Goal: Task Accomplishment & Management: Use online tool/utility

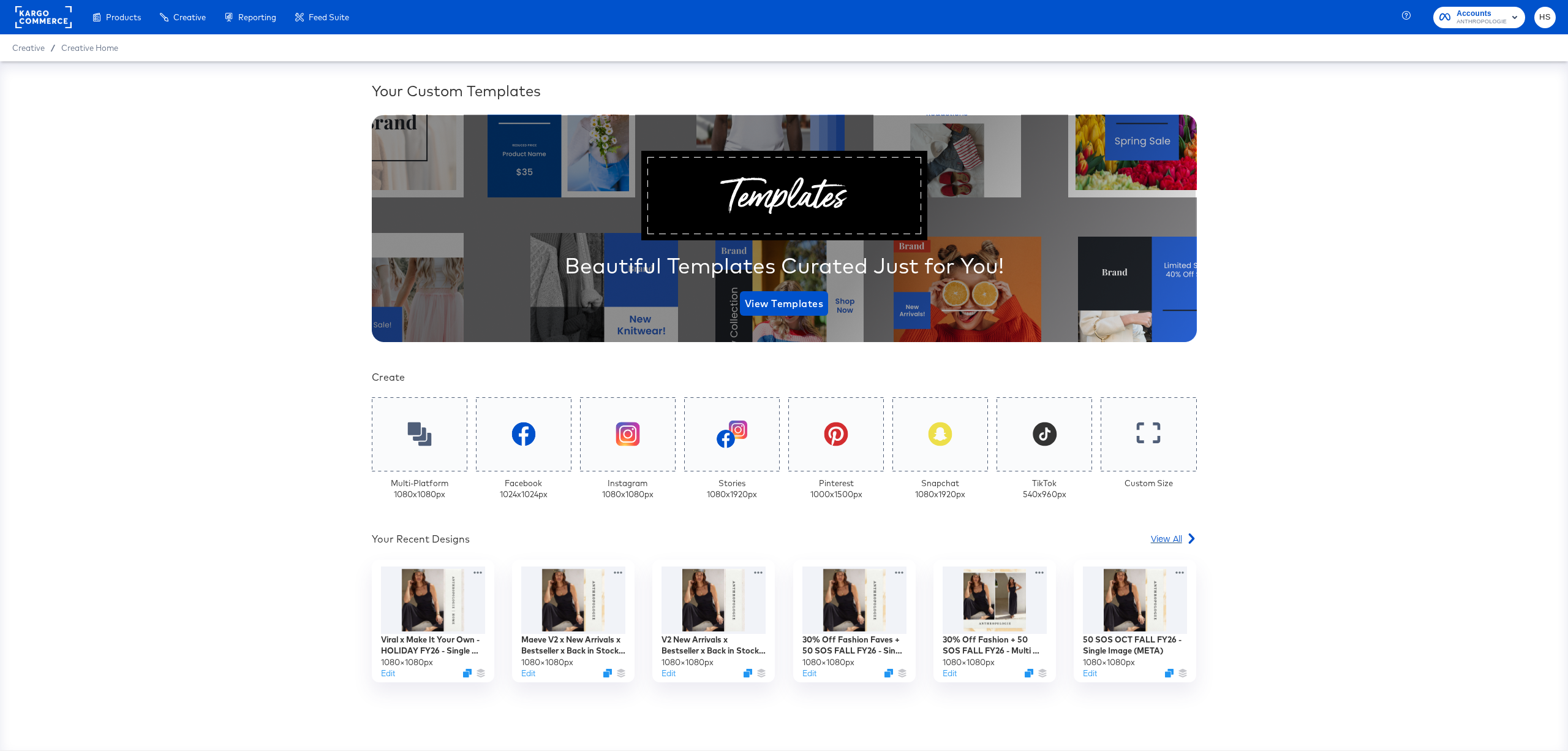
click at [1045, 456] on span "View All" at bounding box center [1167, 538] width 31 height 12
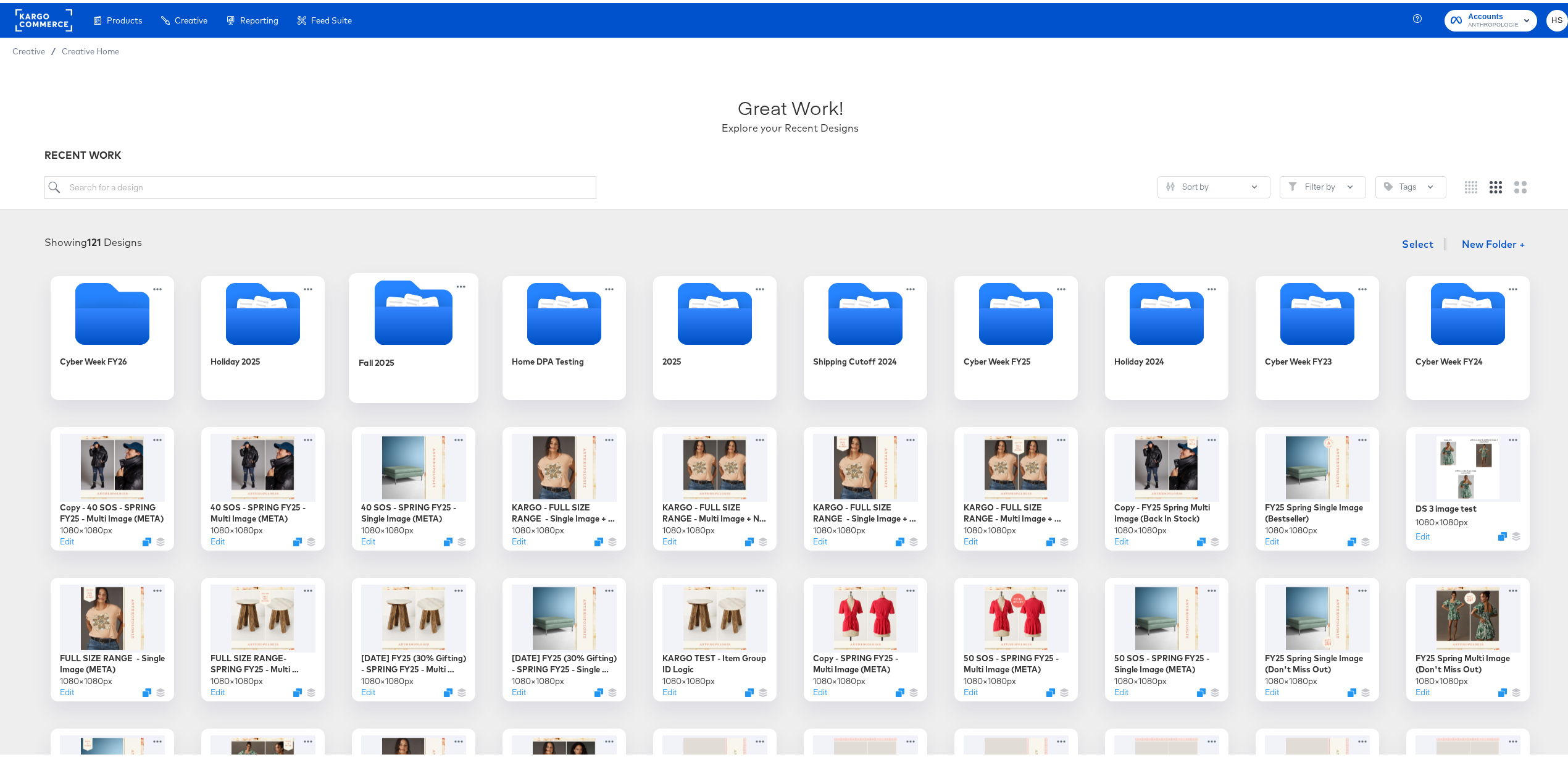
click at [388, 324] on icon "Folder" at bounding box center [414, 322] width 78 height 39
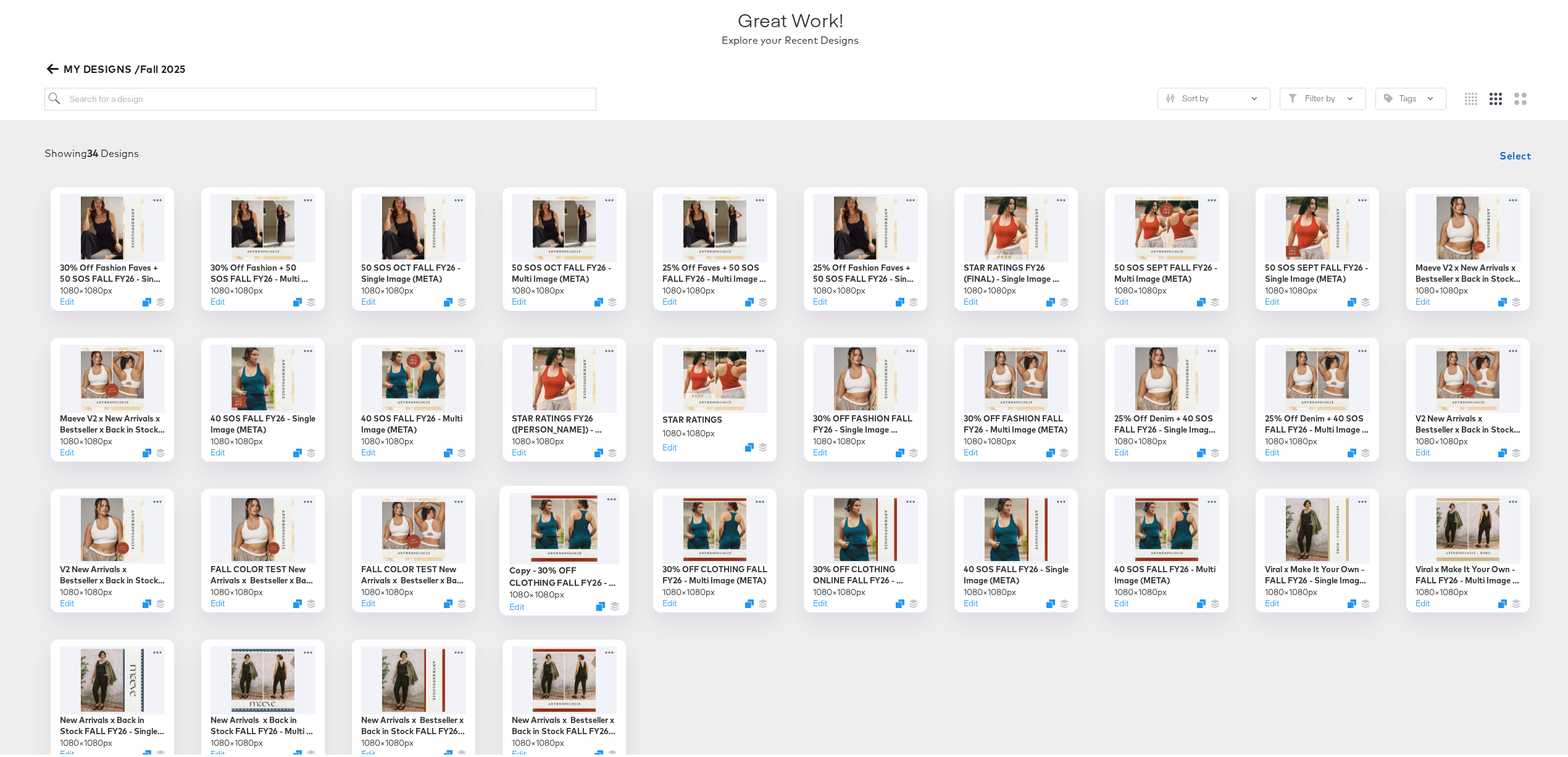
scroll to position [87, 0]
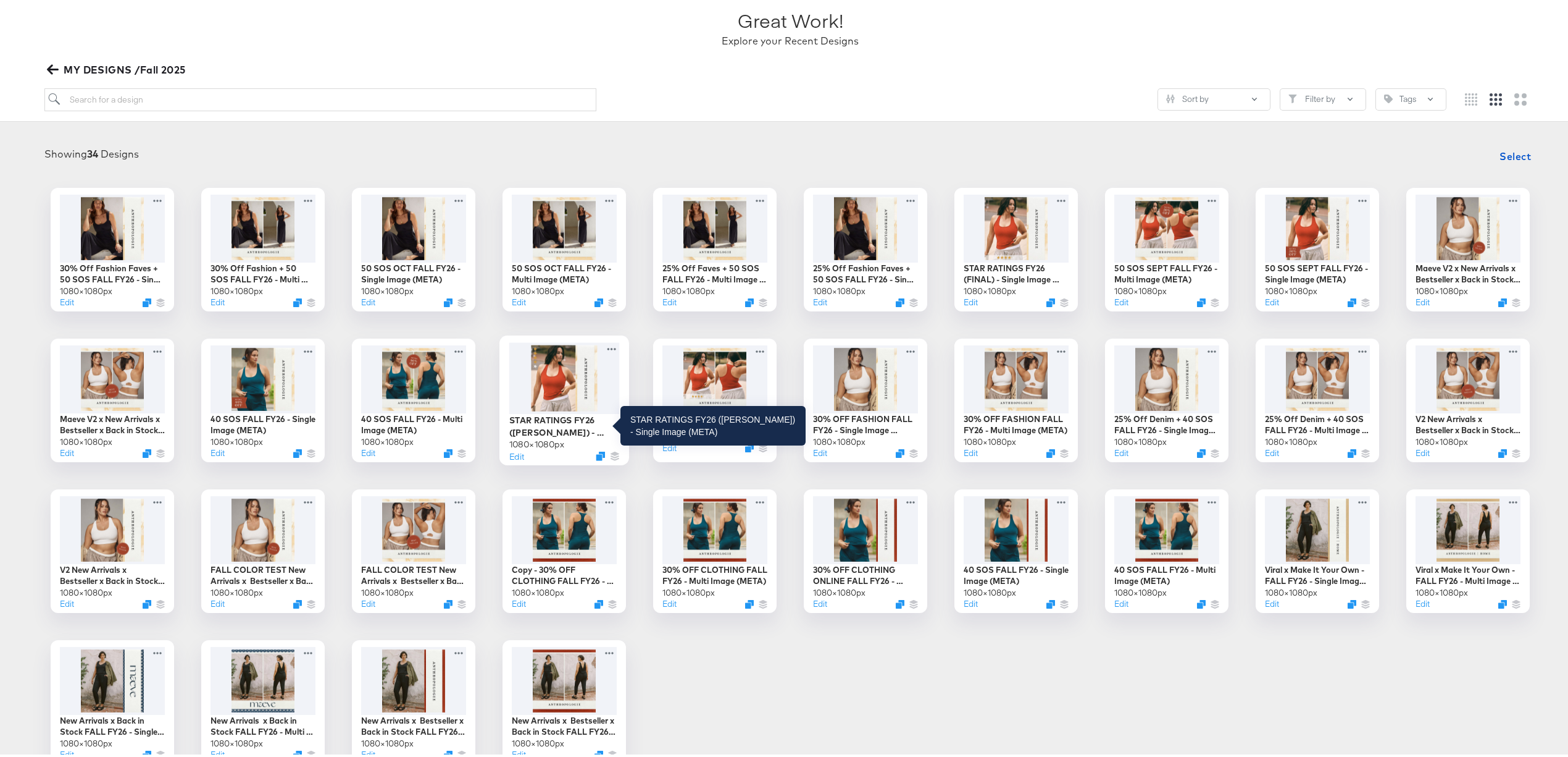
click at [557, 422] on div "STAR RATINGS FY26 (kendall) - Single Image (META)" at bounding box center [564, 423] width 110 height 24
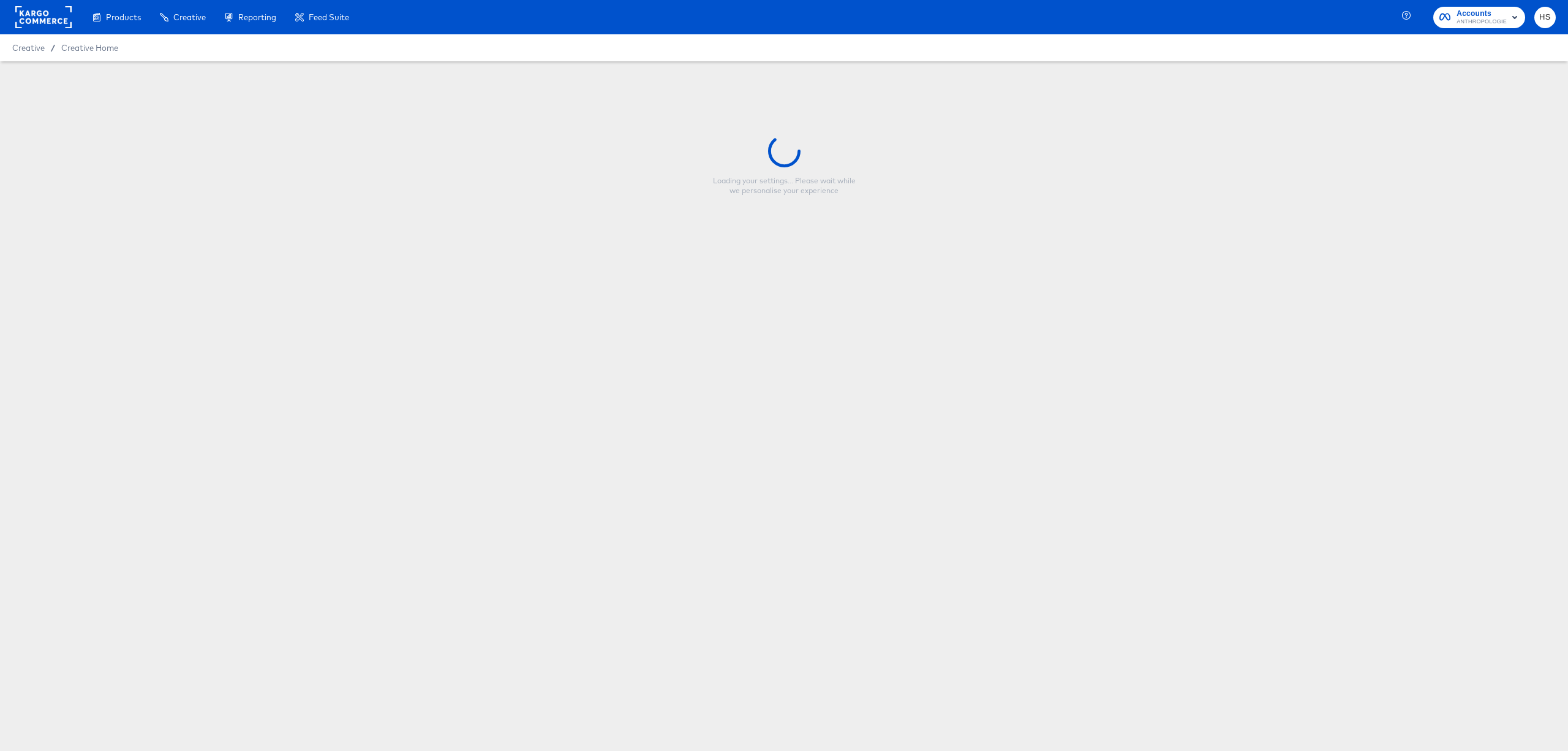
type input "STAR RATINGS FY26 (kendall) - Single Image (META)"
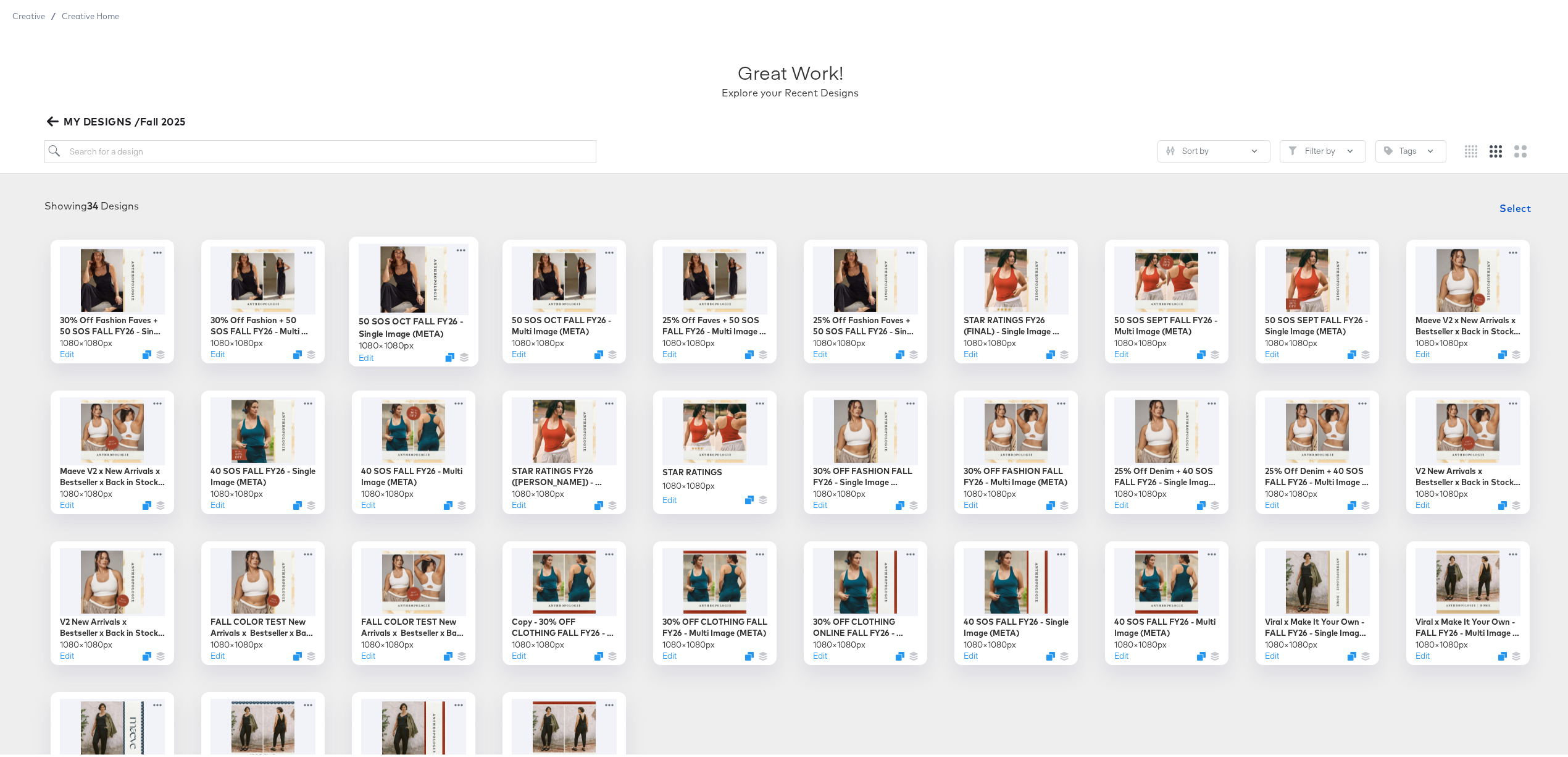
scroll to position [35, 0]
click at [1048, 354] on icon "Duplicate" at bounding box center [1052, 354] width 9 height 9
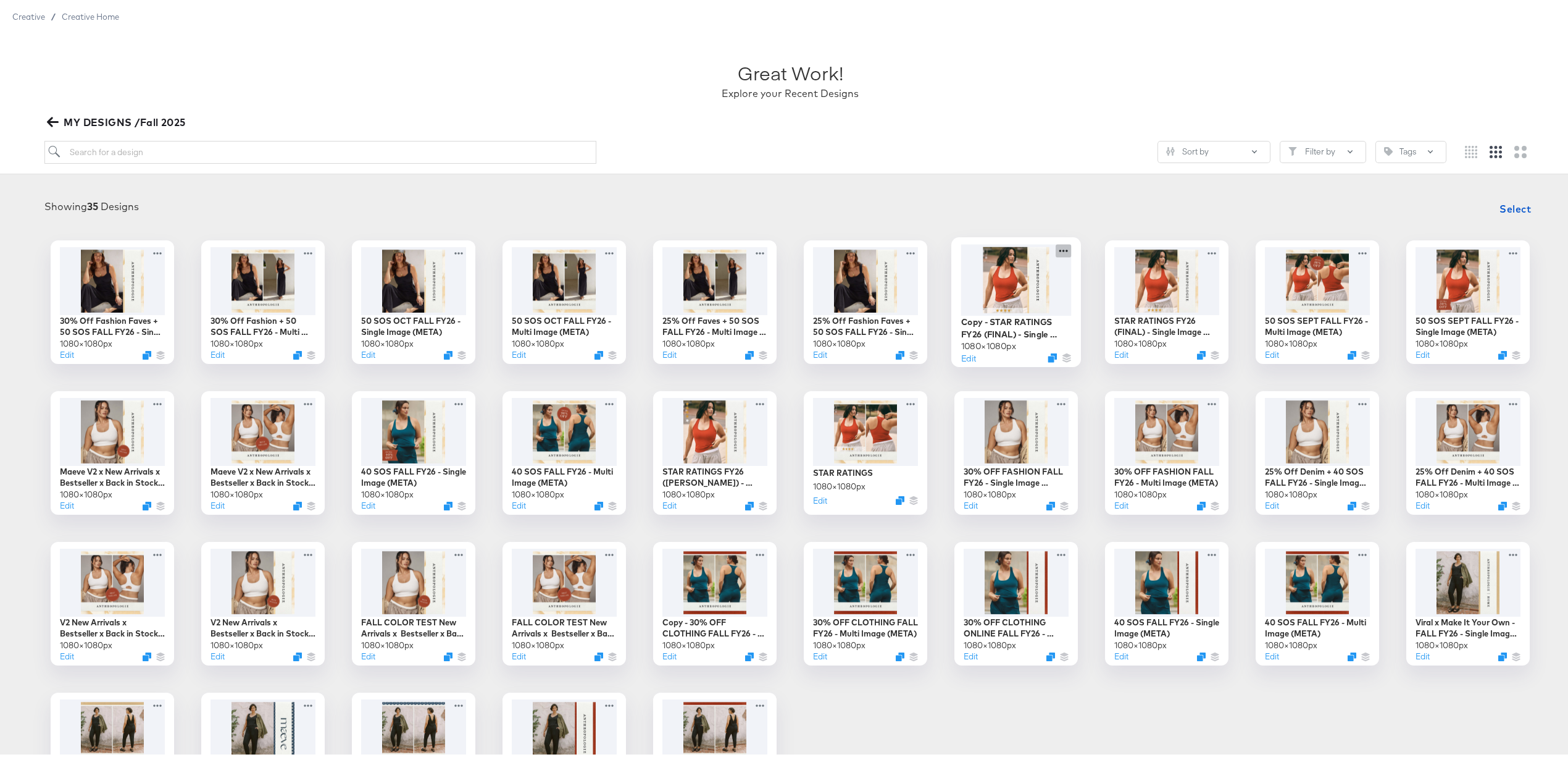
click at [1053, 248] on icon at bounding box center [1064, 247] width 16 height 13
click at [1053, 215] on div "Showing 35 Designs Select" at bounding box center [790, 206] width 1556 height 25
click at [1053, 249] on icon at bounding box center [1063, 248] width 8 height 3
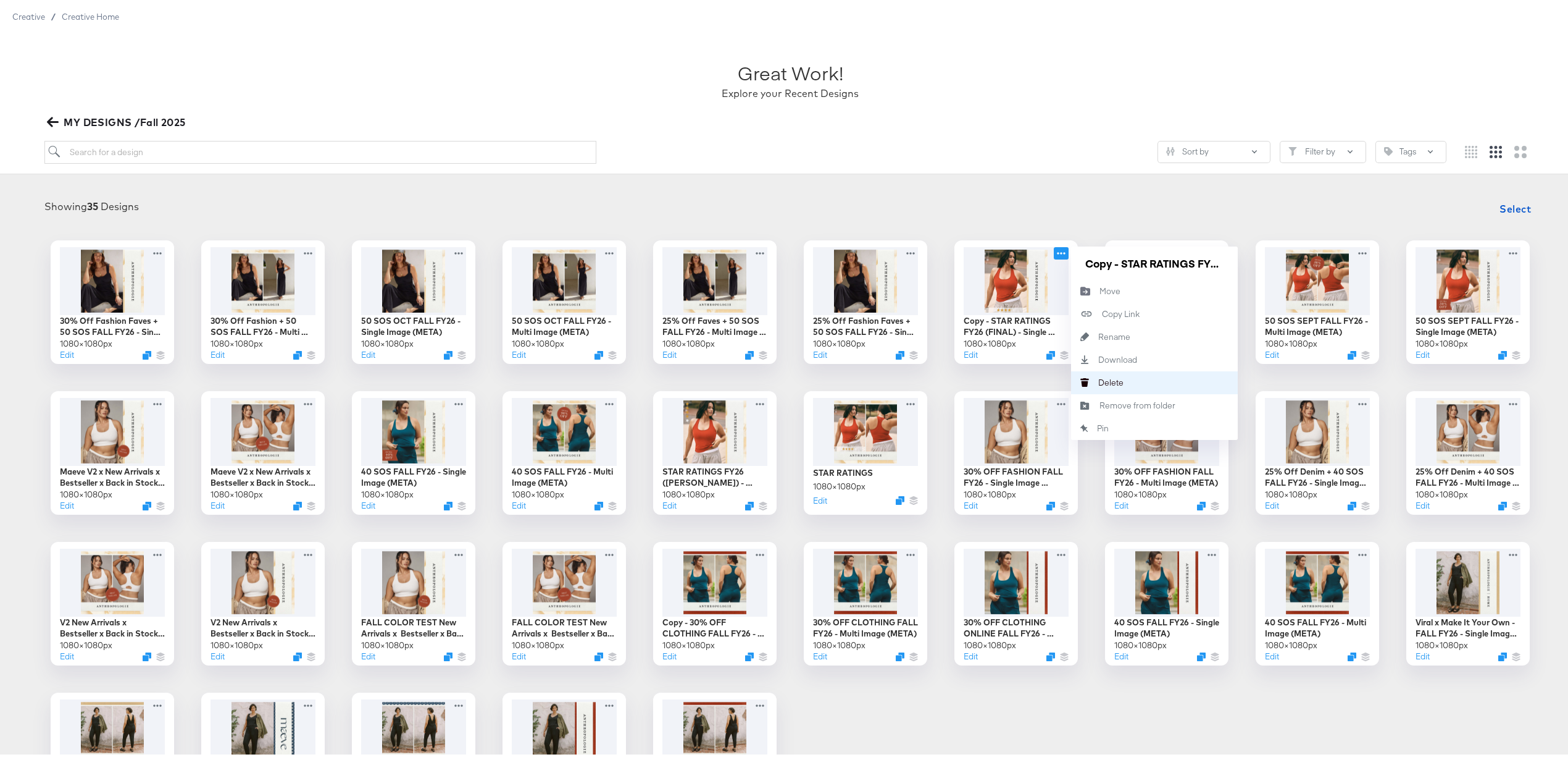
click at [1053, 379] on div "Delete Delete" at bounding box center [1098, 379] width 0 height 0
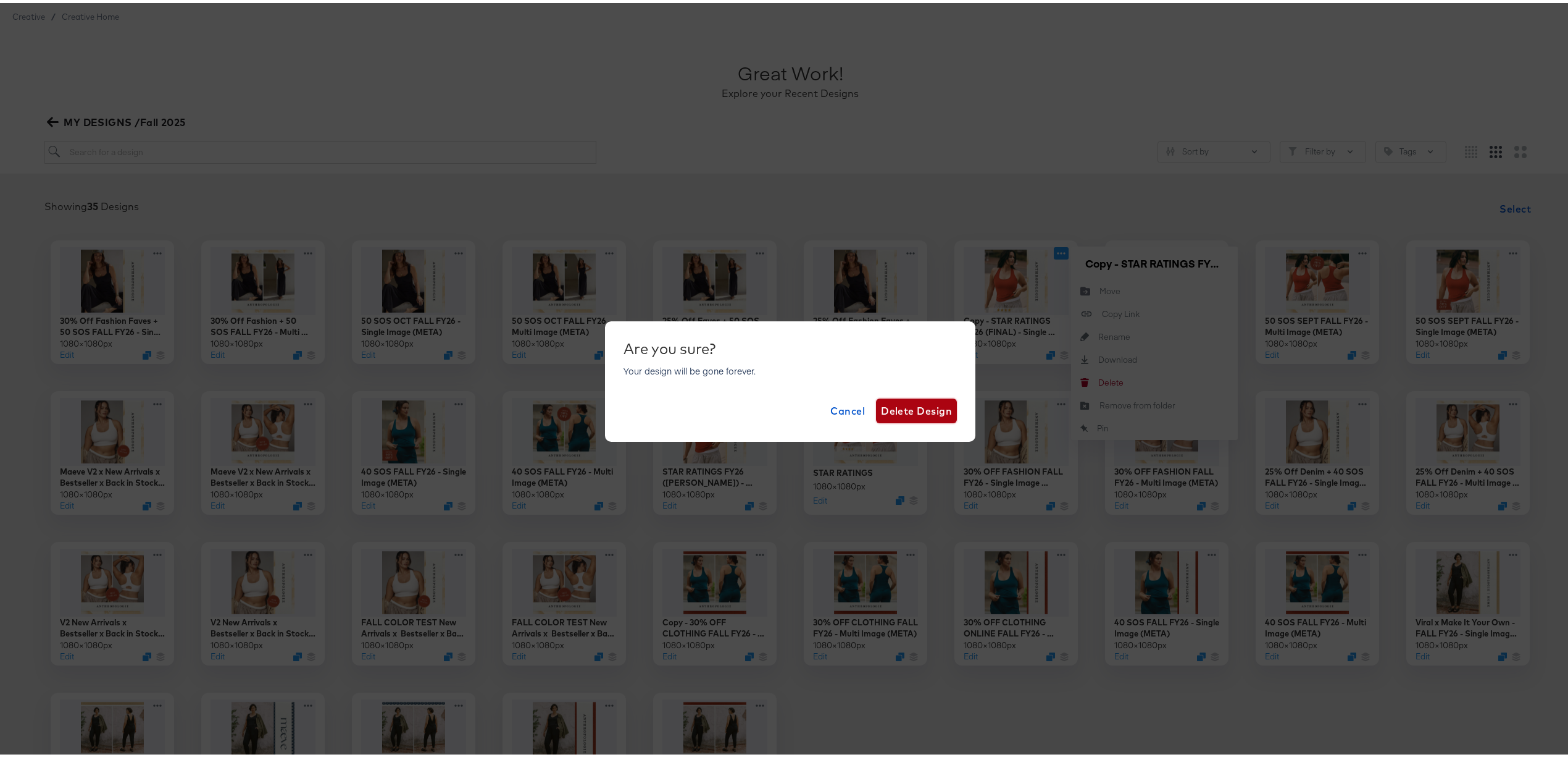
click at [892, 409] on span "Delete Design" at bounding box center [916, 408] width 71 height 18
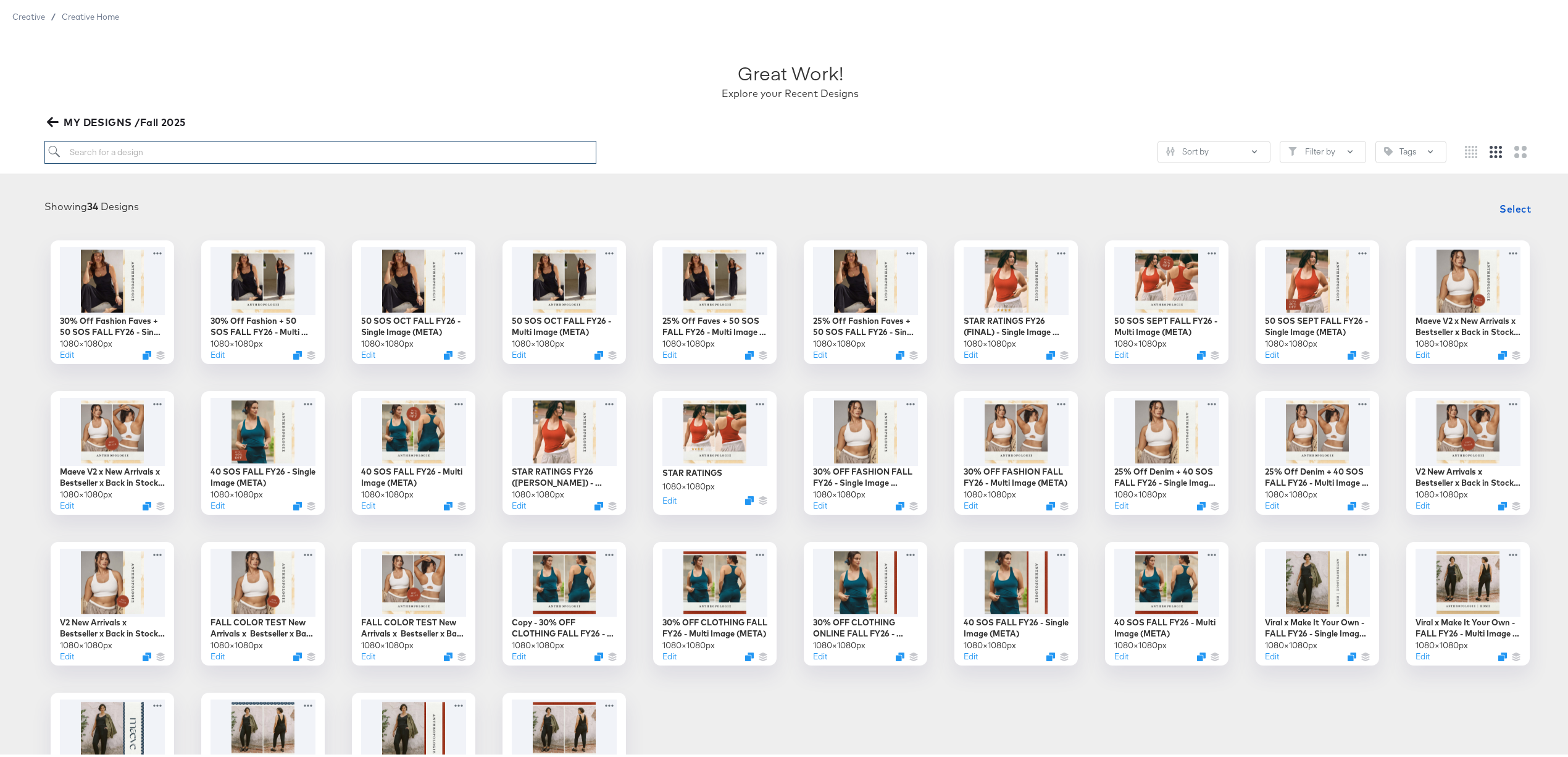
click at [374, 140] on input "search" at bounding box center [320, 149] width 552 height 23
type input "star"
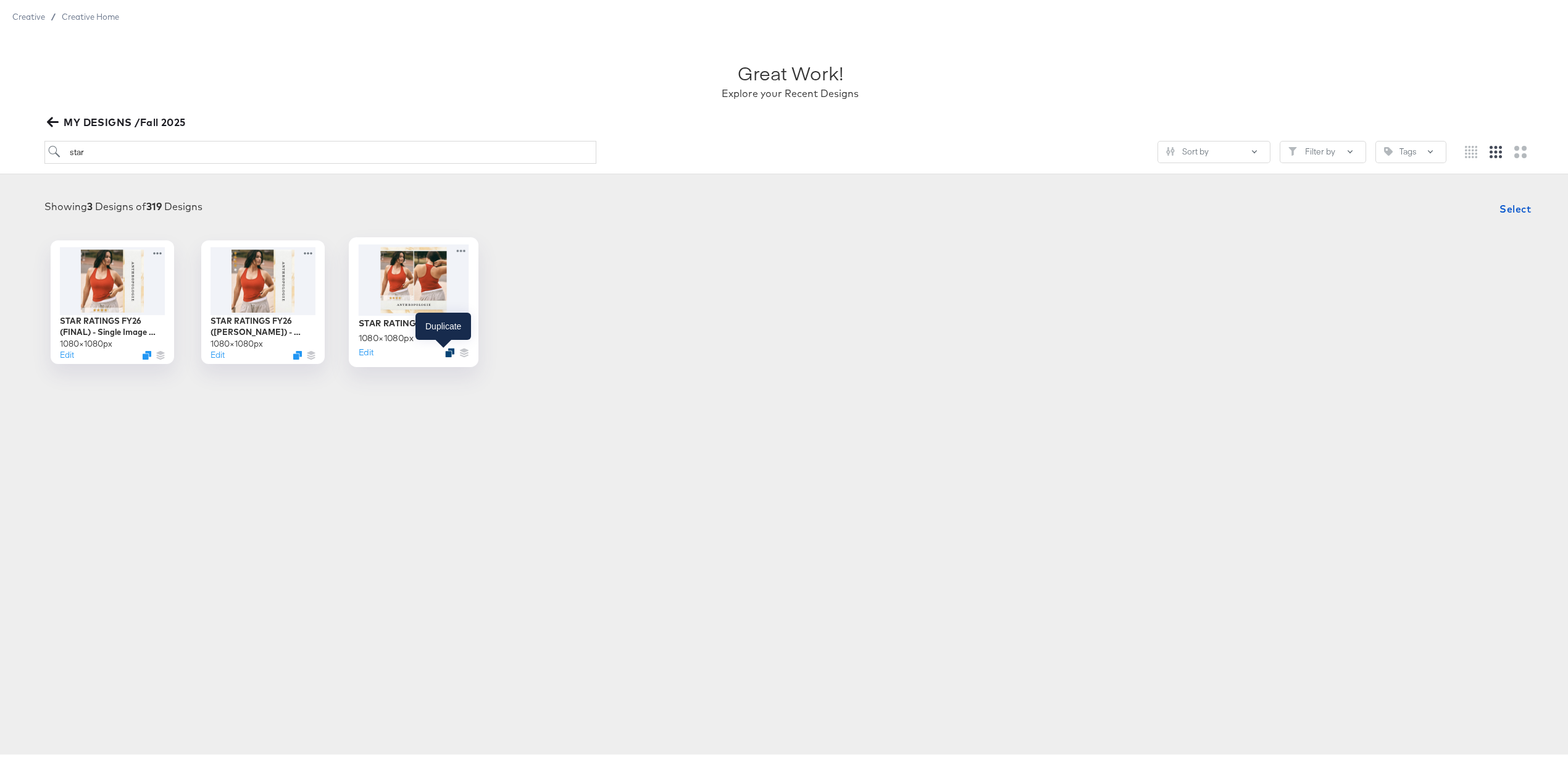
click at [445, 350] on icon "Duplicate" at bounding box center [450, 349] width 9 height 9
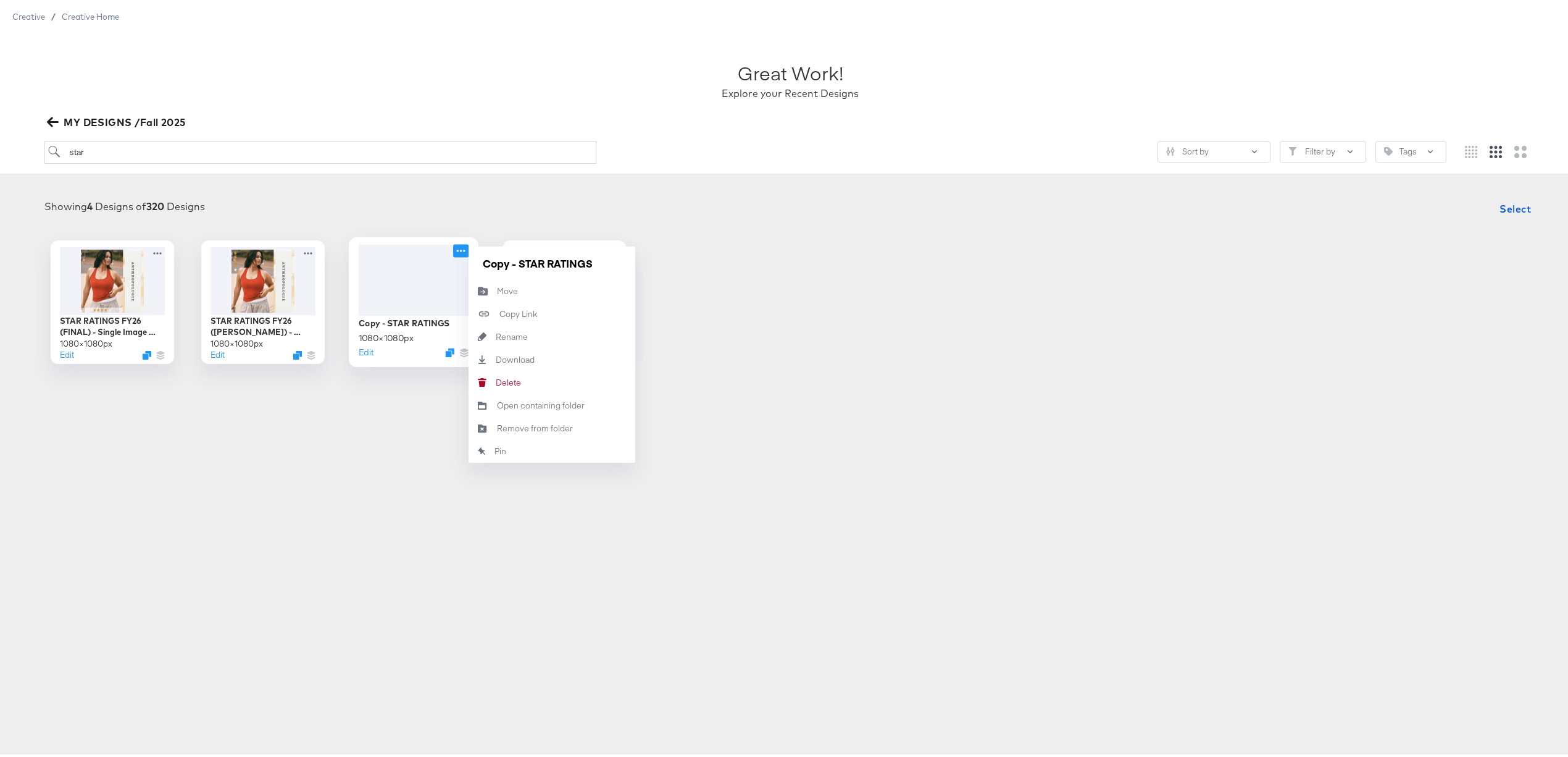
click at [455, 246] on icon at bounding box center [461, 247] width 16 height 13
click at [510, 295] on button "Move Move" at bounding box center [552, 288] width 167 height 23
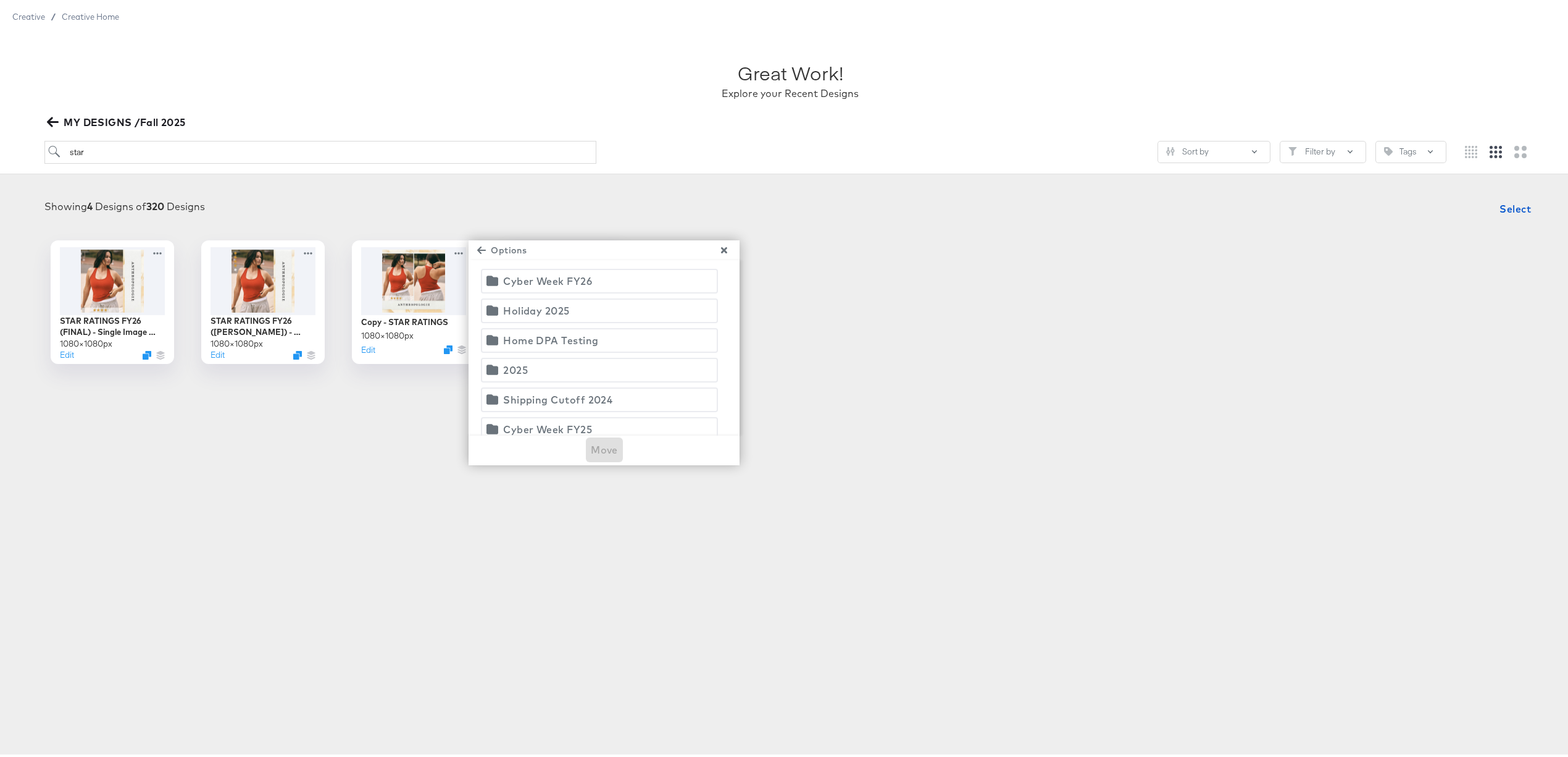
click at [571, 310] on span "Holiday 2025" at bounding box center [599, 307] width 221 height 18
click at [591, 452] on span "Move" at bounding box center [605, 446] width 27 height 18
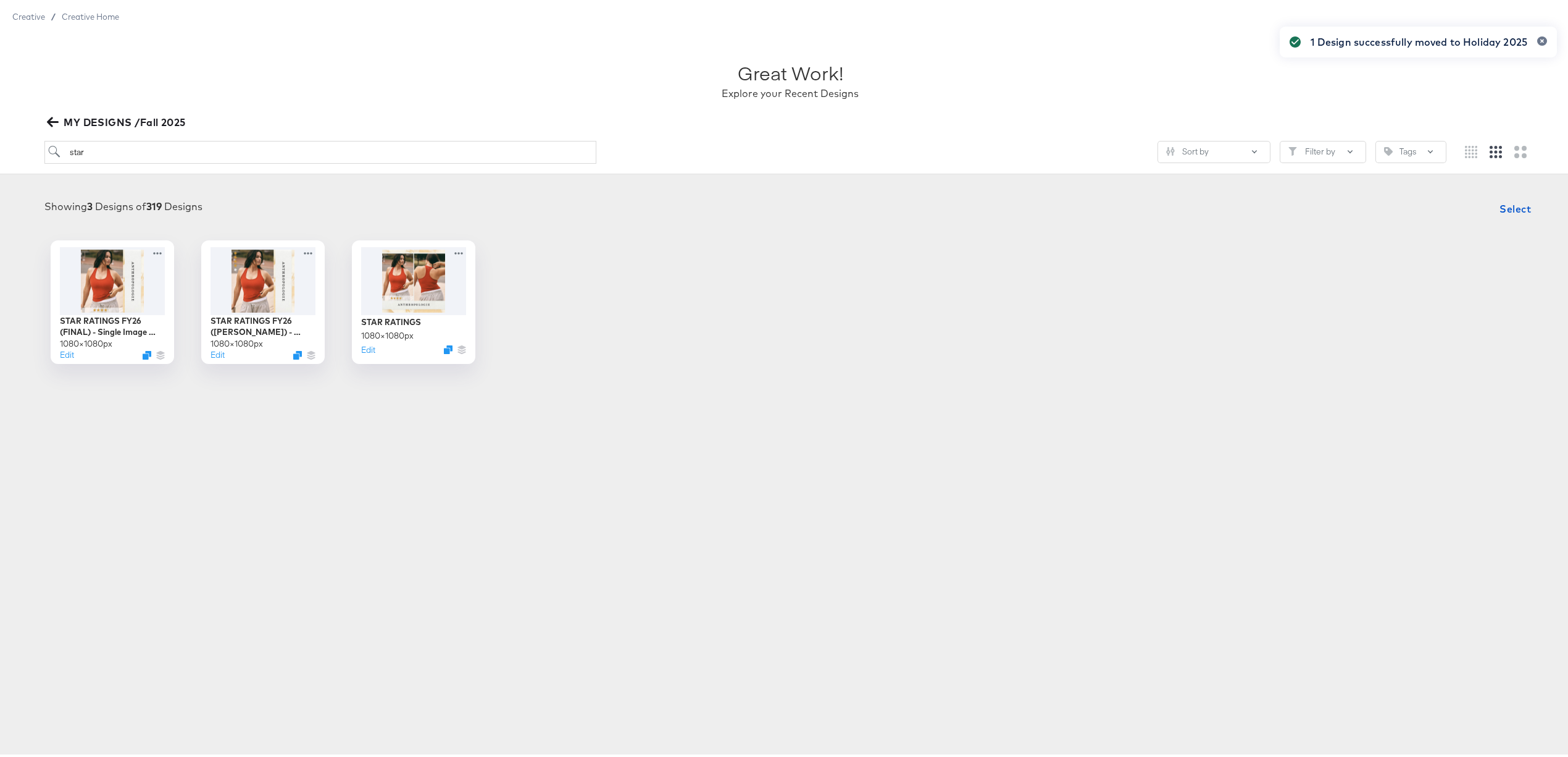
click at [50, 125] on span "MY DESIGNS /Fall 2025" at bounding box center [117, 119] width 136 height 18
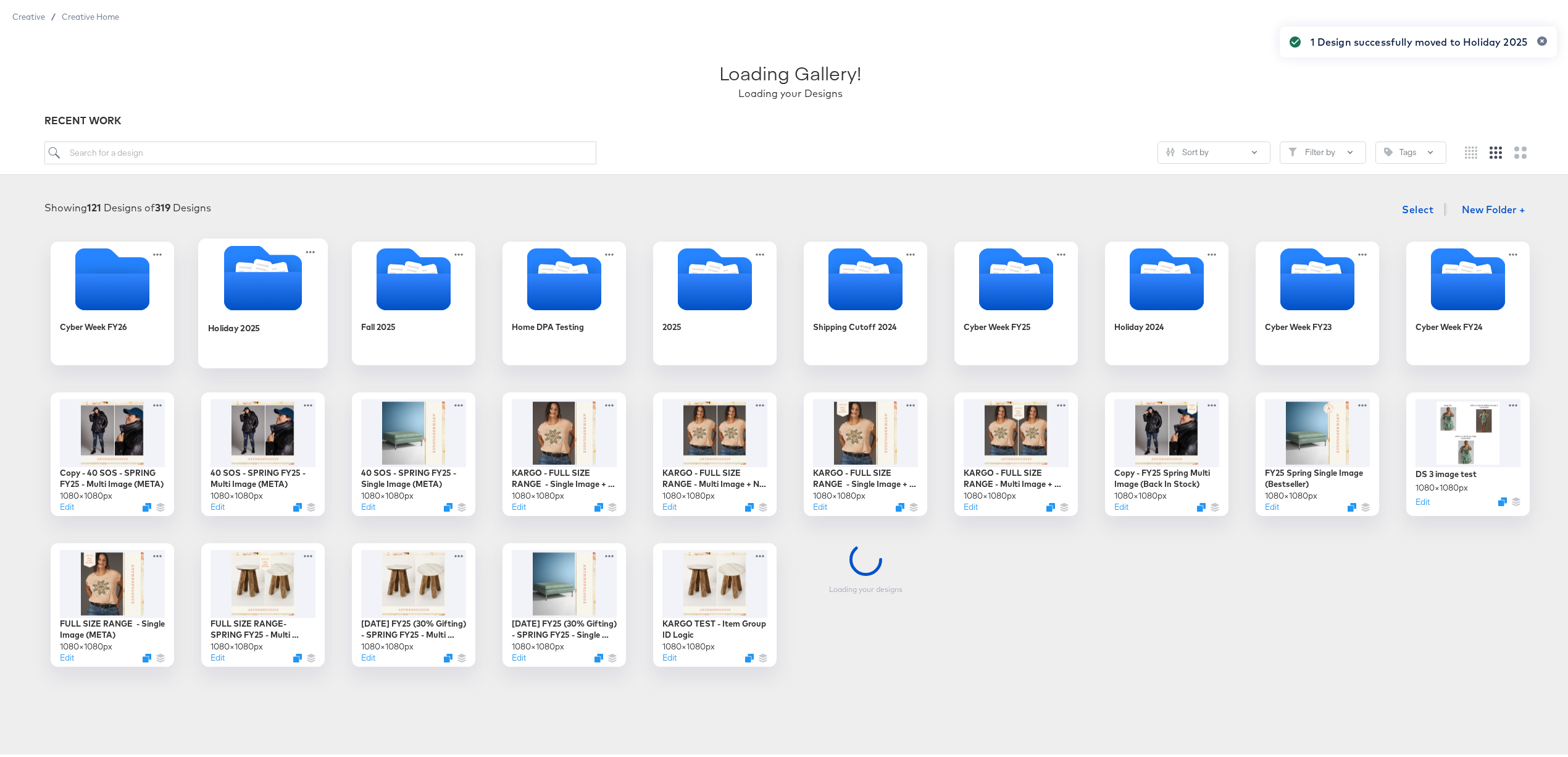
click at [250, 288] on icon "Folder" at bounding box center [263, 288] width 78 height 39
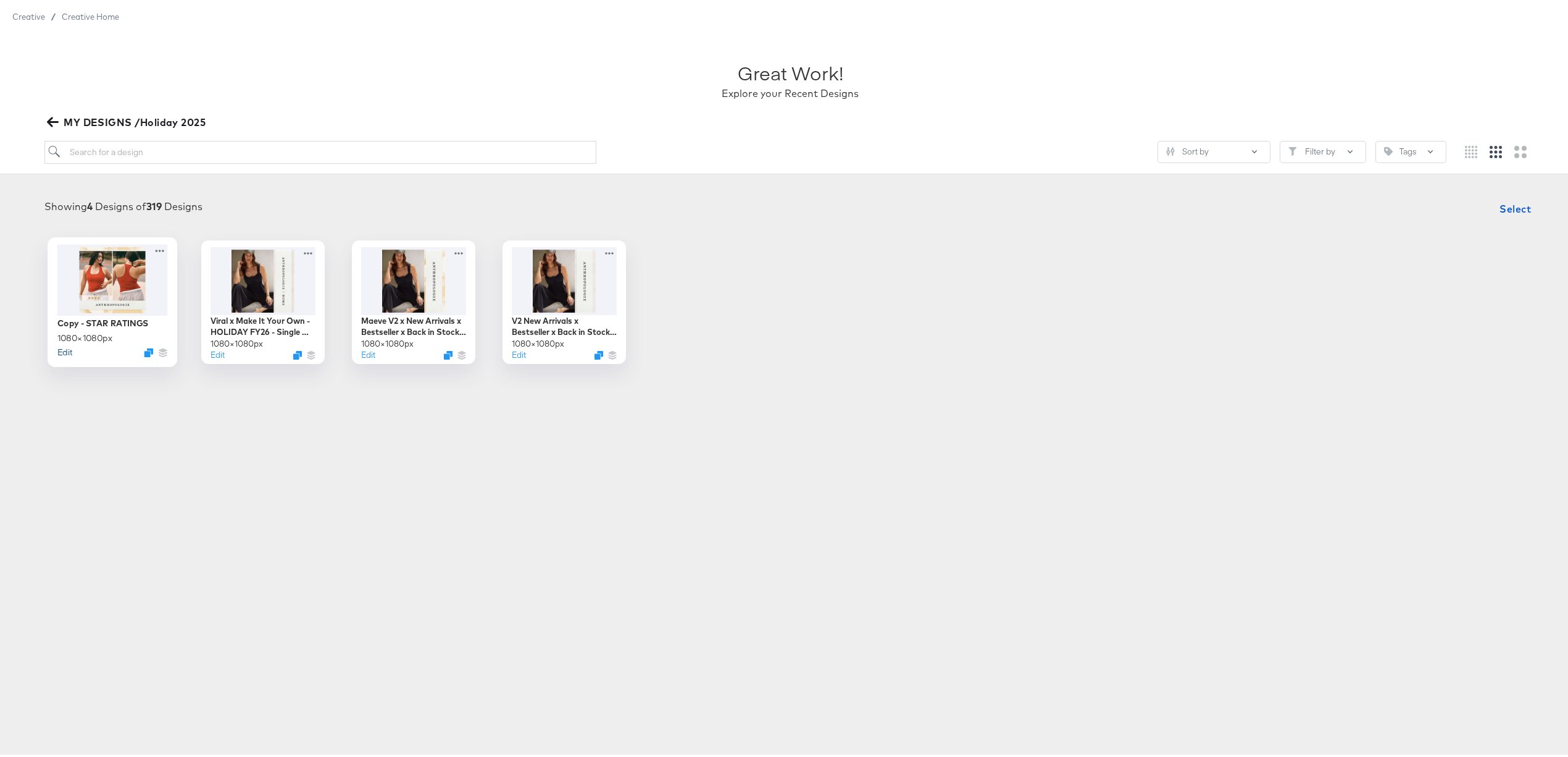
click at [60, 351] on button "Edit" at bounding box center [65, 348] width 15 height 12
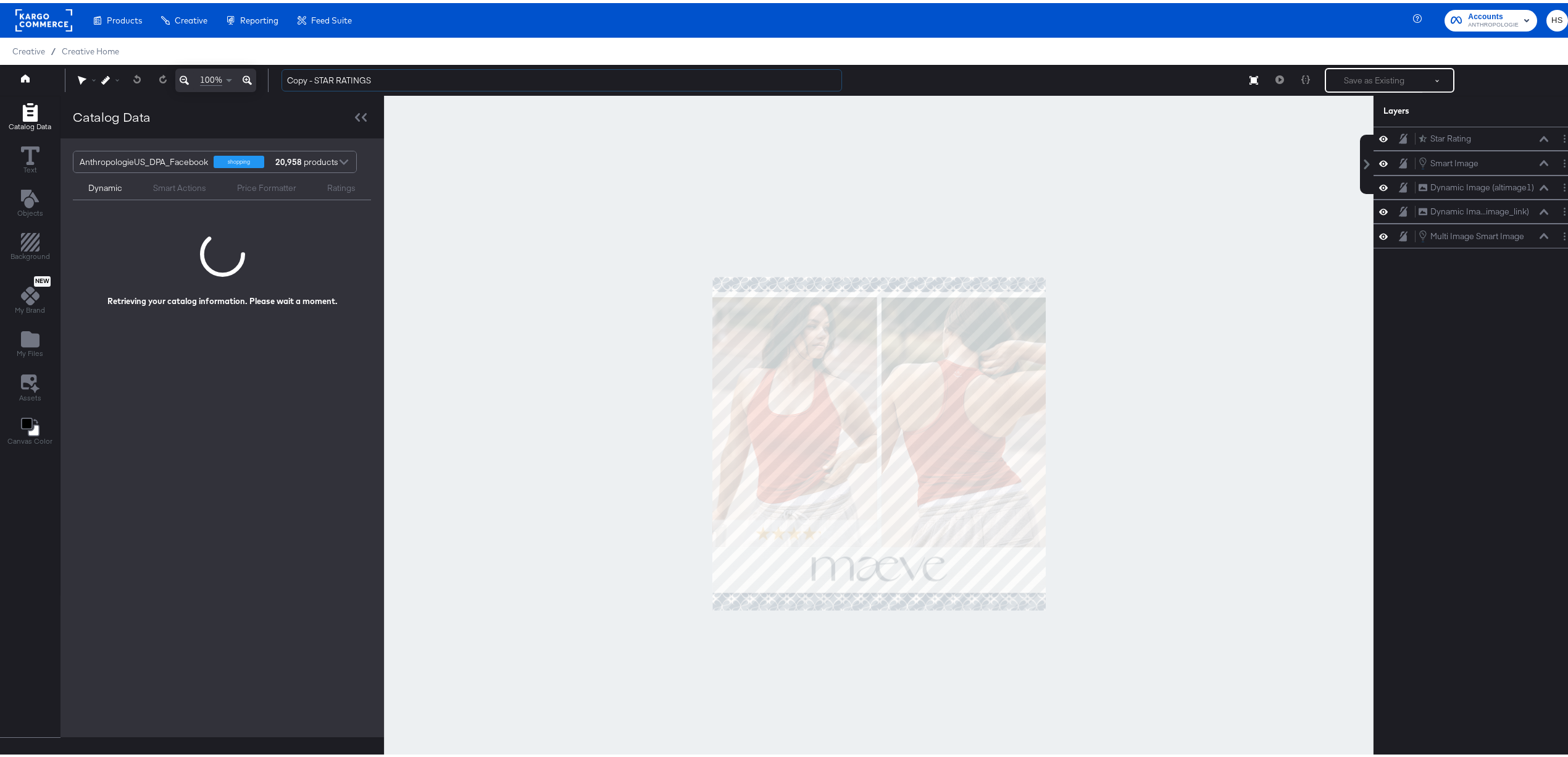
drag, startPoint x: 309, startPoint y: 80, endPoint x: 267, endPoint y: 82, distance: 42.0
click at [267, 82] on div "100% Copy - STAR RATINGS Save as Existing See more options Cannot save Catalog …" at bounding box center [790, 77] width 1580 height 31
type input "Holiday FY26 - STAR RATINGS"
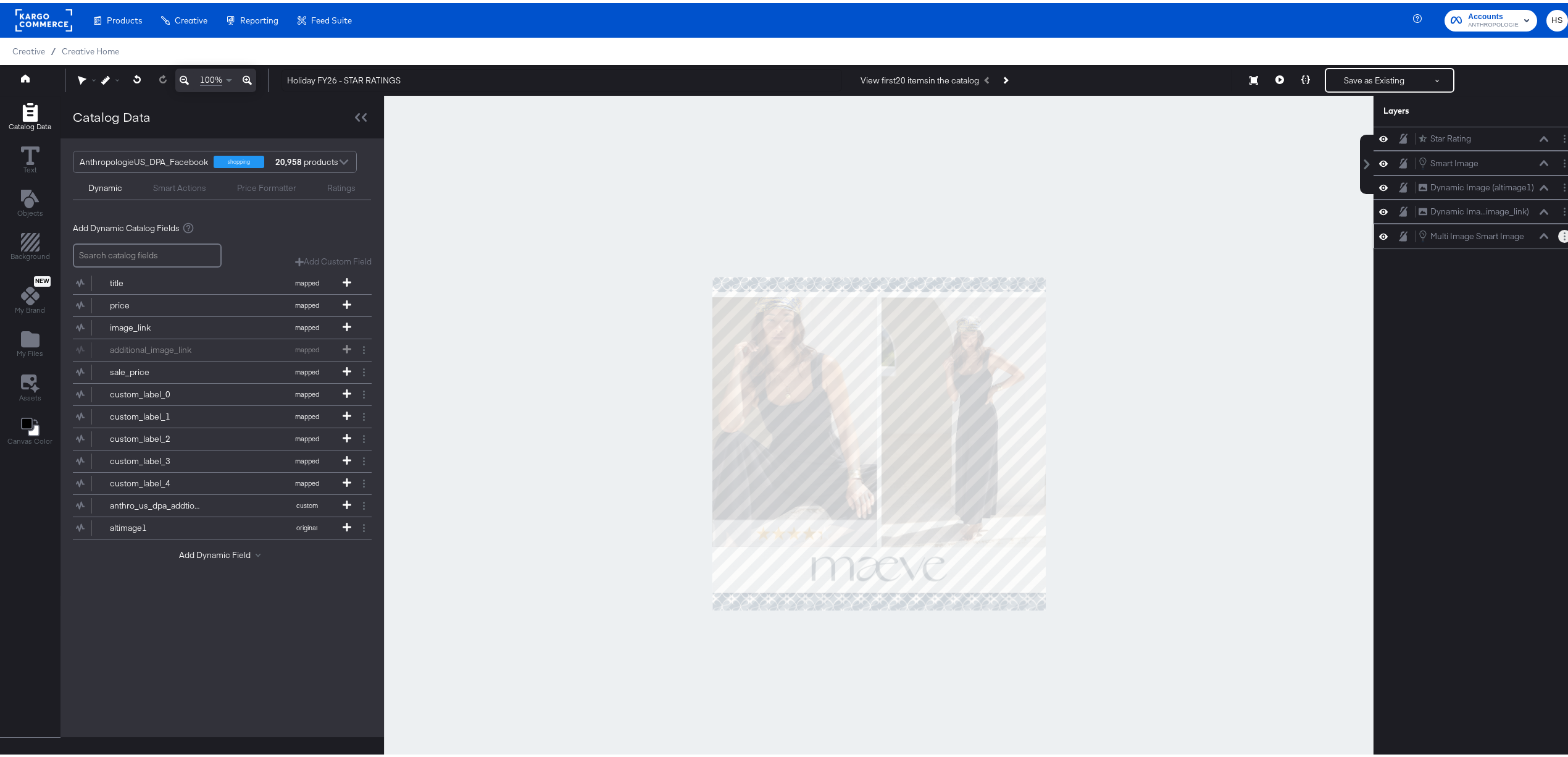
click at [1053, 238] on button "Layer Options" at bounding box center [1565, 233] width 13 height 13
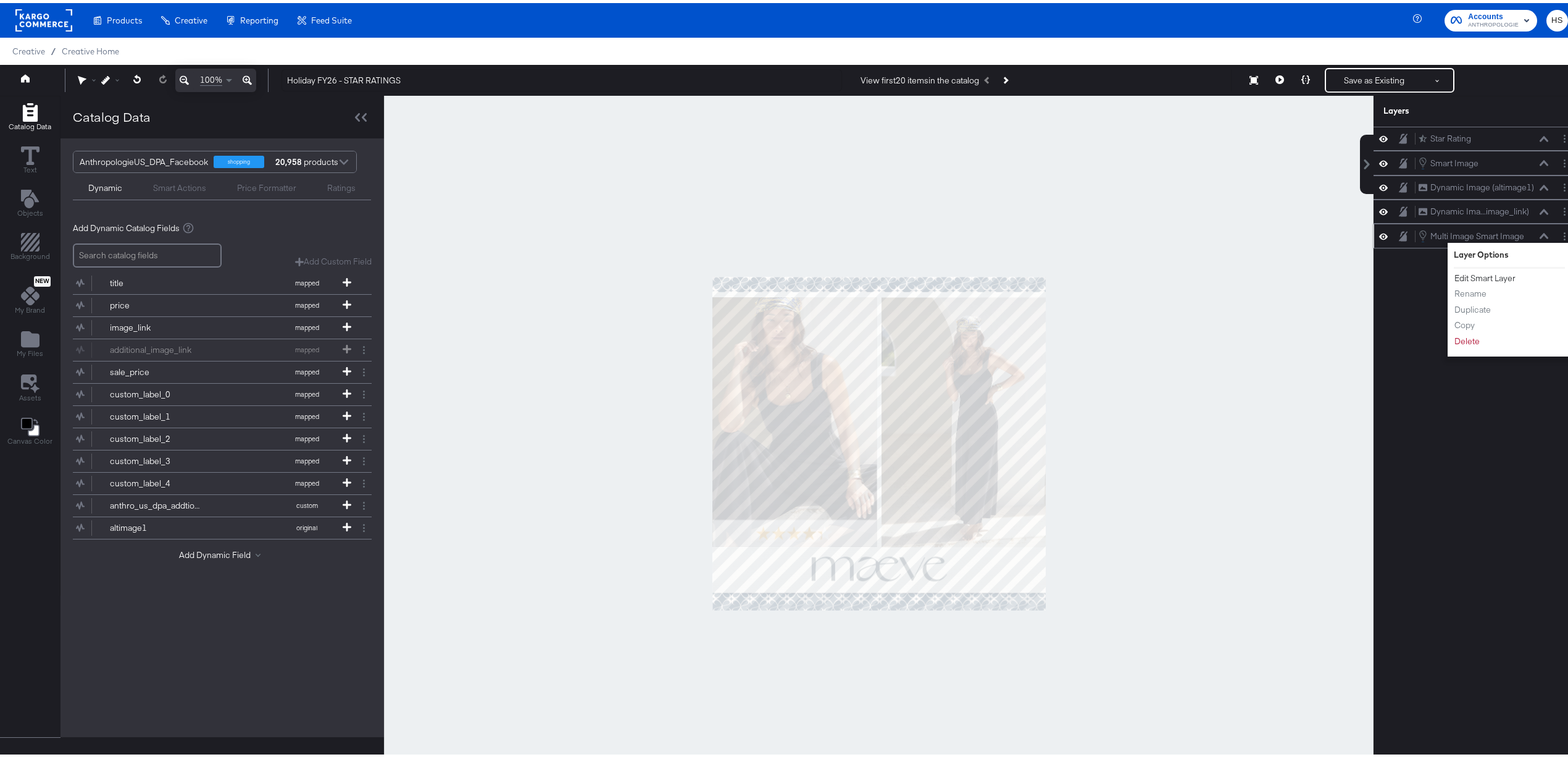
click at [1053, 275] on button "Edit Smart Layer" at bounding box center [1485, 275] width 63 height 13
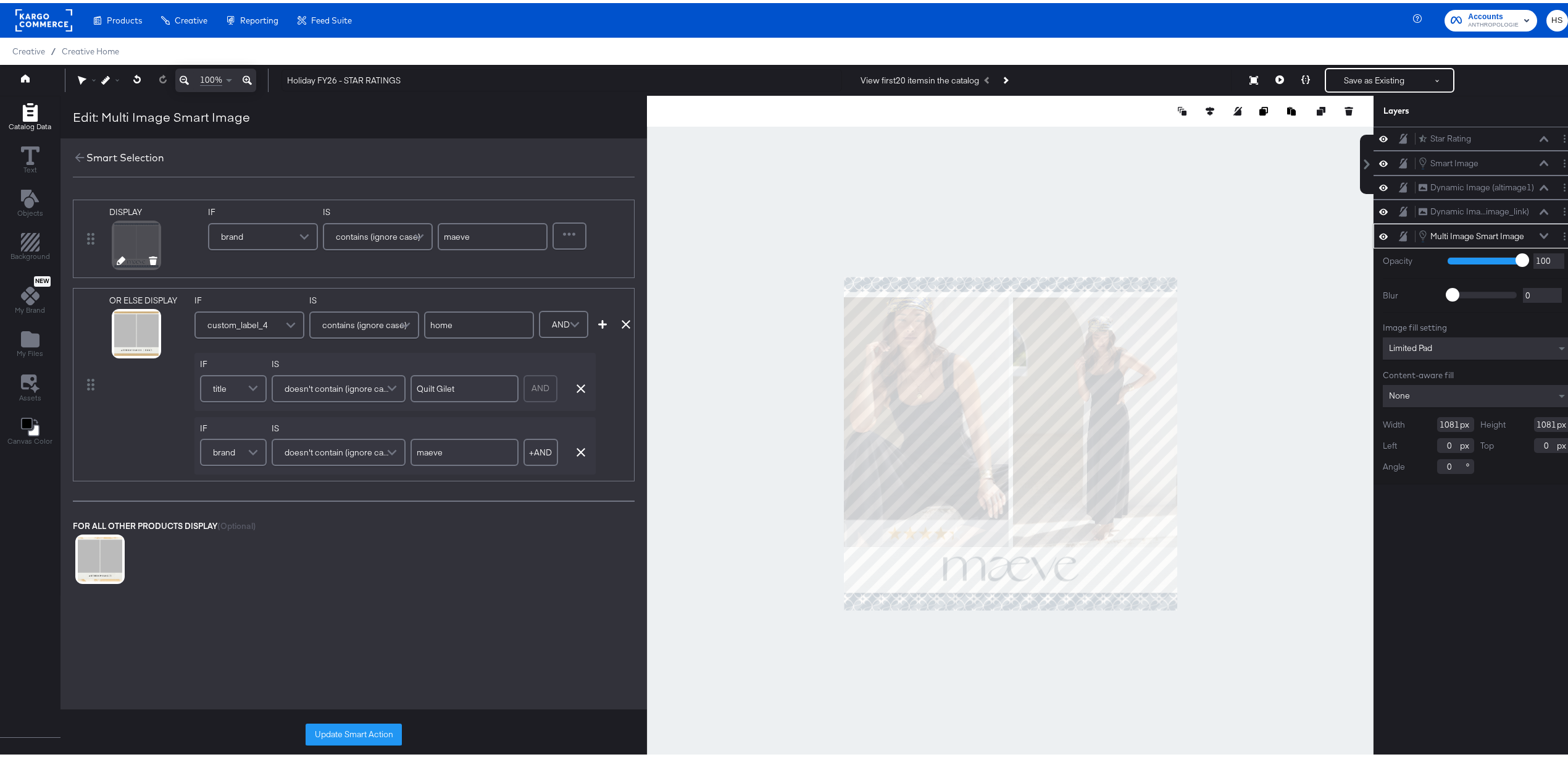
drag, startPoint x: 121, startPoint y: 258, endPoint x: 131, endPoint y: 263, distance: 11.2
click at [131, 263] on div at bounding box center [137, 259] width 64 height 8
click at [120, 260] on icon at bounding box center [121, 257] width 8 height 8
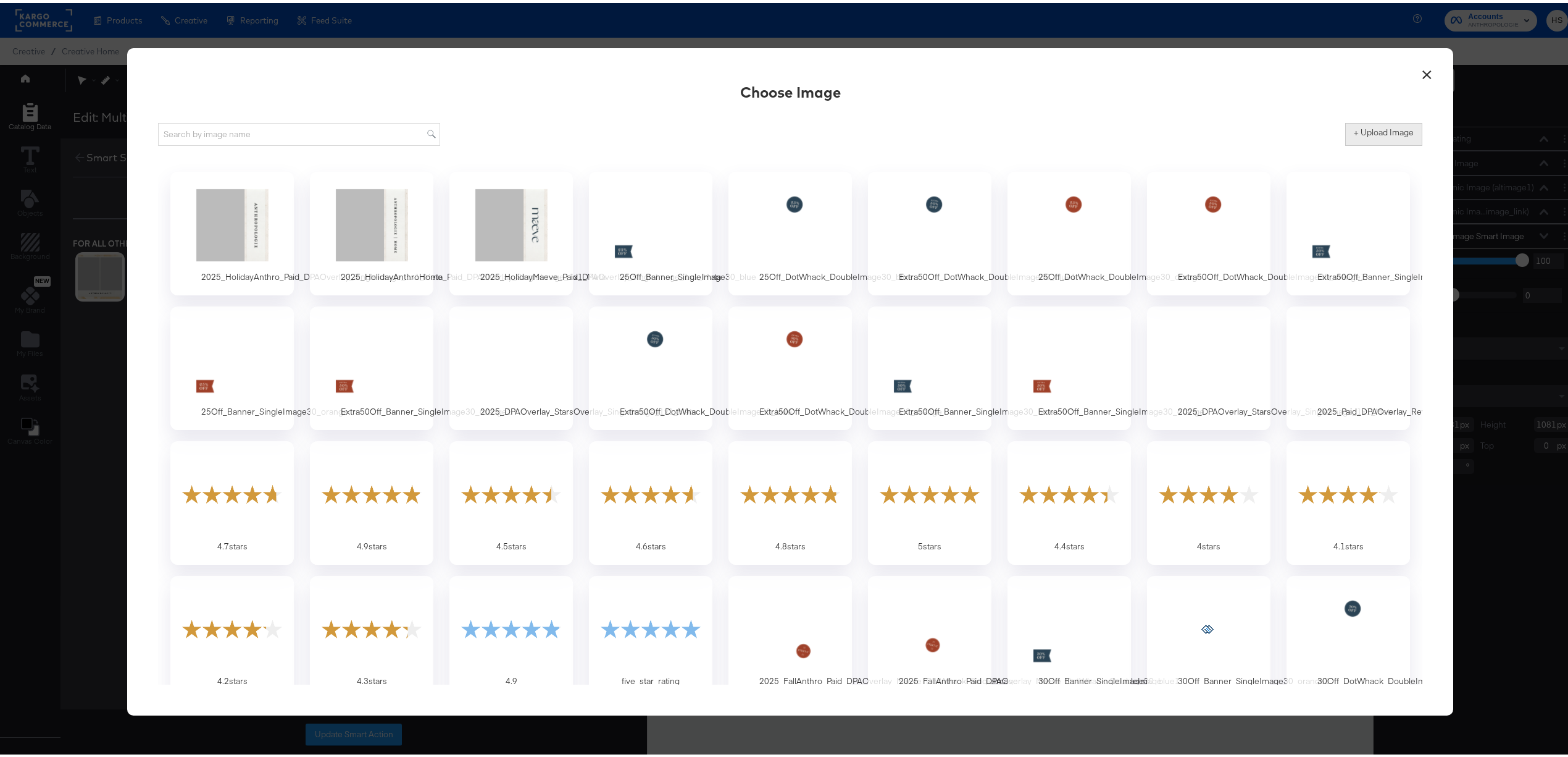
click at [1053, 130] on label "+ Upload Image" at bounding box center [1384, 129] width 60 height 12
click at [1053, 143] on input "+ Upload Image" at bounding box center [1486, 143] width 282 height 0
type input "C:\fakepath\2025_HolidayMaeve_Paid_DPAOverlay_DoubleImage_1x1_Meta.png"
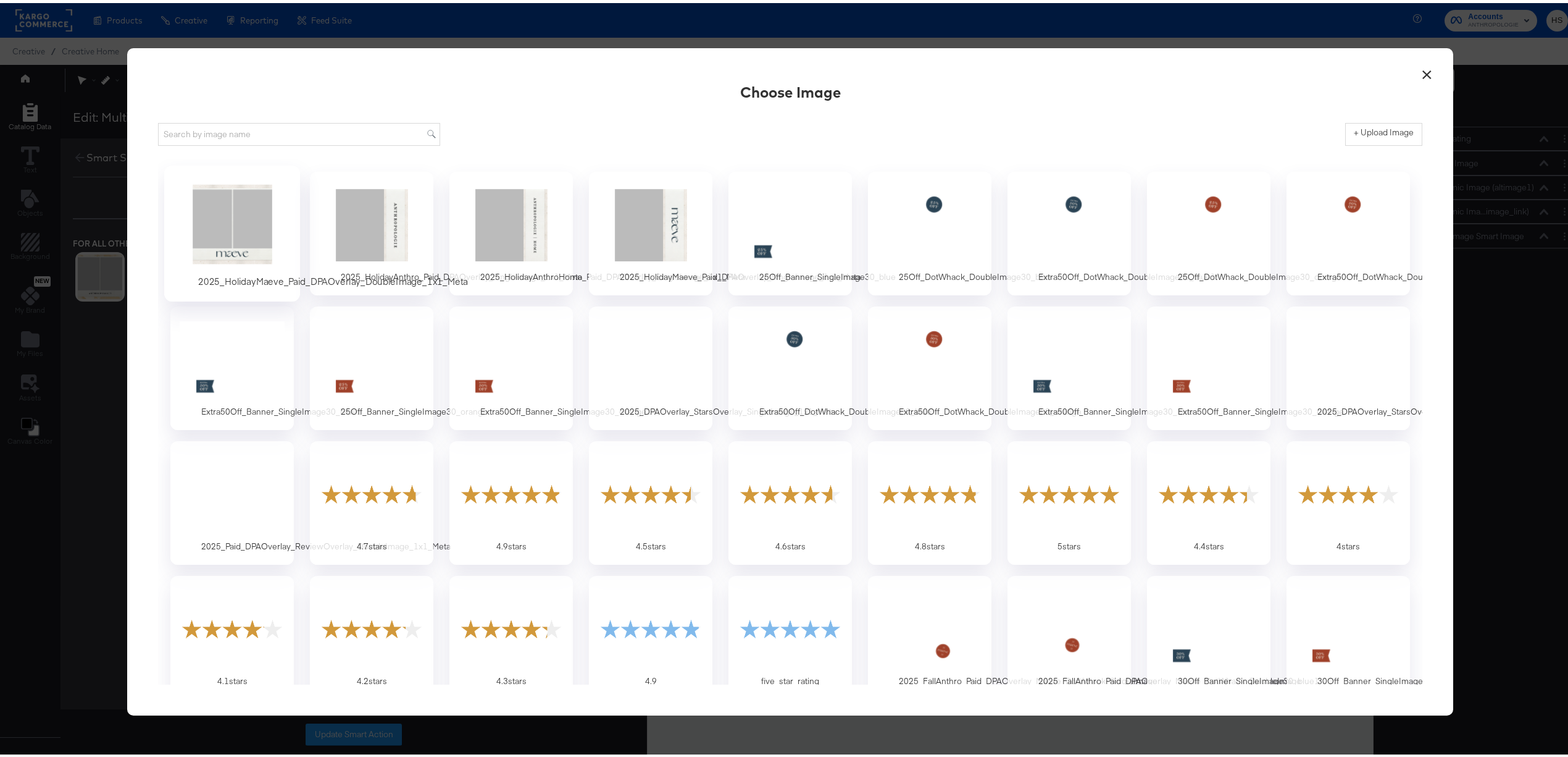
click at [273, 243] on div at bounding box center [232, 221] width 115 height 85
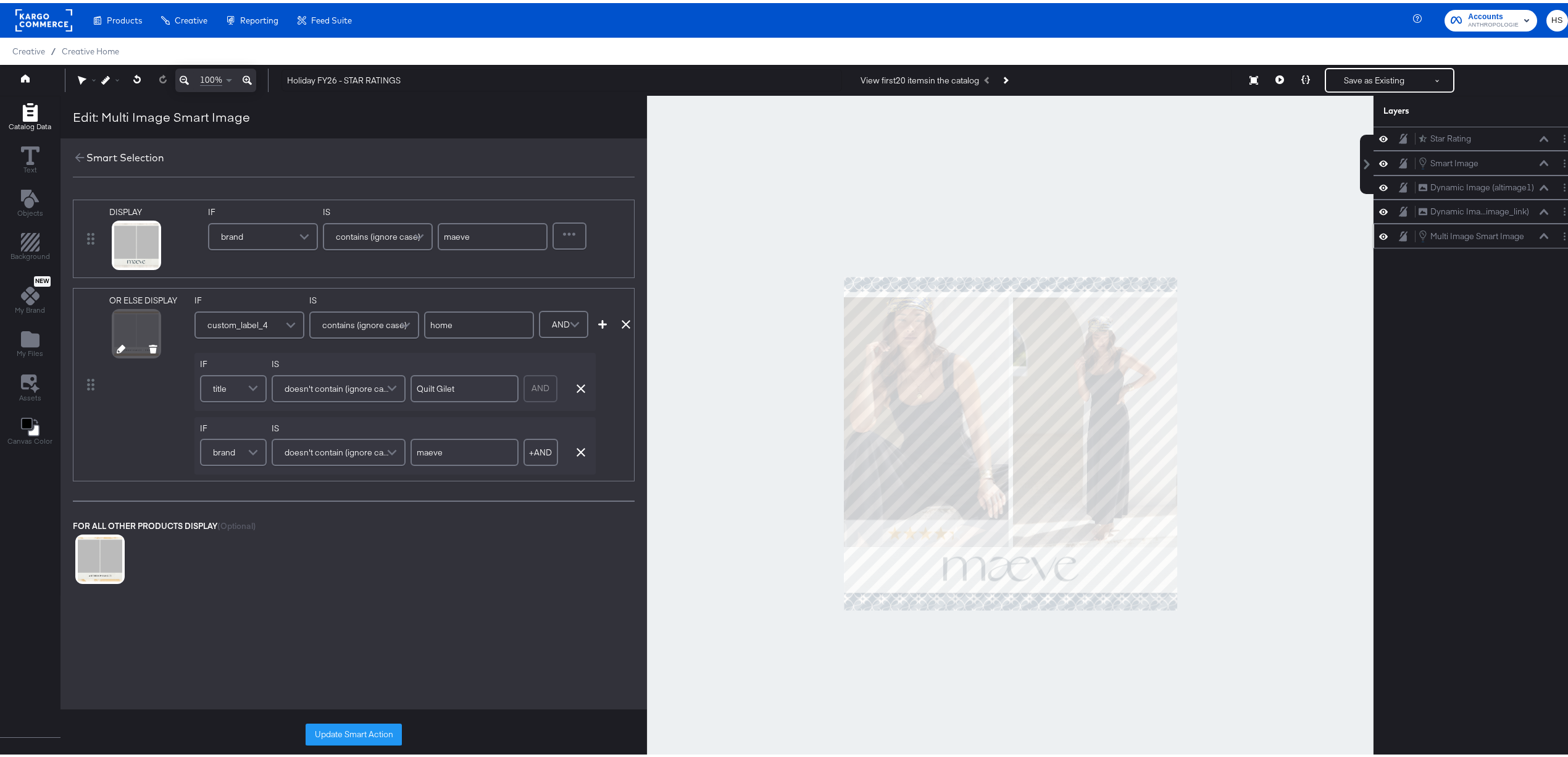
click at [120, 347] on icon at bounding box center [121, 345] width 8 height 8
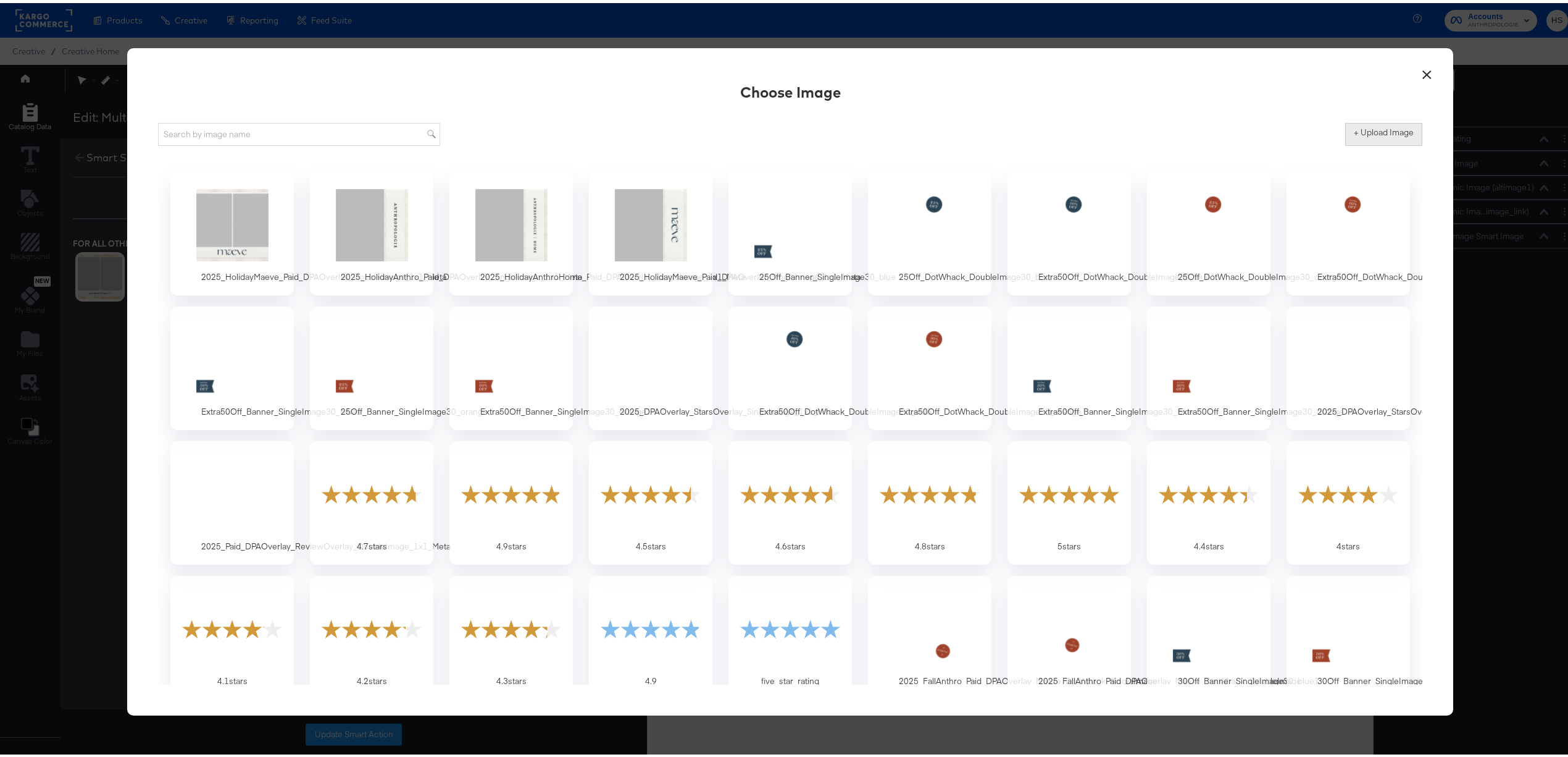
click at [1053, 124] on label "+ Upload Image" at bounding box center [1384, 129] width 60 height 12
click at [1053, 143] on input "+ Upload Image" at bounding box center [1486, 143] width 282 height 0
type input "C:\fakepath\2025_HolidayAnthroHome_Paid_DPAOverlay_DoubleImage_1x1_Meta.png"
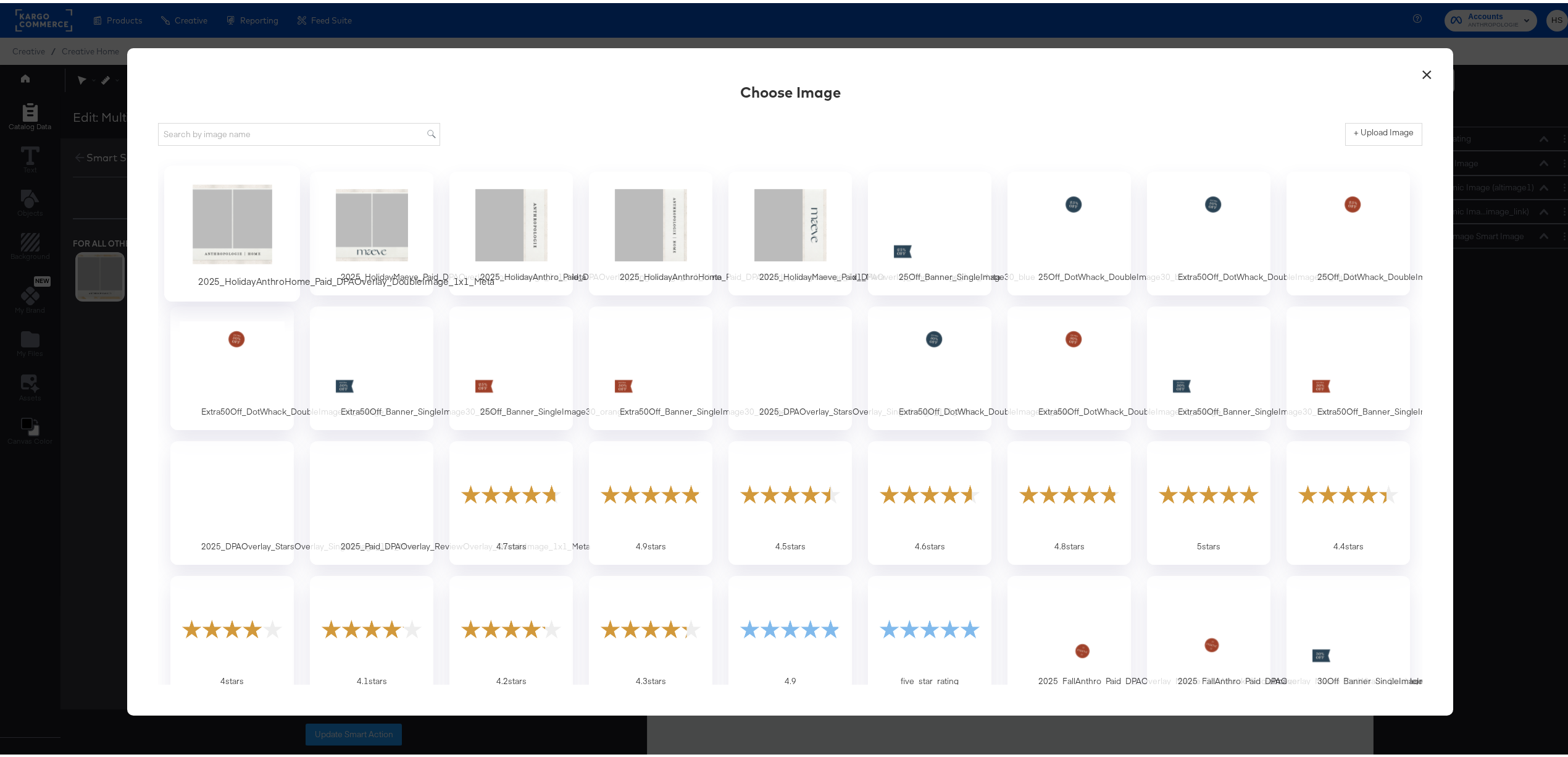
click at [198, 255] on div at bounding box center [232, 221] width 115 height 85
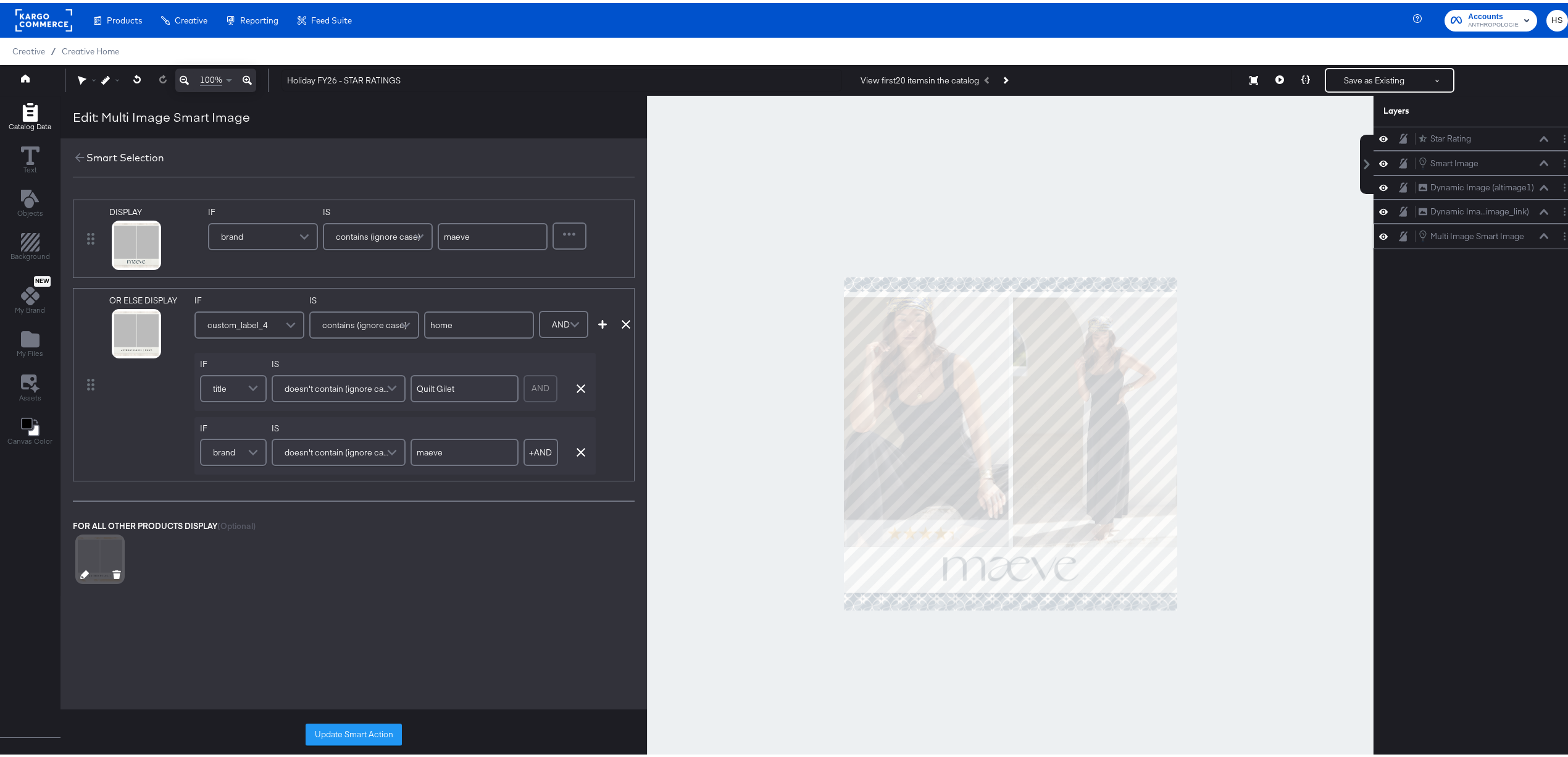
click at [80, 460] on icon at bounding box center [84, 571] width 8 height 8
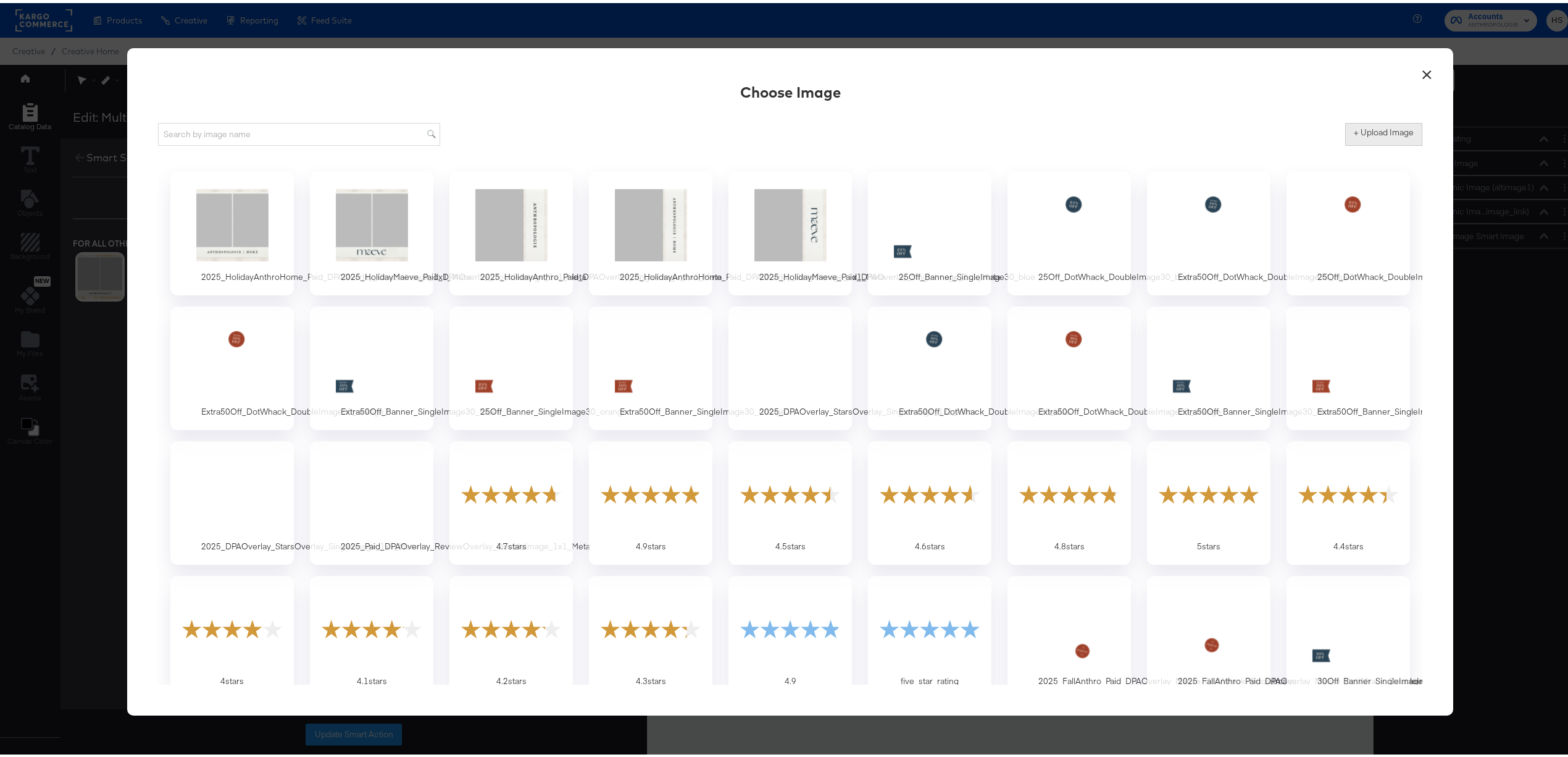
click at [1053, 132] on label "+ Upload Image" at bounding box center [1384, 129] width 60 height 12
click at [1053, 143] on input "+ Upload Image" at bounding box center [1486, 143] width 282 height 0
type input "C:\fakepath\2025_HolidayAnthro_Paid_DPAOverlay_DoubleImage_1x1_Meta.png"
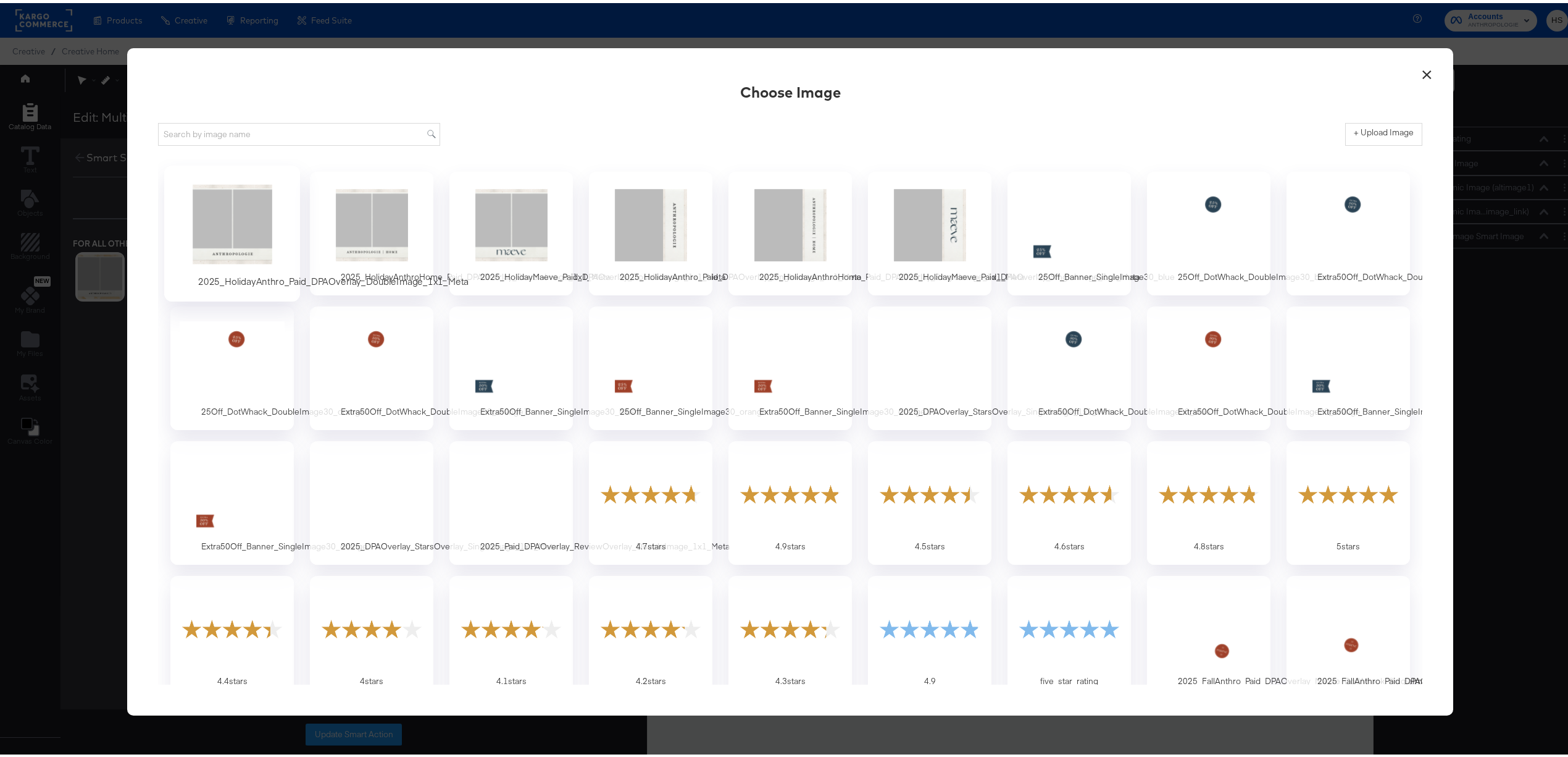
click at [221, 240] on div at bounding box center [232, 221] width 115 height 85
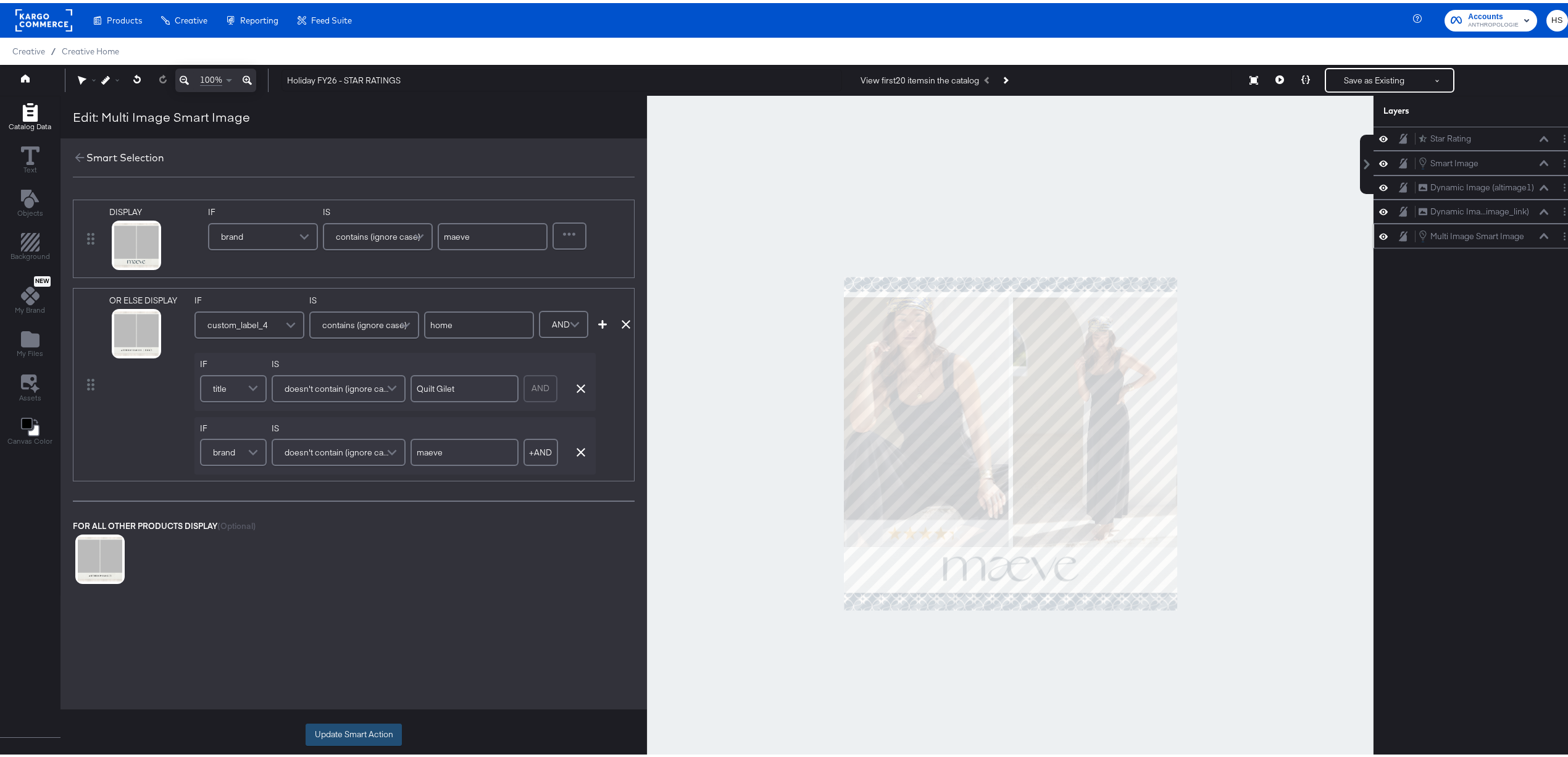
click at [331, 460] on button "Update Smart Action" at bounding box center [354, 732] width 97 height 22
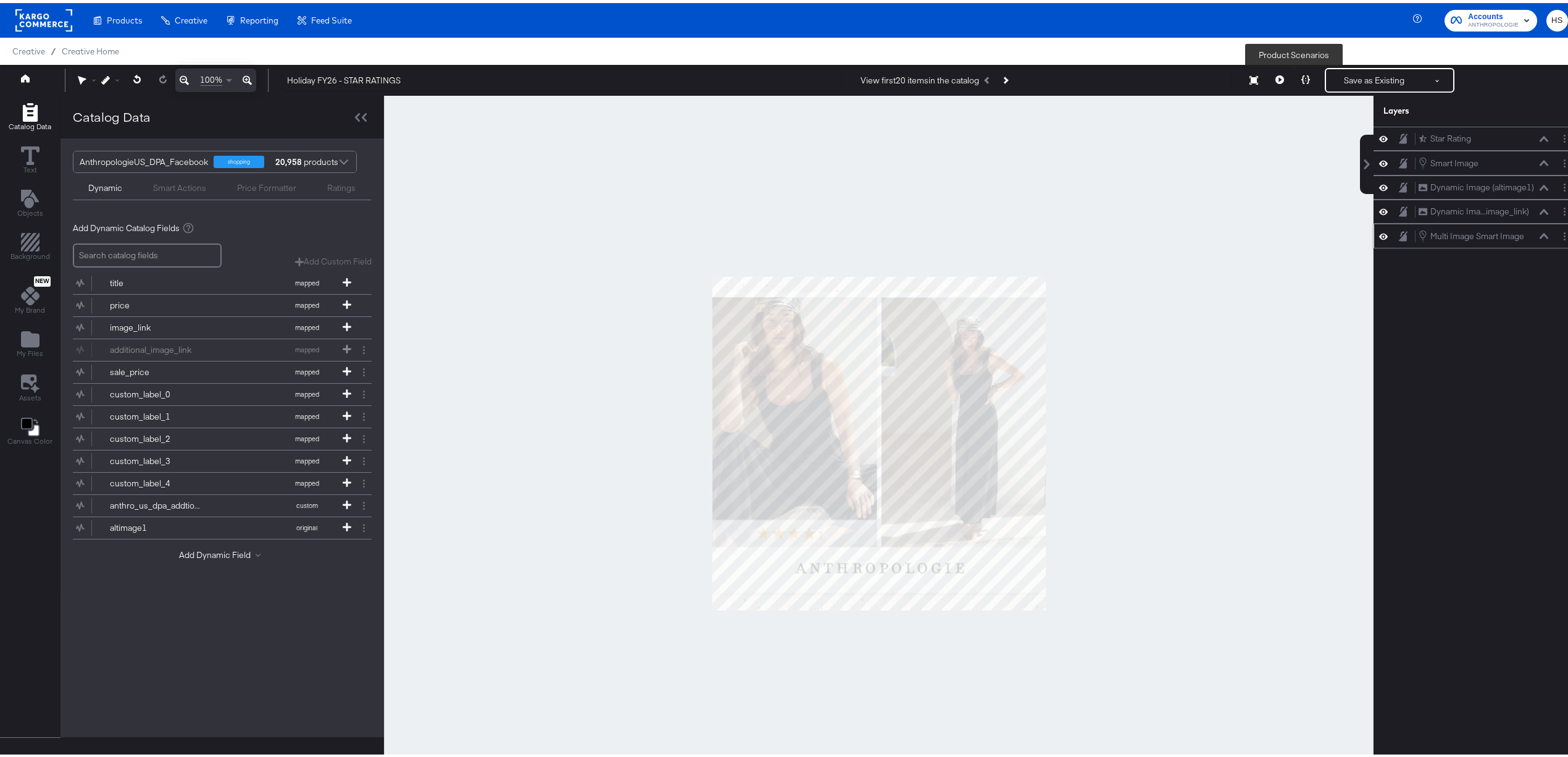
click at [1053, 75] on icon at bounding box center [1305, 76] width 8 height 8
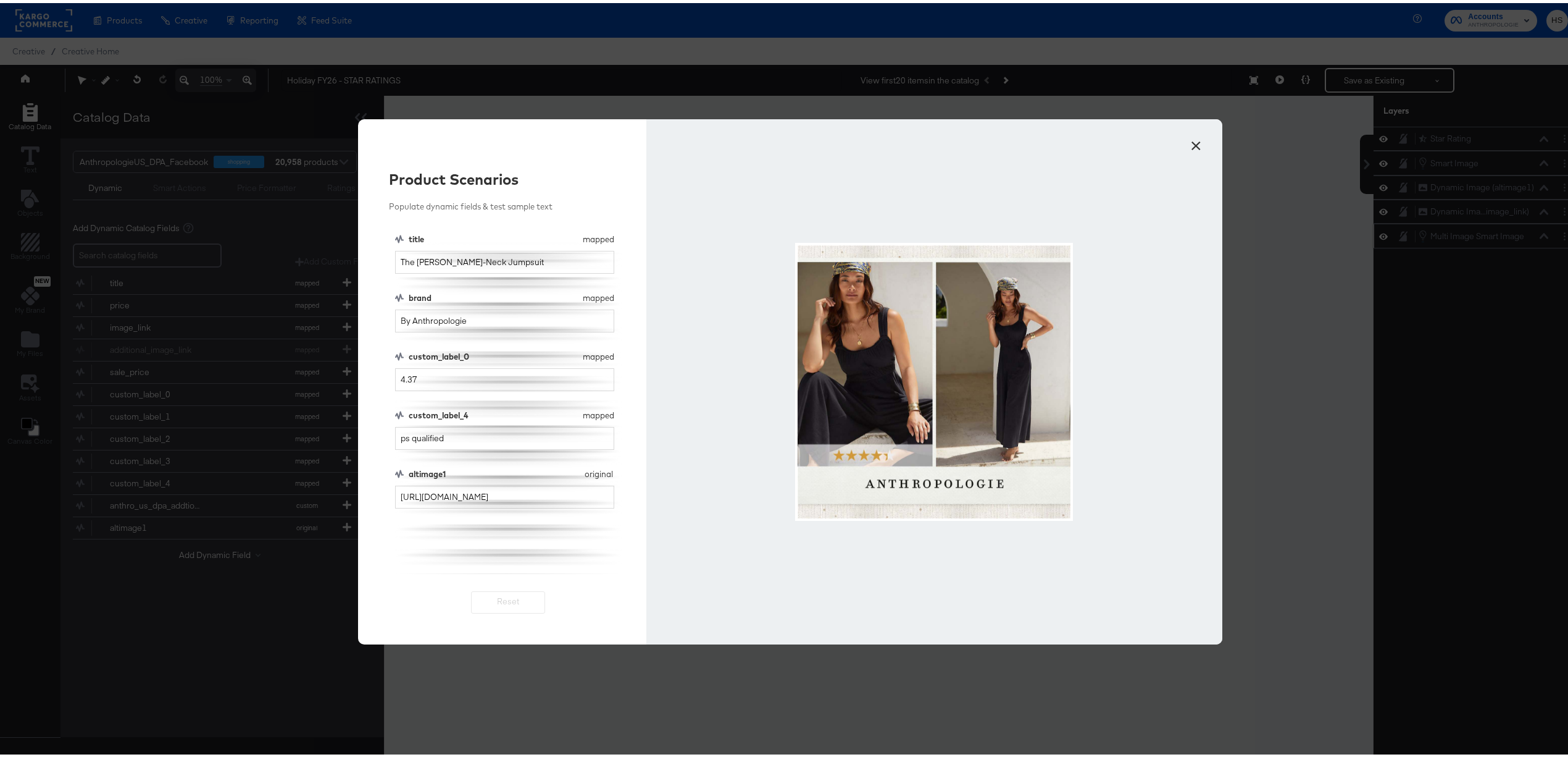
click at [1053, 145] on button "×" at bounding box center [1196, 140] width 22 height 22
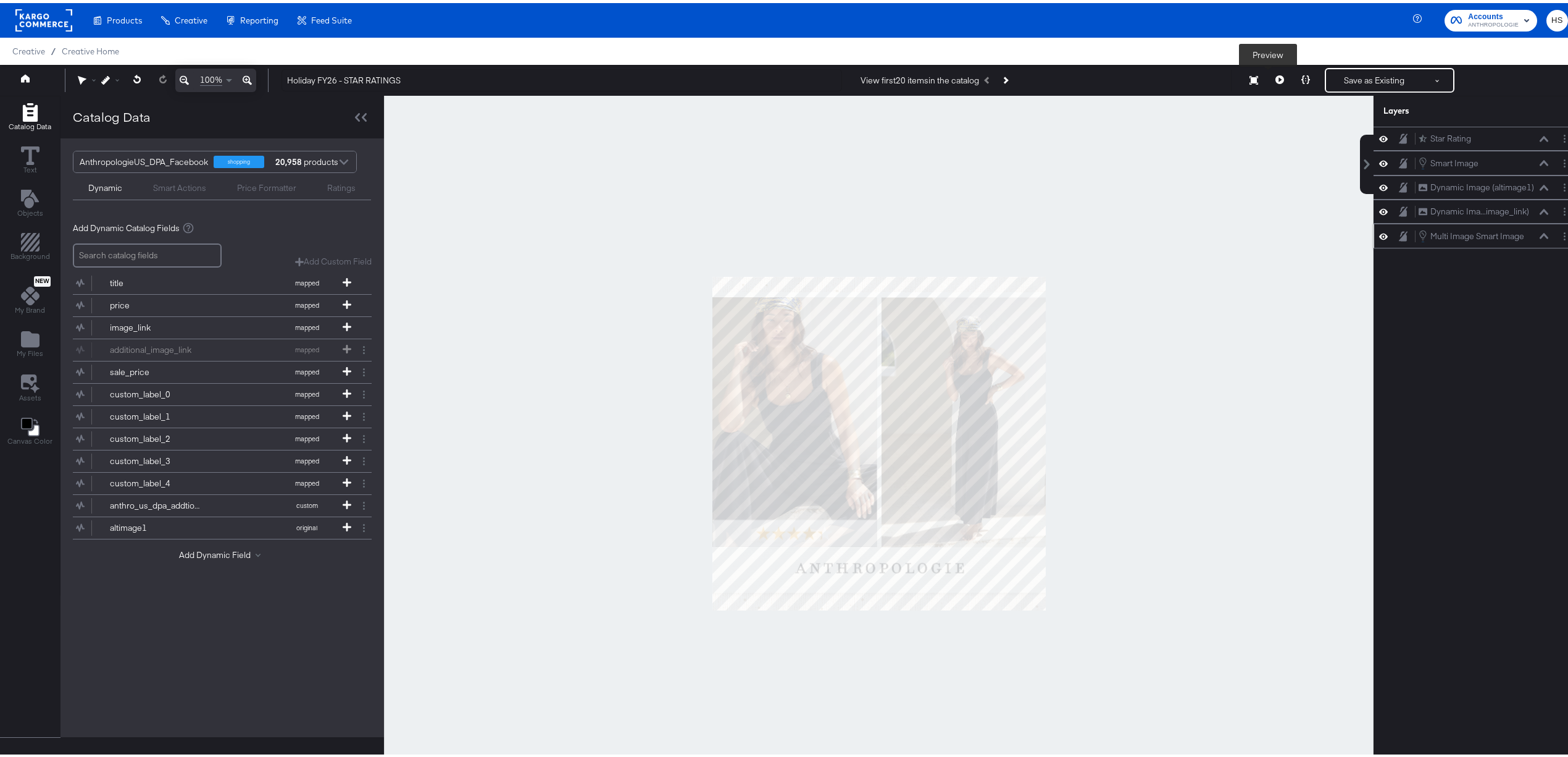
click at [1053, 79] on icon at bounding box center [1280, 76] width 8 height 8
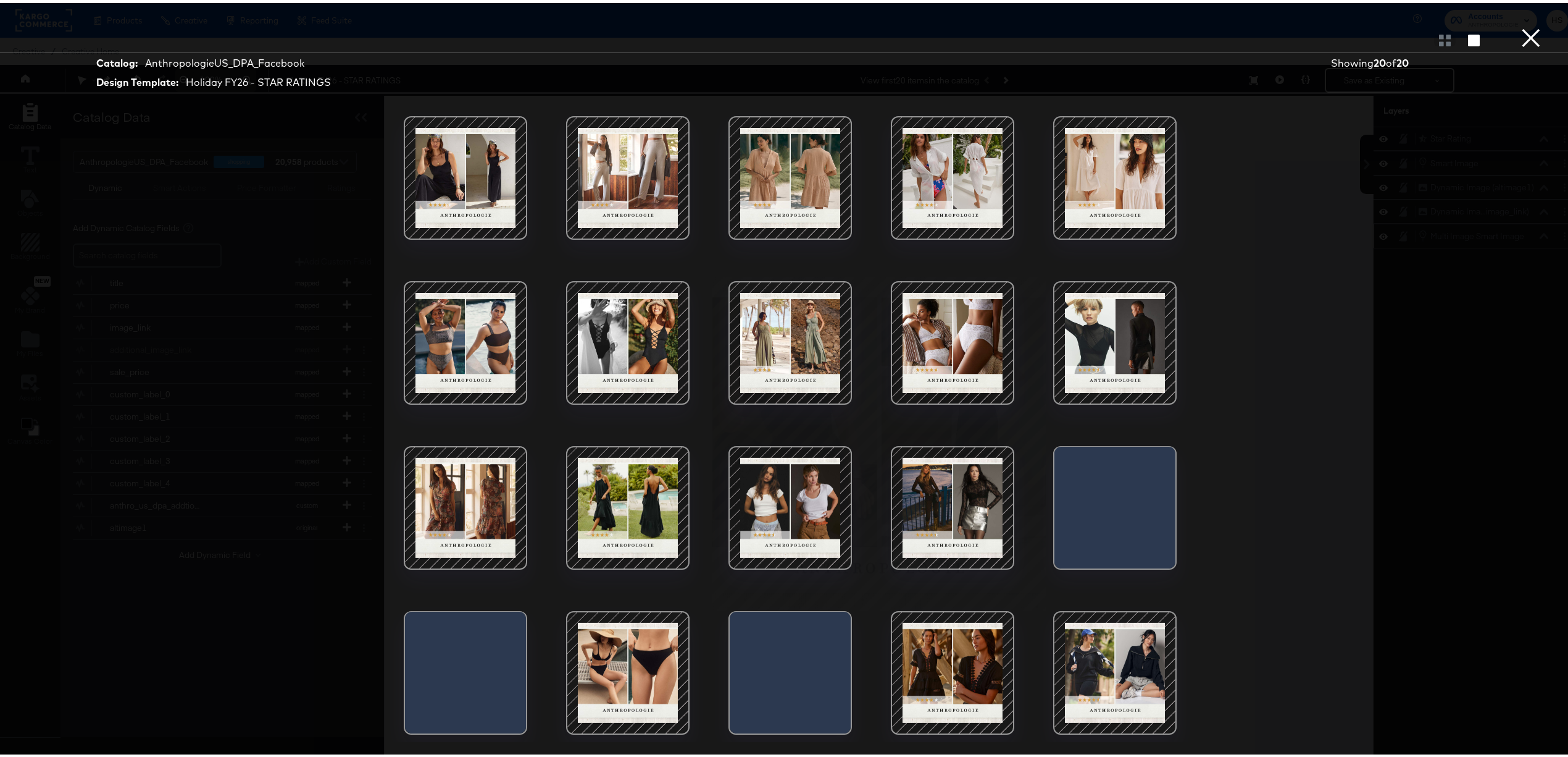
scroll to position [32, 0]
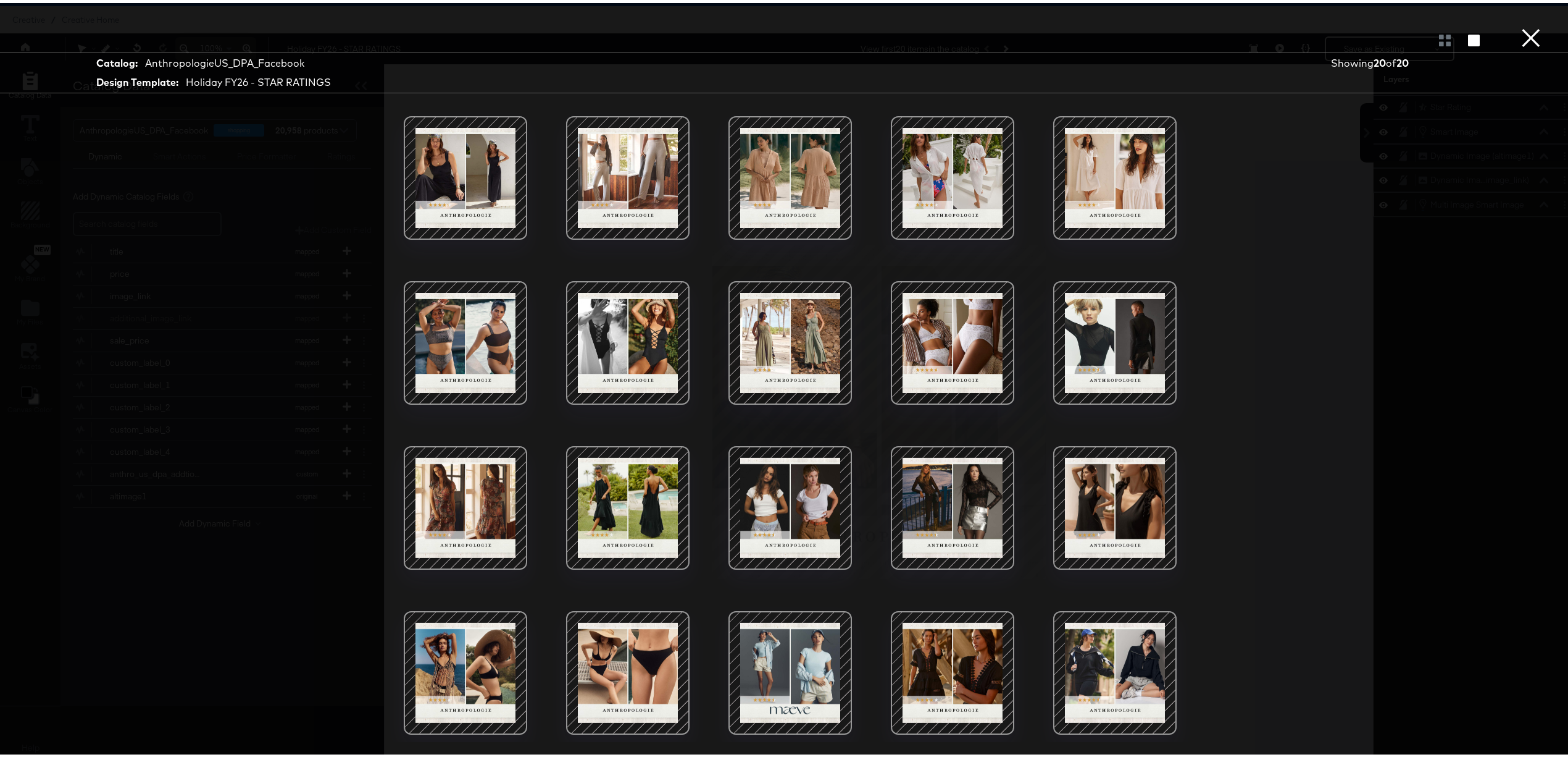
click at [1053, 25] on button "×" at bounding box center [1531, 12] width 25 height 25
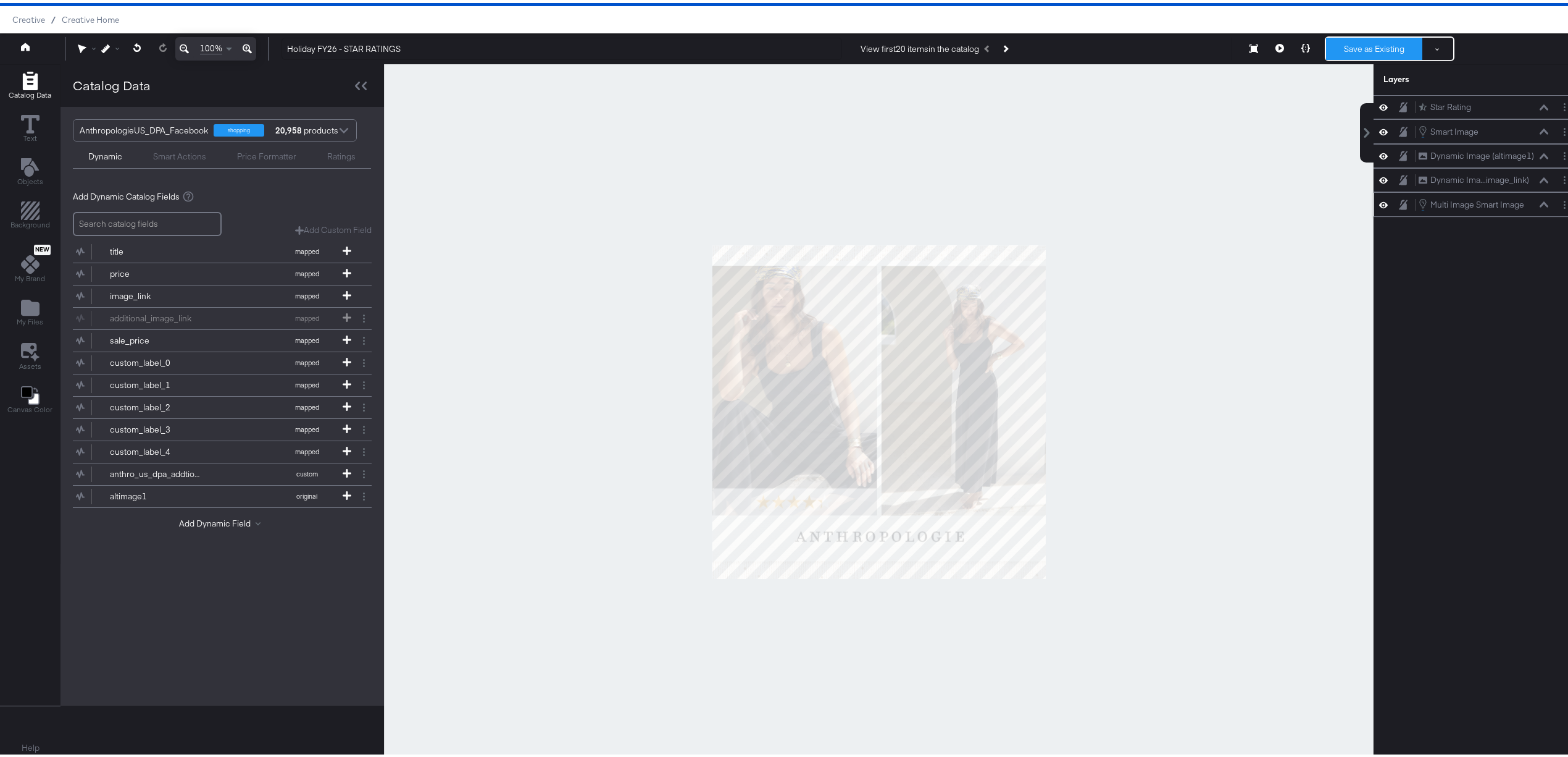
click at [1053, 48] on button "Save as Existing" at bounding box center [1374, 46] width 97 height 22
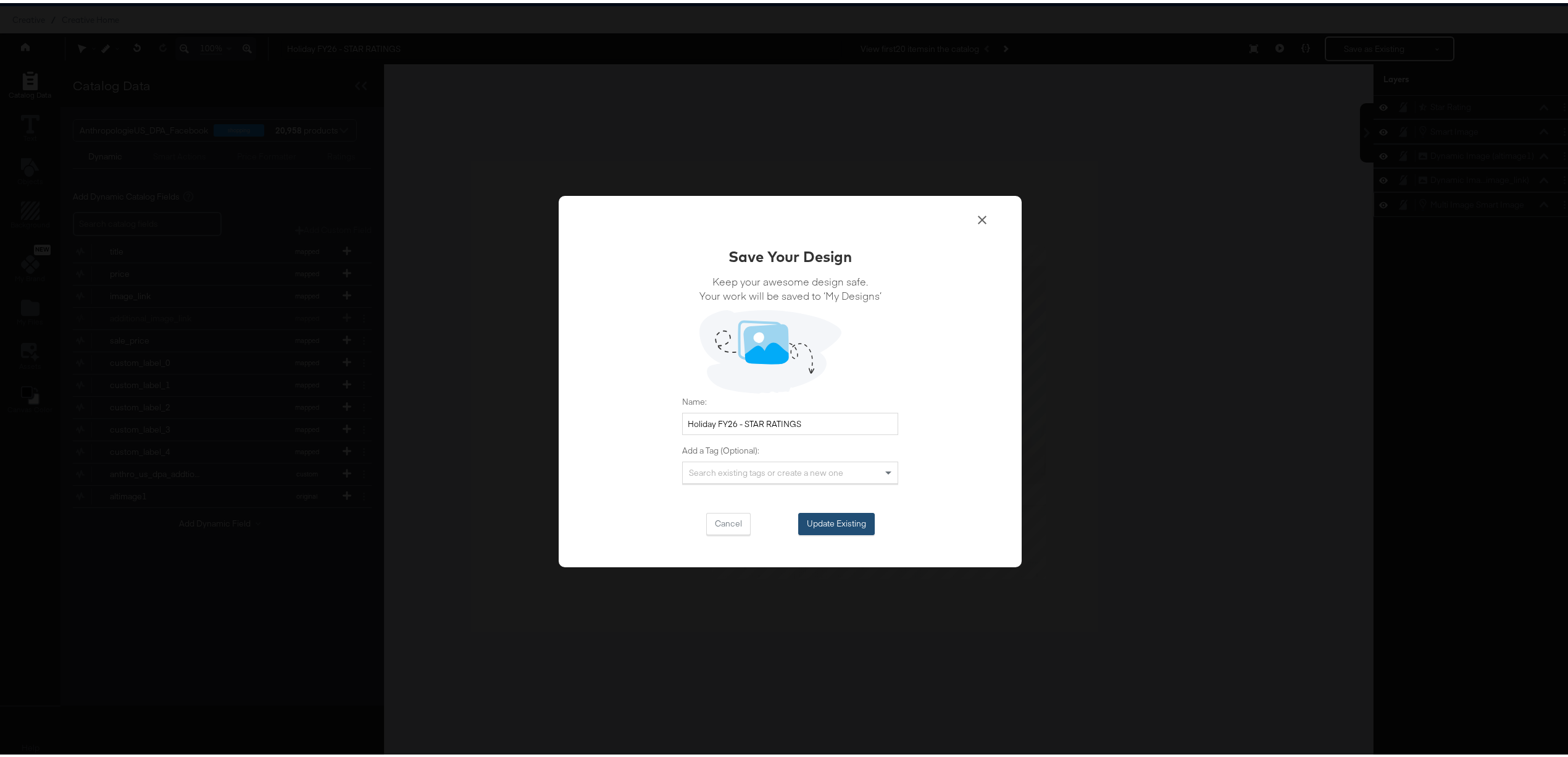
click at [833, 460] on button "Update Existing" at bounding box center [836, 521] width 76 height 22
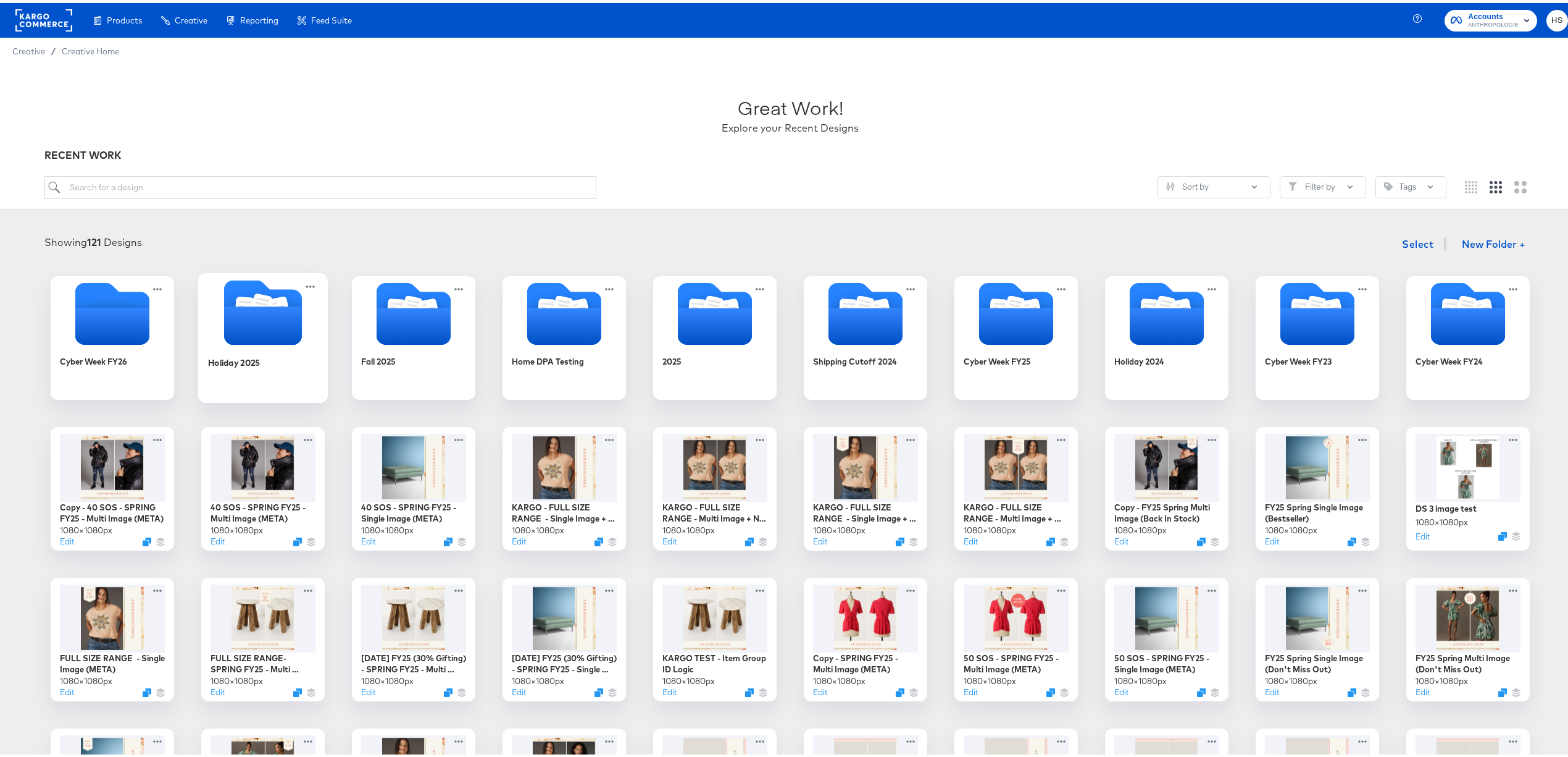
click at [265, 315] on icon "Folder" at bounding box center [263, 322] width 78 height 39
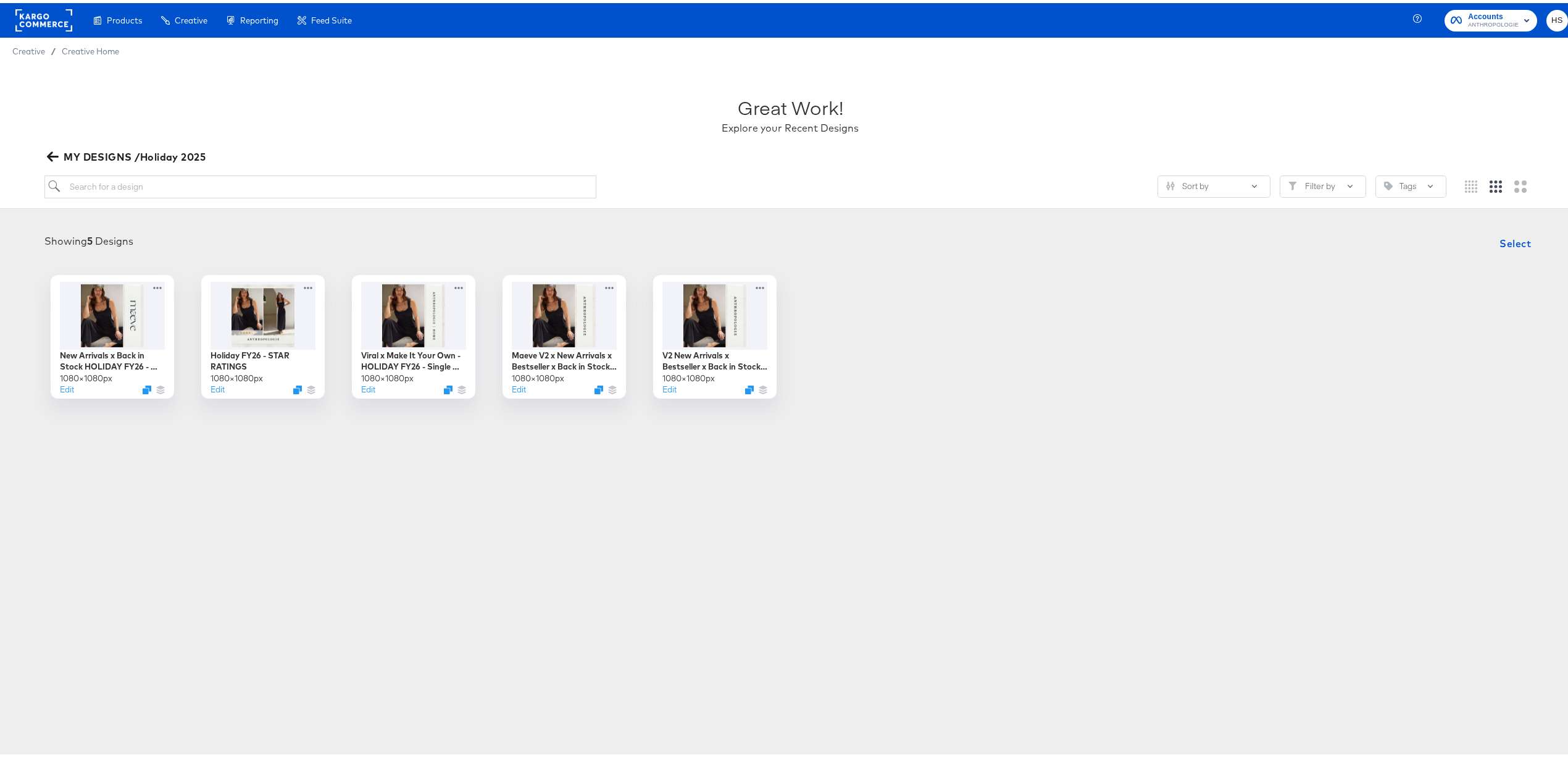
click at [52, 154] on icon "button" at bounding box center [53, 153] width 12 height 10
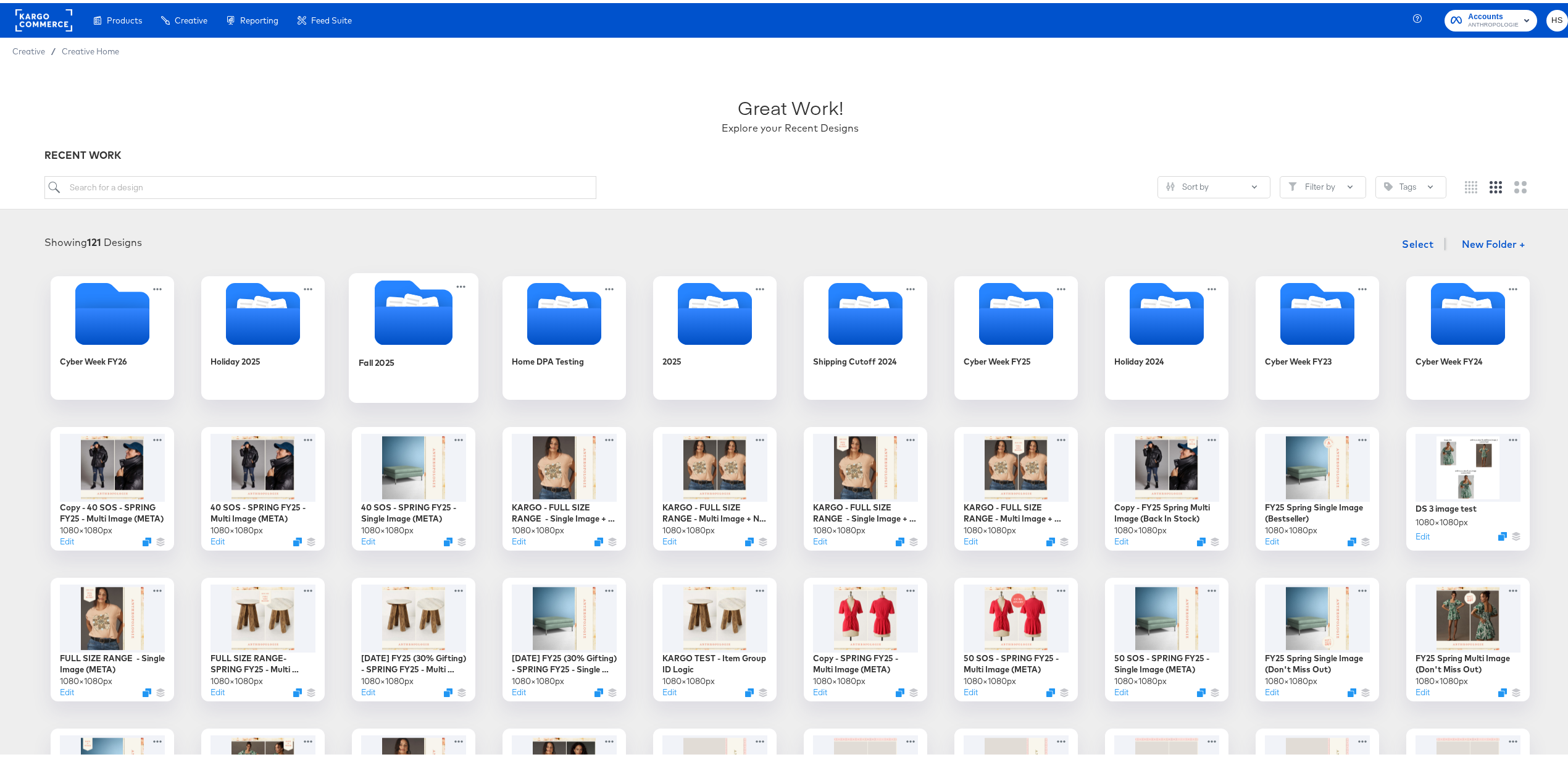
click at [402, 333] on icon "Folder" at bounding box center [414, 322] width 78 height 39
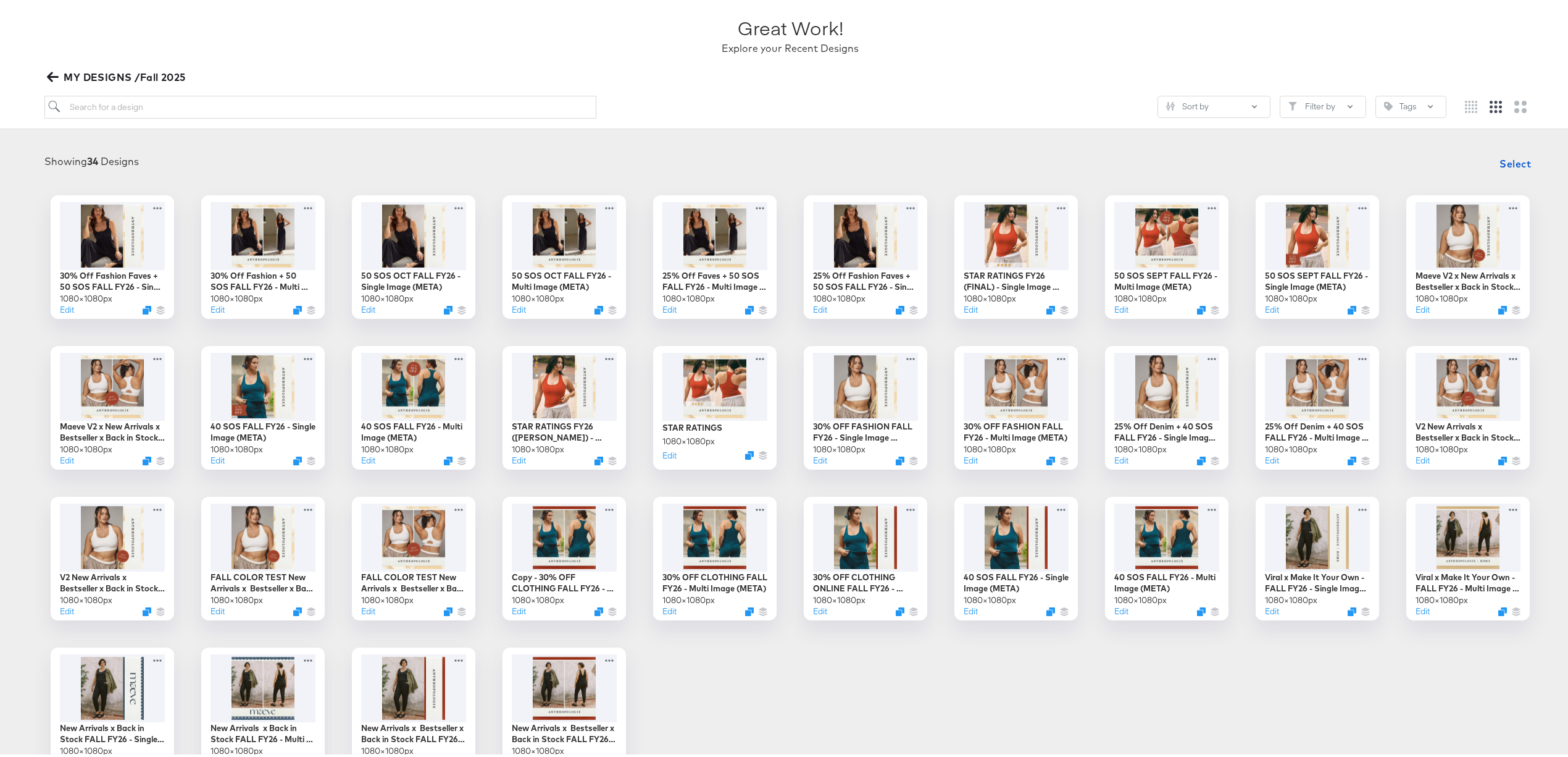
scroll to position [80, 0]
click at [1053, 458] on icon "Duplicate" at bounding box center [1504, 459] width 9 height 9
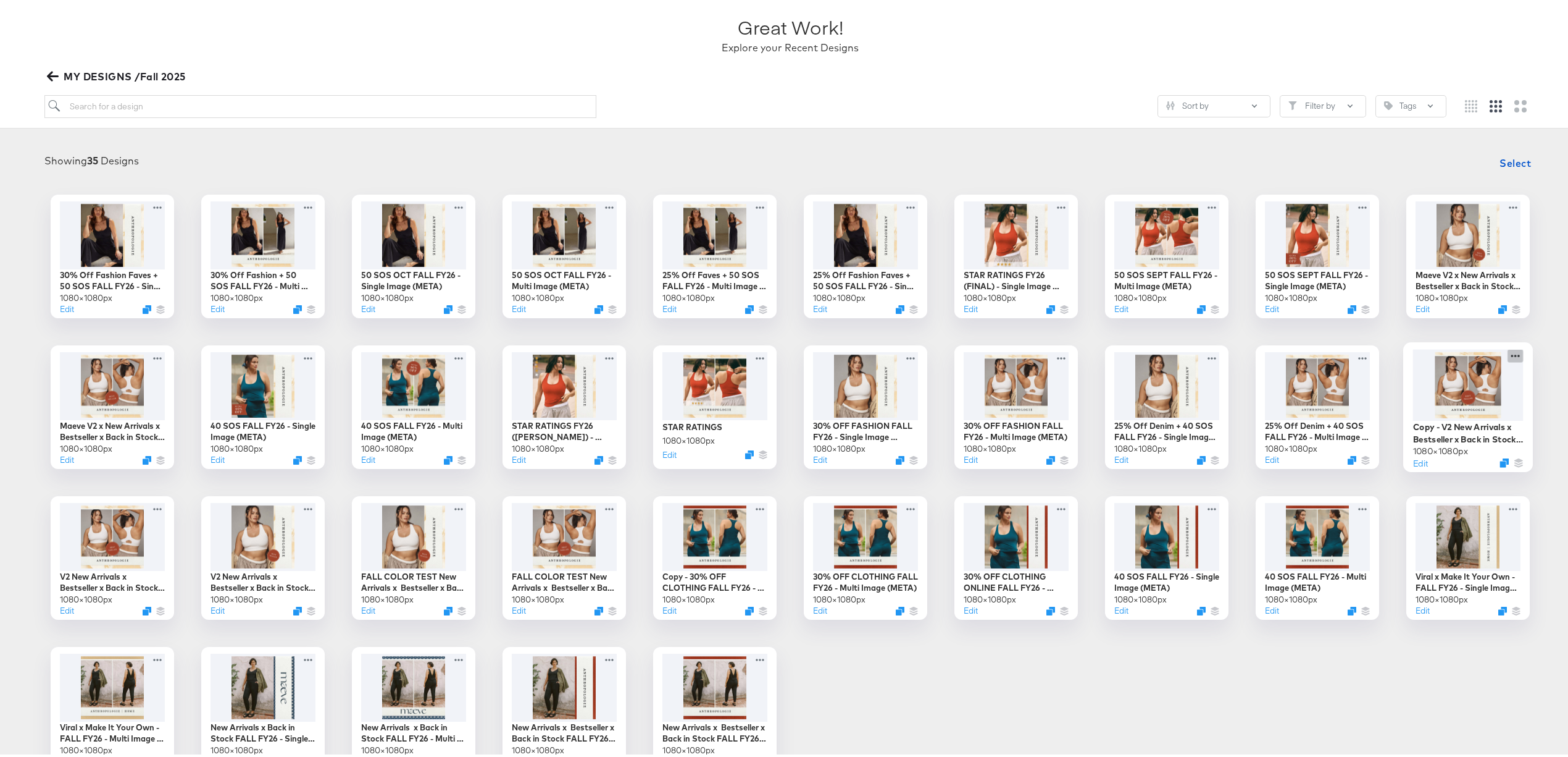
click at [1053, 350] on icon at bounding box center [1516, 352] width 16 height 13
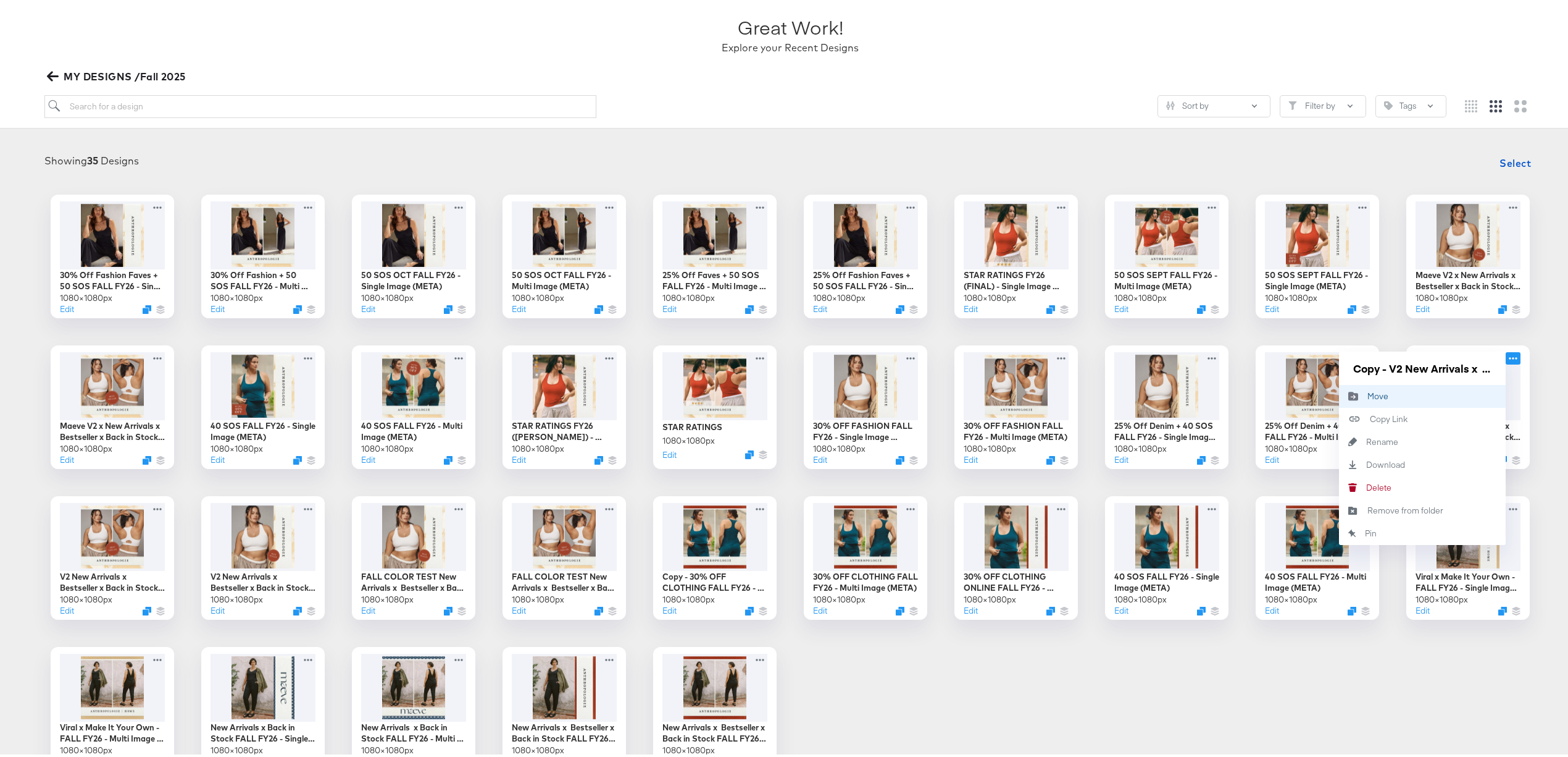
click at [1053, 393] on div "Move Move" at bounding box center [1368, 393] width 0 height 0
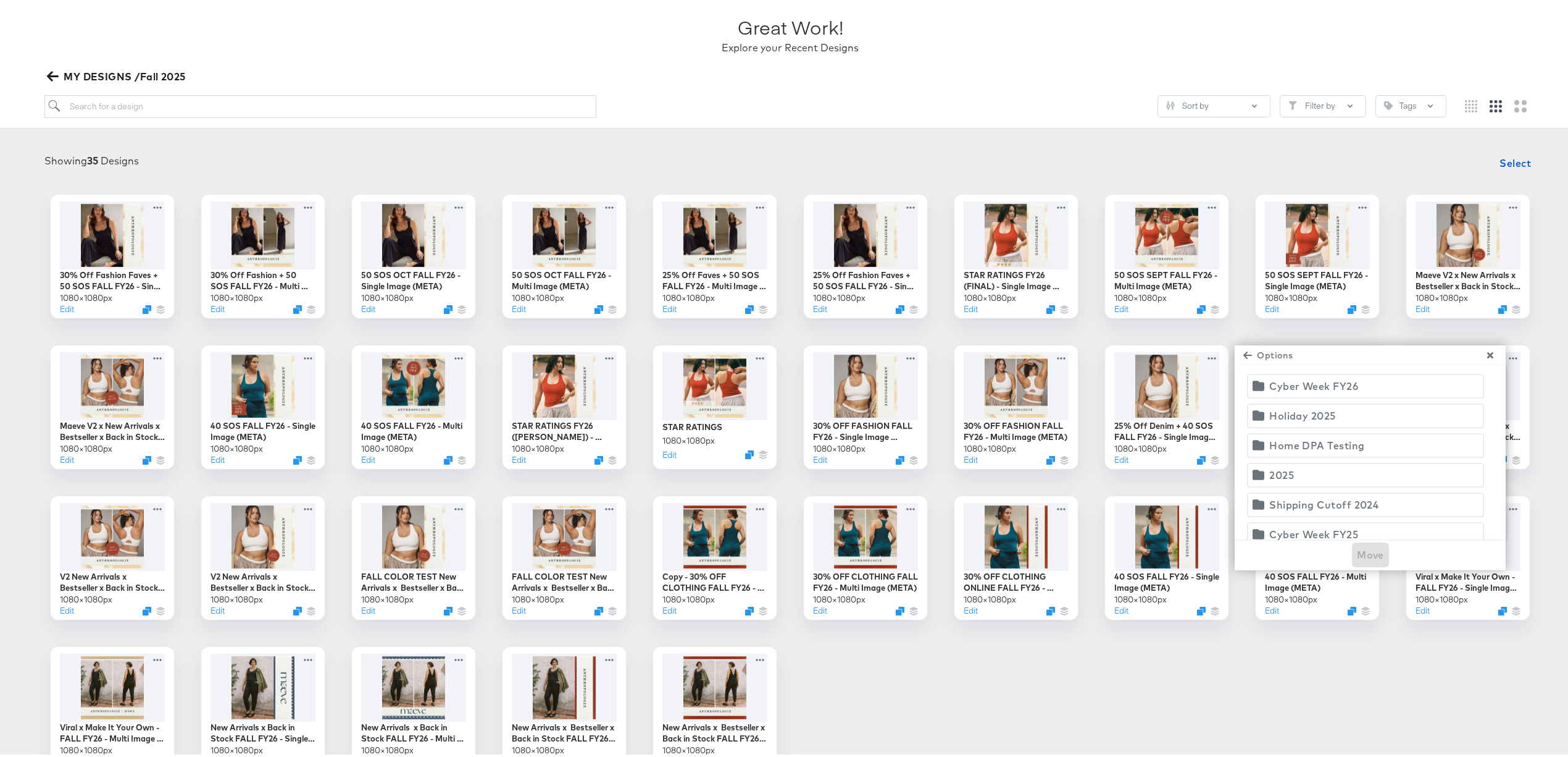
click at [1053, 411] on span "Holiday 2025" at bounding box center [1365, 412] width 221 height 18
click at [1053, 460] on span "Move" at bounding box center [1371, 551] width 27 height 18
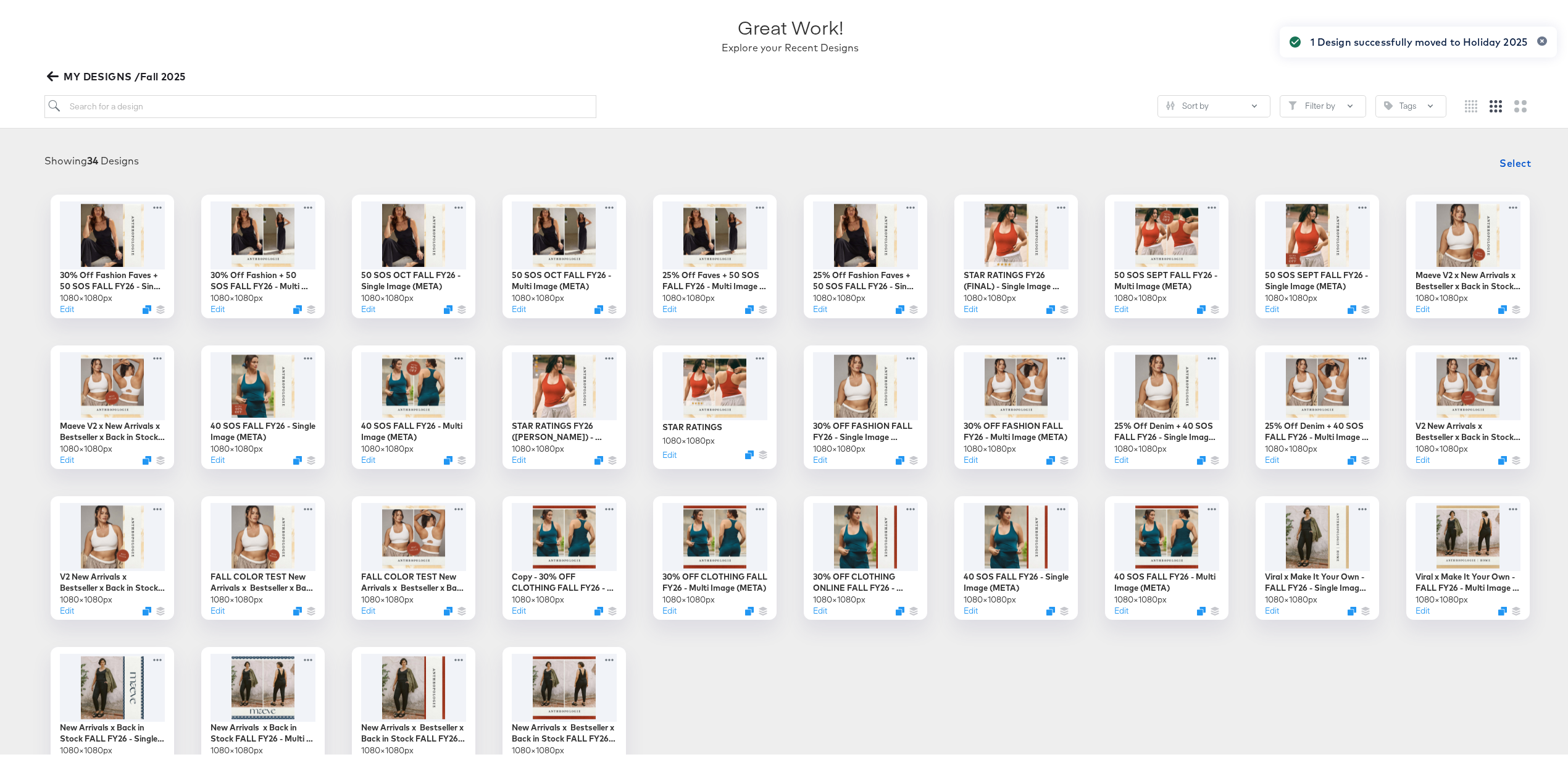
click at [58, 74] on icon "button" at bounding box center [53, 73] width 12 height 12
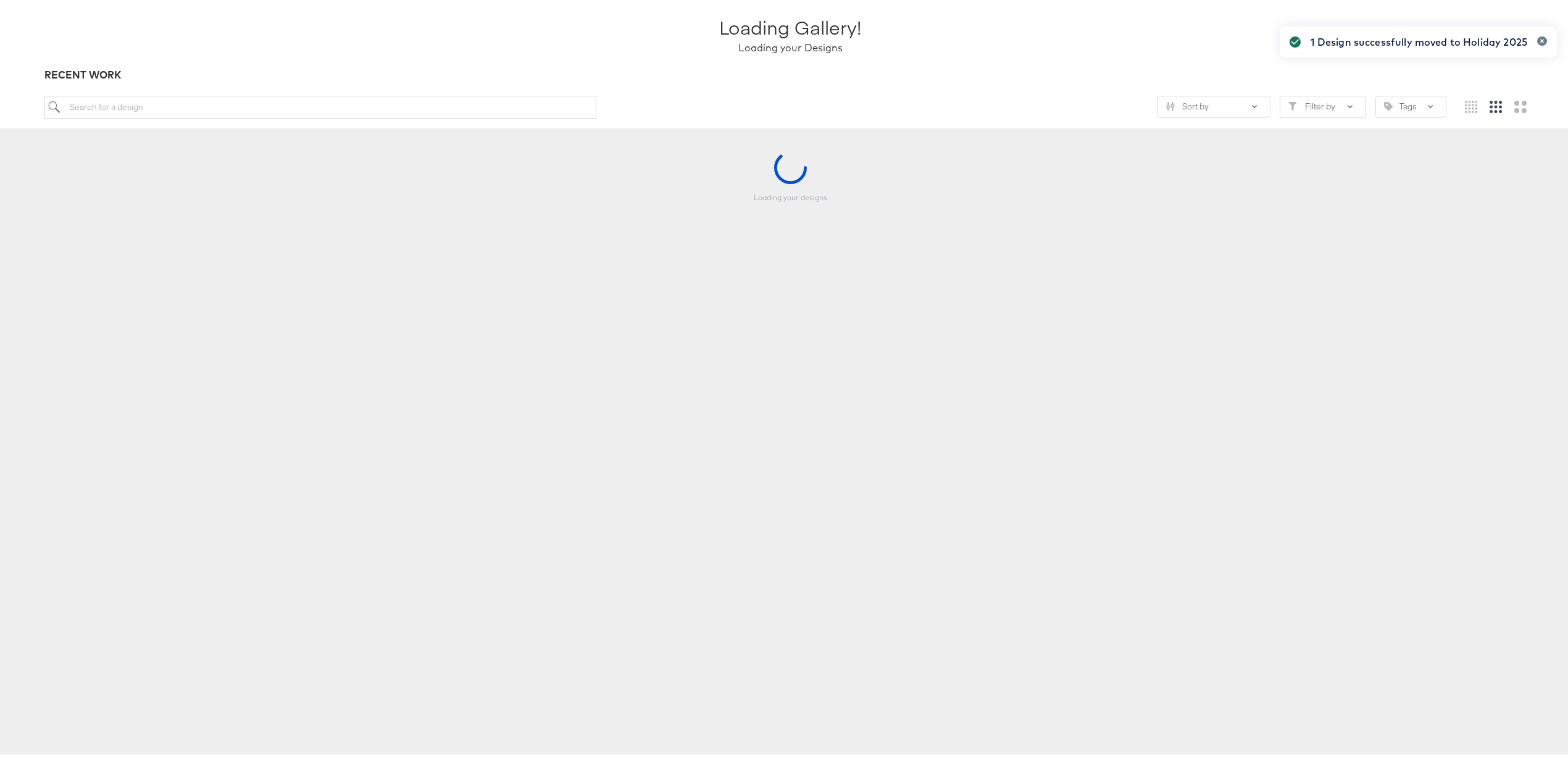
scroll to position [82, 0]
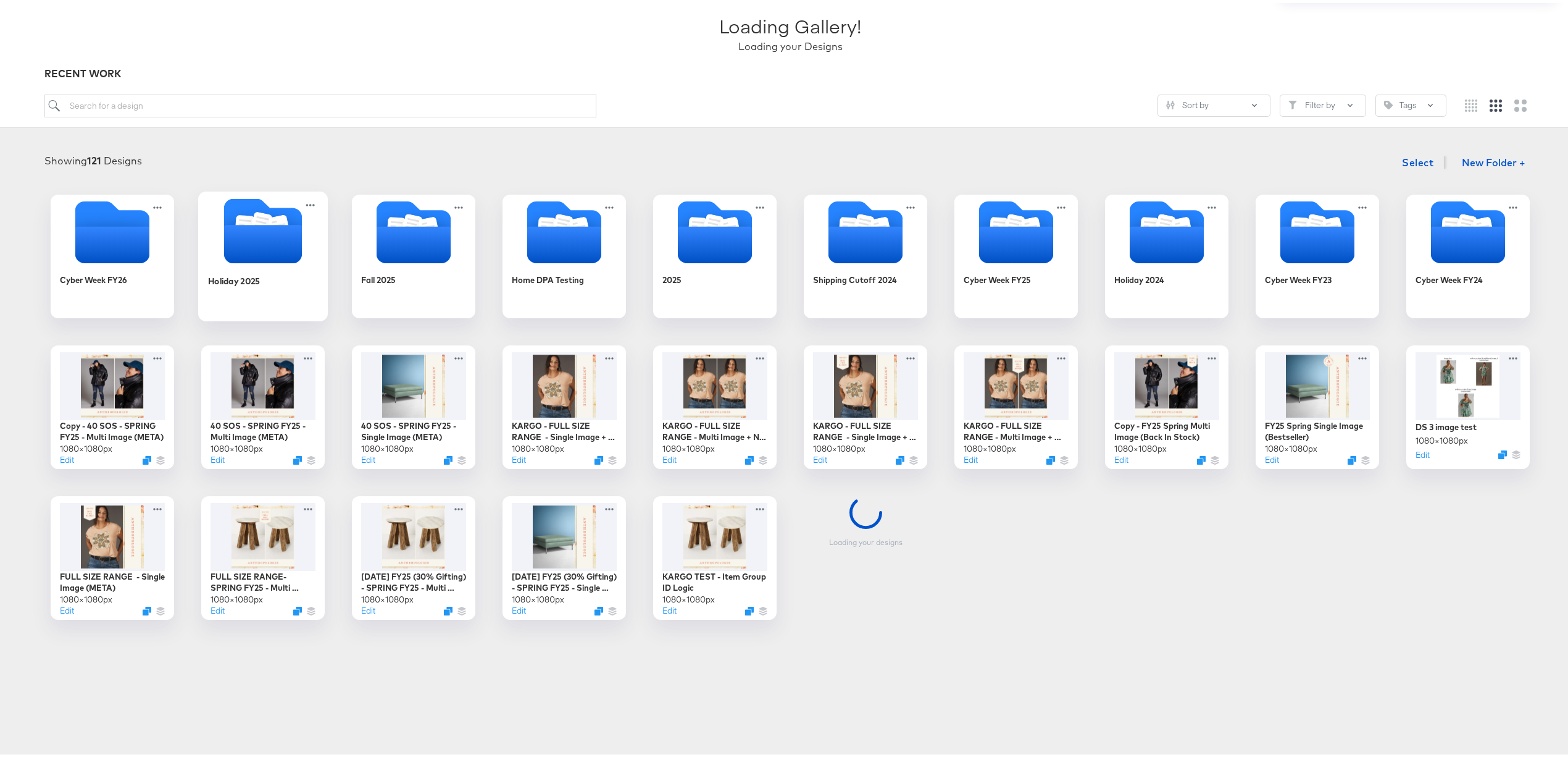
click at [245, 238] on icon "Folder" at bounding box center [263, 241] width 78 height 39
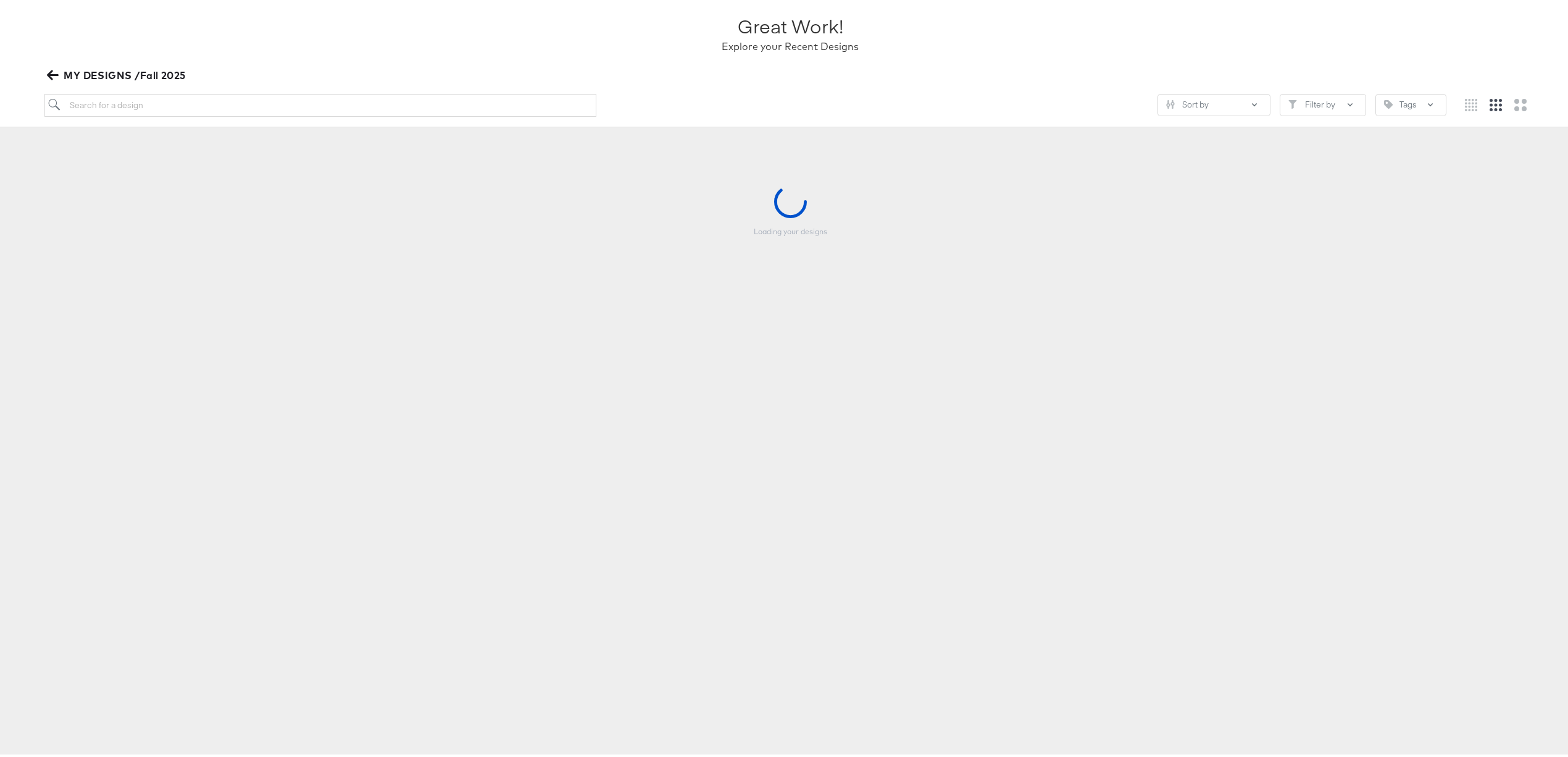
scroll to position [80, 0]
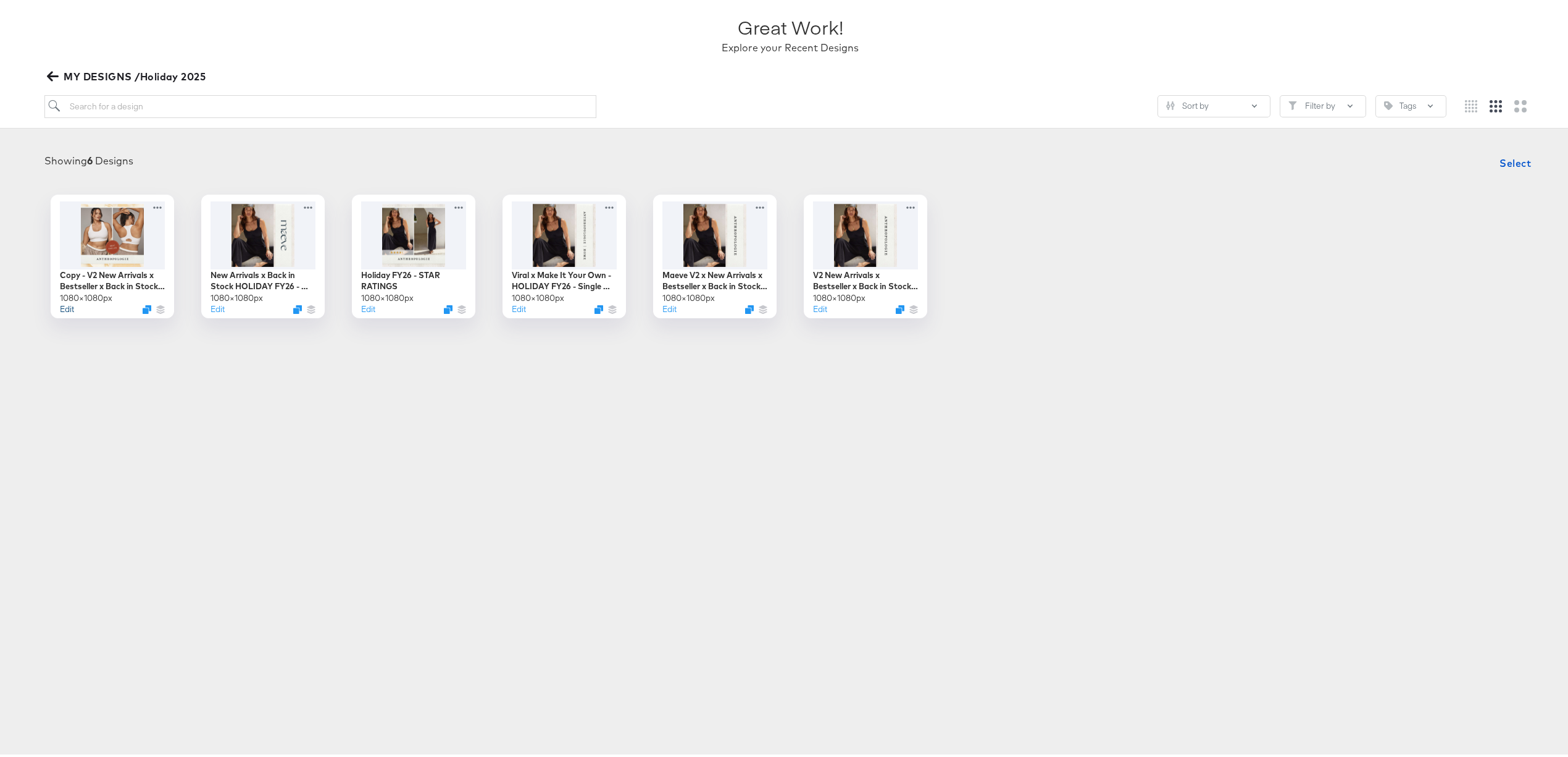
drag, startPoint x: 59, startPoint y: 307, endPoint x: 94, endPoint y: 356, distance: 60.2
click at [94, 356] on article "Great Work! Explore your Recent Designs MY DESIGNS /Holiday 2025 Sort by Filter…" at bounding box center [790, 178] width 1580 height 393
click at [359, 307] on button "Edit" at bounding box center [366, 309] width 15 height 12
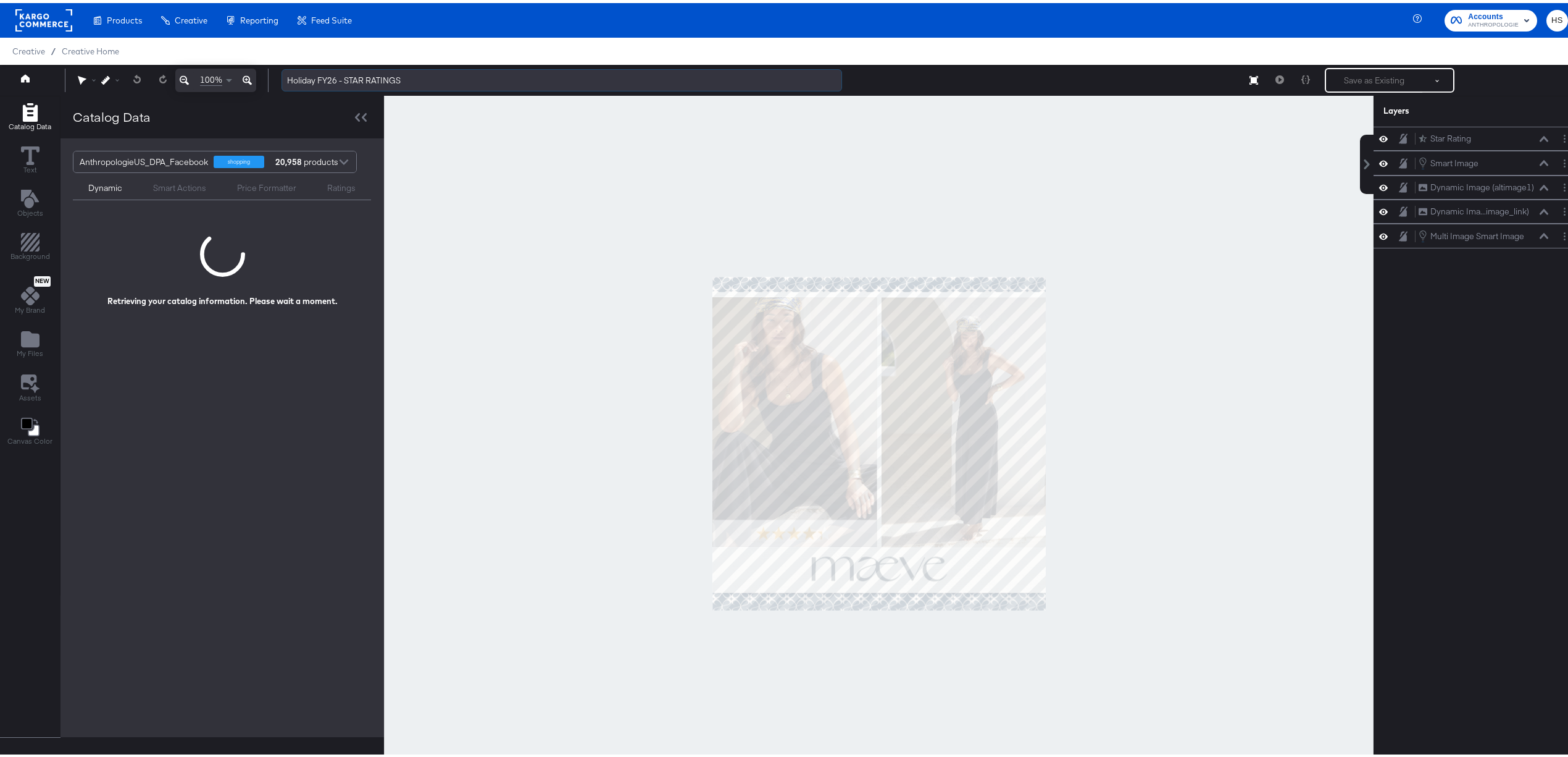
click at [307, 78] on input "Holiday FY26 - STAR RATINGS" at bounding box center [562, 77] width 561 height 23
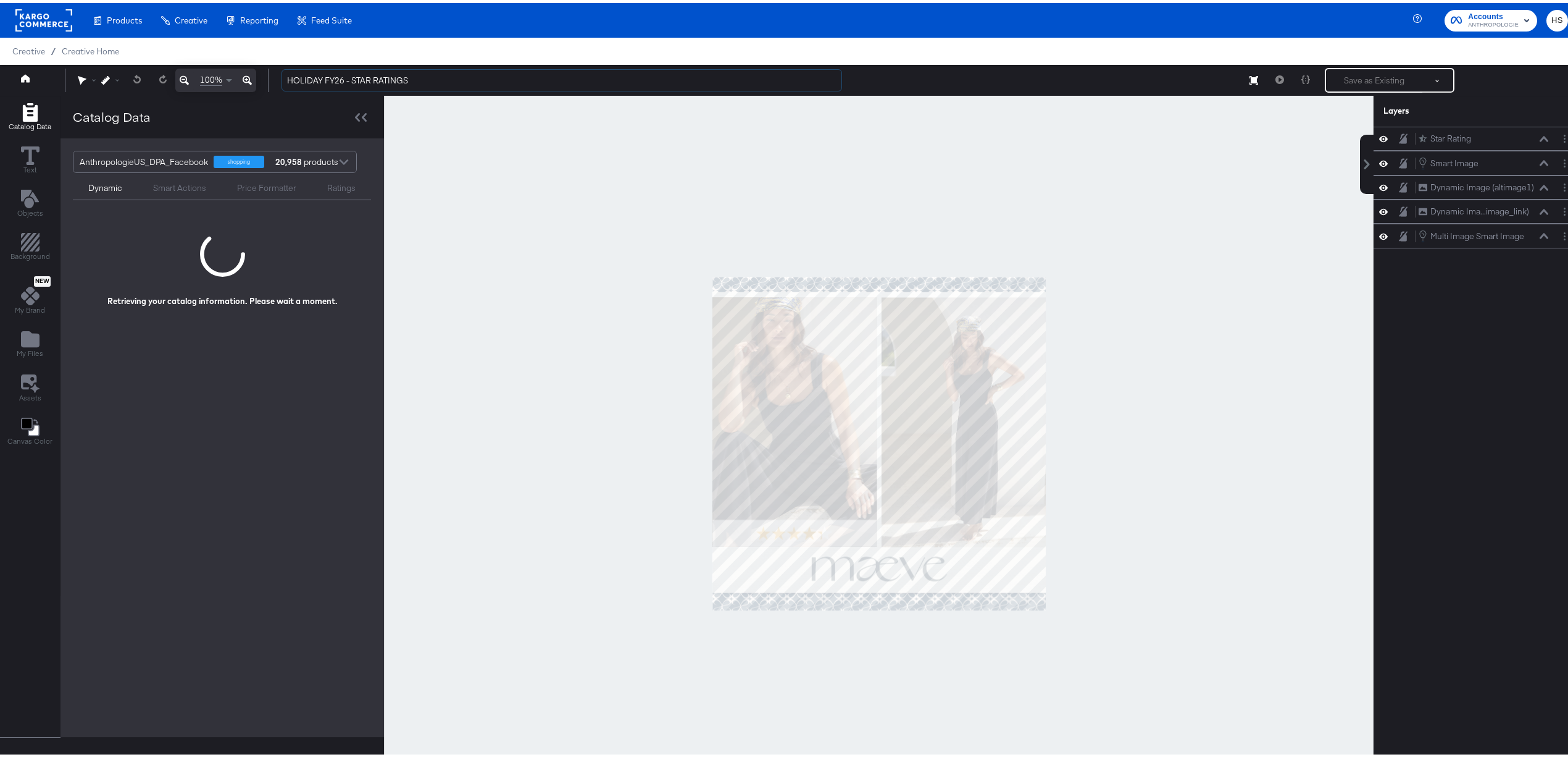
type input "HOLIDAY FY26 - STAR RATINGS"
click at [1053, 166] on div at bounding box center [879, 440] width 989 height 696
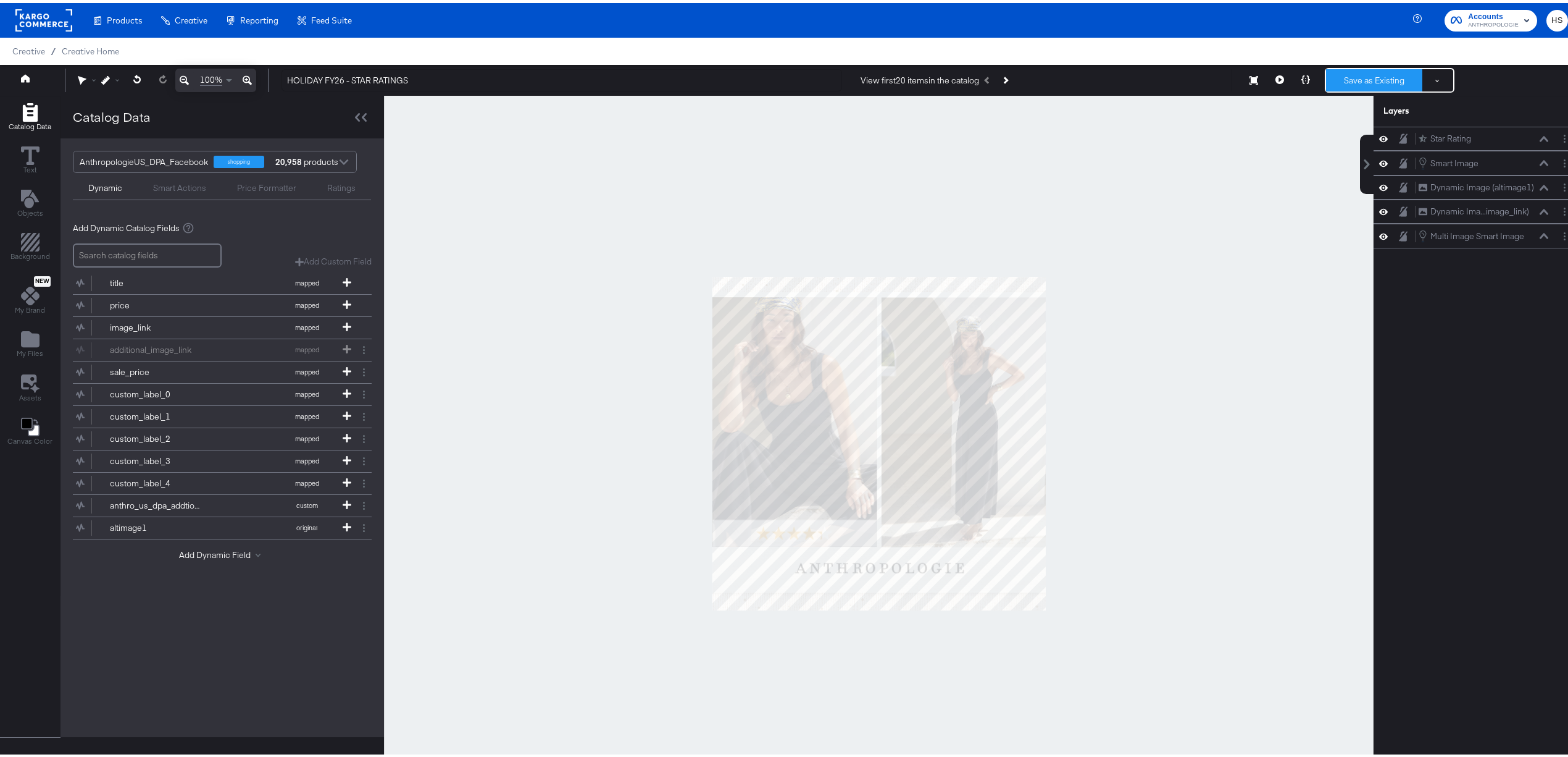
click at [1342, 82] on button "Save as Existing" at bounding box center [1374, 77] width 97 height 22
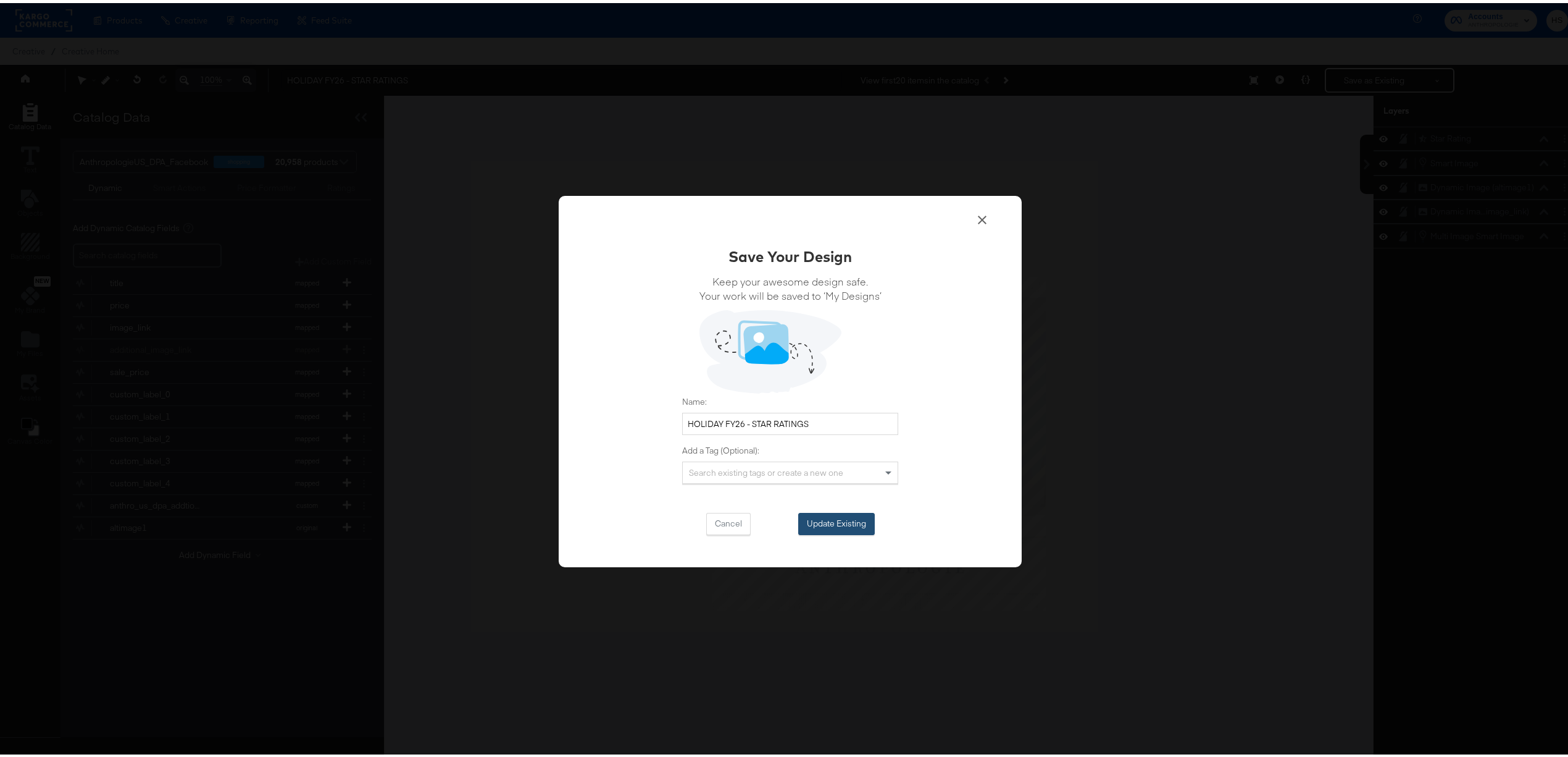
click at [835, 523] on button "Update Existing" at bounding box center [836, 521] width 76 height 22
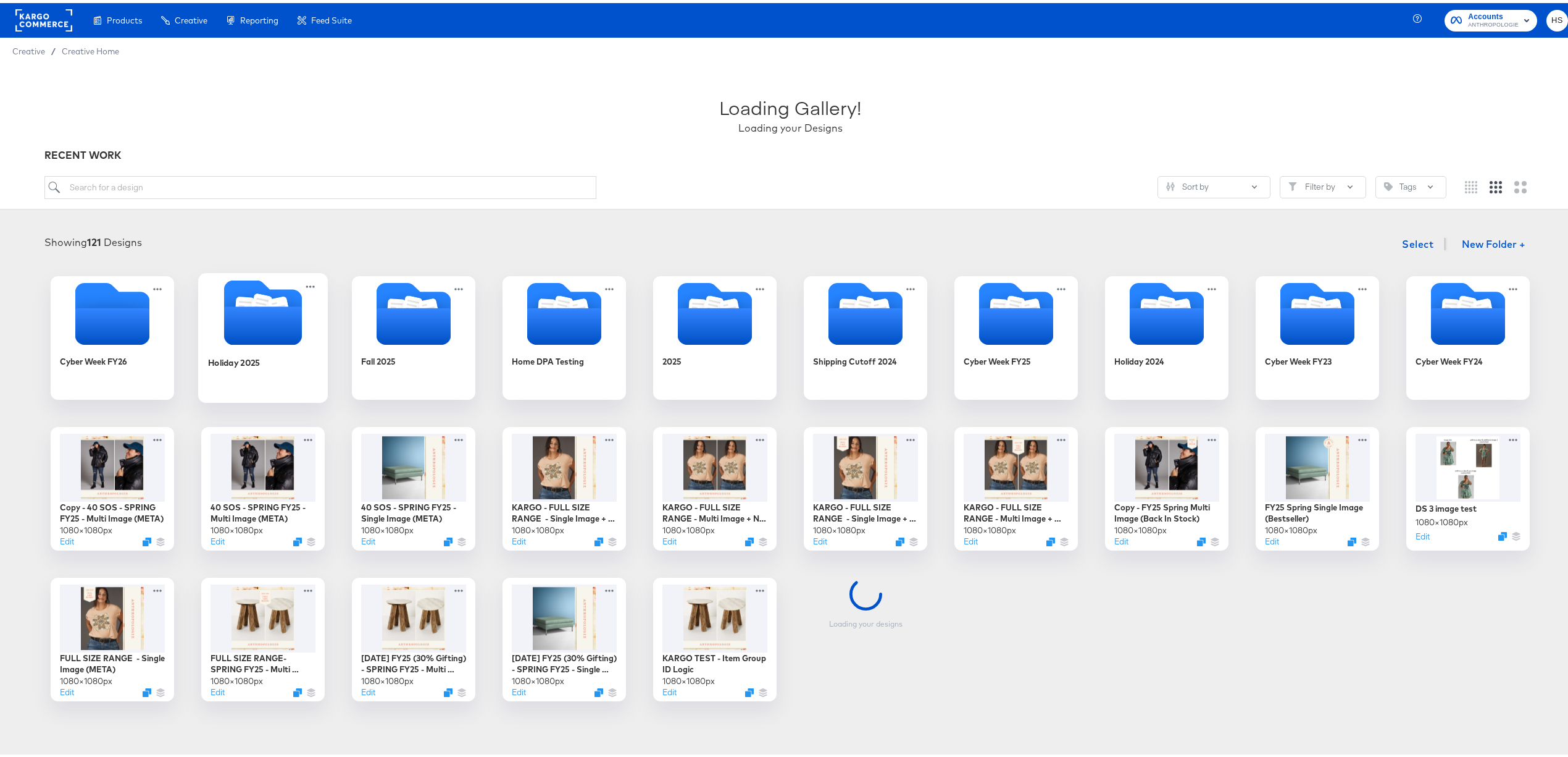
click at [279, 322] on icon "Folder" at bounding box center [263, 322] width 78 height 39
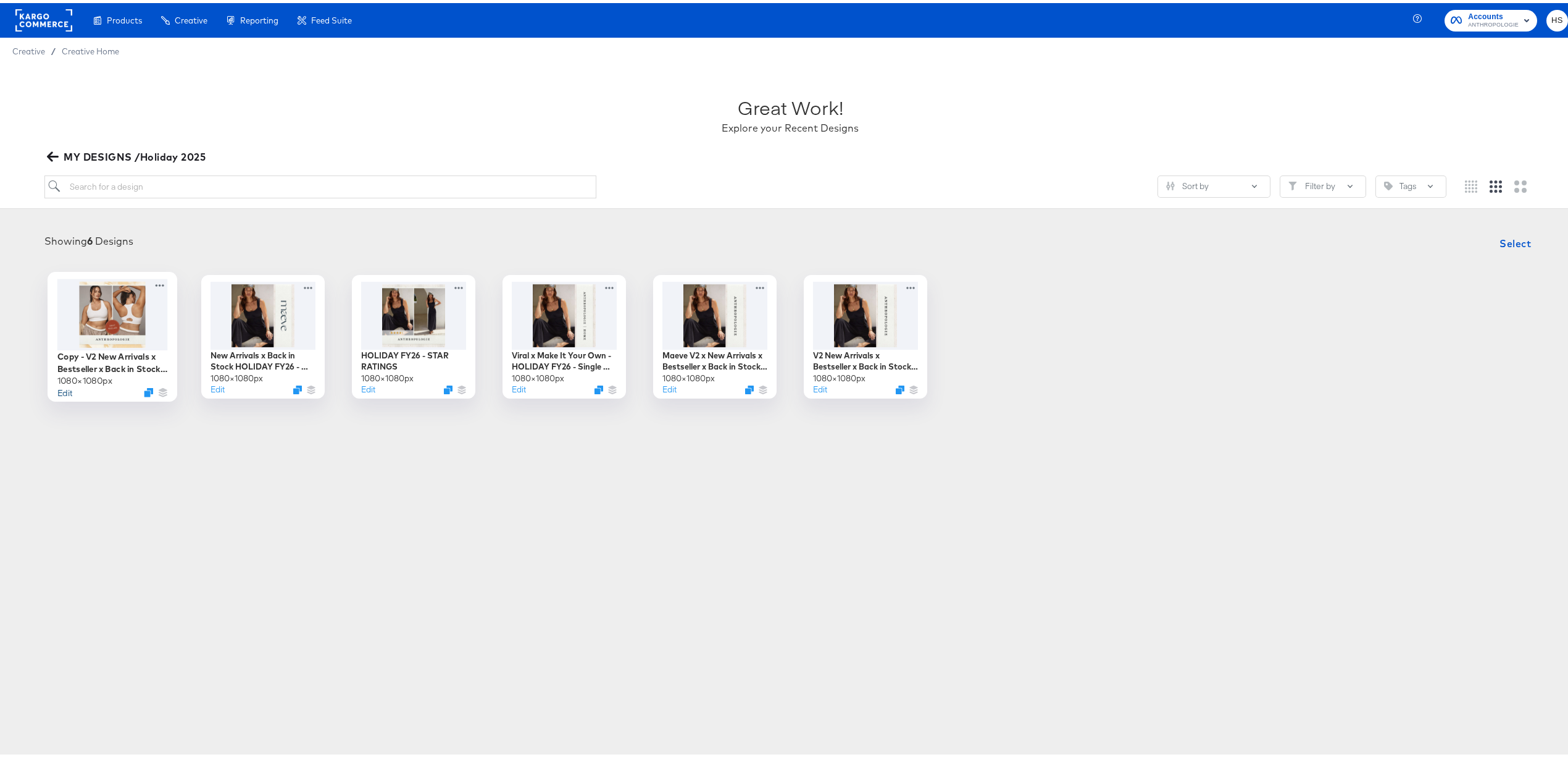
click at [60, 387] on button "Edit" at bounding box center [65, 389] width 15 height 12
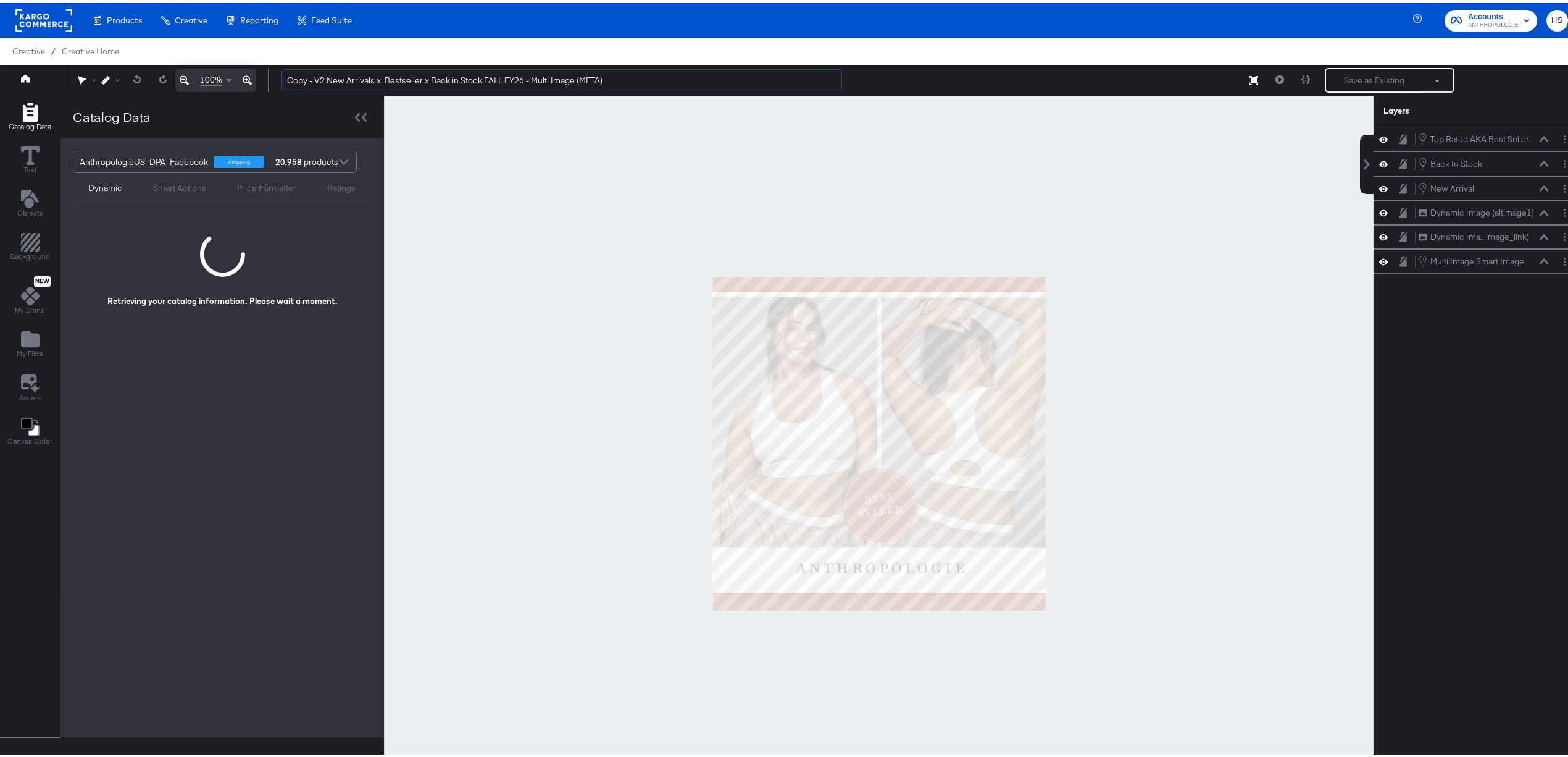
drag, startPoint x: 324, startPoint y: 77, endPoint x: 278, endPoint y: 73, distance: 46.2
click at [278, 73] on div "Copy - V2 New Arrivals x Bestseller x Back in Stock FALL FY26 - Multi Image (ME…" at bounding box center [920, 77] width 1297 height 25
click at [457, 76] on input "New Arrivals x Bestseller x Back in Stock FALL FY26 - Multi Image (META)" at bounding box center [562, 77] width 561 height 23
type input "New Arrivals x Bestseller x Back in Stock HOLIDAY FY26 - Multi Image (META)"
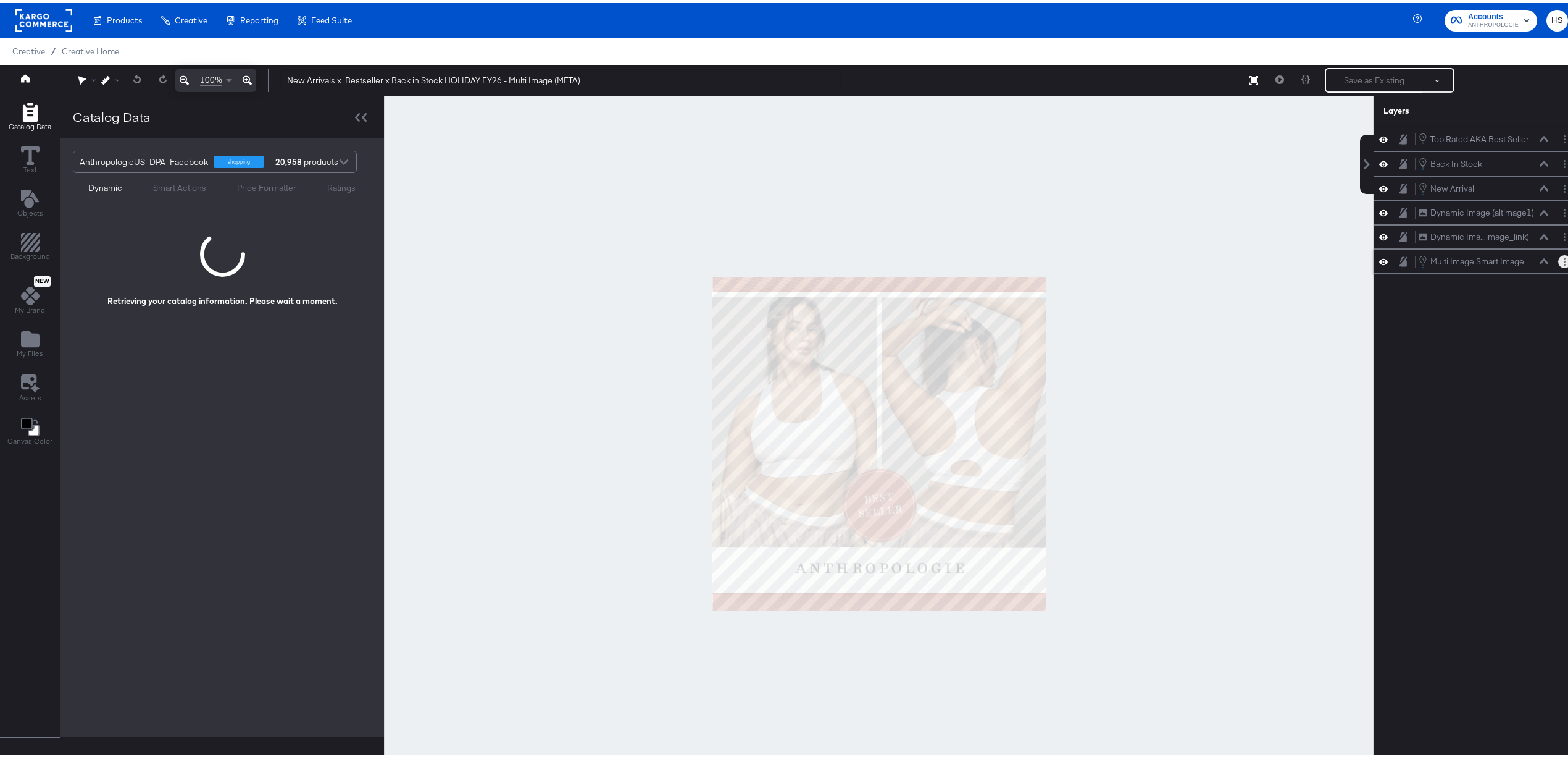
click at [1558, 262] on button "Layer Options" at bounding box center [1565, 258] width 13 height 13
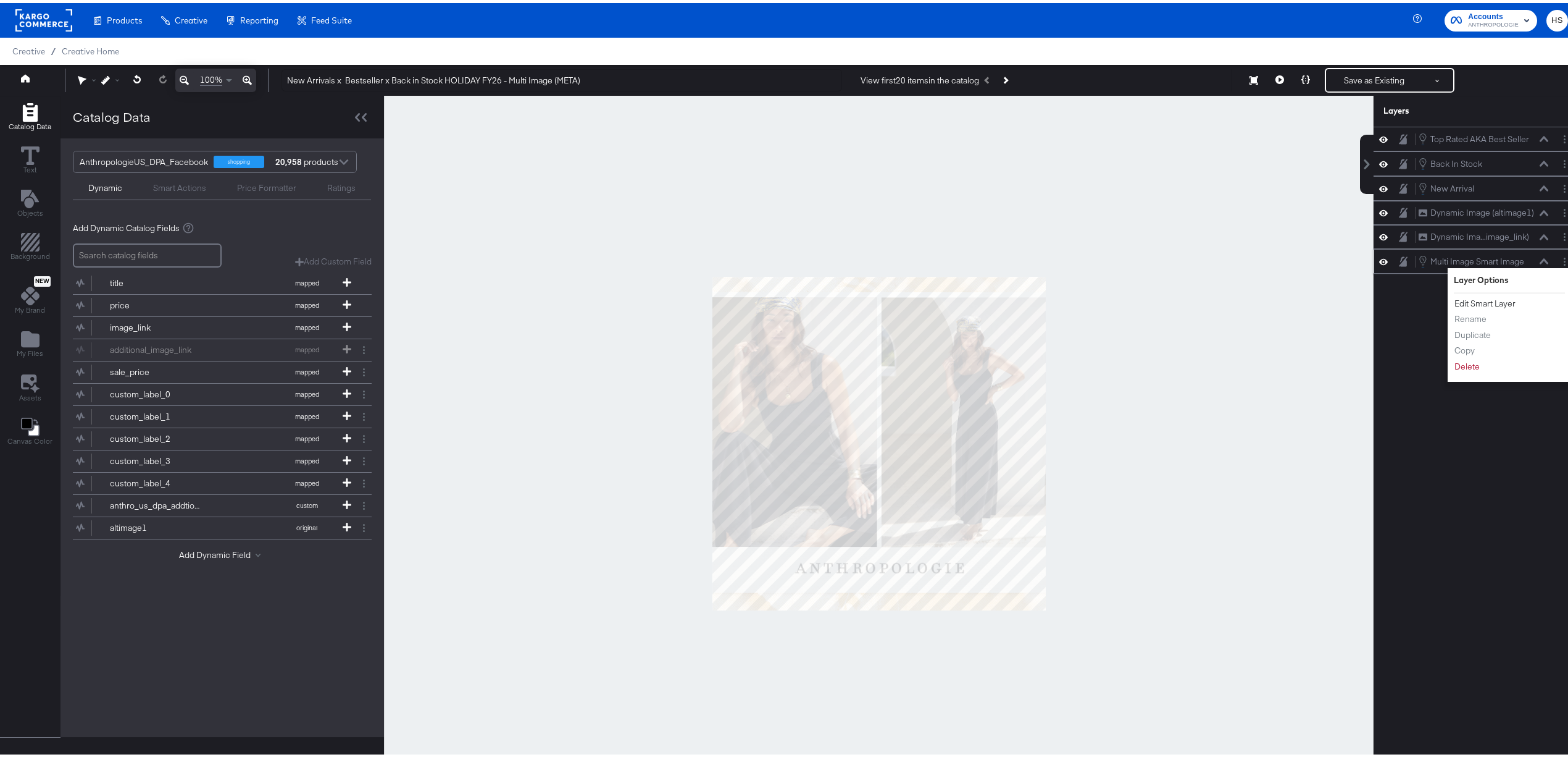
click at [1480, 300] on button "Edit Smart Layer" at bounding box center [1485, 301] width 63 height 13
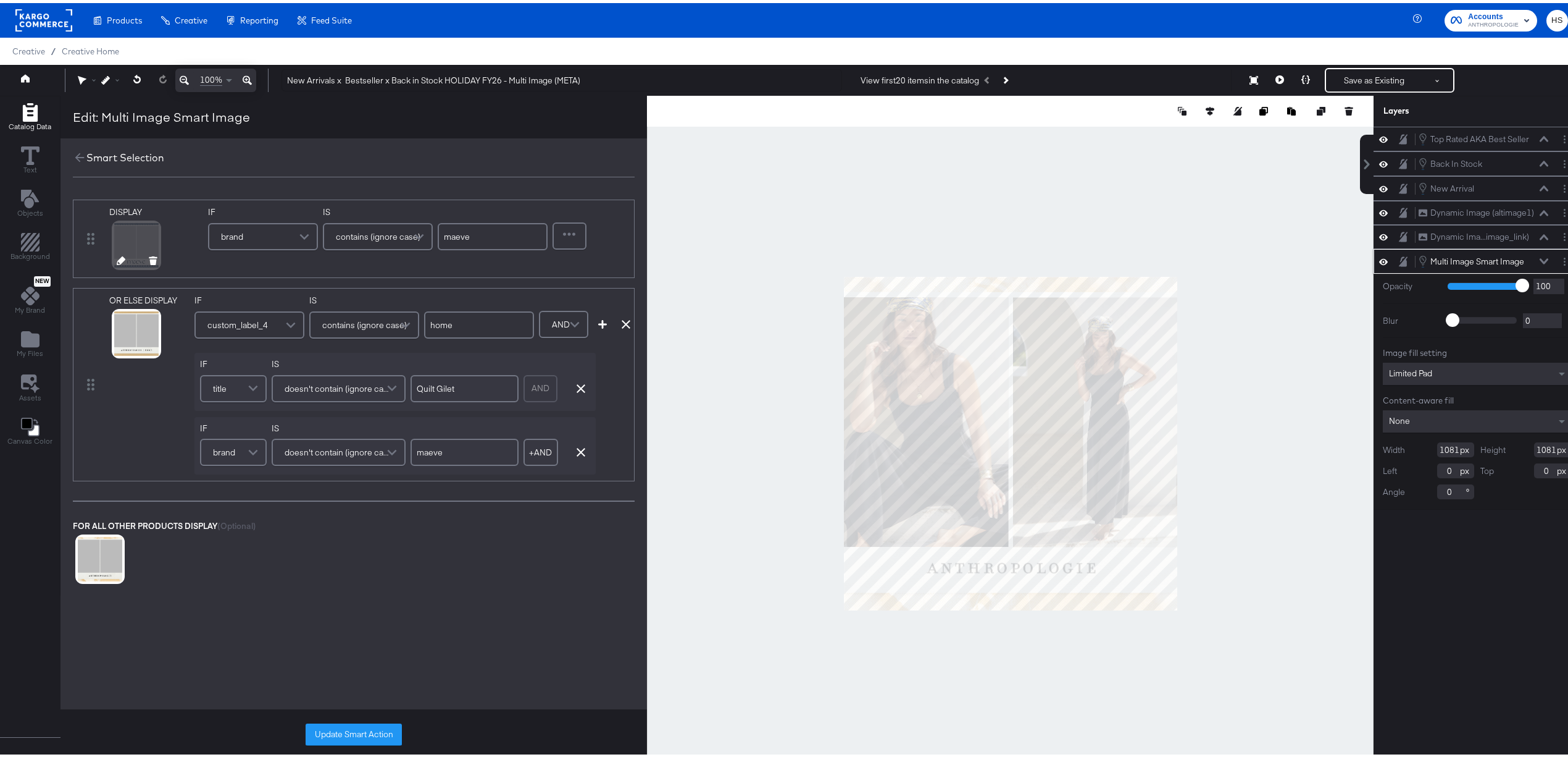
click at [121, 258] on icon at bounding box center [121, 257] width 8 height 8
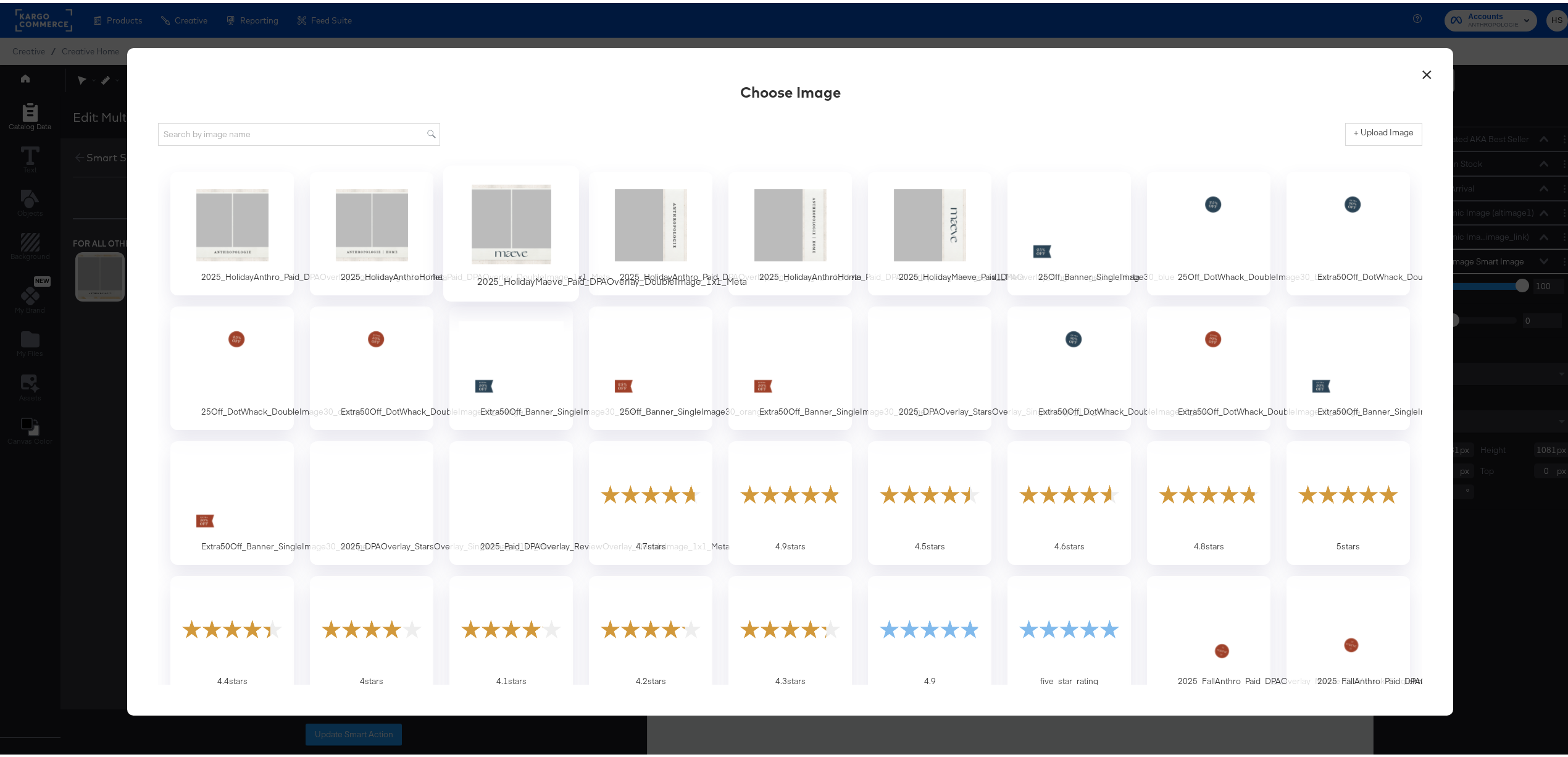
click at [466, 230] on div at bounding box center [511, 221] width 115 height 85
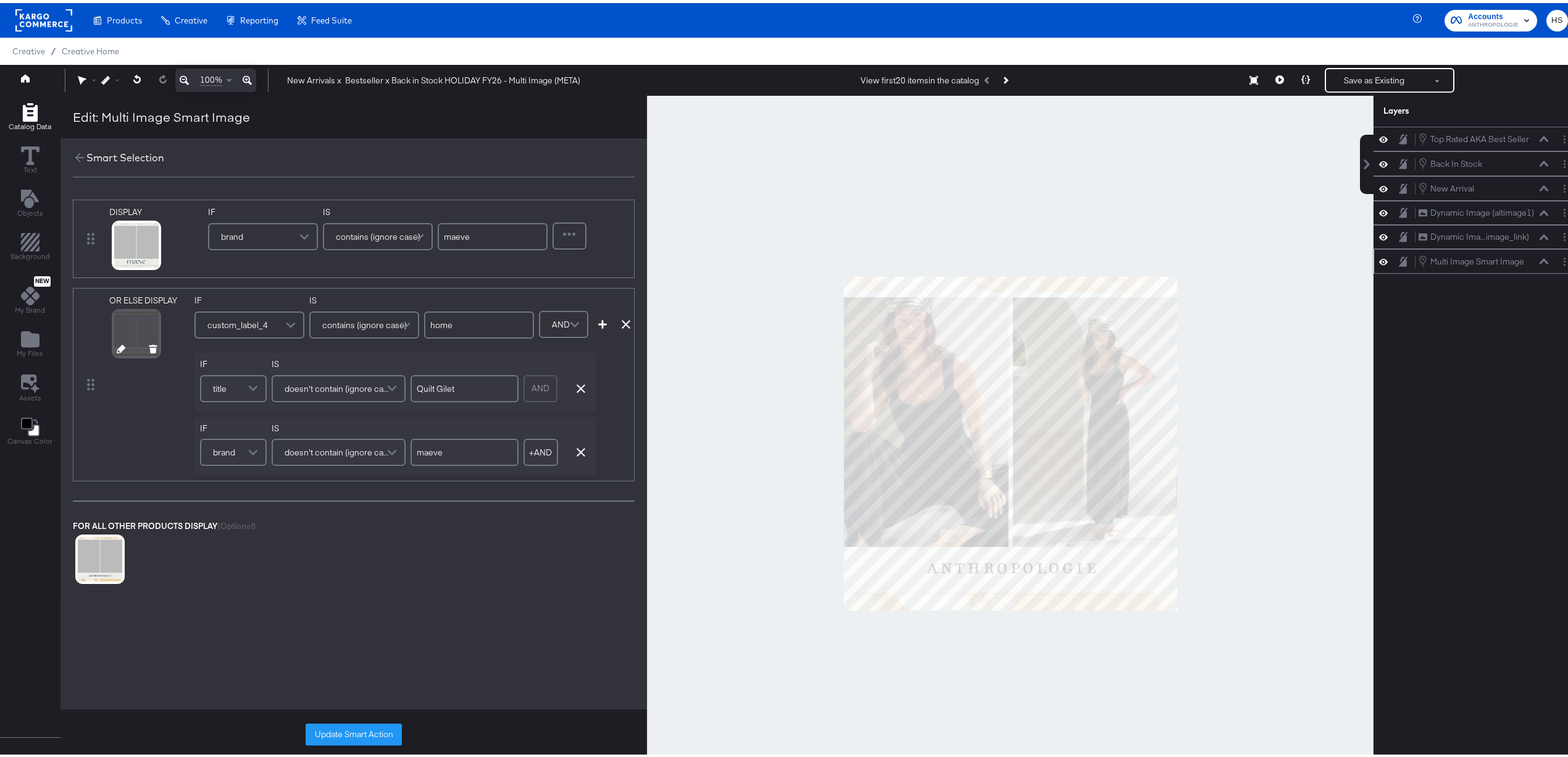
click at [120, 342] on icon at bounding box center [121, 345] width 8 height 8
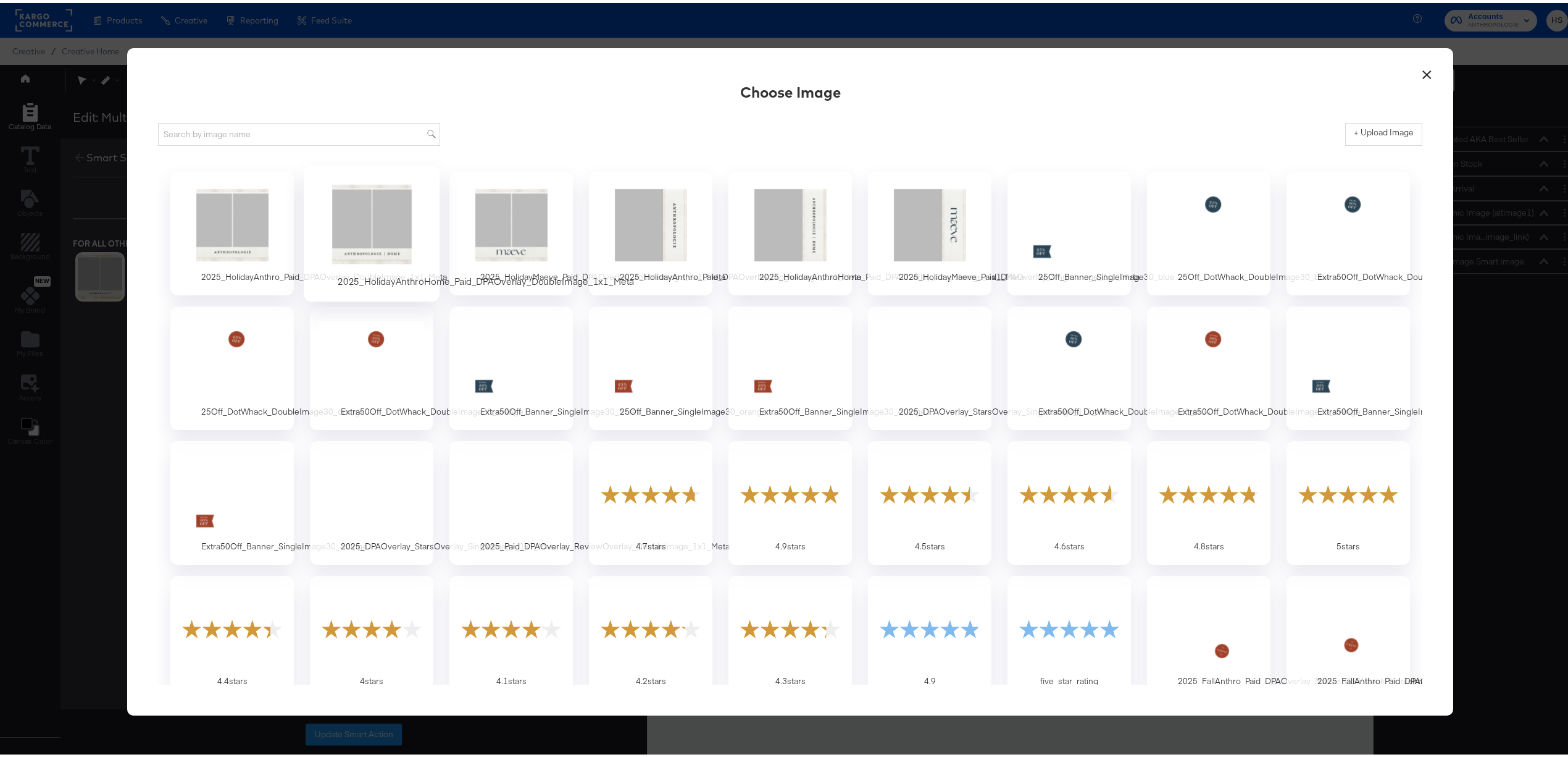
click at [371, 233] on div at bounding box center [372, 221] width 115 height 85
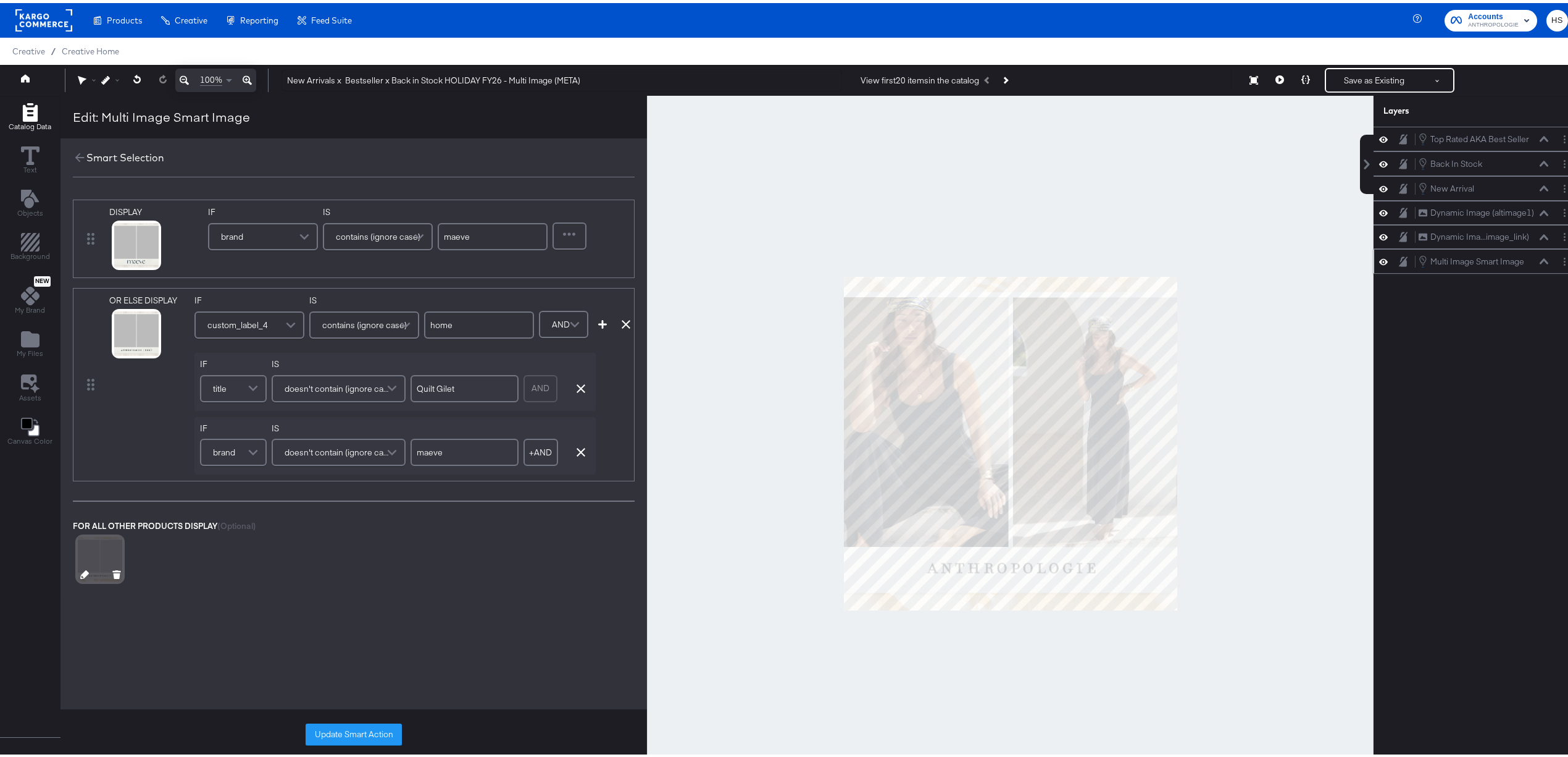
click at [84, 576] on icon at bounding box center [84, 571] width 8 height 8
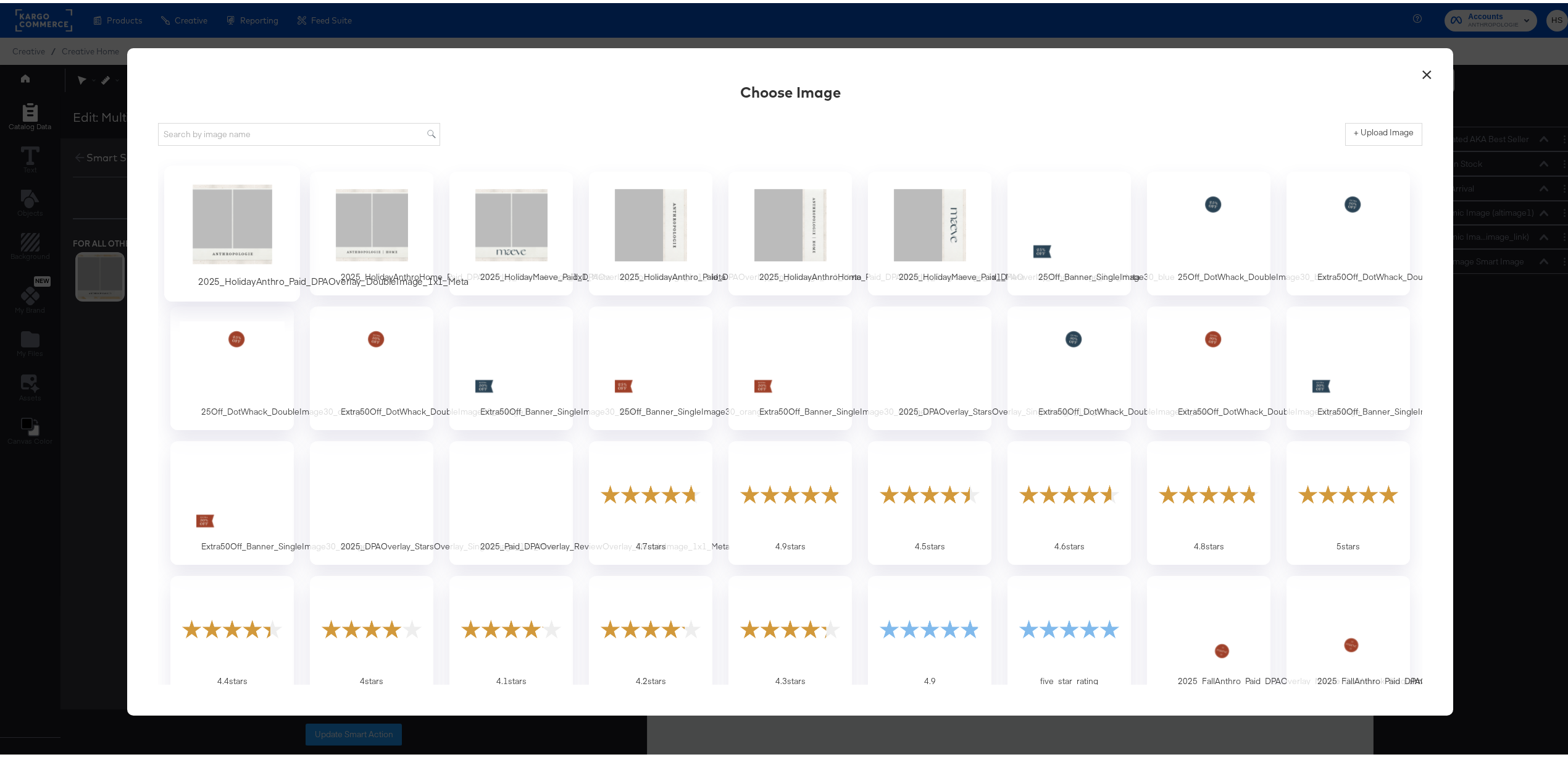
click at [205, 251] on div at bounding box center [232, 221] width 115 height 85
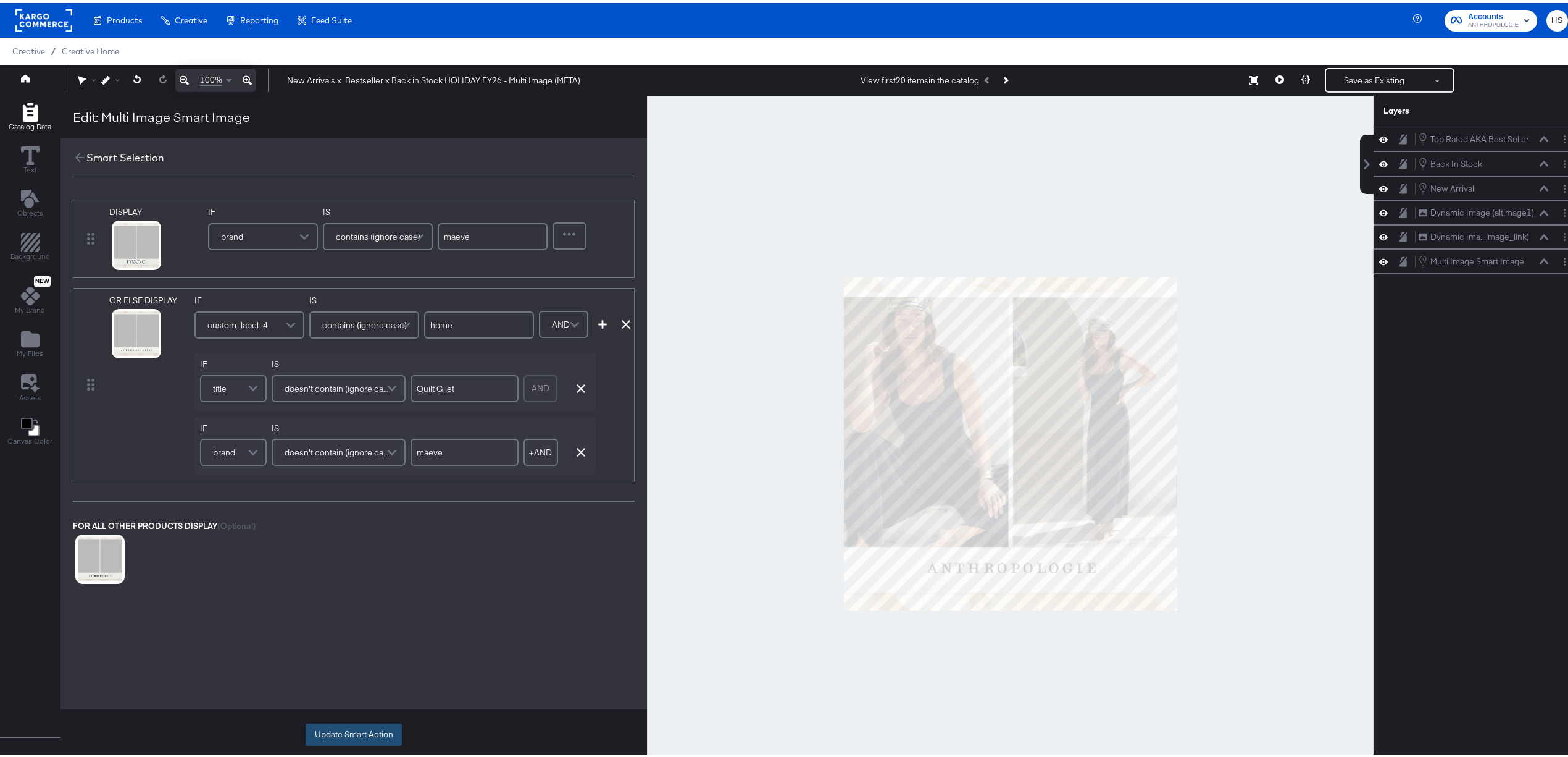
click at [331, 726] on button "Update Smart Action" at bounding box center [354, 732] width 97 height 22
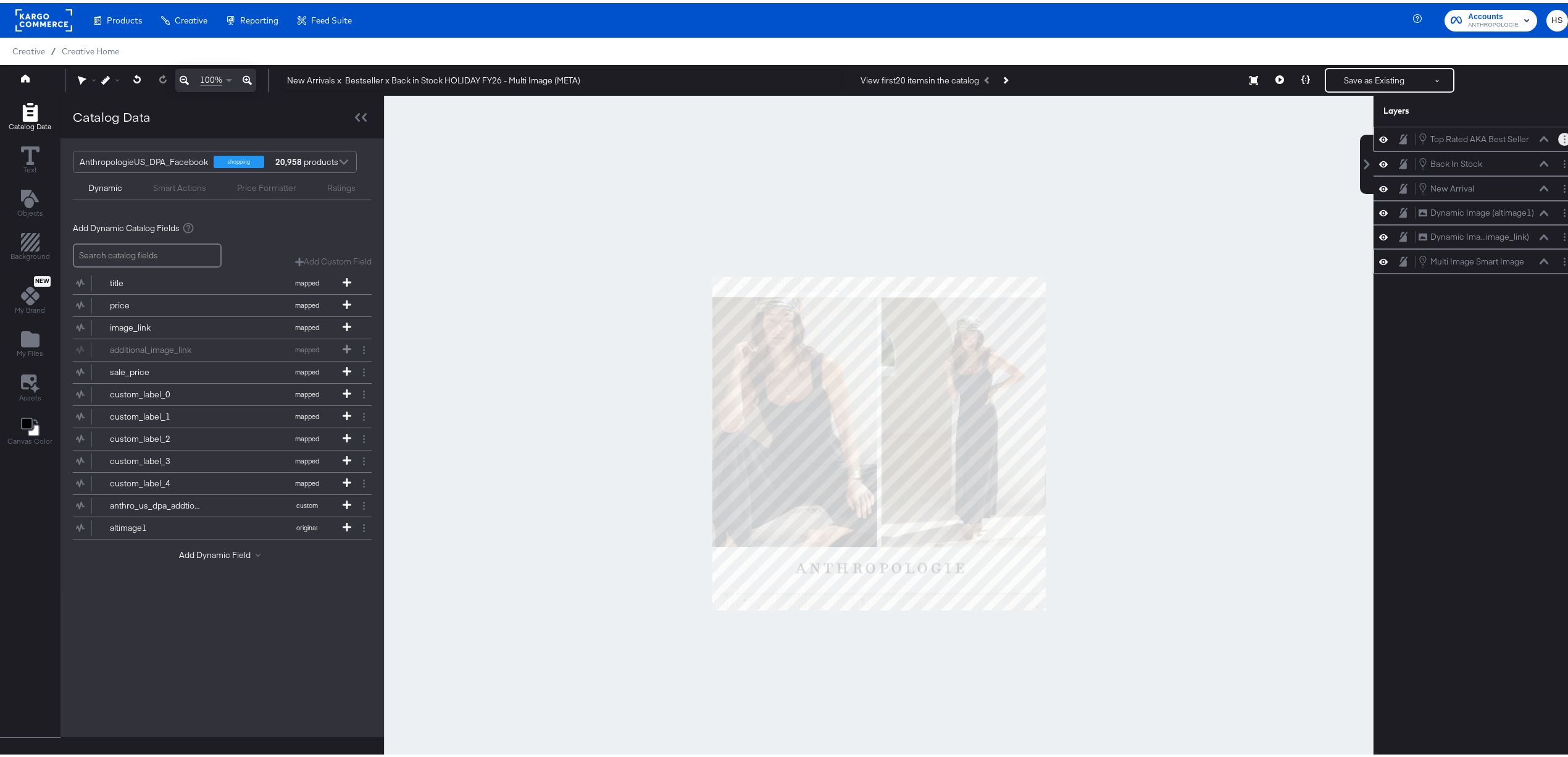
click at [1564, 139] on icon "Layer Options" at bounding box center [1565, 136] width 2 height 8
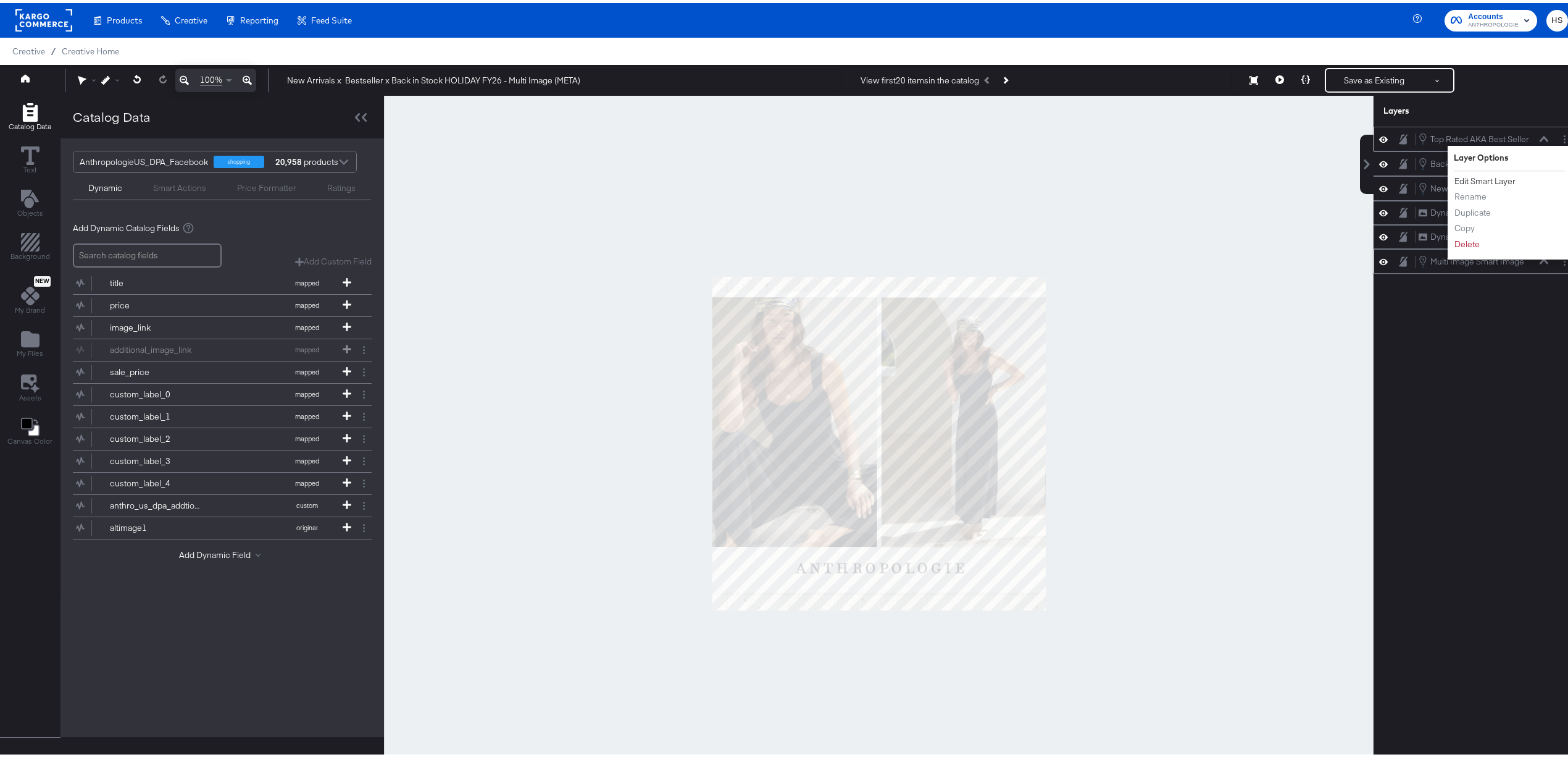
click at [1477, 177] on button "Edit Smart Layer" at bounding box center [1485, 178] width 63 height 13
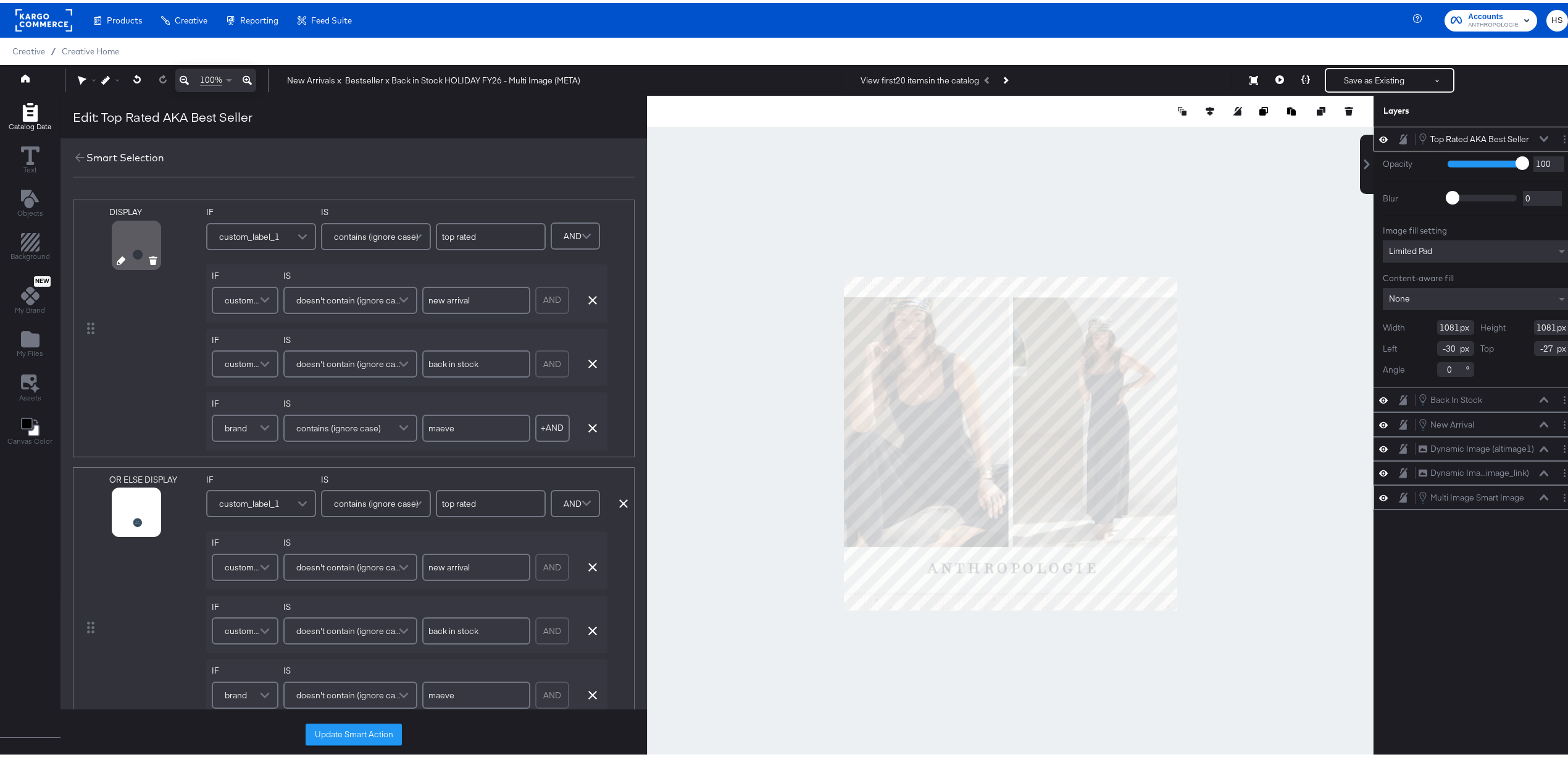
click at [119, 260] on icon at bounding box center [121, 257] width 8 height 8
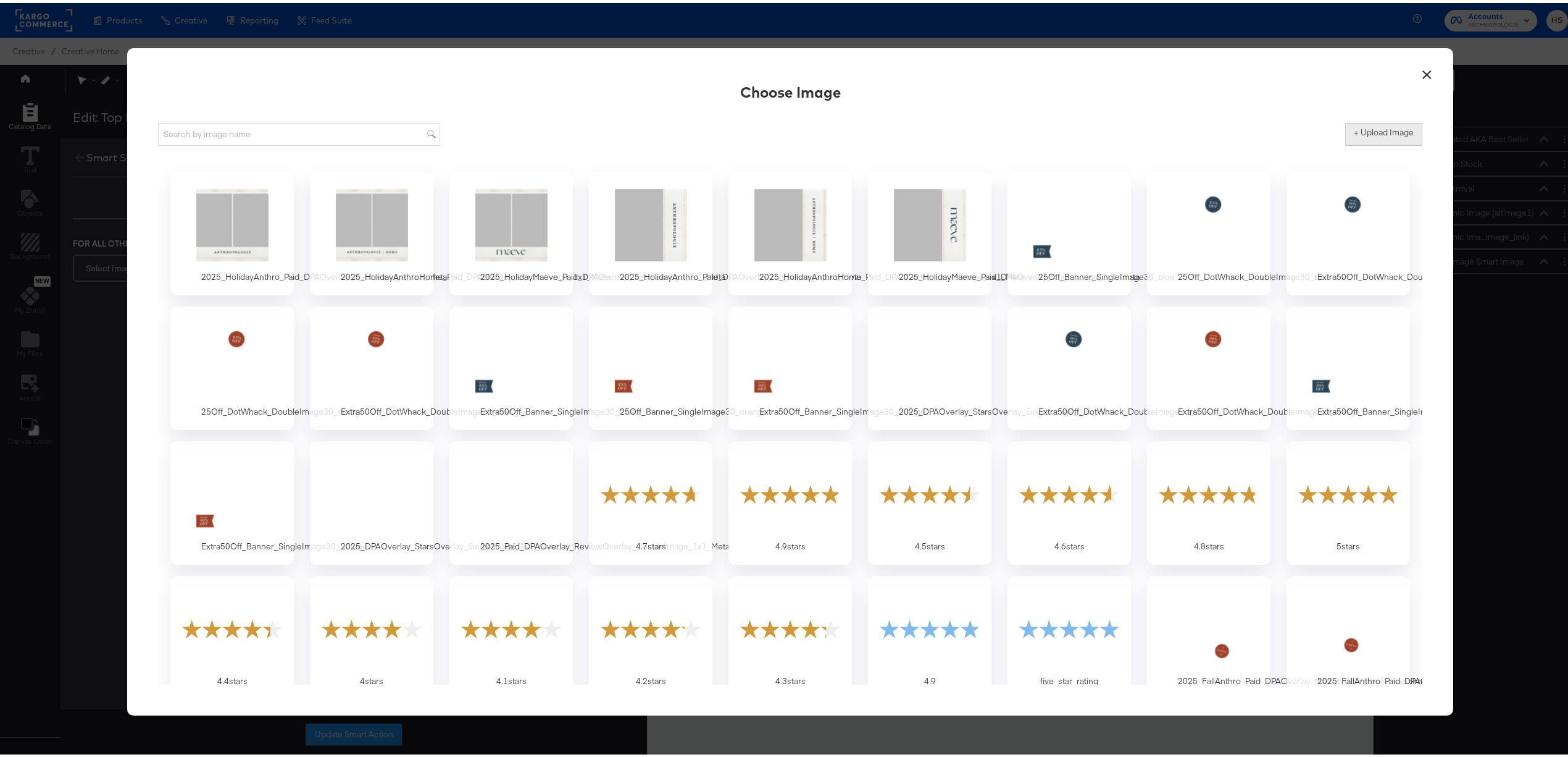
click at [1391, 130] on label "+ Upload Image" at bounding box center [1384, 129] width 60 height 12
click at [1391, 143] on input "+ Upload Image" at bounding box center [1486, 143] width 282 height 0
type input "C:\fakepath\2025_HolidayAnthro_Paid_DPAOverlay_Bestseller_DotWhack_DoubleImage.…"
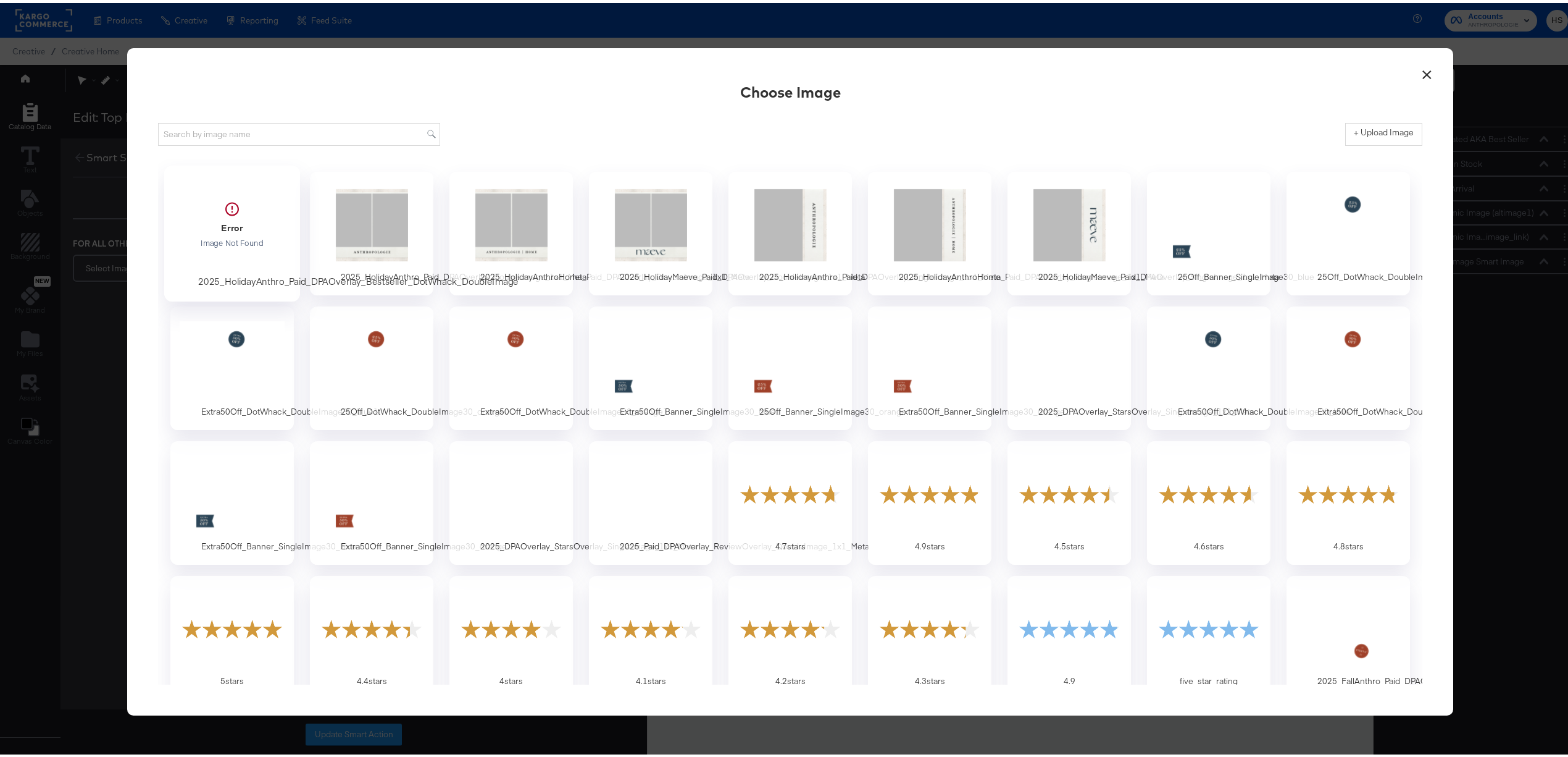
click at [248, 224] on div at bounding box center [232, 221] width 115 height 85
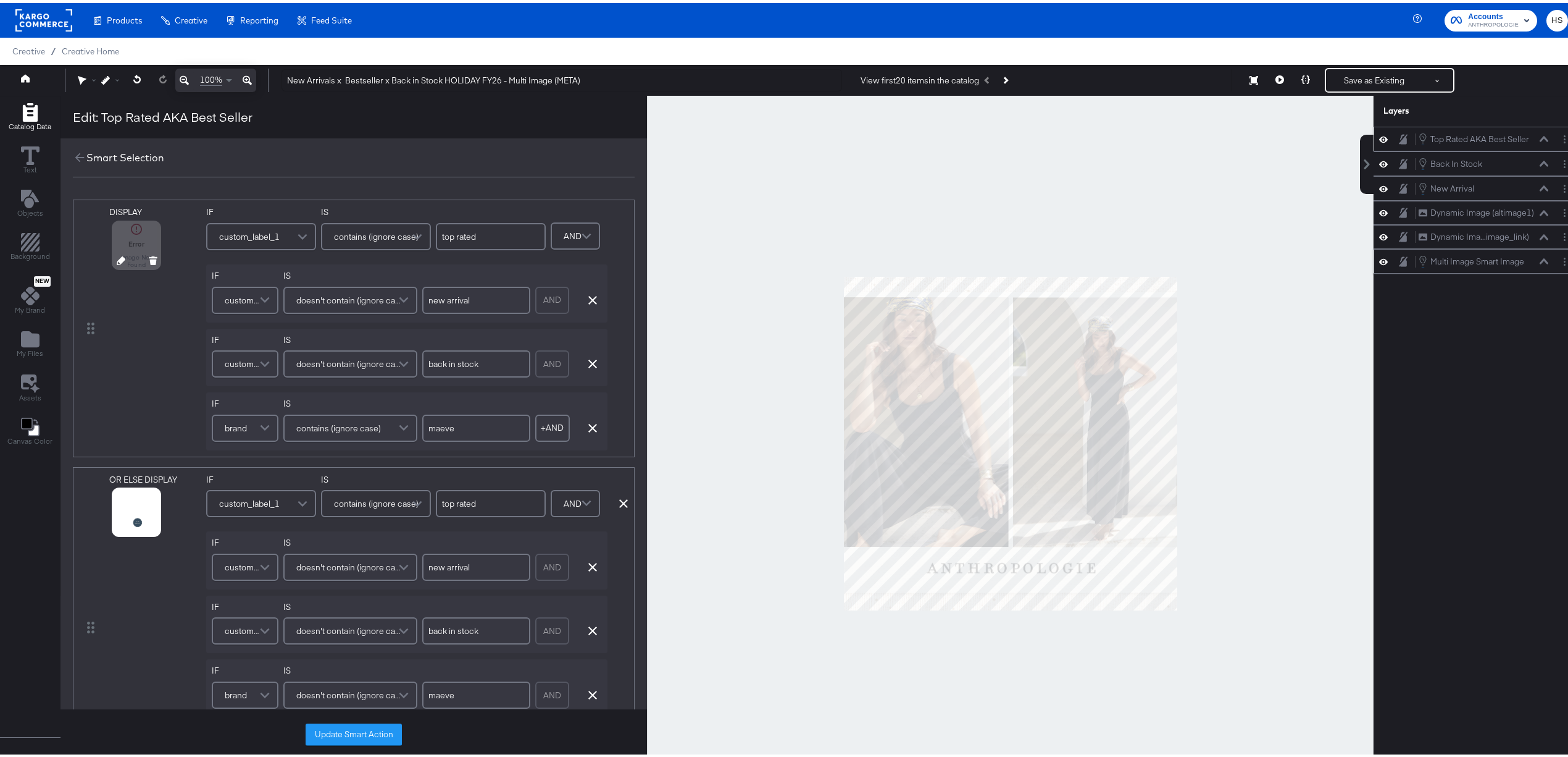
click at [115, 260] on div at bounding box center [137, 259] width 64 height 8
click at [119, 255] on icon at bounding box center [121, 257] width 8 height 8
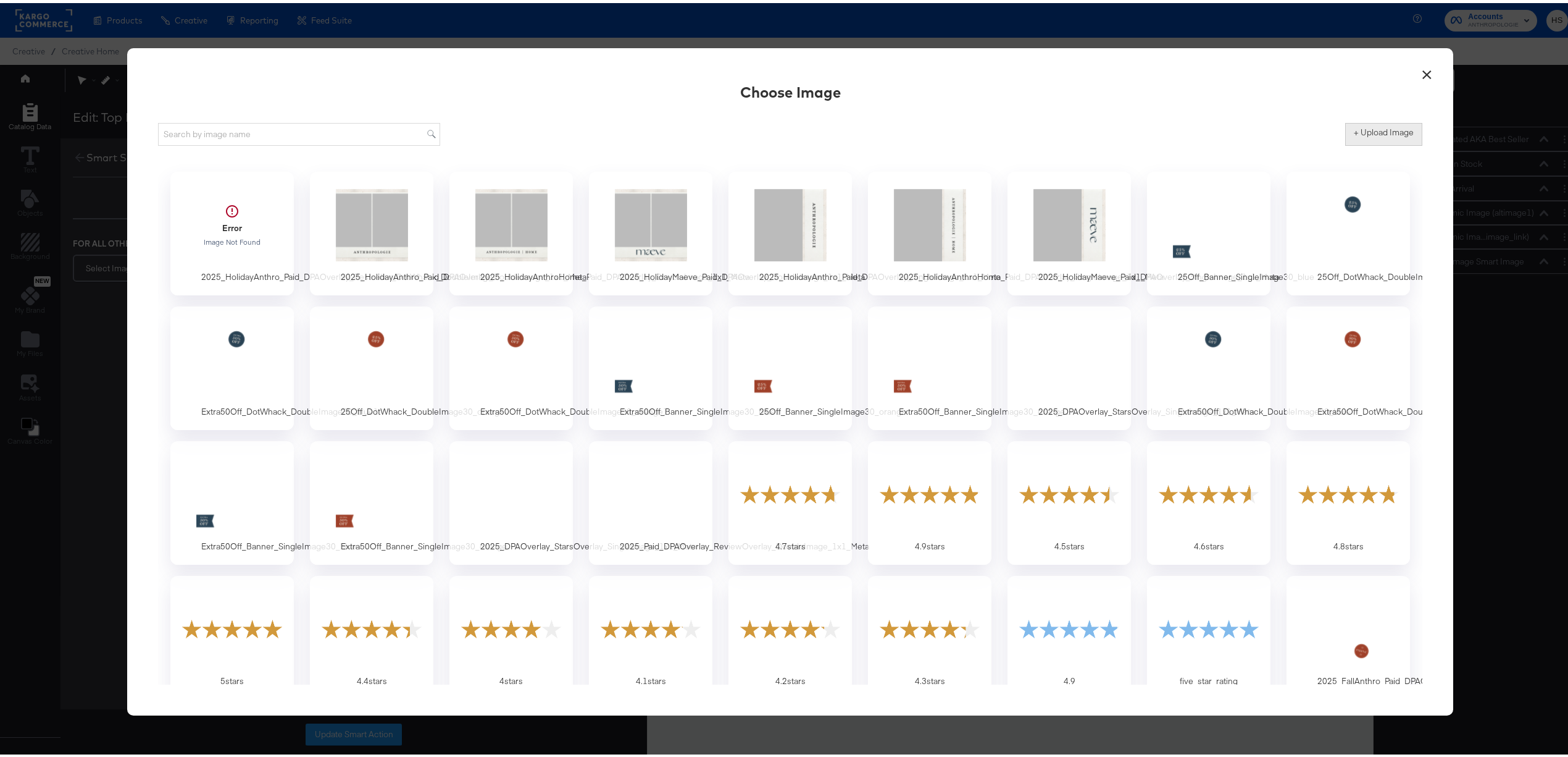
click at [1351, 137] on button "+ Upload Image" at bounding box center [1384, 131] width 77 height 22
click at [1354, 133] on label "+ Upload Image" at bounding box center [1384, 129] width 60 height 12
click at [1348, 143] on input "+ Upload Image" at bounding box center [1486, 143] width 282 height 0
click at [1370, 121] on button "+ Upload Image" at bounding box center [1384, 131] width 77 height 22
click at [1357, 132] on label "+ Upload Image" at bounding box center [1384, 129] width 60 height 12
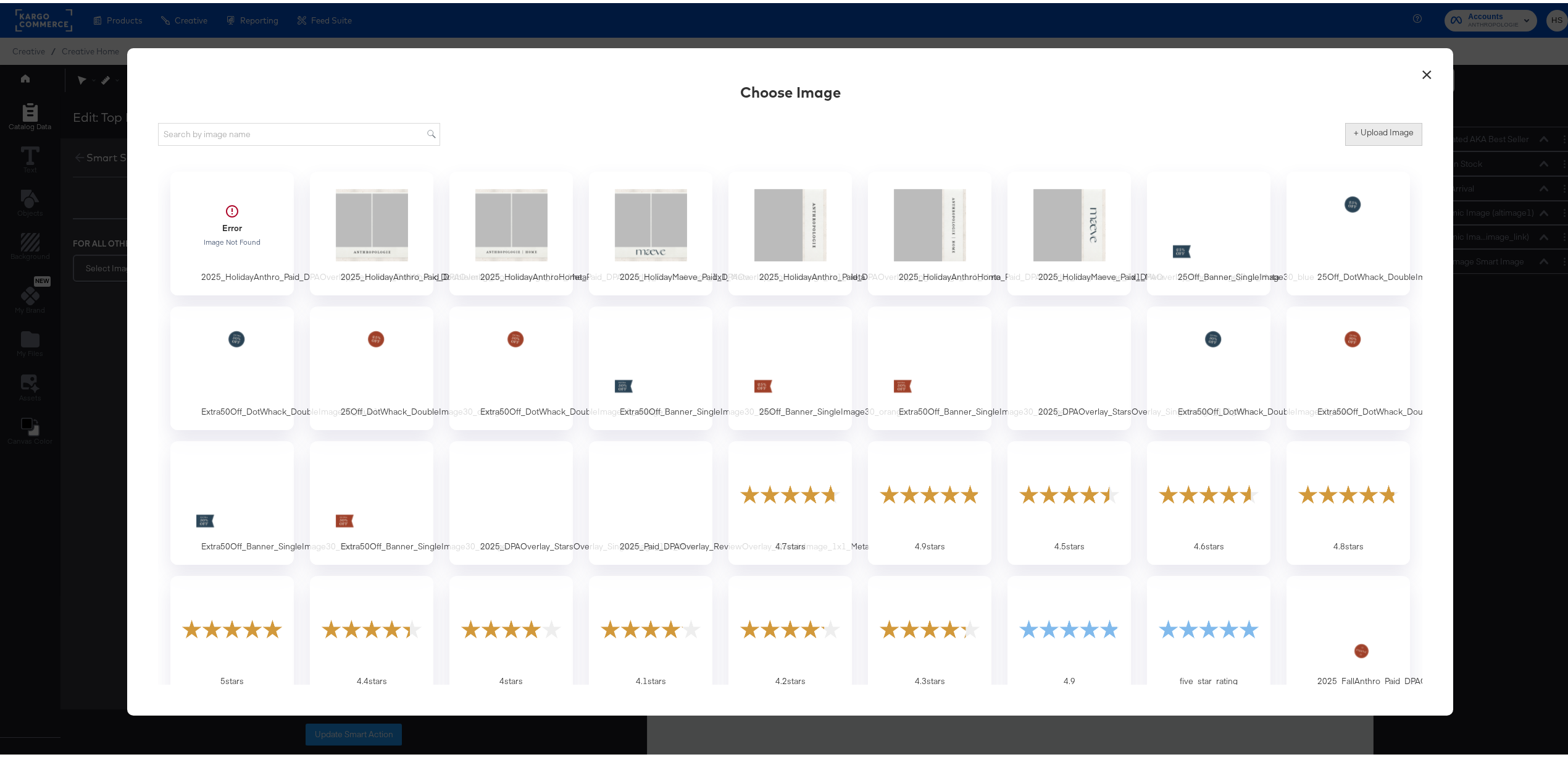
click at [1357, 143] on input "+ Upload Image" at bounding box center [1486, 143] width 282 height 0
type input "C:\fakepath\2025_HolidayAnthro_Paid_DPAOverlay_Bestseller_DotWhack_DoubleImage.…"
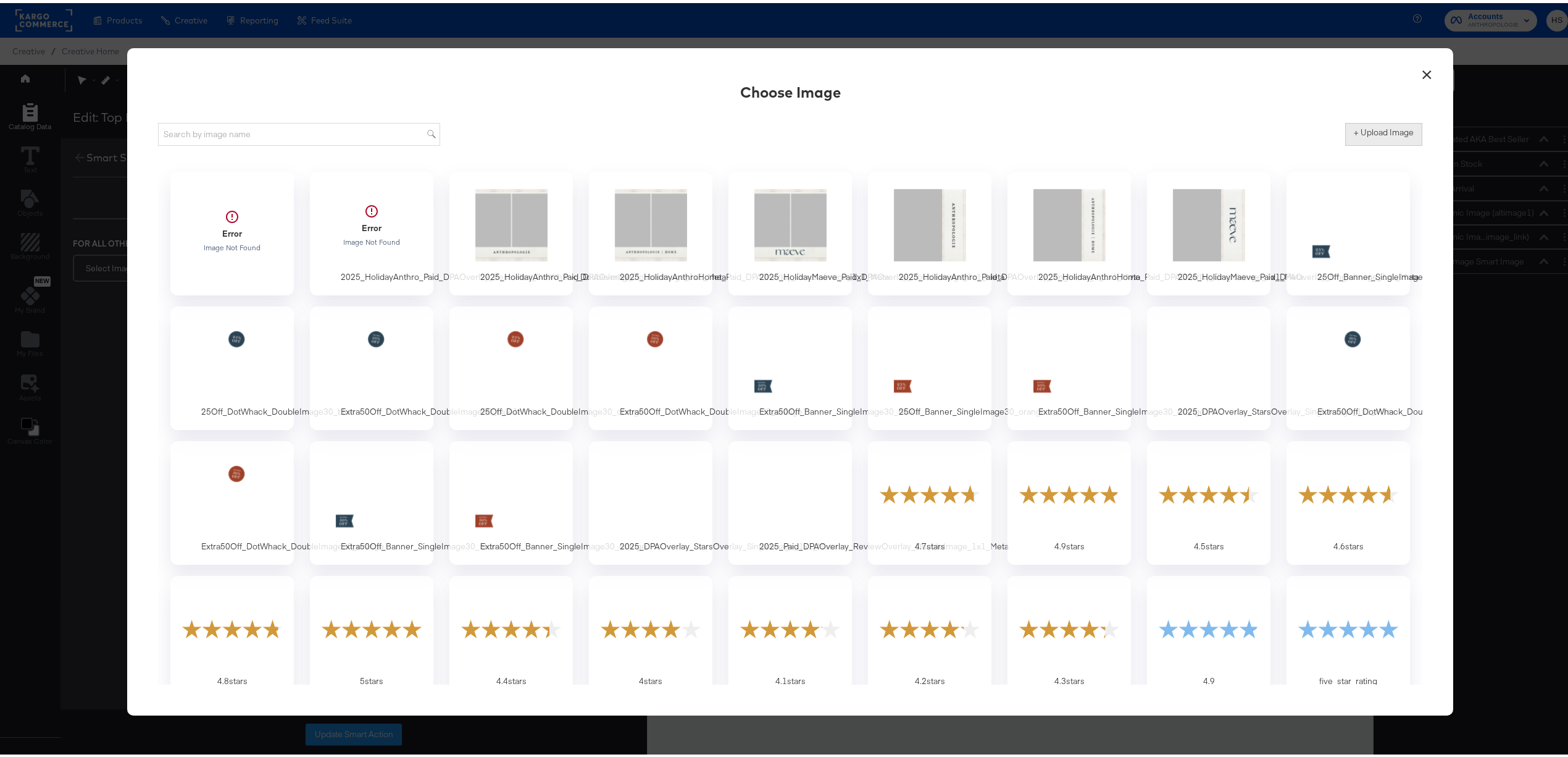
click at [1371, 138] on button "+ Upload Image" at bounding box center [1384, 131] width 77 height 22
click at [205, 268] on div "2025_HolidayAnthro_Paid_DPAOverlay_Bestseller_DotWhack_DoubleImage" at bounding box center [232, 230] width 136 height 136
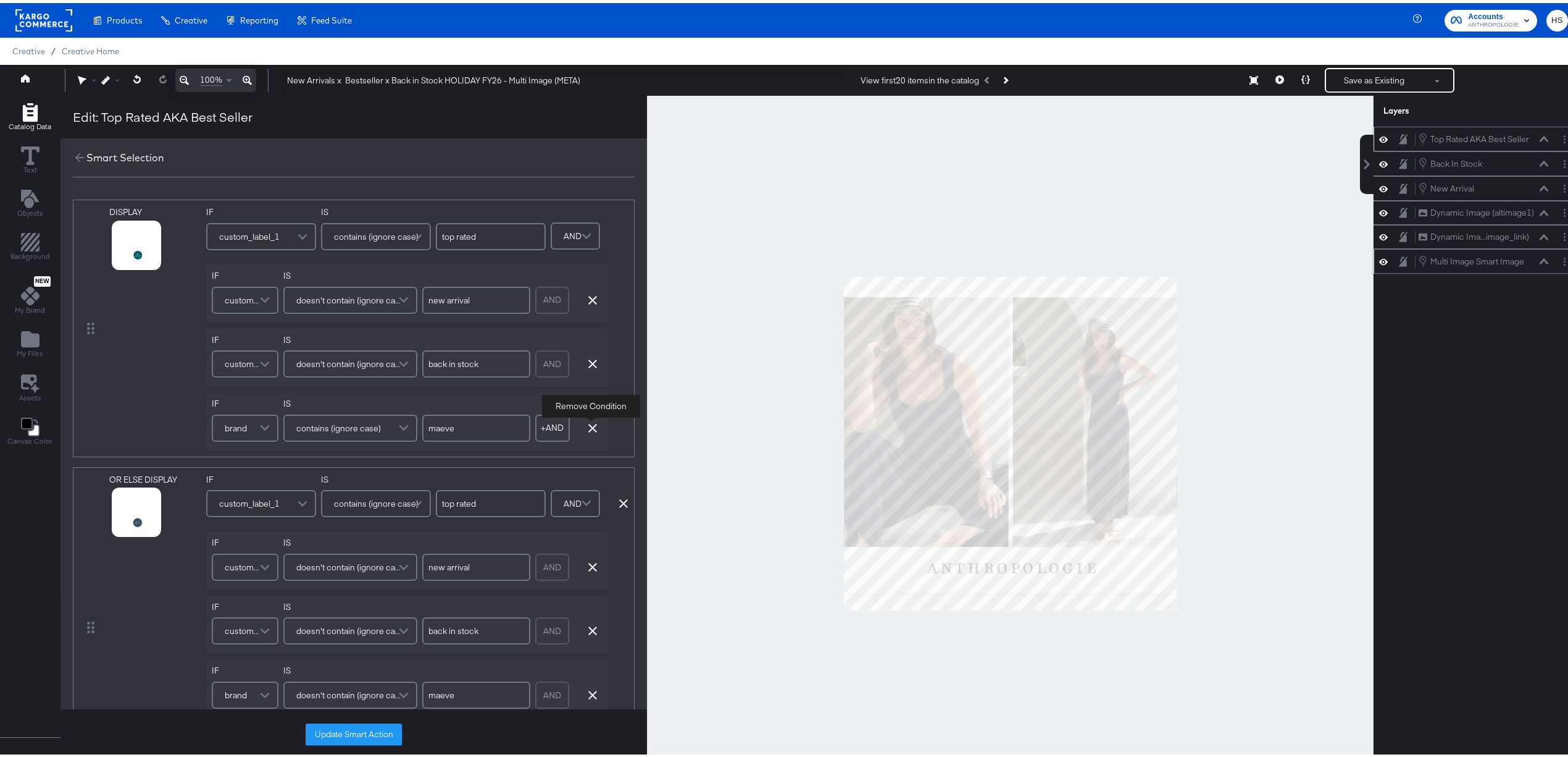
click at [593, 426] on icon "button" at bounding box center [592, 425] width 8 height 8
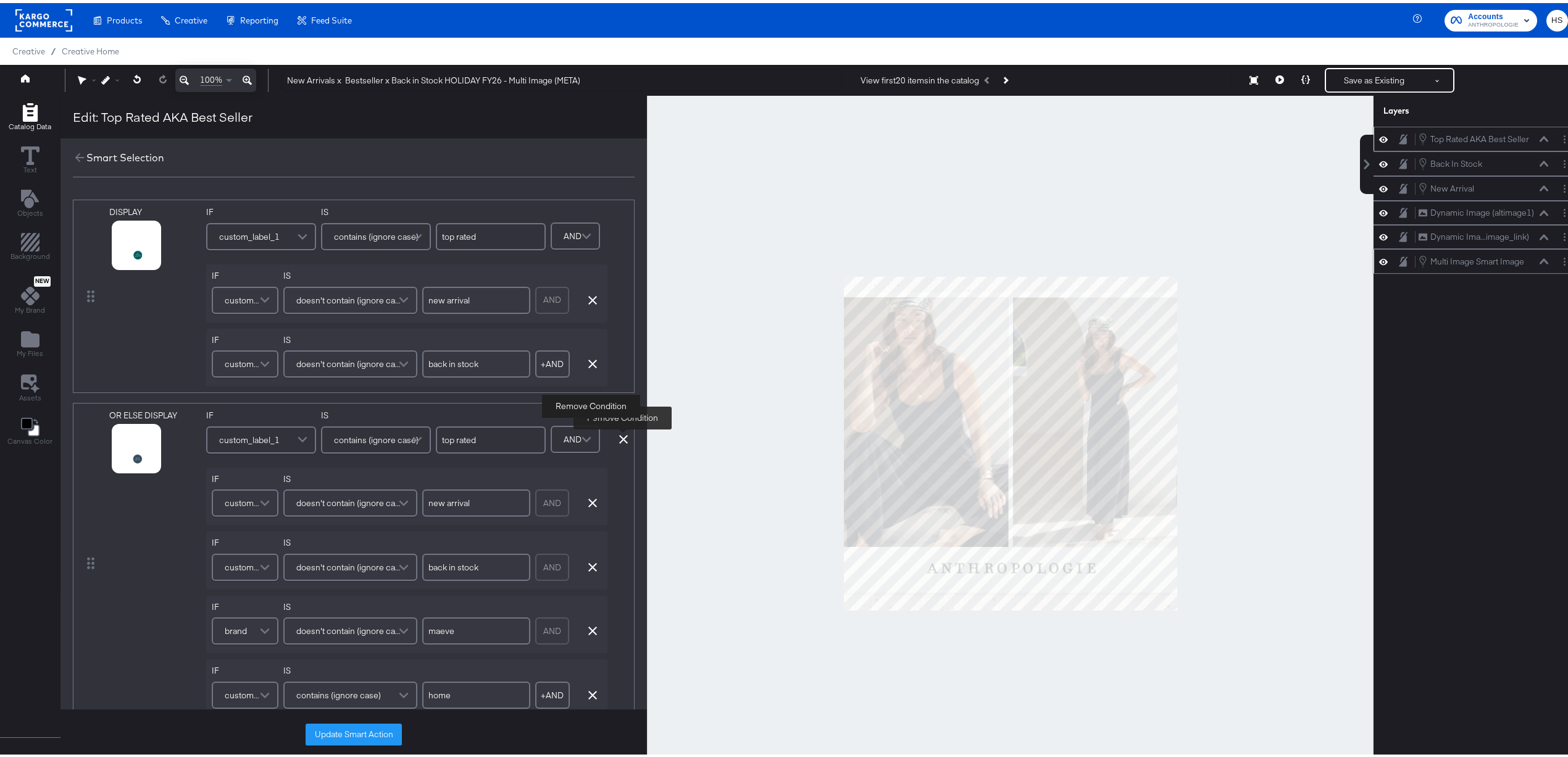
click at [621, 438] on icon at bounding box center [623, 436] width 8 height 8
click at [622, 435] on div "Remove Condition" at bounding box center [626, 436] width 8 height 8
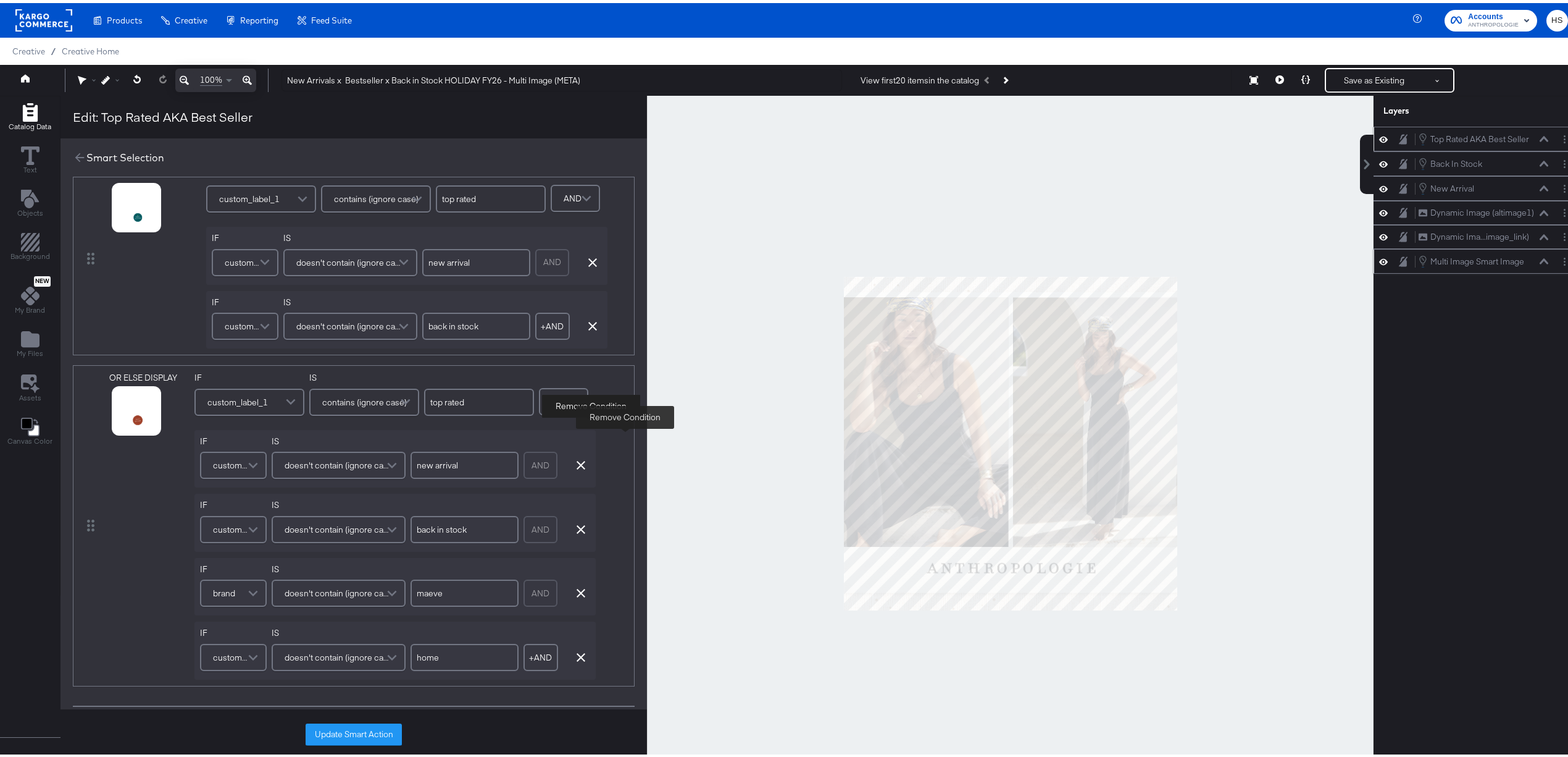
scroll to position [35, 0]
click at [613, 358] on div "DISPLAY link mapped image_link mapped additional_image_link mapped anthro_us_dp…" at bounding box center [354, 424] width 562 height 525
click at [611, 454] on div "OR ELSE DISPLAY link mapped image_link mapped additional_image_link mapped anth…" at bounding box center [354, 525] width 562 height 321
click at [507, 359] on div "DISPLAY link mapped image_link mapped additional_image_link mapped anthro_us_dp…" at bounding box center [354, 424] width 562 height 525
click at [616, 433] on div "OR ELSE DISPLAY link mapped image_link mapped additional_image_link mapped anth…" at bounding box center [354, 525] width 562 height 321
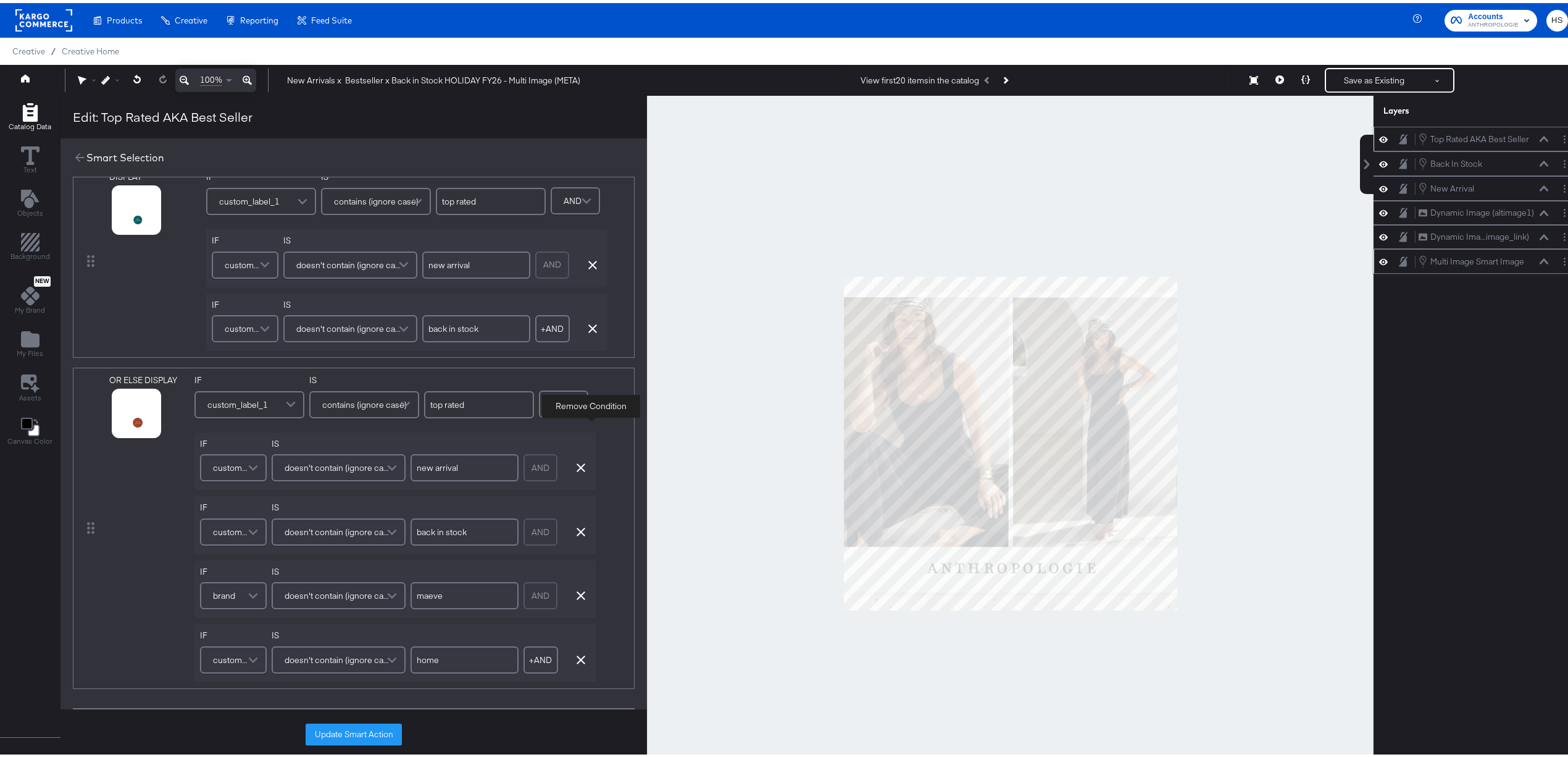
click at [509, 443] on div "IF custom_label_2 IS doesn't contain (ignore case) new arrival AND Remove Condi…" at bounding box center [395, 458] width 401 height 58
click at [577, 469] on icon "button" at bounding box center [580, 464] width 8 height 8
type input "back in stock"
type input "maeve"
type input "home"
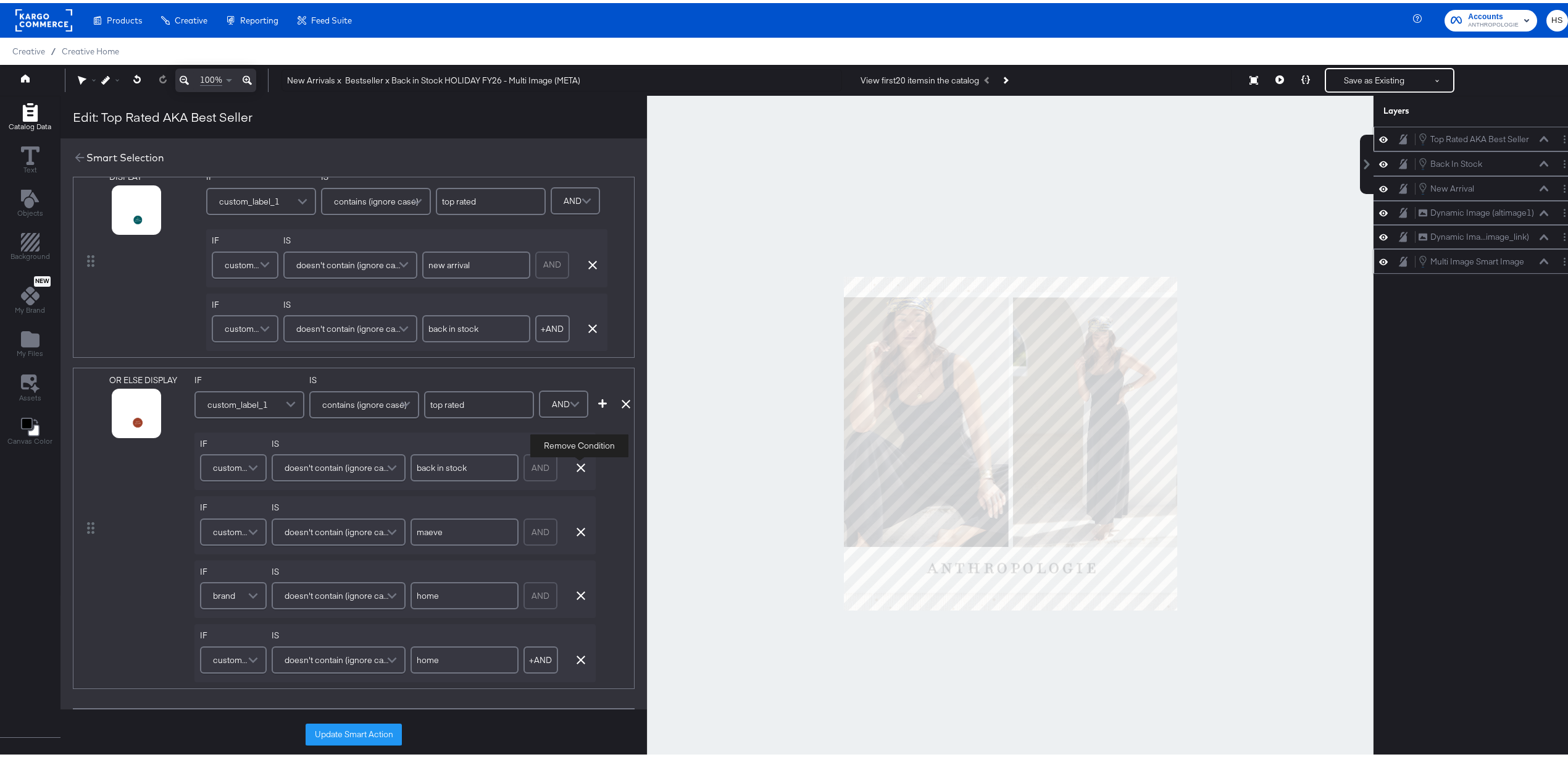
scroll to position [0, 0]
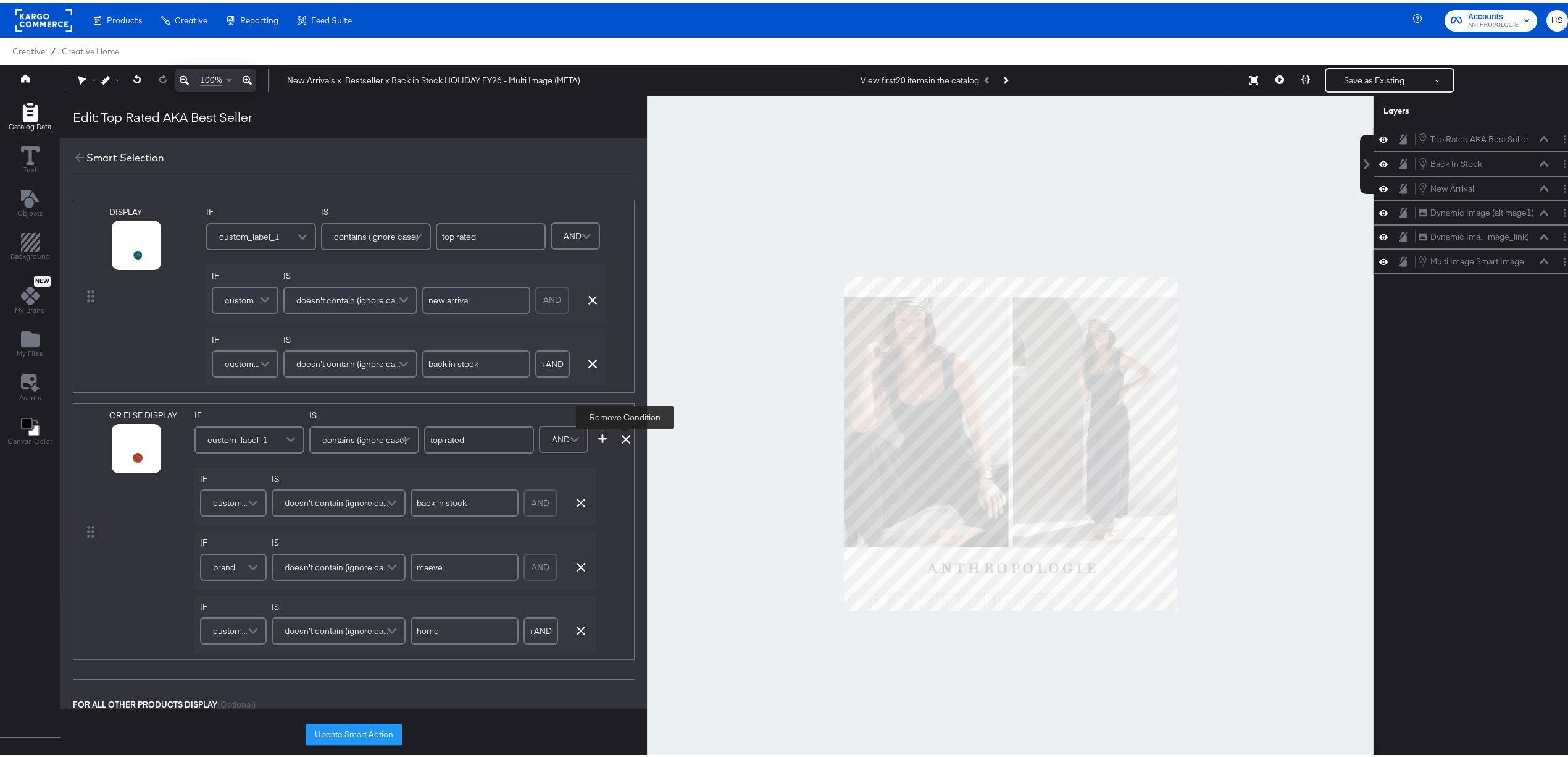
click at [624, 440] on icon at bounding box center [626, 436] width 8 height 8
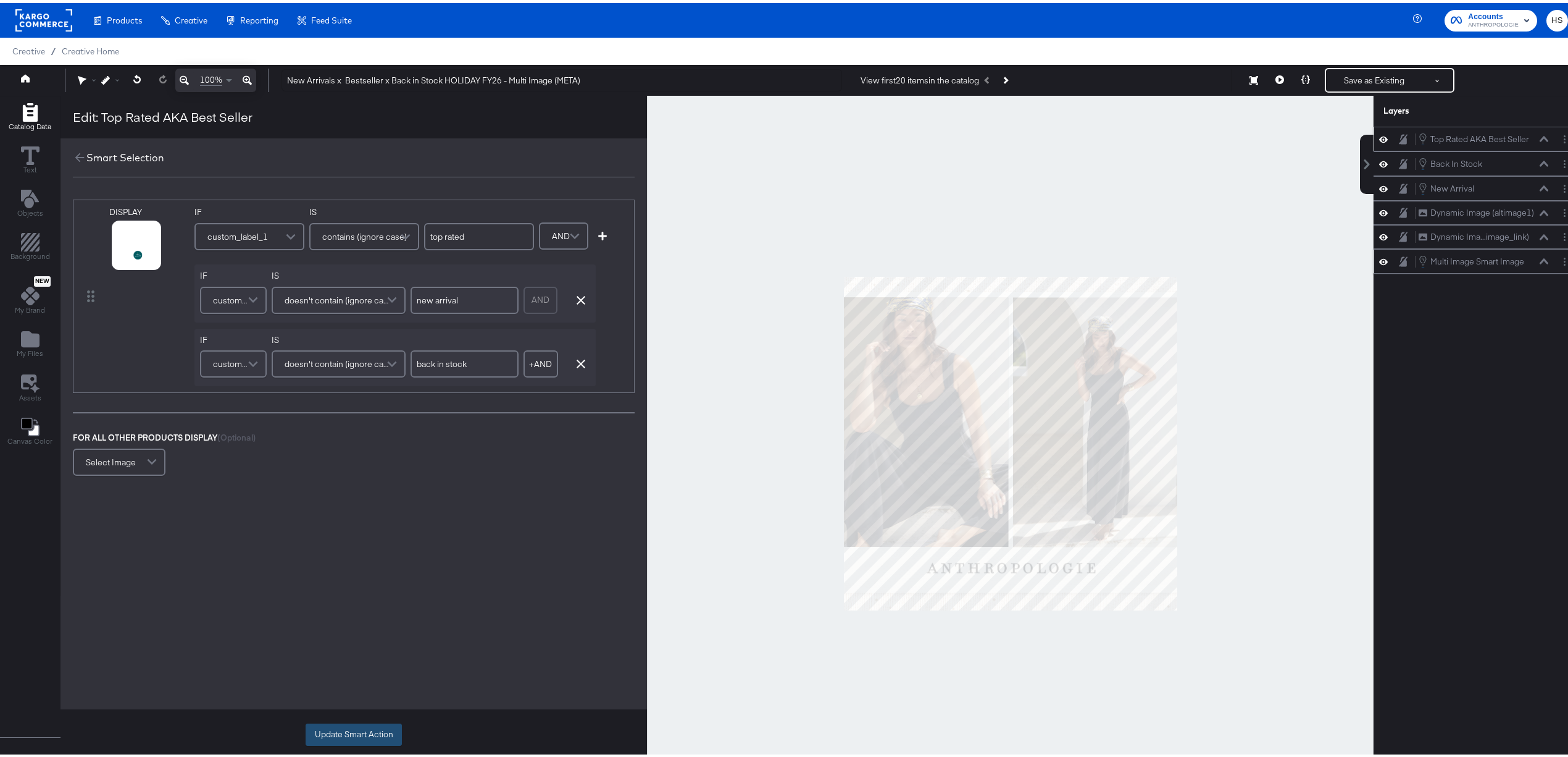
click at [351, 728] on button "Update Smart Action" at bounding box center [354, 732] width 97 height 22
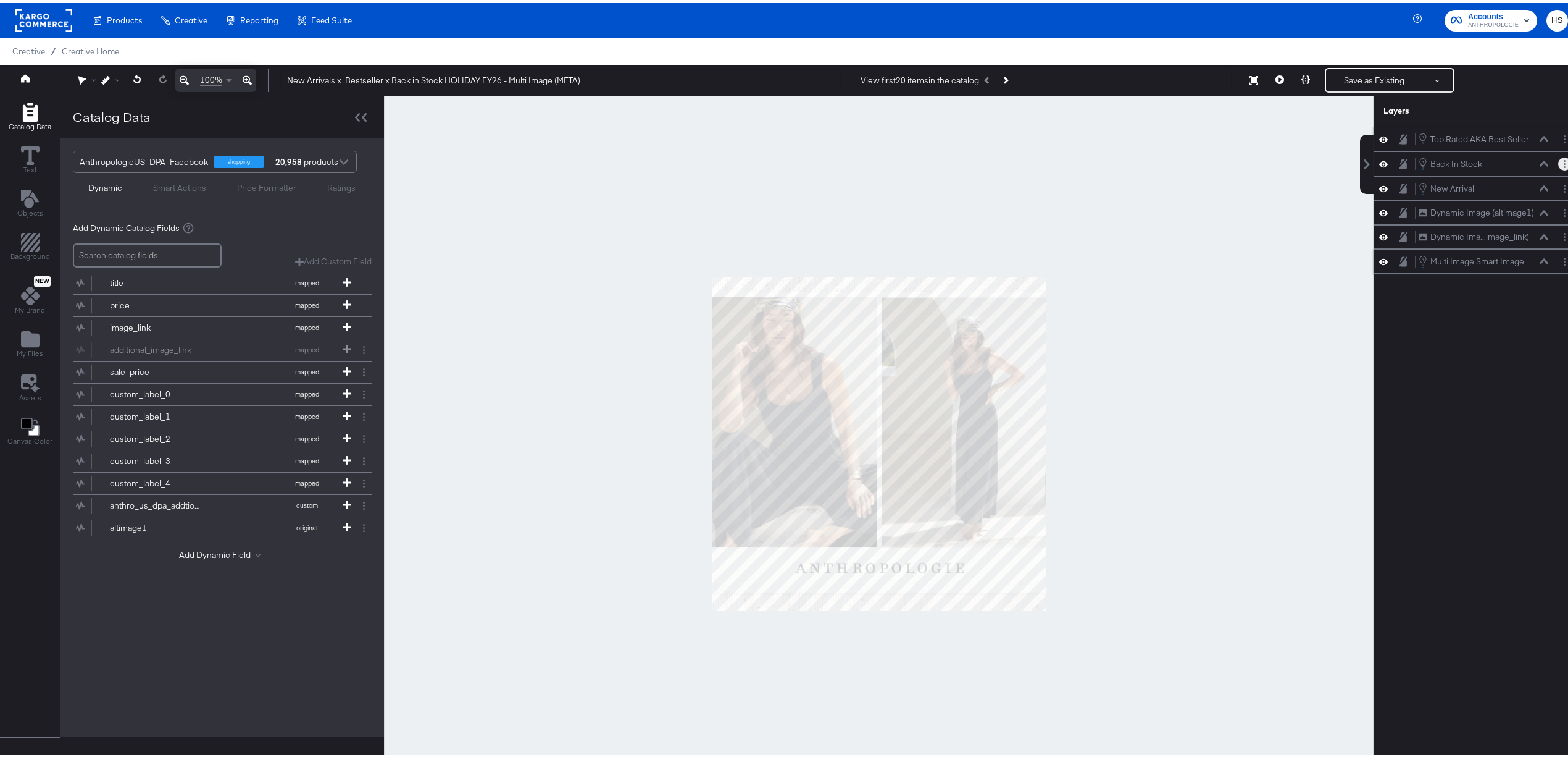
click at [1558, 166] on button "Layer Options" at bounding box center [1565, 161] width 13 height 13
click at [1487, 204] on button "Edit Smart Layer" at bounding box center [1485, 203] width 63 height 13
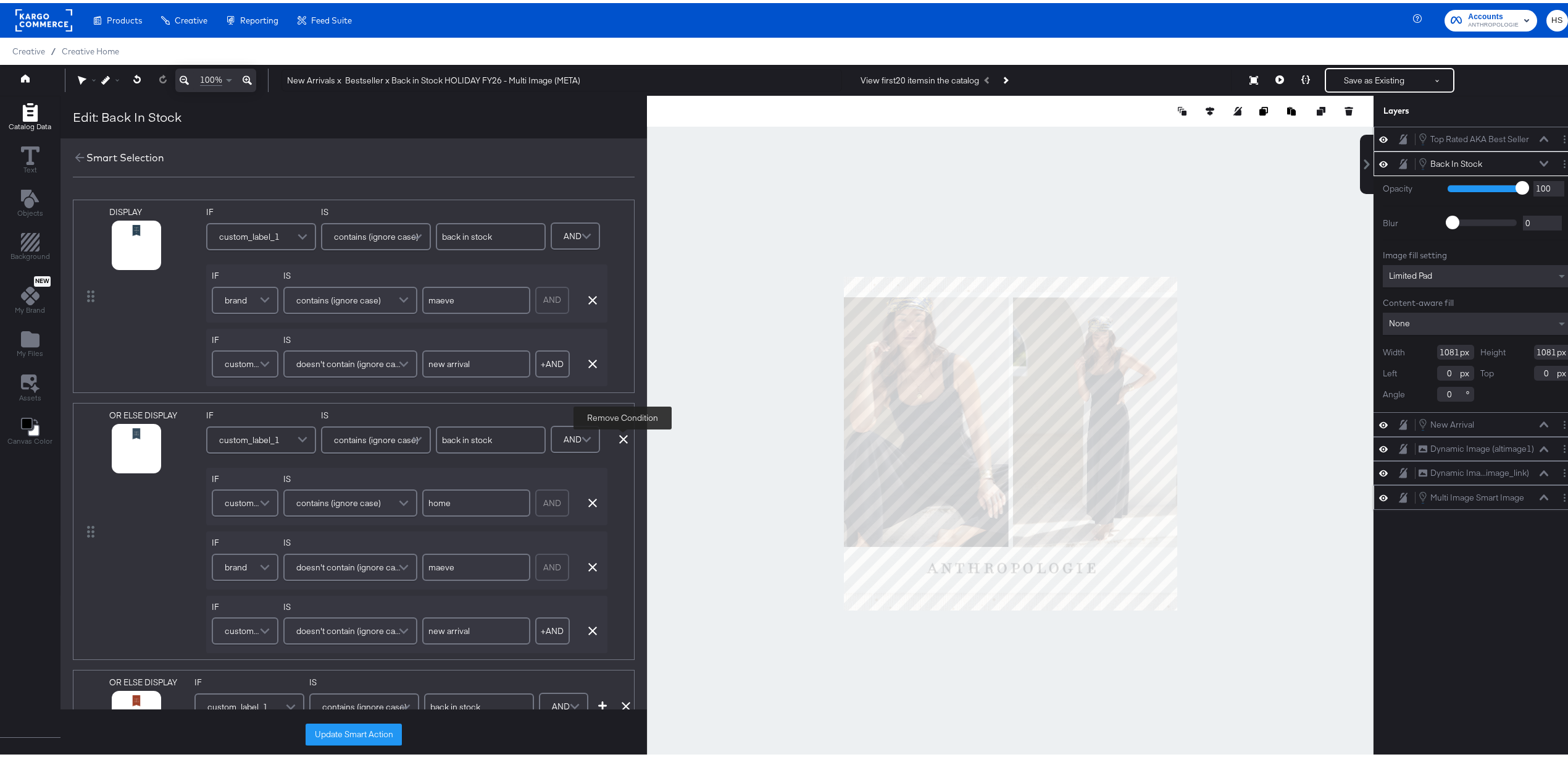
click at [625, 437] on icon at bounding box center [623, 436] width 8 height 8
click at [625, 437] on icon at bounding box center [626, 436] width 8 height 8
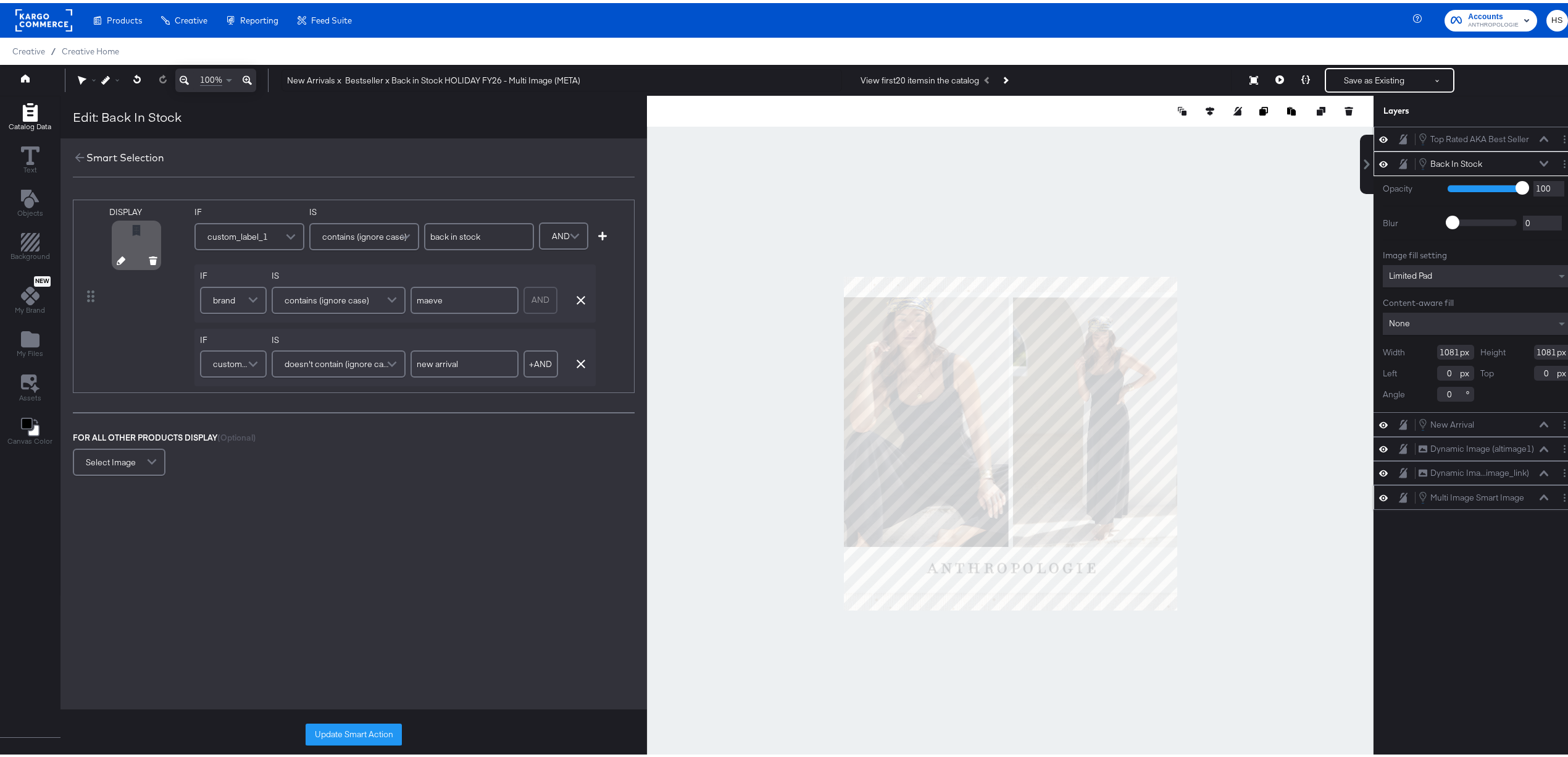
click at [119, 257] on icon at bounding box center [121, 257] width 8 height 8
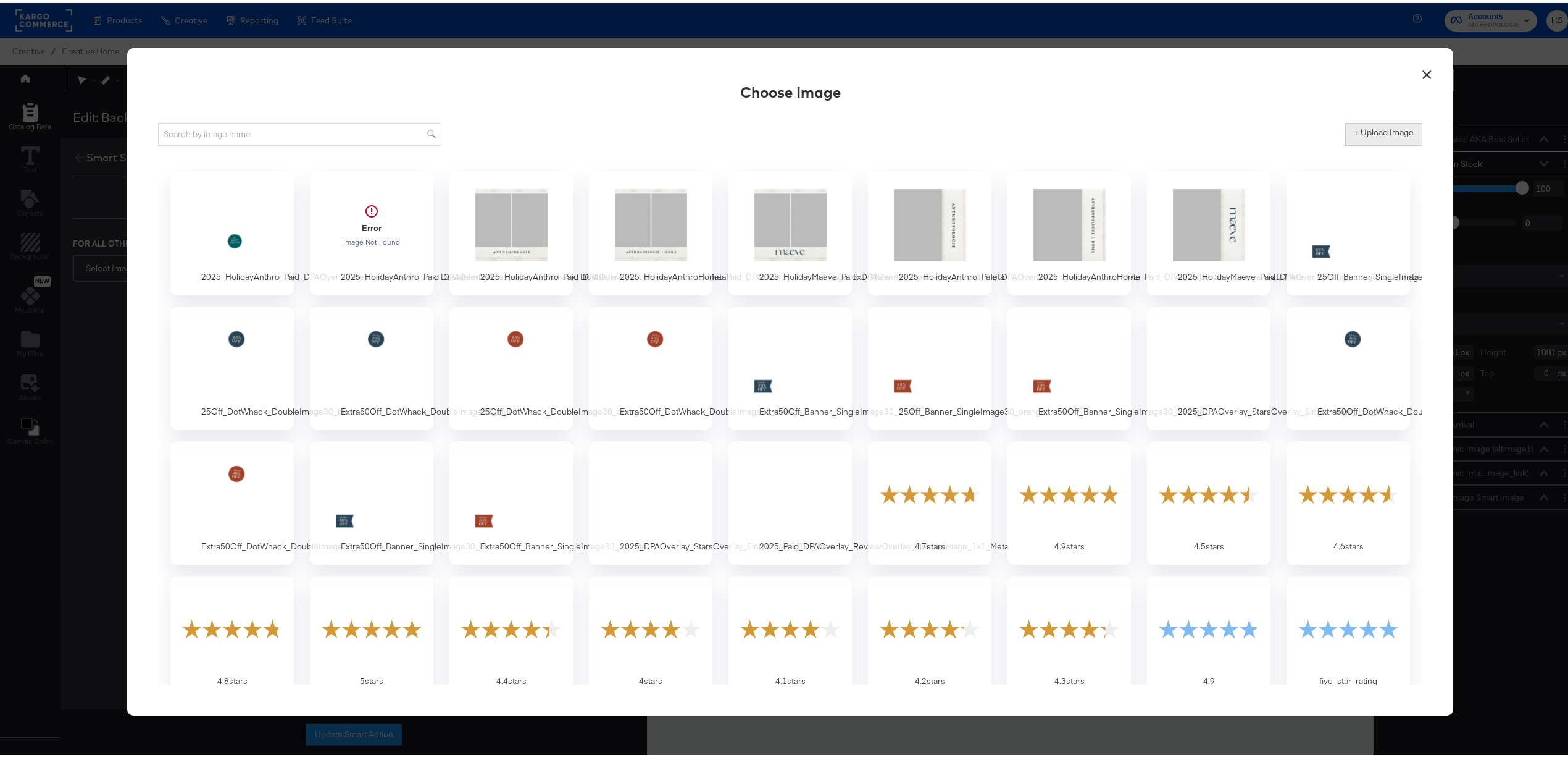
click at [1359, 132] on label "+ Upload Image" at bounding box center [1384, 129] width 60 height 12
click at [1359, 143] on input "+ Upload Image" at bounding box center [1486, 143] width 282 height 0
type input "C:\fakepath\2025_HolidayAnthro_Paid_DPAOverlay_BackInStock_DoubleImage_1x1_Meta…"
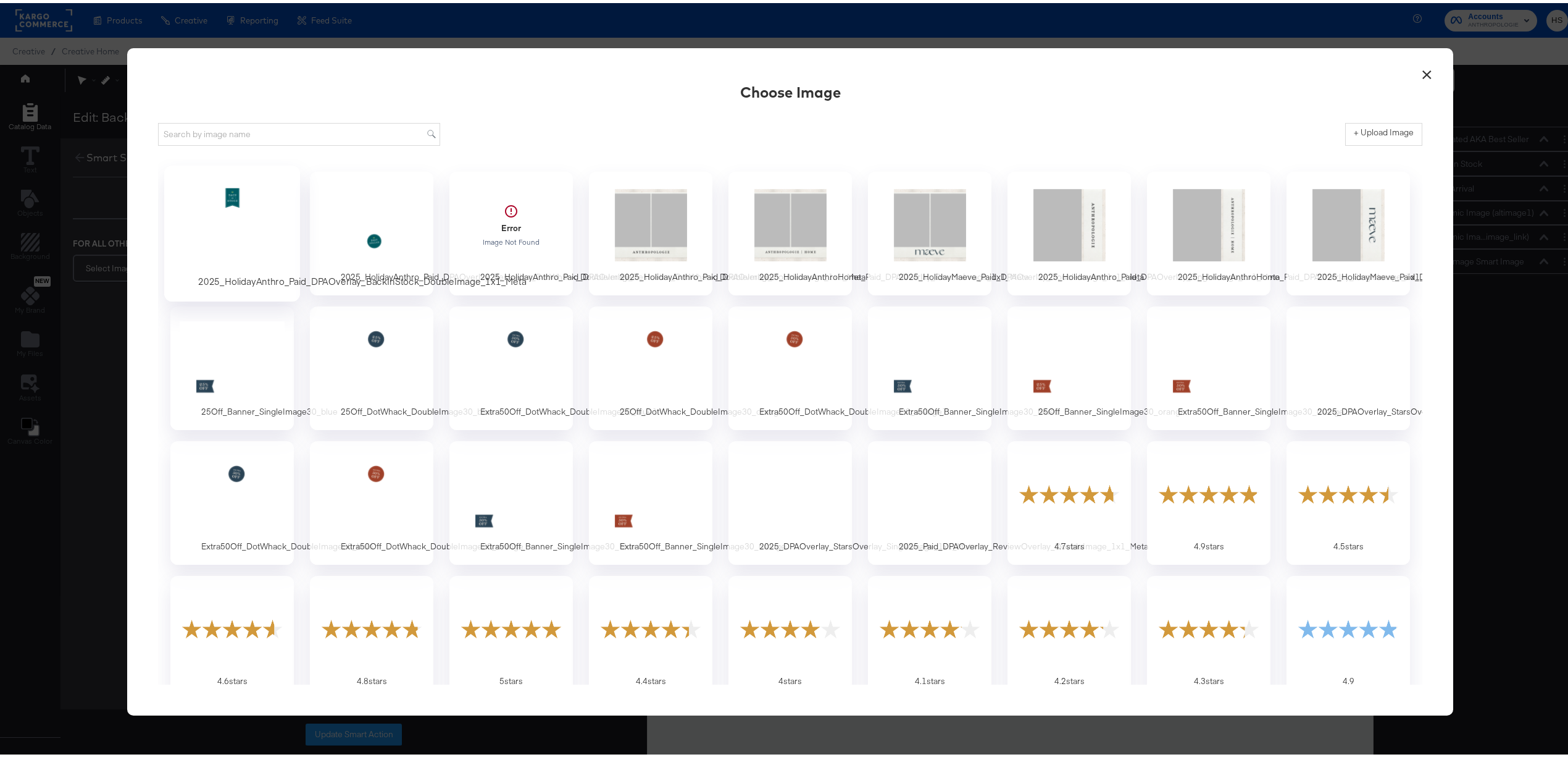
click at [235, 209] on div at bounding box center [232, 221] width 115 height 85
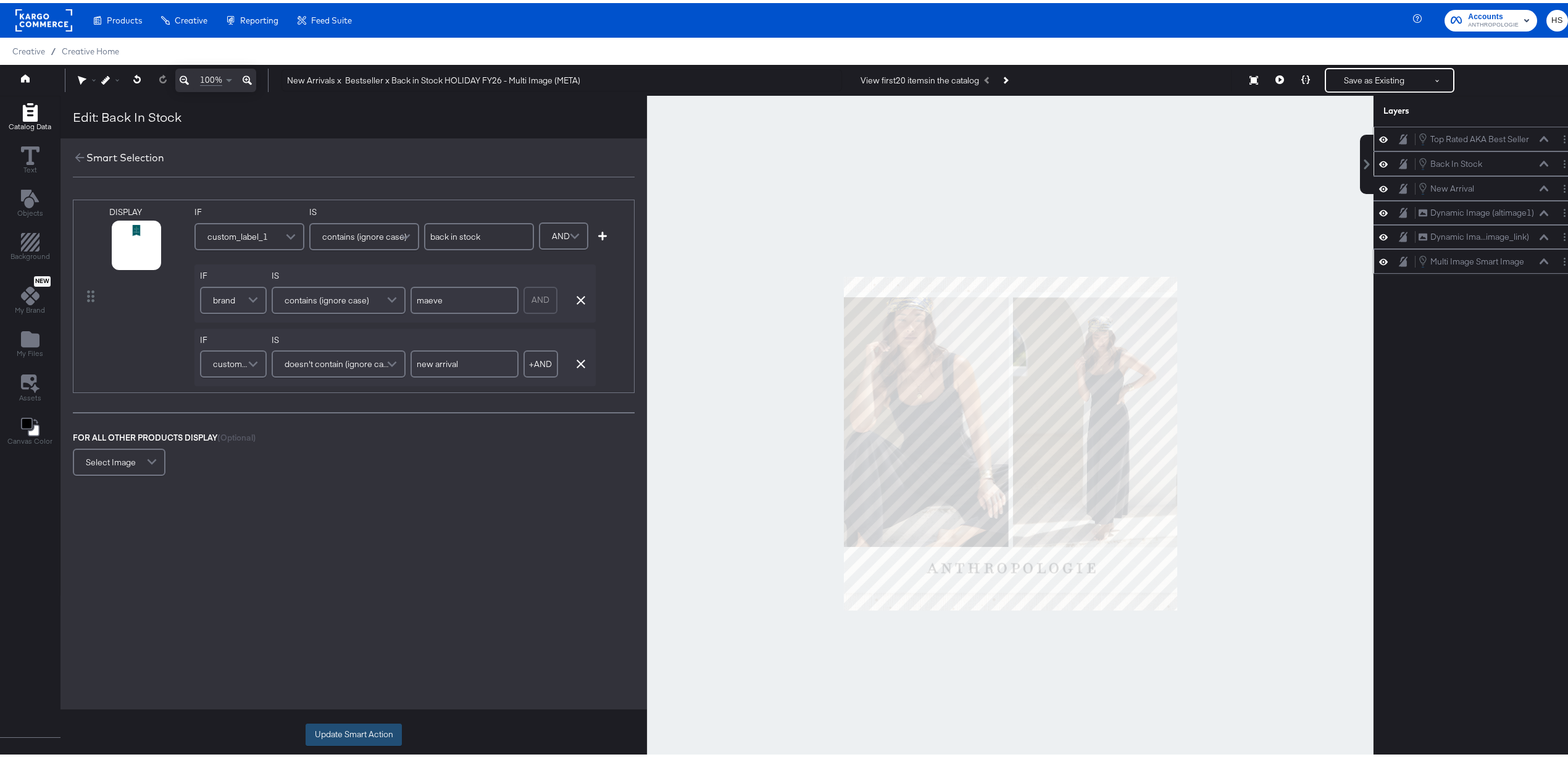
click at [364, 732] on button "Update Smart Action" at bounding box center [354, 732] width 97 height 22
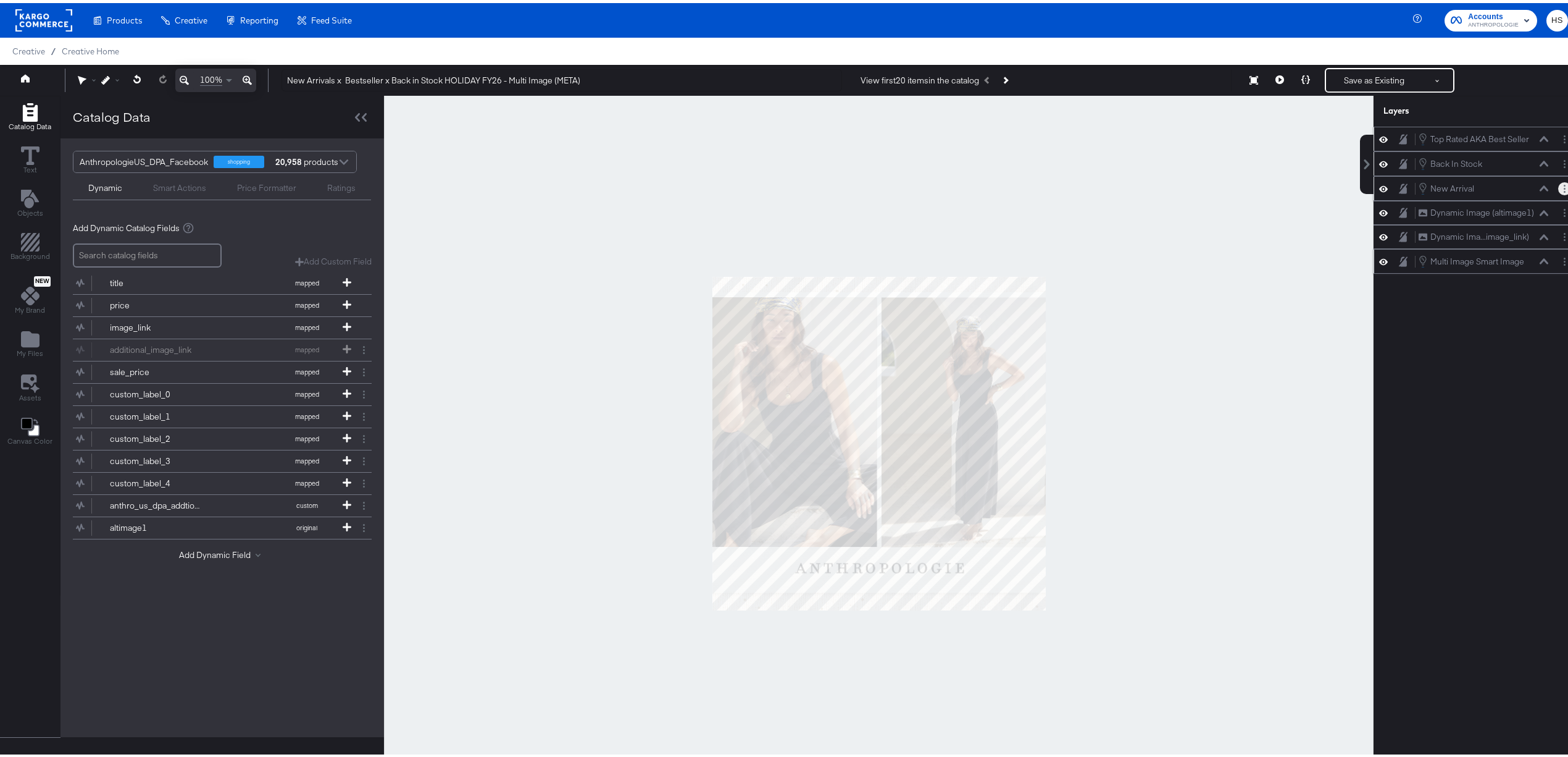
click at [1564, 190] on icon "Layer Options" at bounding box center [1565, 185] width 2 height 8
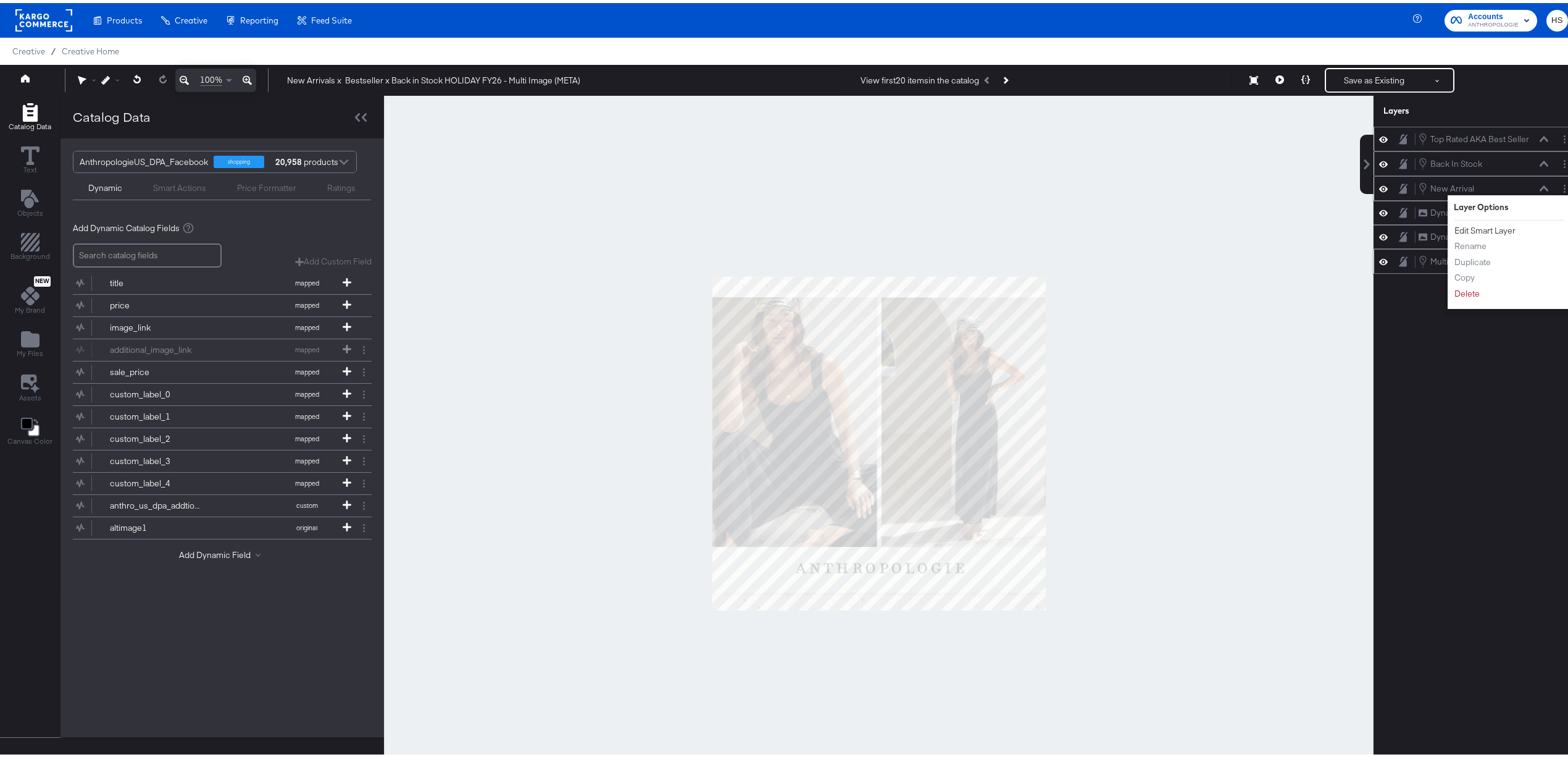
click at [1480, 232] on button "Edit Smart Layer" at bounding box center [1485, 228] width 63 height 13
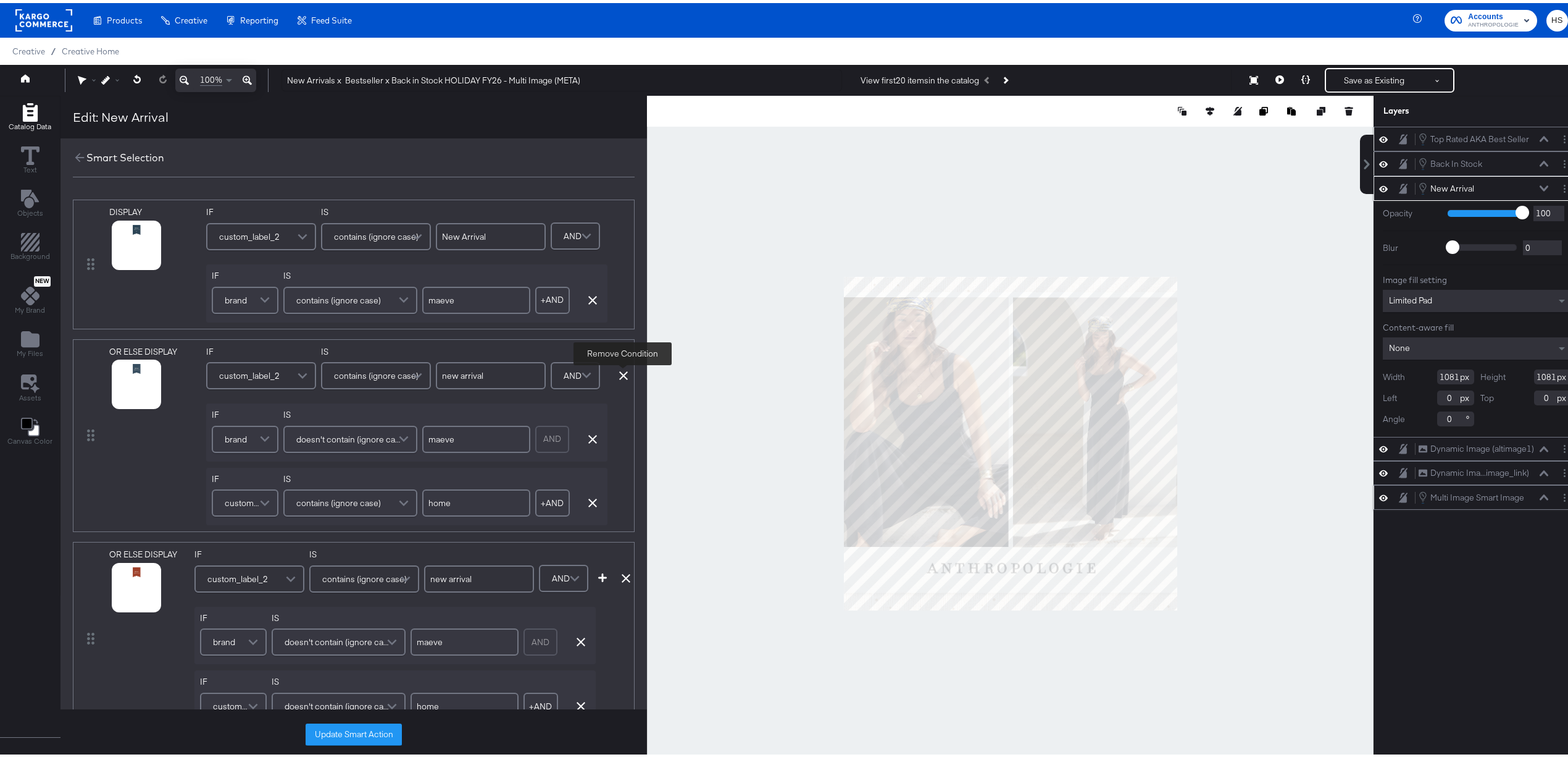
click at [626, 369] on icon at bounding box center [623, 372] width 8 height 8
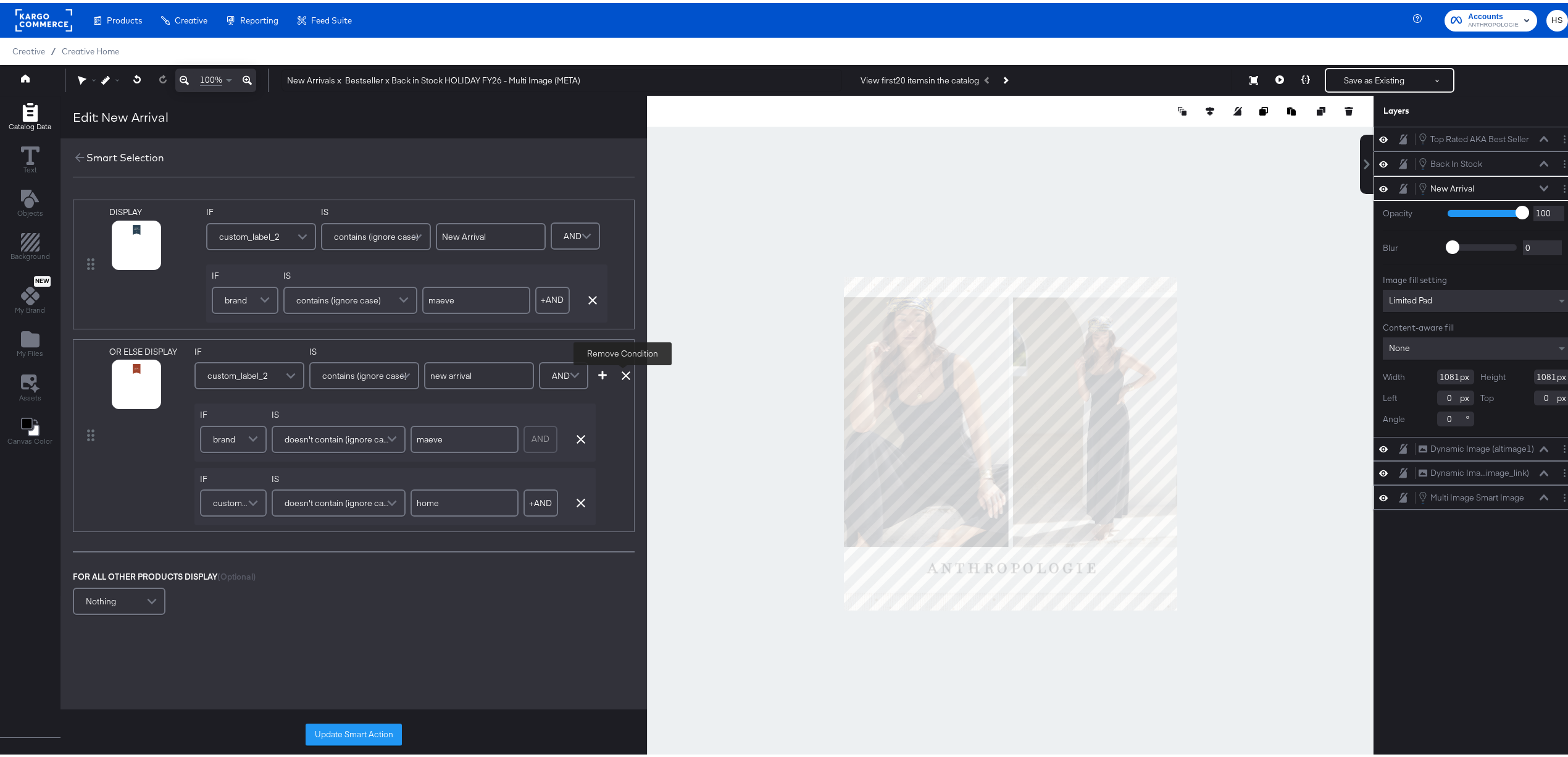
click at [626, 369] on icon at bounding box center [626, 372] width 8 height 8
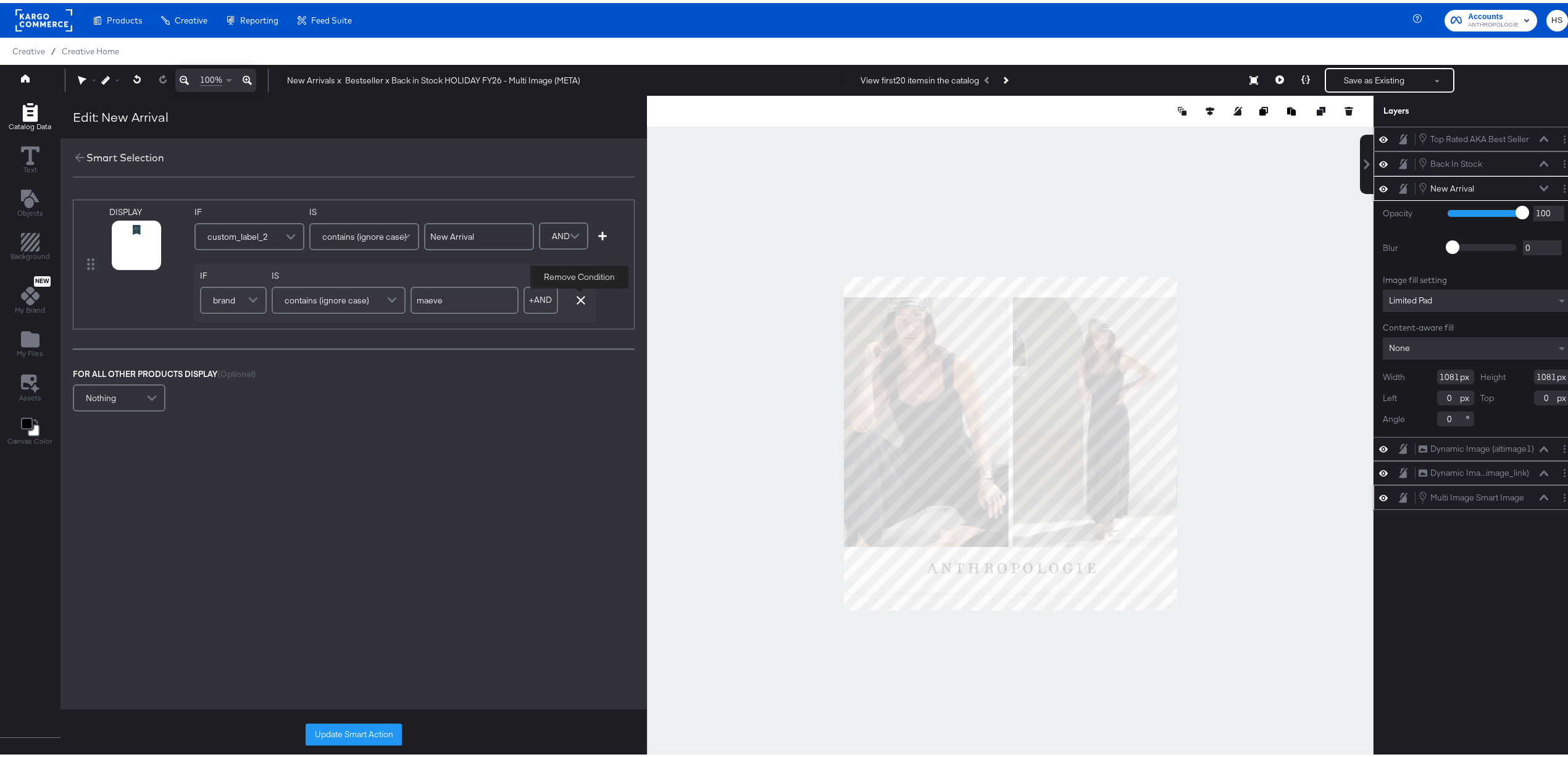
click at [582, 294] on icon "button" at bounding box center [580, 297] width 8 height 8
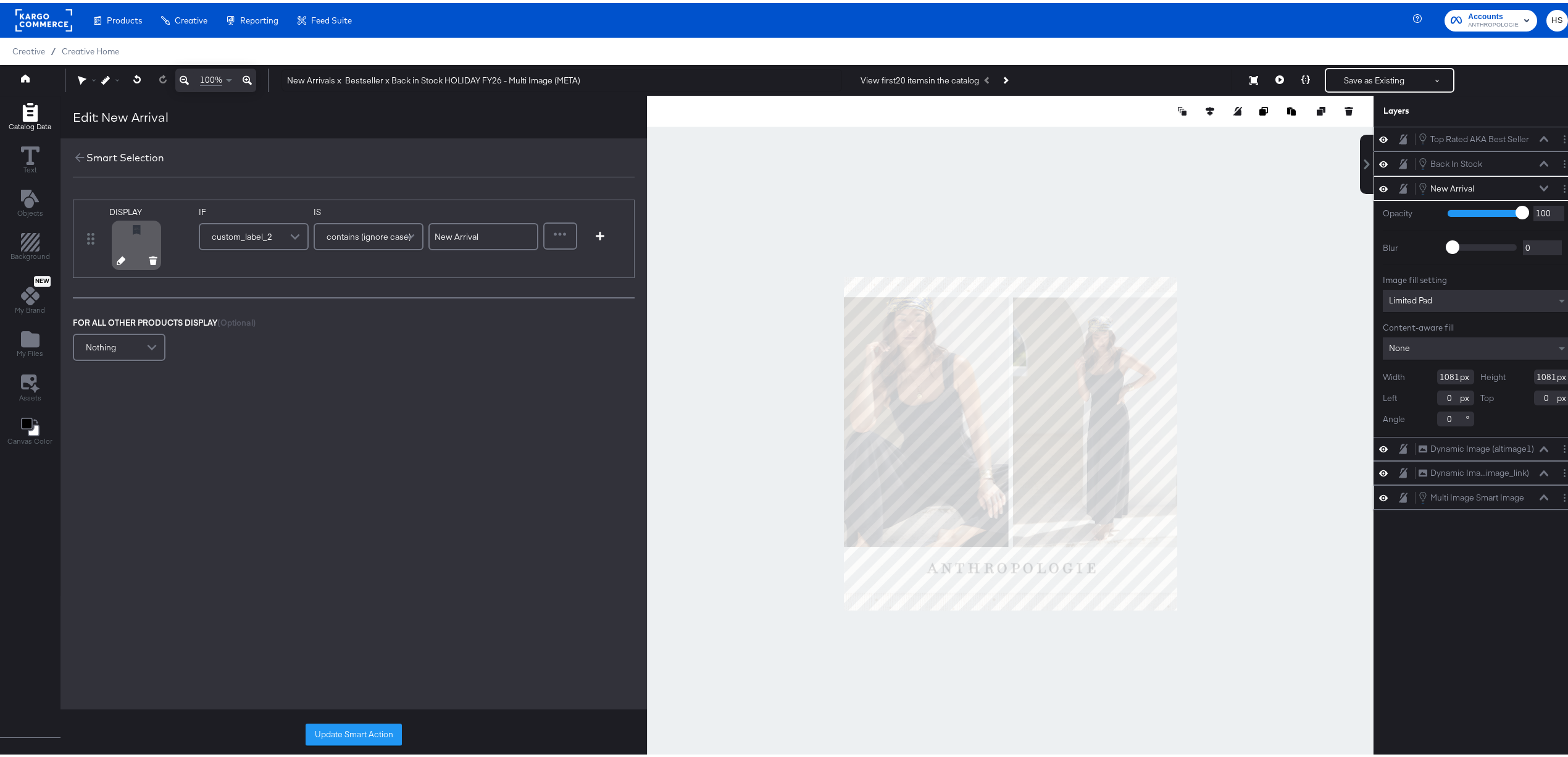
click at [117, 258] on icon at bounding box center [121, 257] width 8 height 8
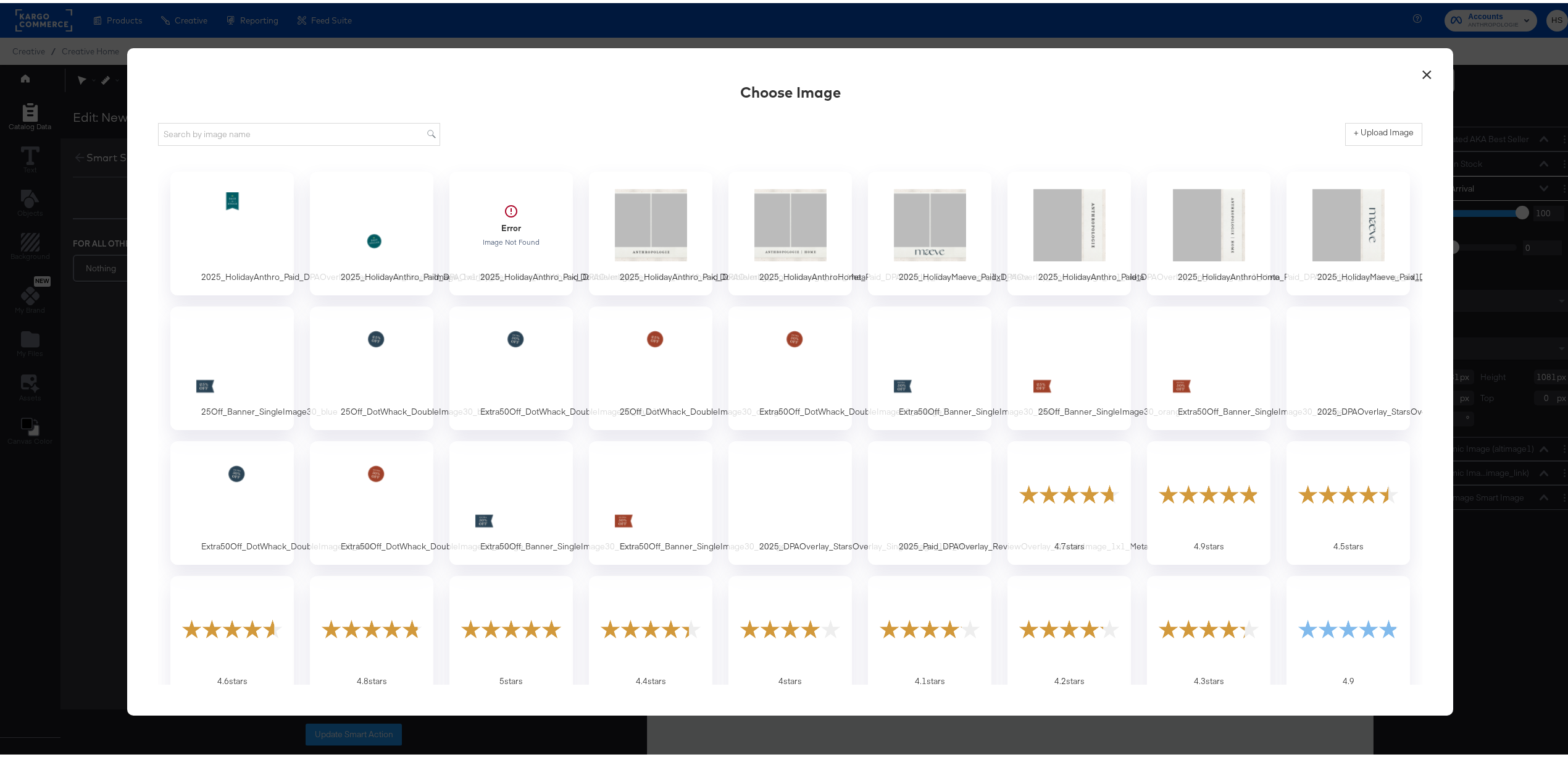
click at [1335, 131] on div "+ Upload Image" at bounding box center [790, 131] width 1265 height 31
click at [1359, 132] on label "+ Upload Image" at bounding box center [1384, 129] width 60 height 12
click at [1359, 143] on input "+ Upload Image" at bounding box center [1486, 143] width 282 height 0
type input "C:\fakepath\2025_HolidayAnthro_Paid_DPAOverlay_NewArrivals_DoubleImage_1x1_Meta…"
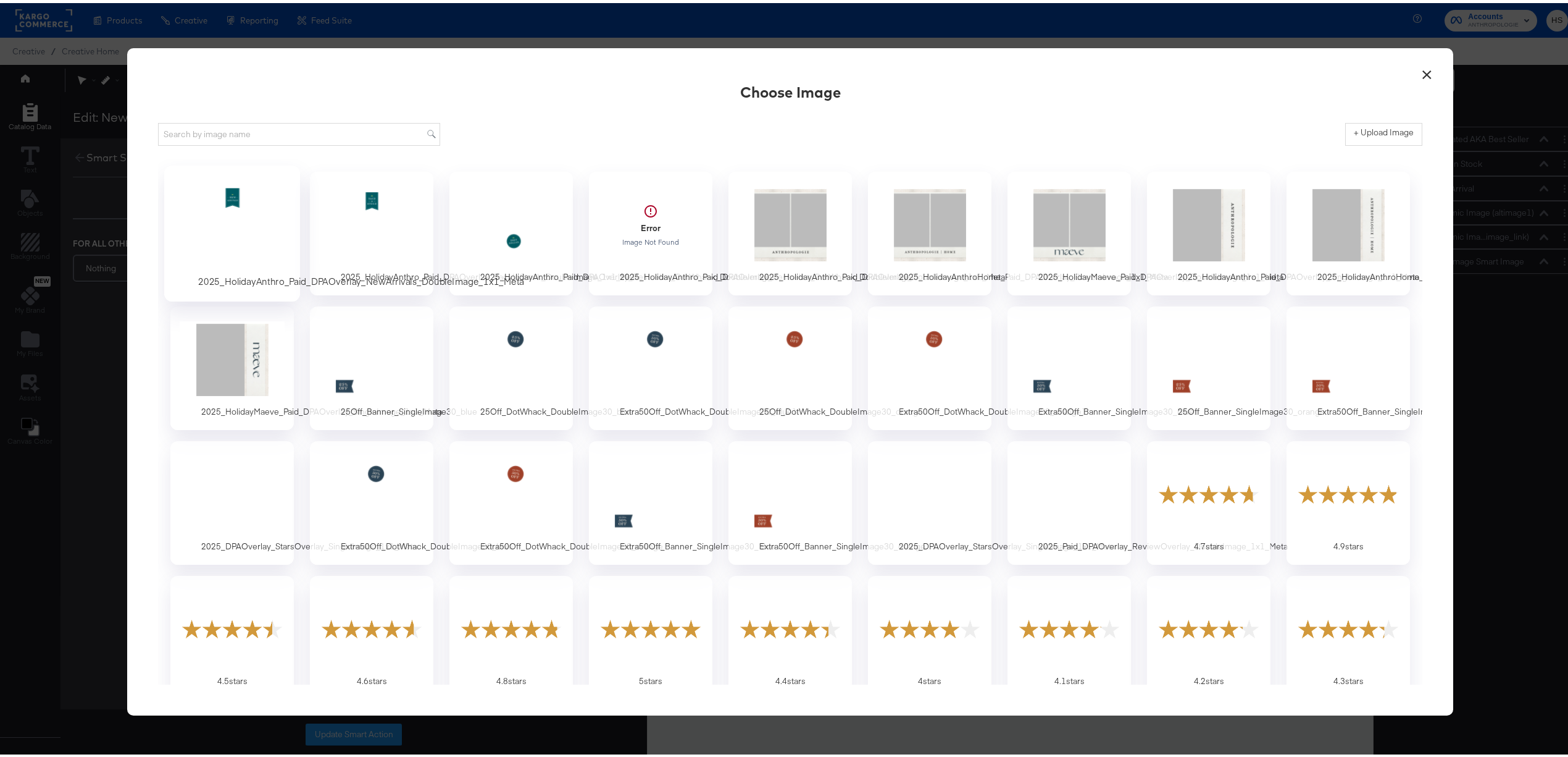
click at [198, 241] on div at bounding box center [232, 221] width 115 height 85
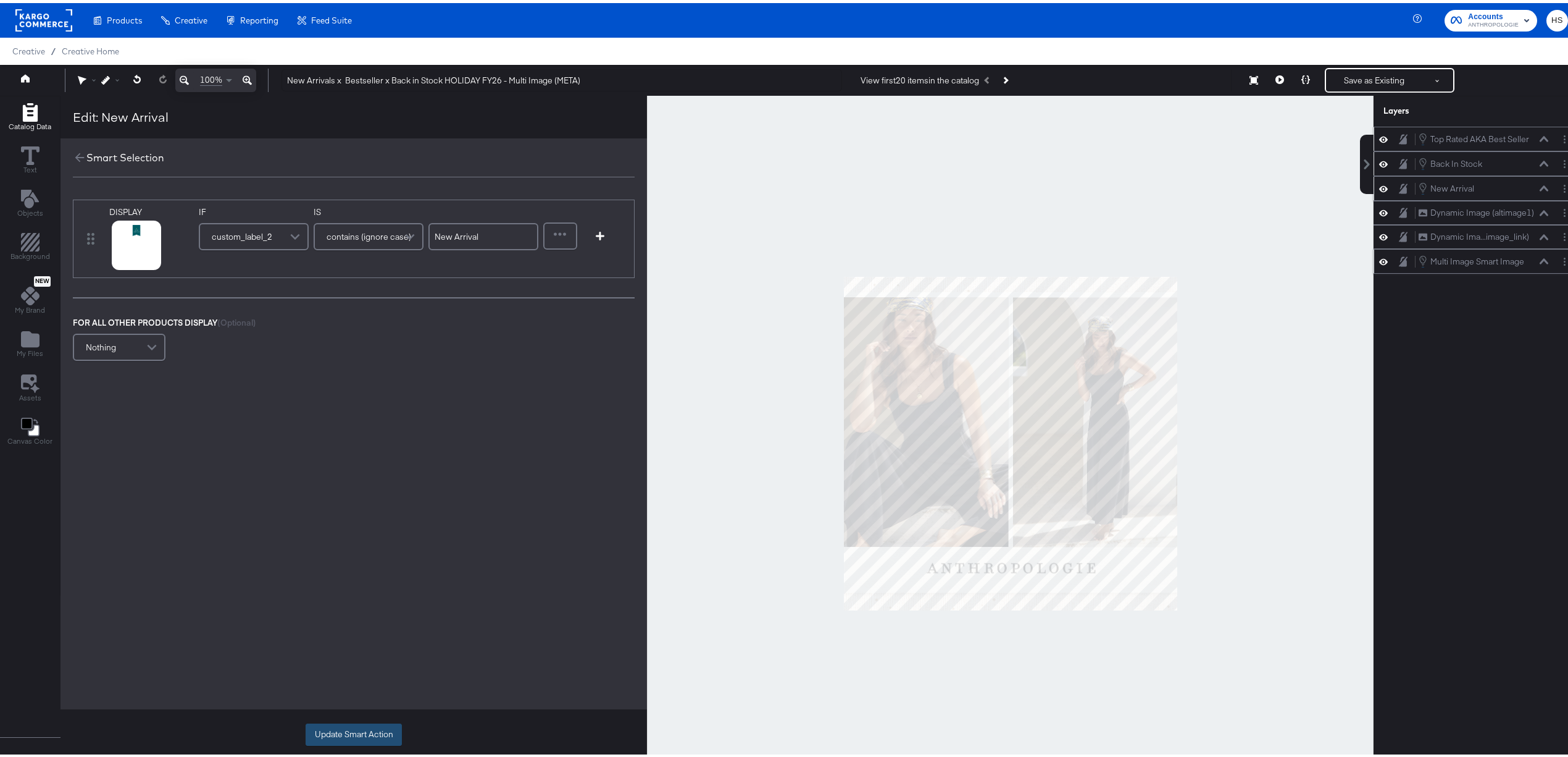
click at [332, 736] on button "Update Smart Action" at bounding box center [354, 732] width 97 height 22
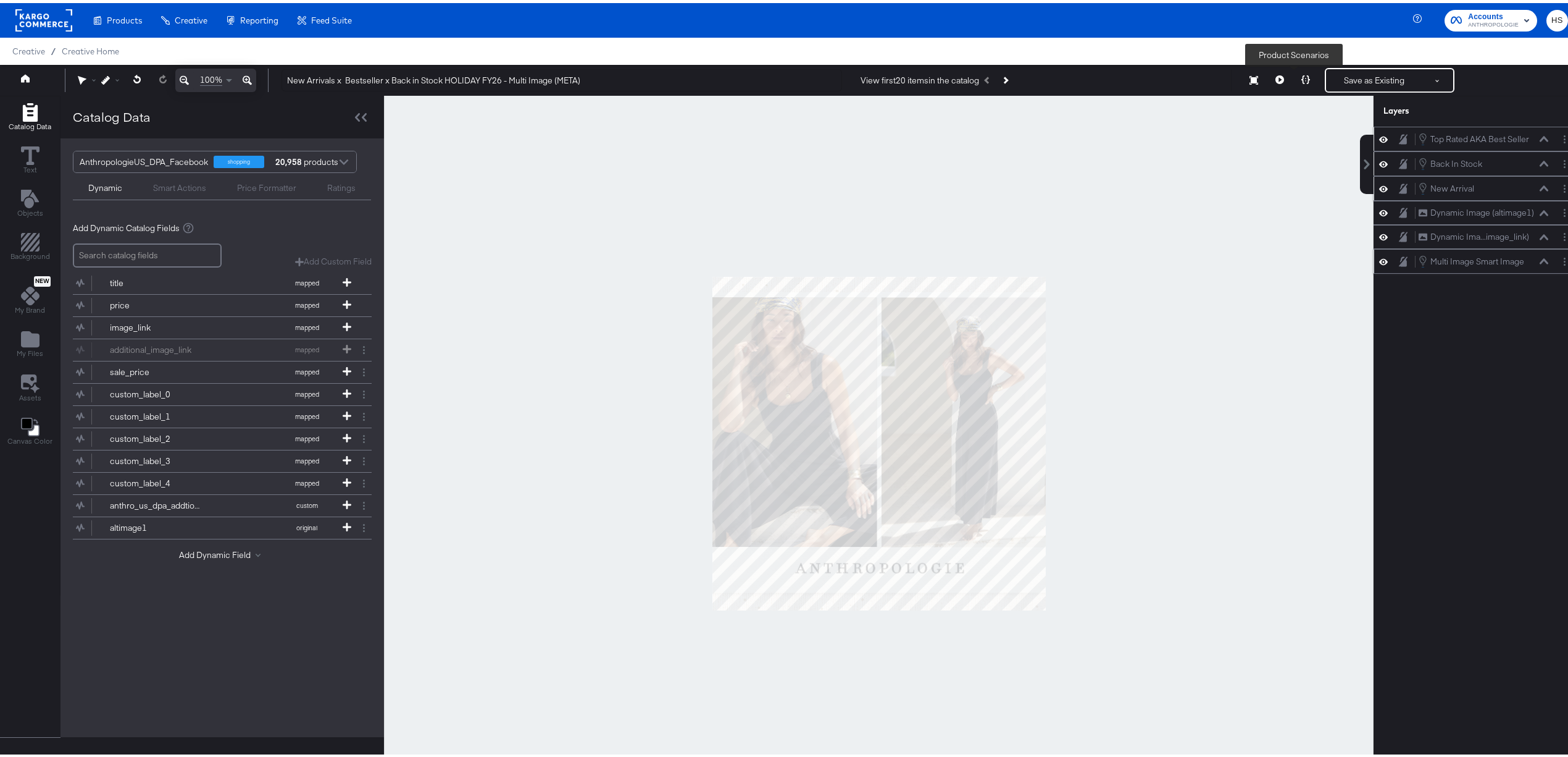
click at [1294, 70] on button at bounding box center [1306, 77] width 26 height 25
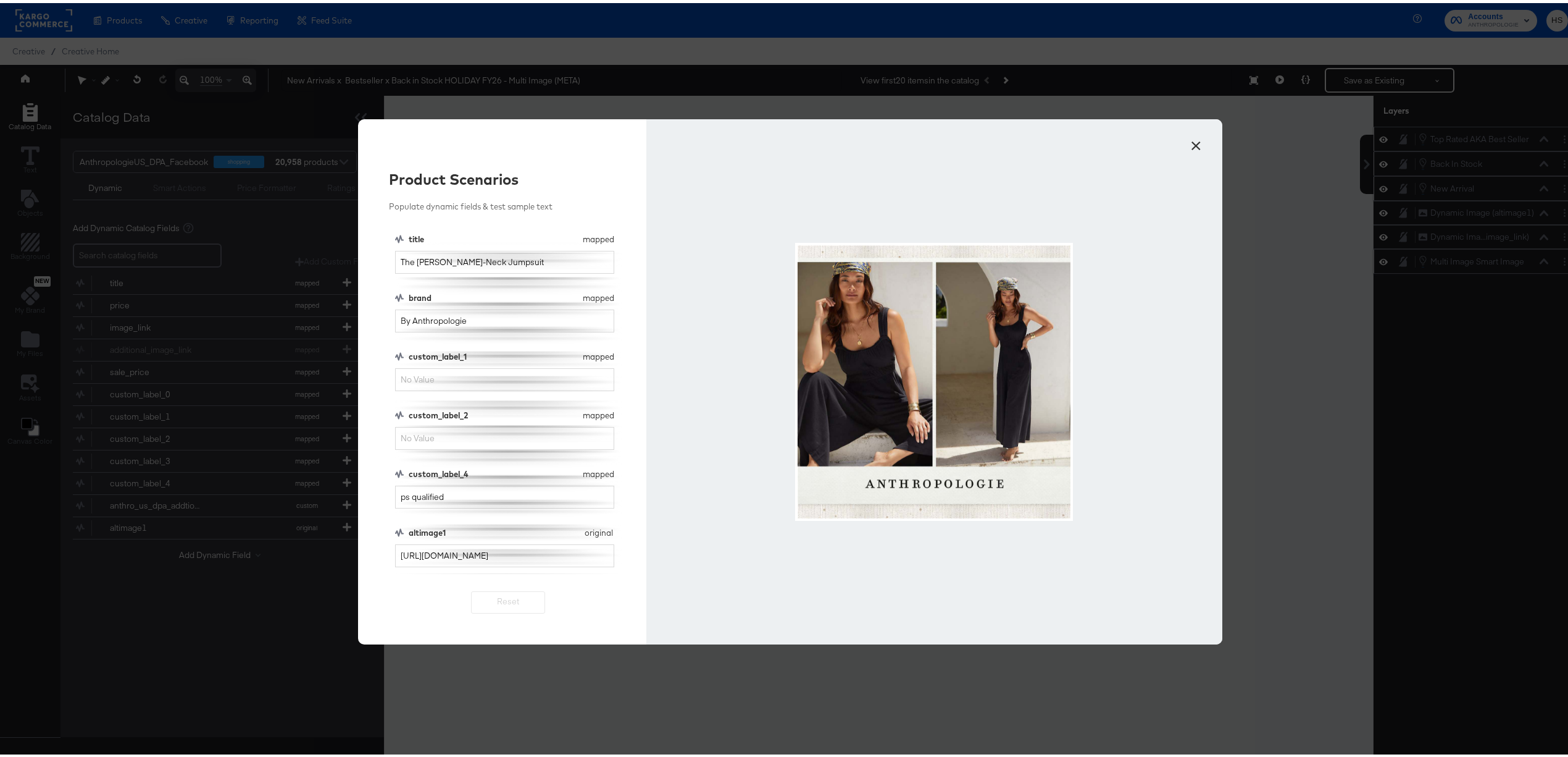
click at [1190, 142] on button "×" at bounding box center [1196, 140] width 22 height 22
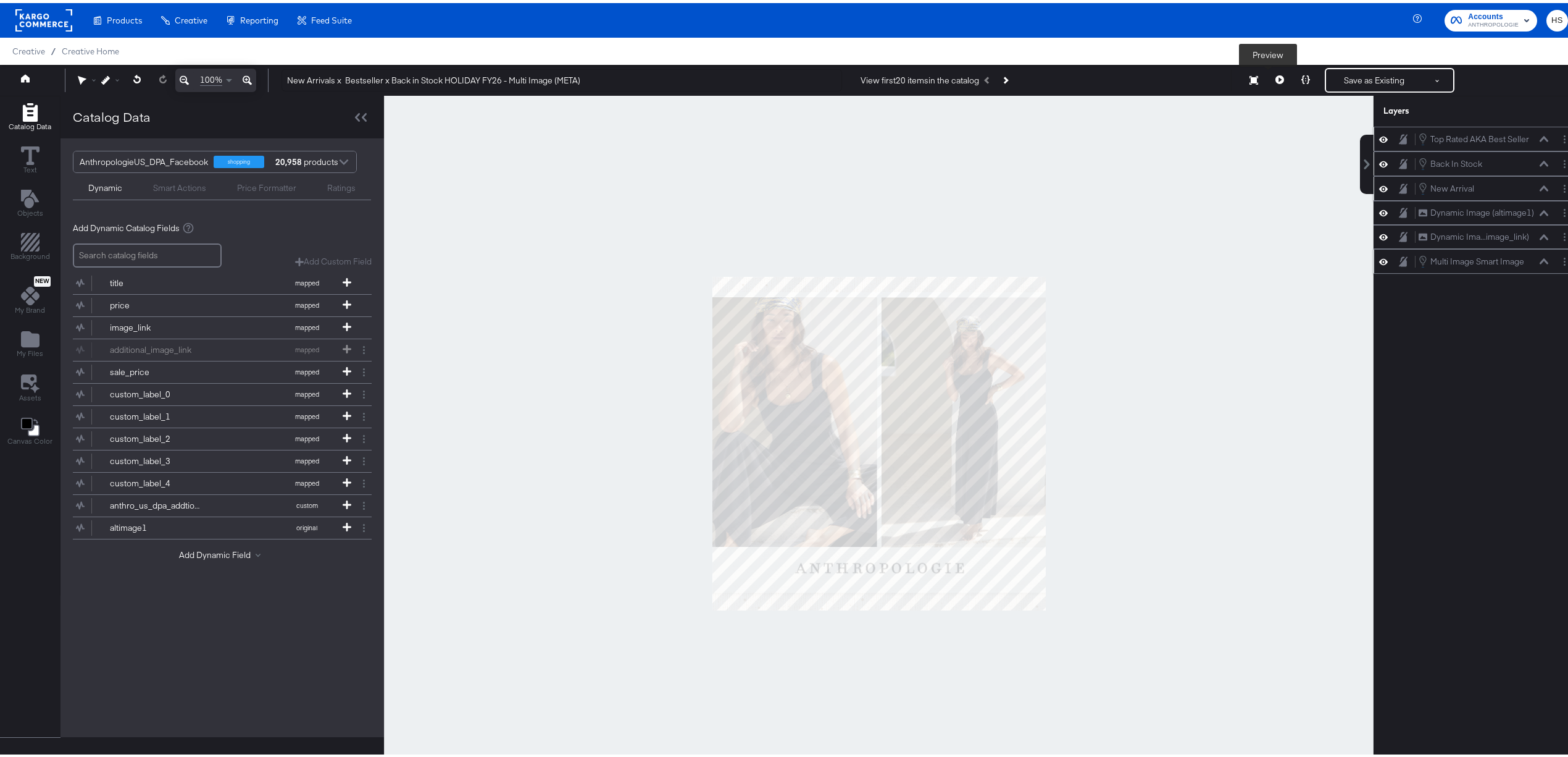
click at [1276, 78] on icon at bounding box center [1280, 76] width 8 height 8
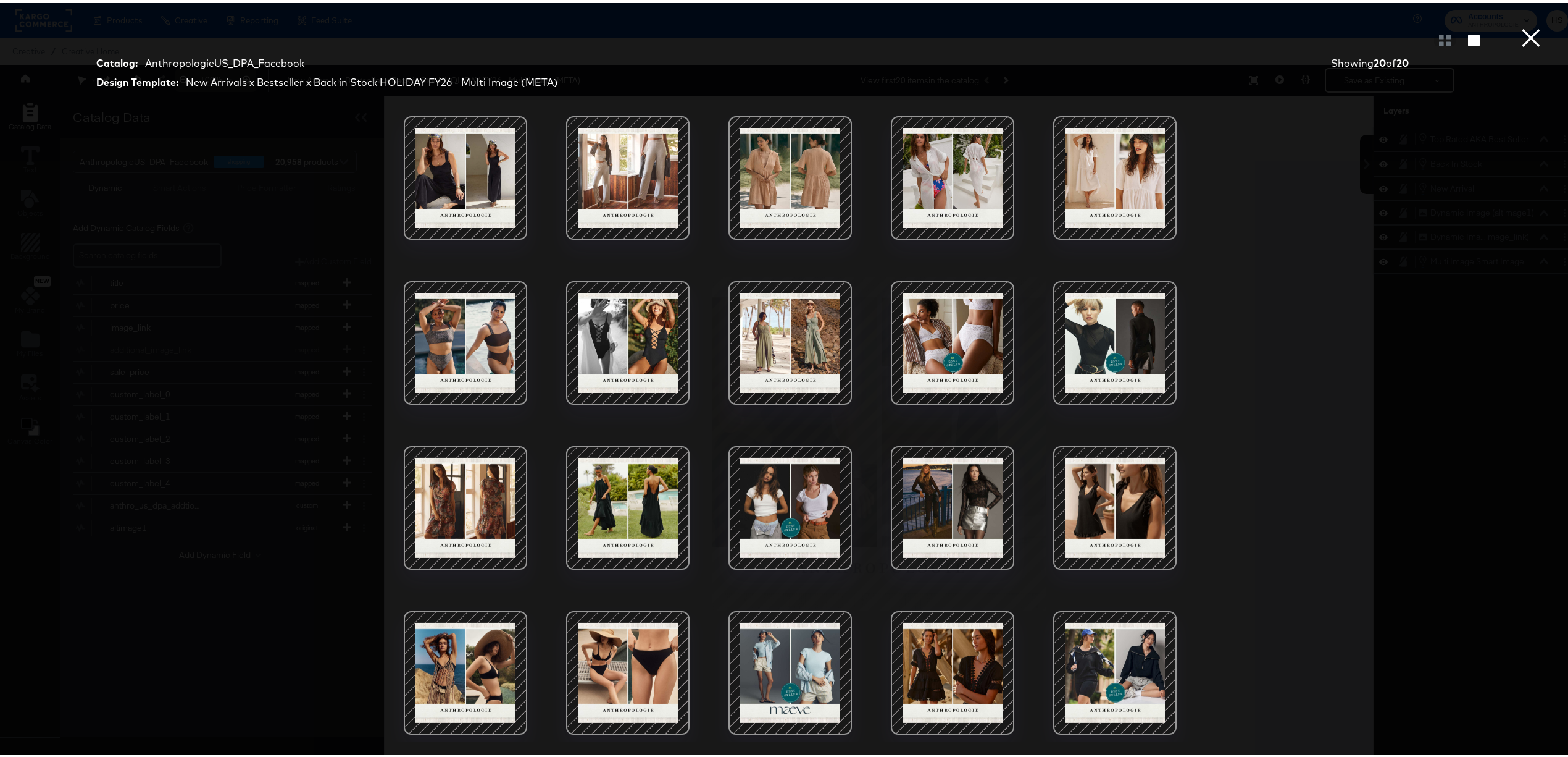
click at [927, 354] on div at bounding box center [952, 339] width 105 height 105
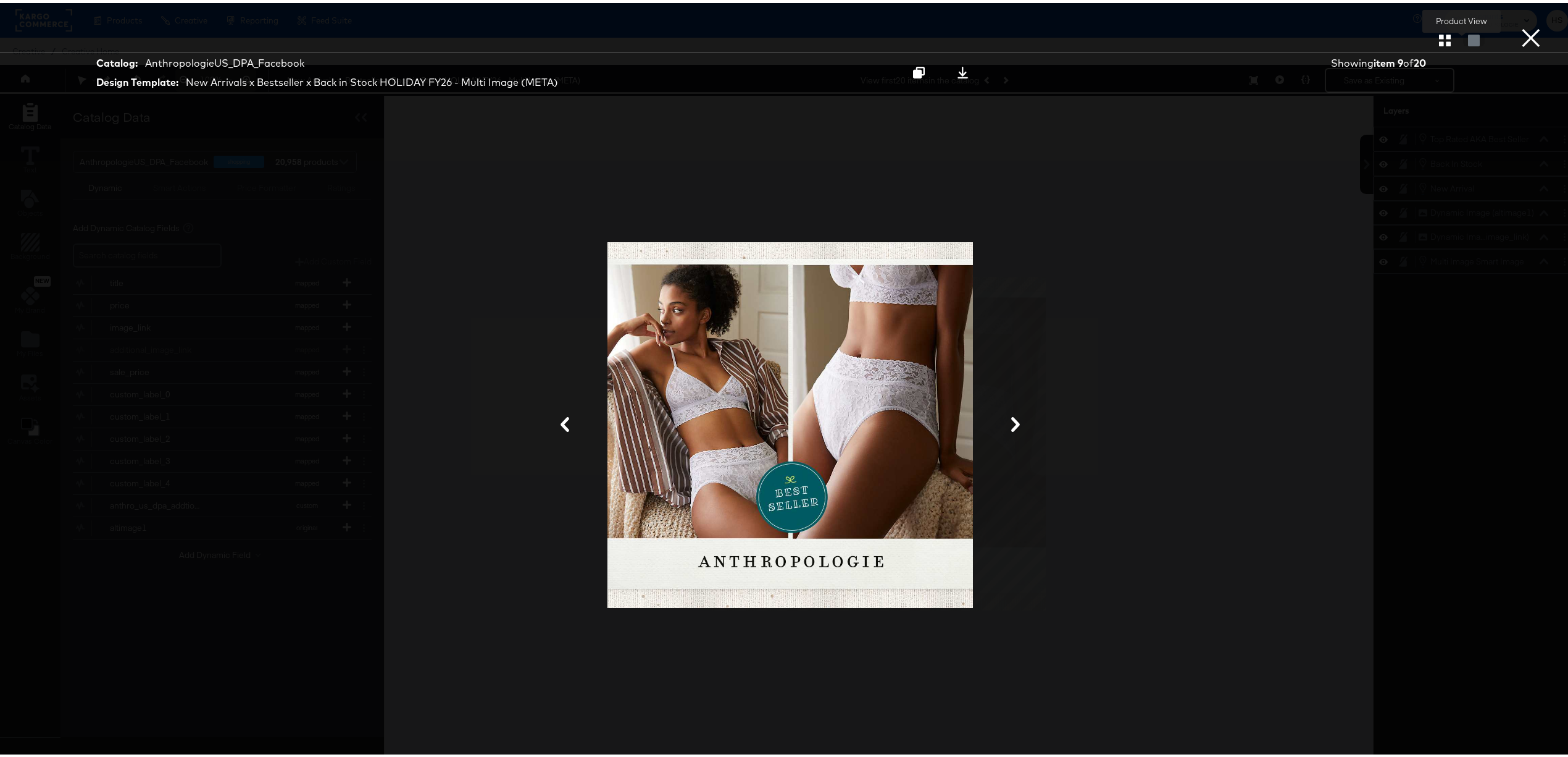
click at [1464, 42] on div at bounding box center [1474, 37] width 22 height 12
click at [1519, 25] on button "×" at bounding box center [1531, 12] width 25 height 25
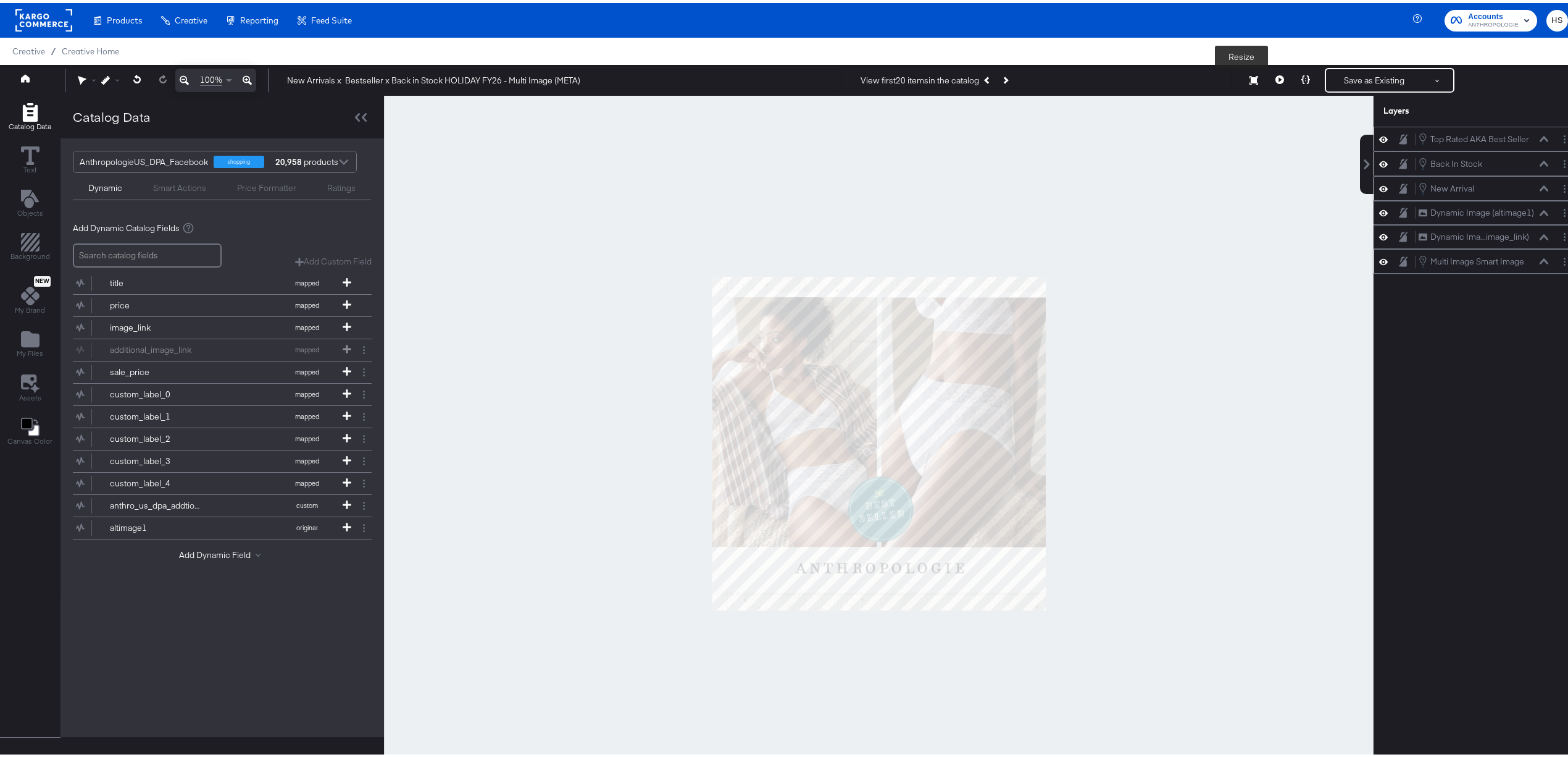
click at [1250, 76] on icon at bounding box center [1254, 77] width 8 height 8
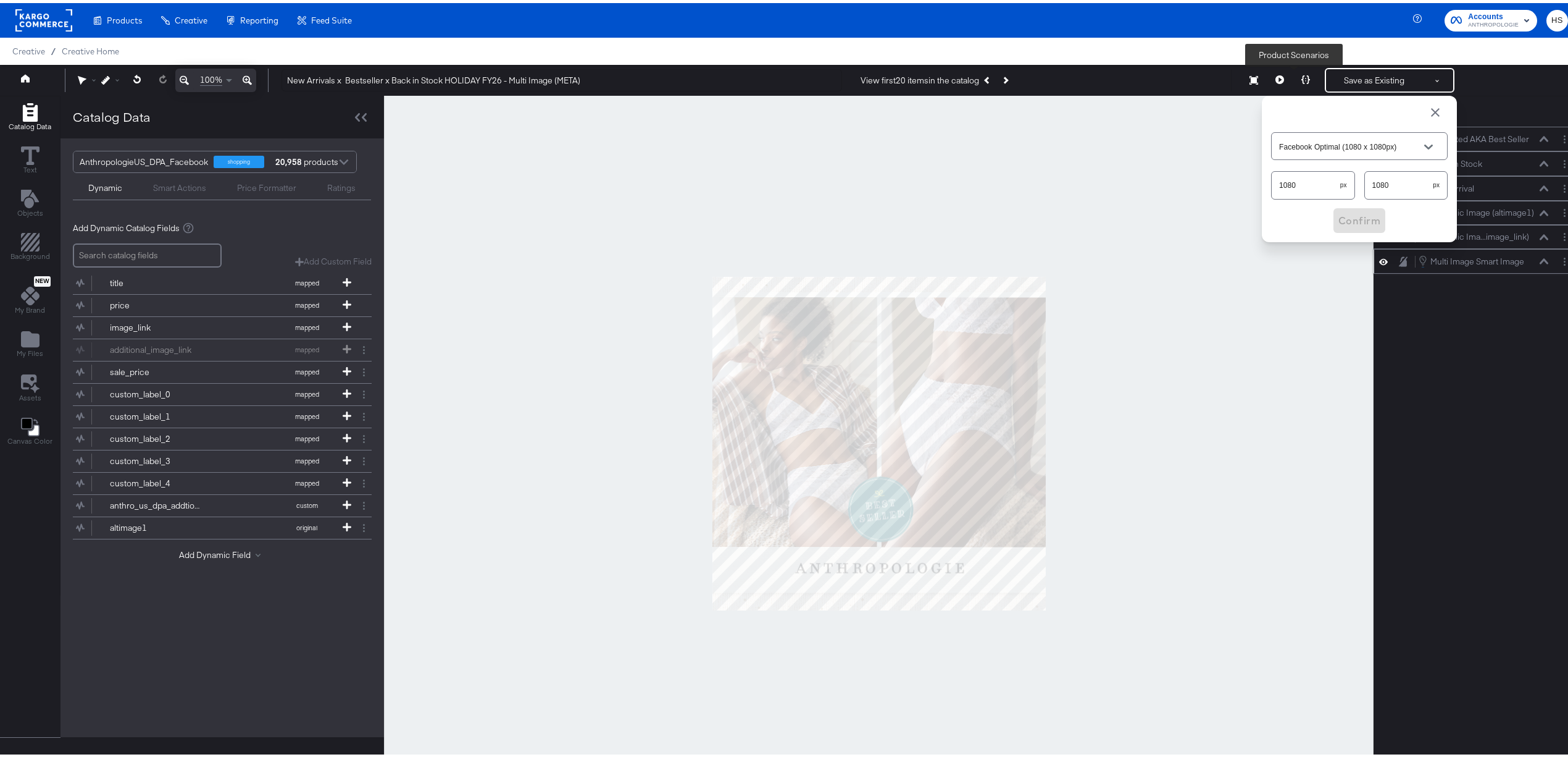
click at [1302, 73] on button at bounding box center [1306, 77] width 26 height 25
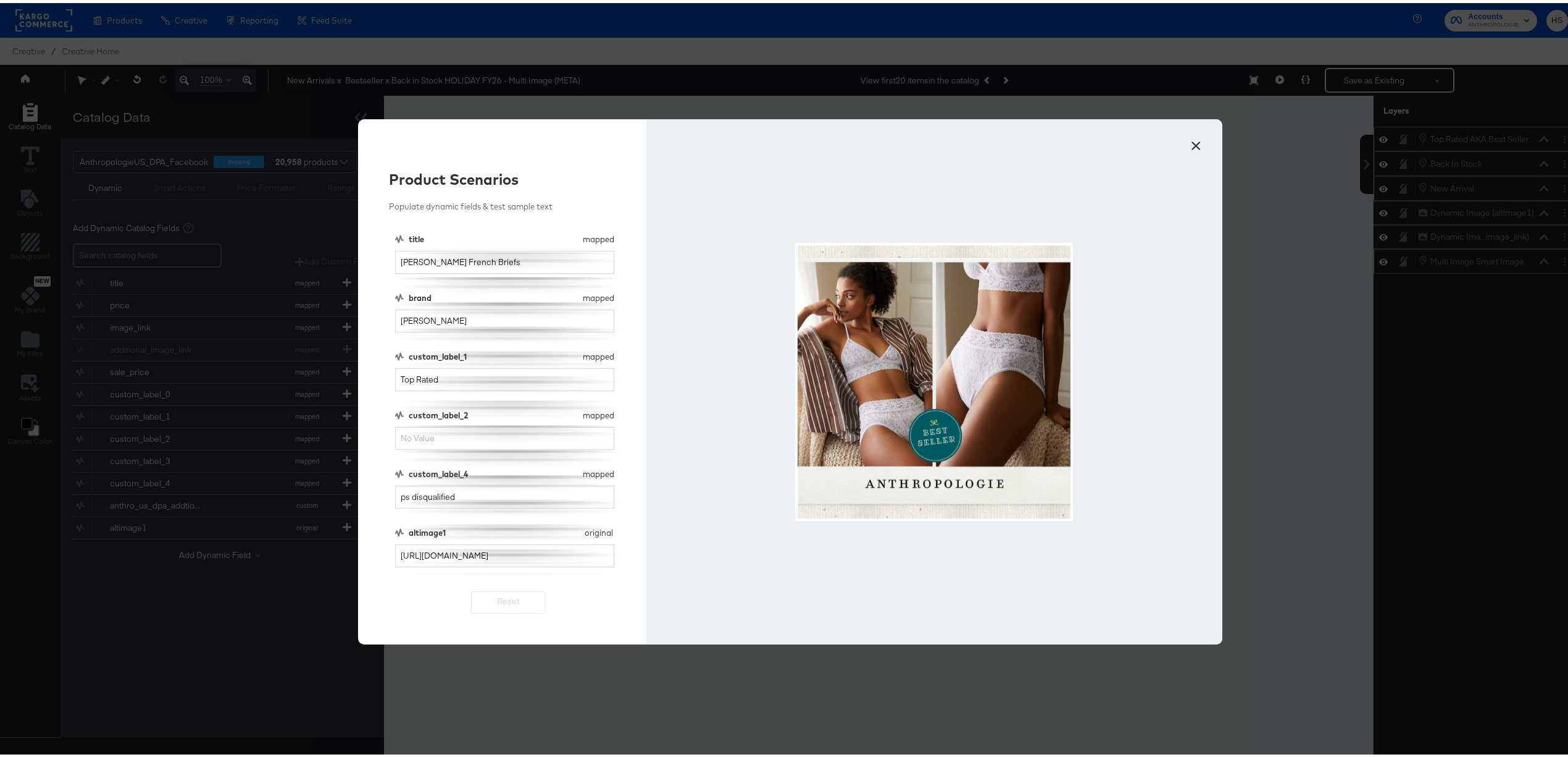
click at [1260, 117] on div "× Product Scenarios Populate dynamic fields & test sample text title mapped tit…" at bounding box center [790, 379] width 1580 height 757
click at [1186, 145] on button "×" at bounding box center [1196, 140] width 22 height 22
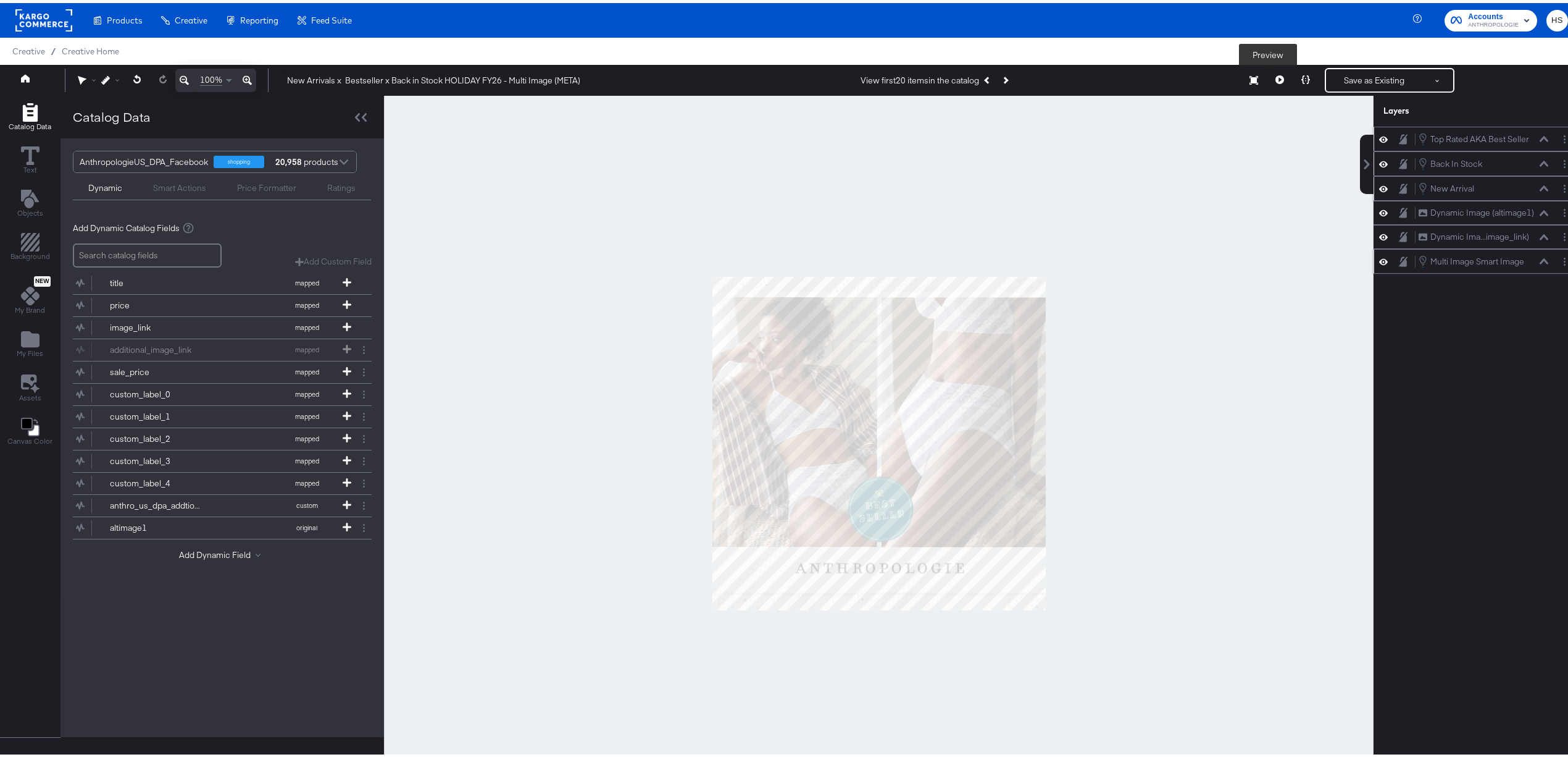
click at [1276, 72] on icon at bounding box center [1280, 76] width 8 height 8
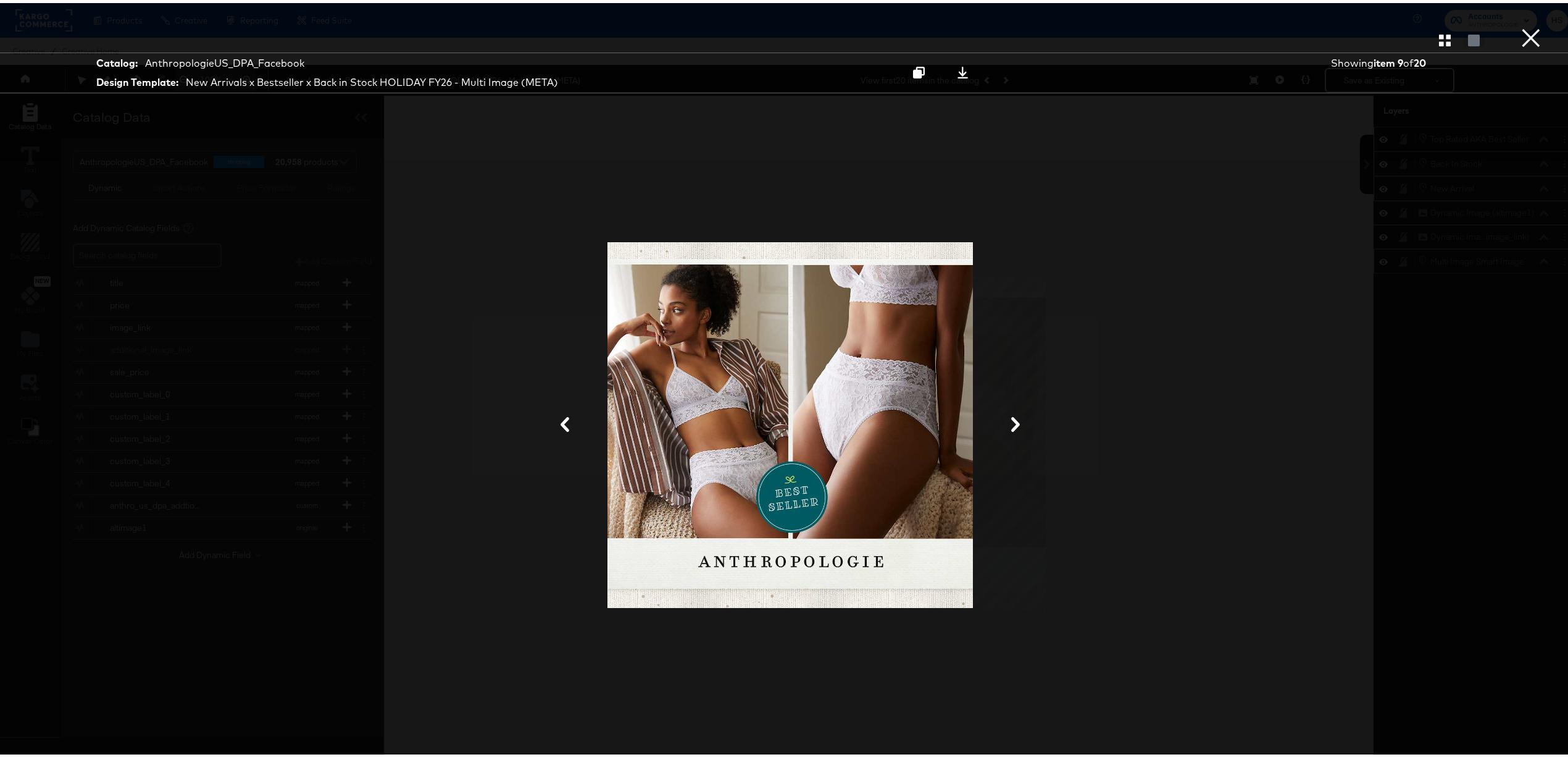
click at [1210, 138] on div at bounding box center [791, 422] width 926 height 633
click at [1519, 25] on button "×" at bounding box center [1531, 12] width 25 height 25
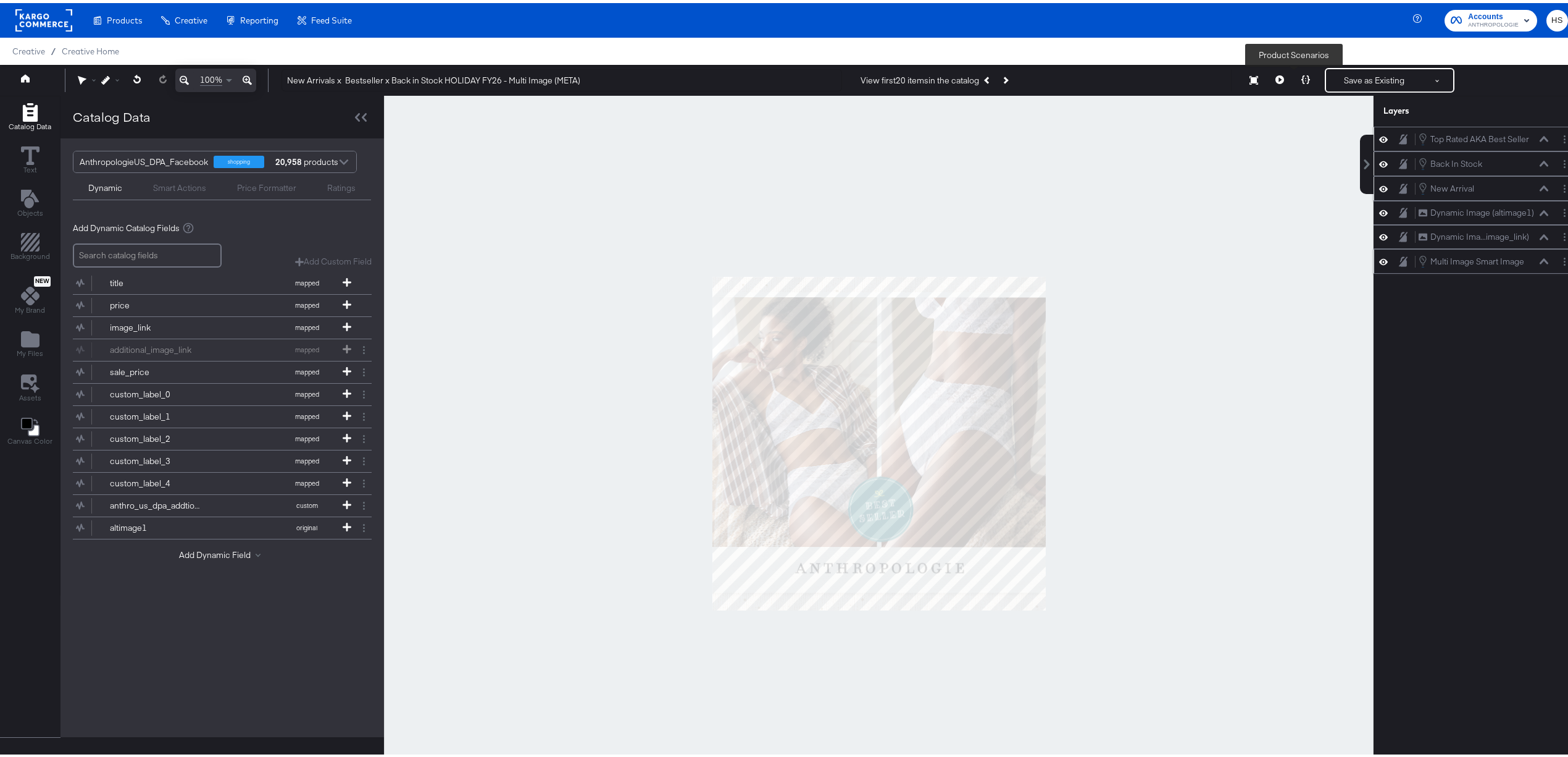
click at [1301, 76] on icon at bounding box center [1305, 76] width 8 height 8
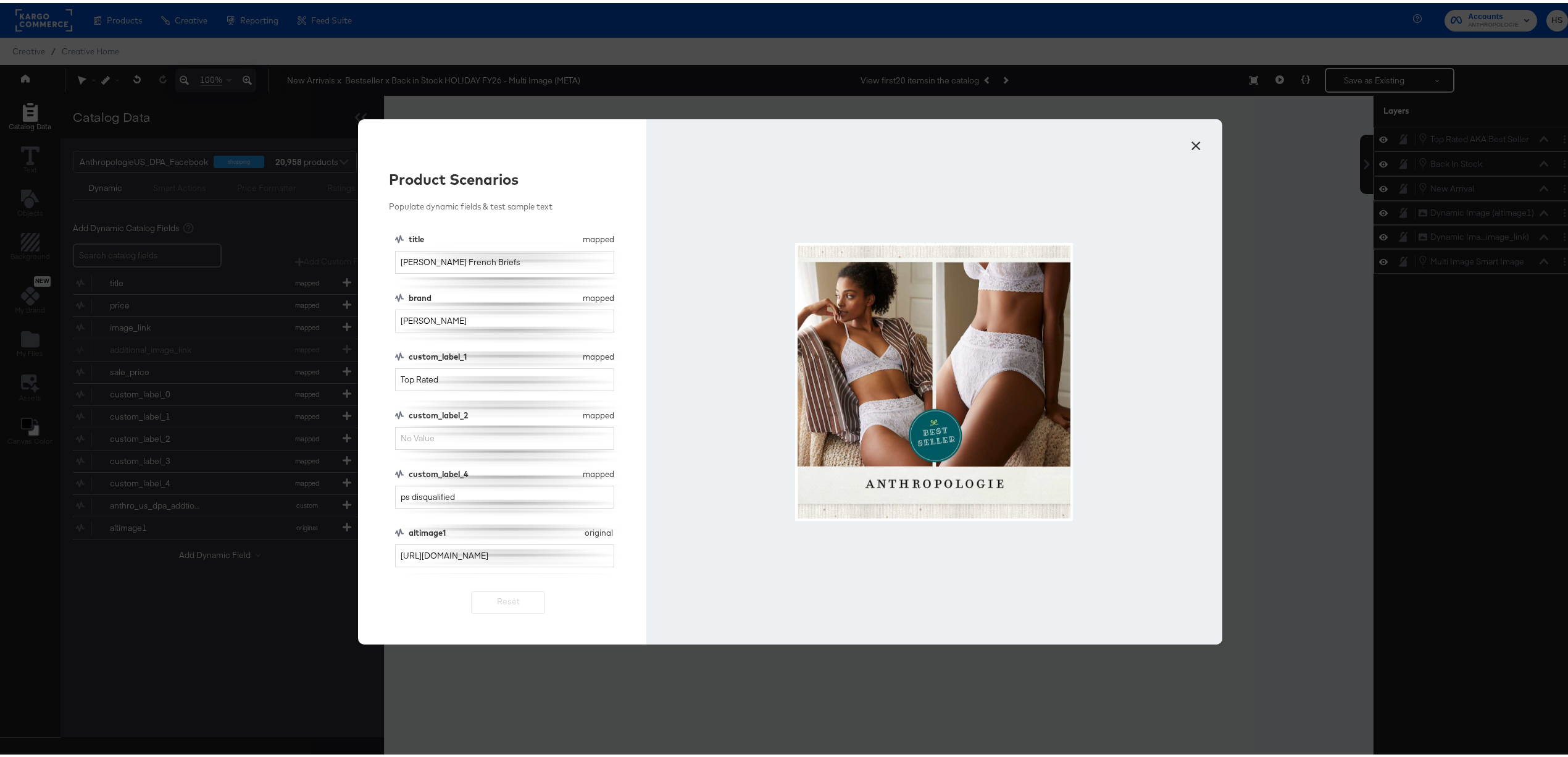
click at [1193, 129] on button "×" at bounding box center [1196, 140] width 22 height 22
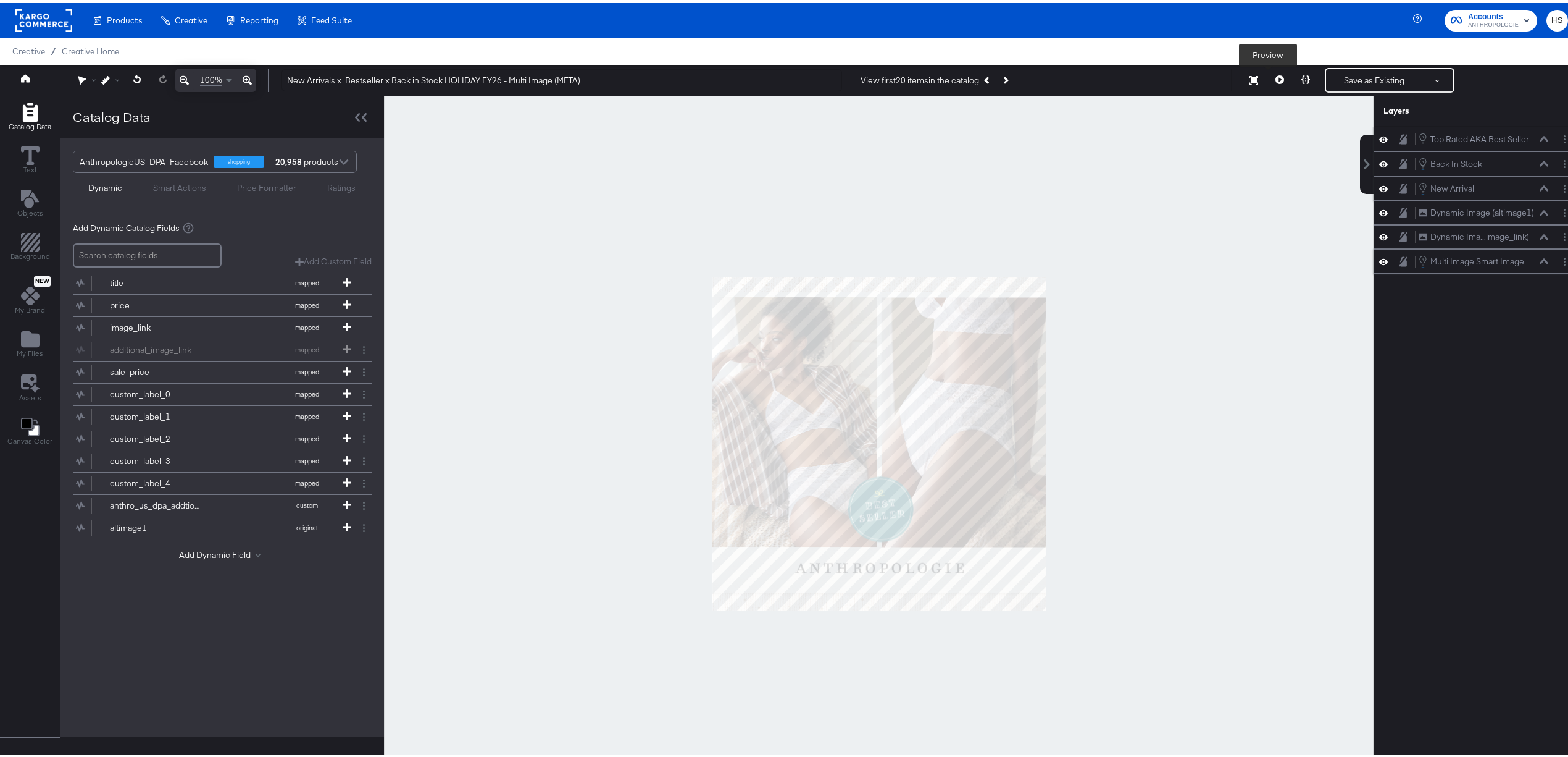
click at [1267, 83] on button at bounding box center [1280, 77] width 26 height 25
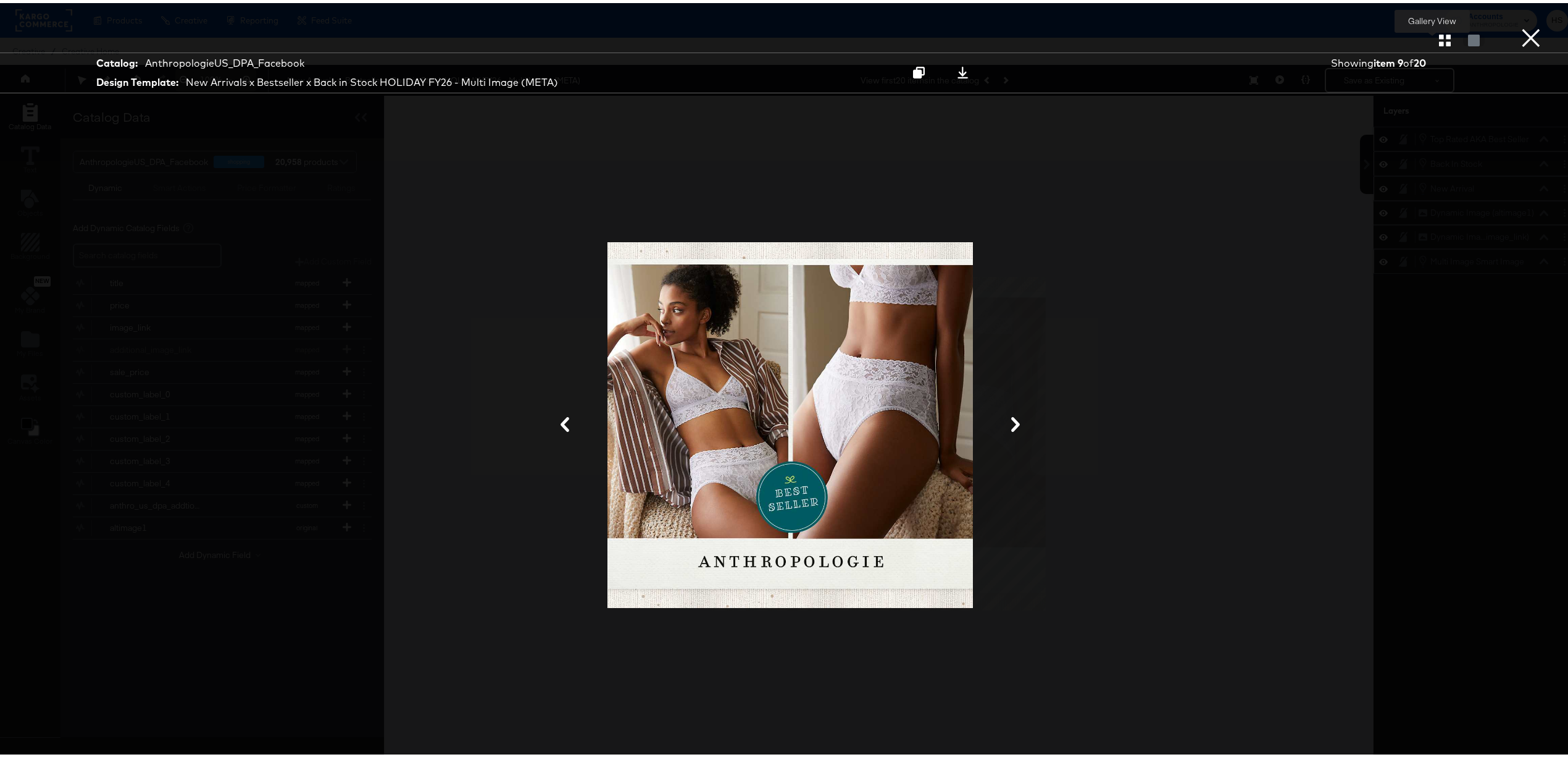
click at [1440, 36] on icon "button" at bounding box center [1445, 37] width 12 height 12
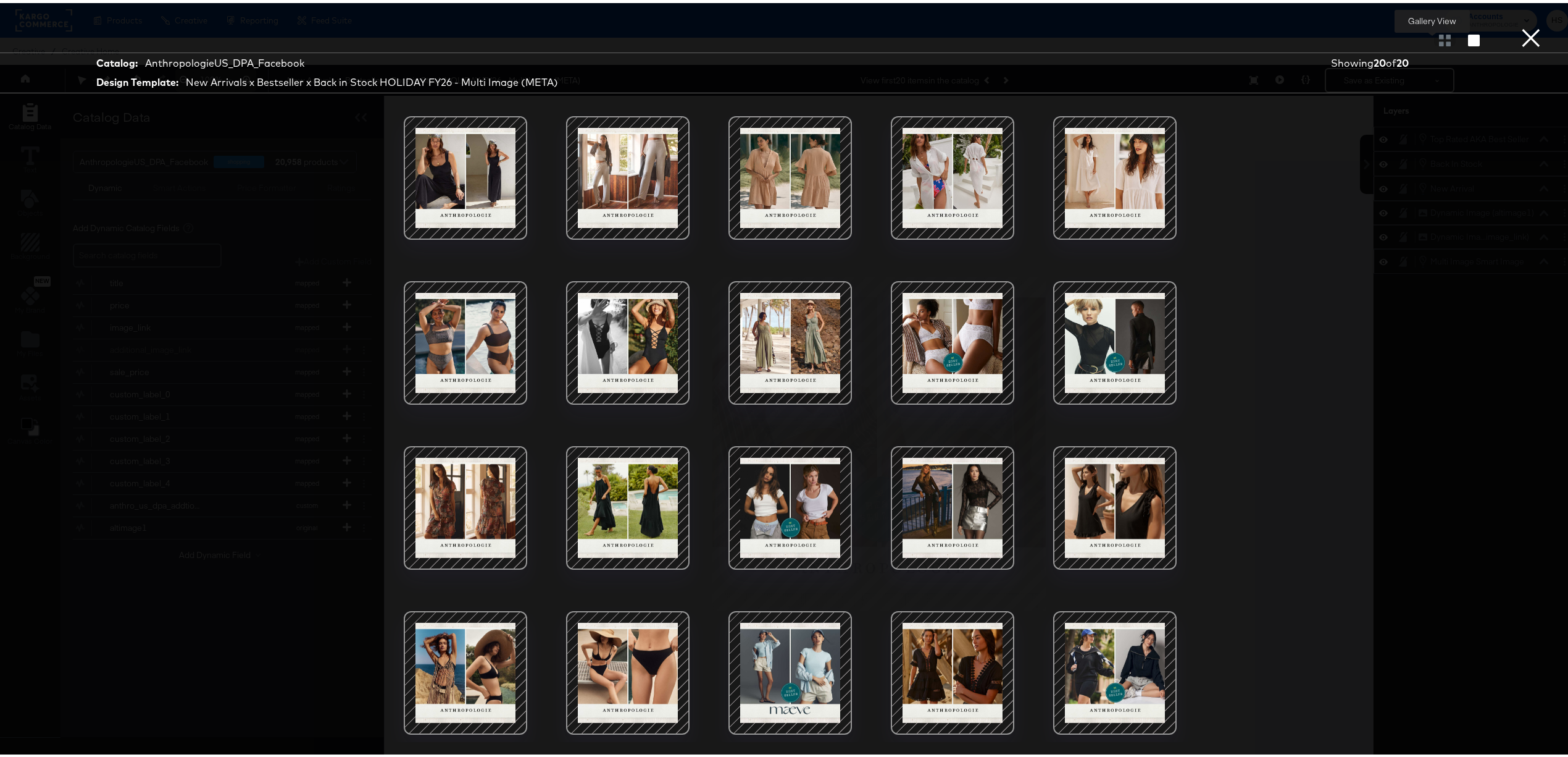
click at [1434, 37] on div at bounding box center [1445, 37] width 22 height 12
click at [1468, 38] on icon "button" at bounding box center [1474, 37] width 12 height 12
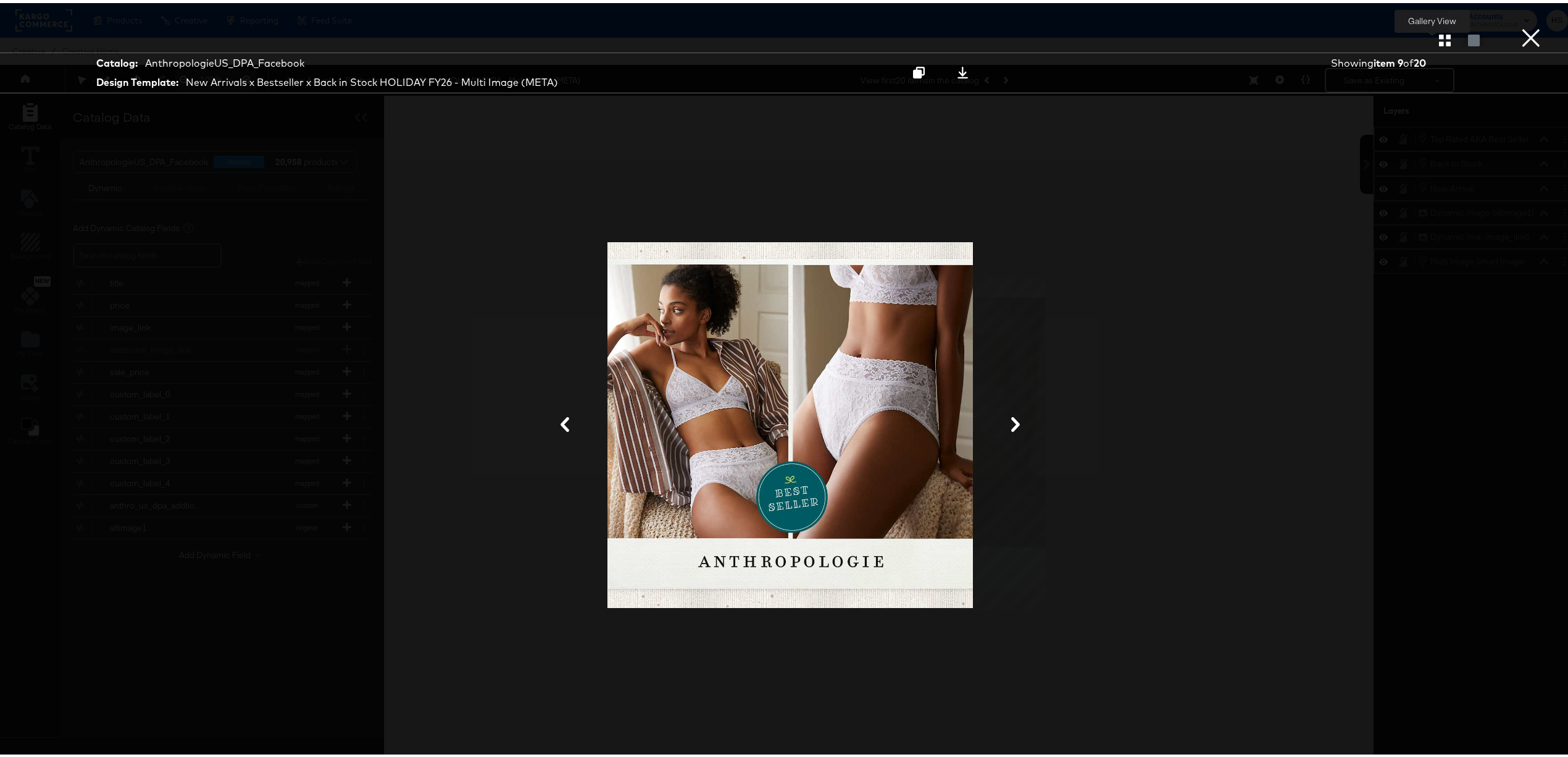
click at [1440, 33] on icon "button" at bounding box center [1445, 37] width 12 height 12
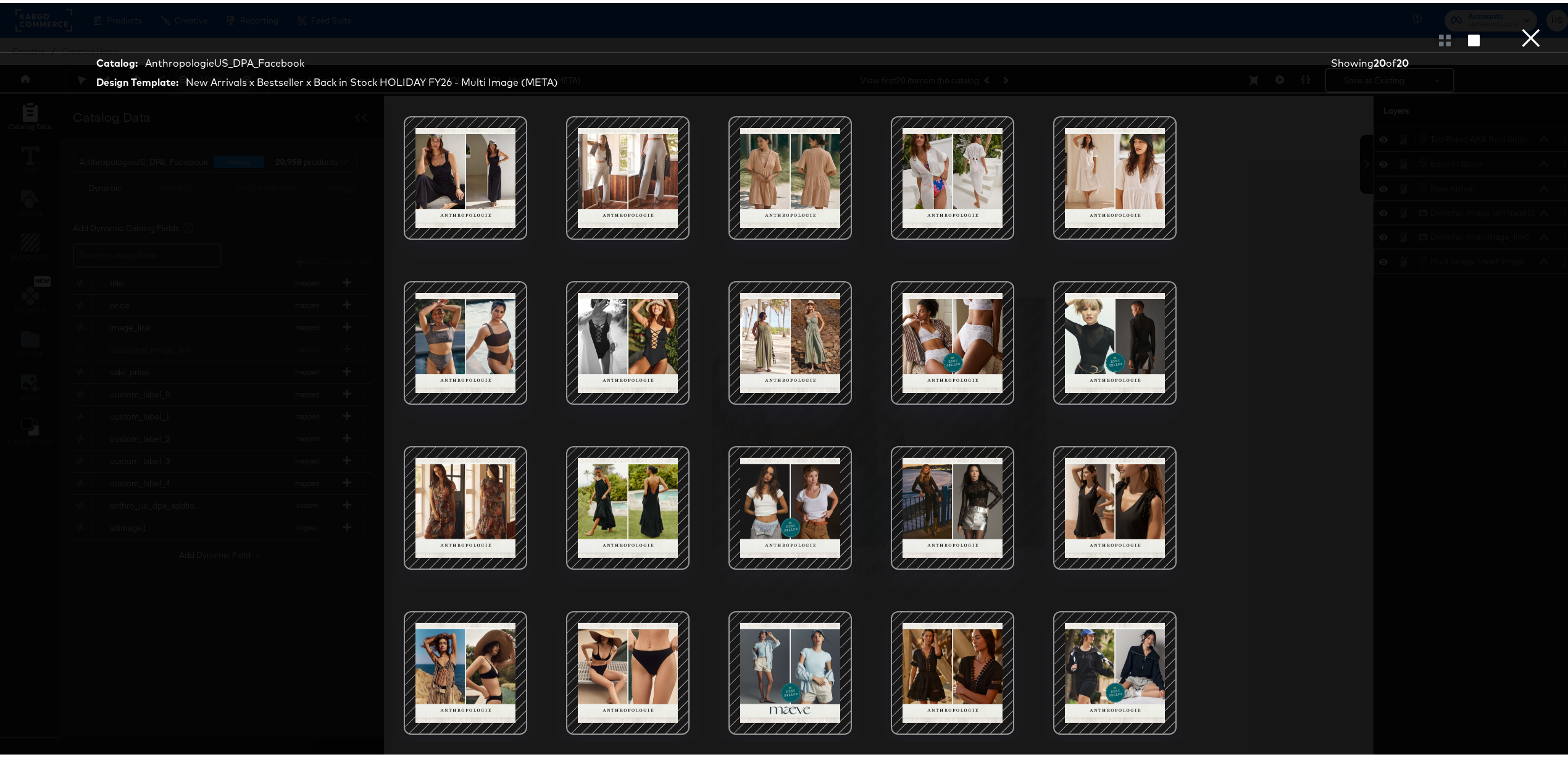
scroll to position [32, 0]
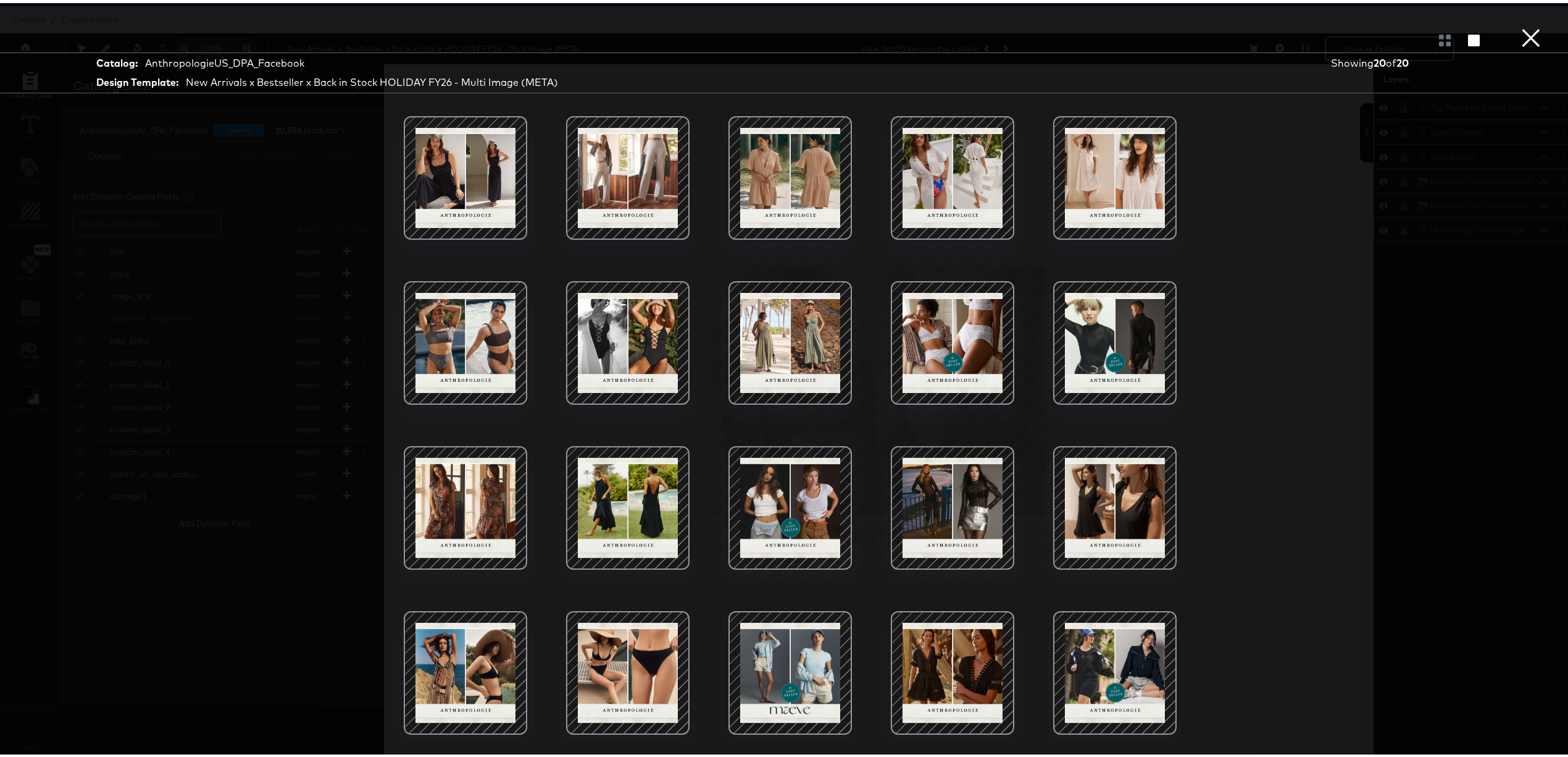
click at [1525, 25] on button "×" at bounding box center [1531, 12] width 25 height 25
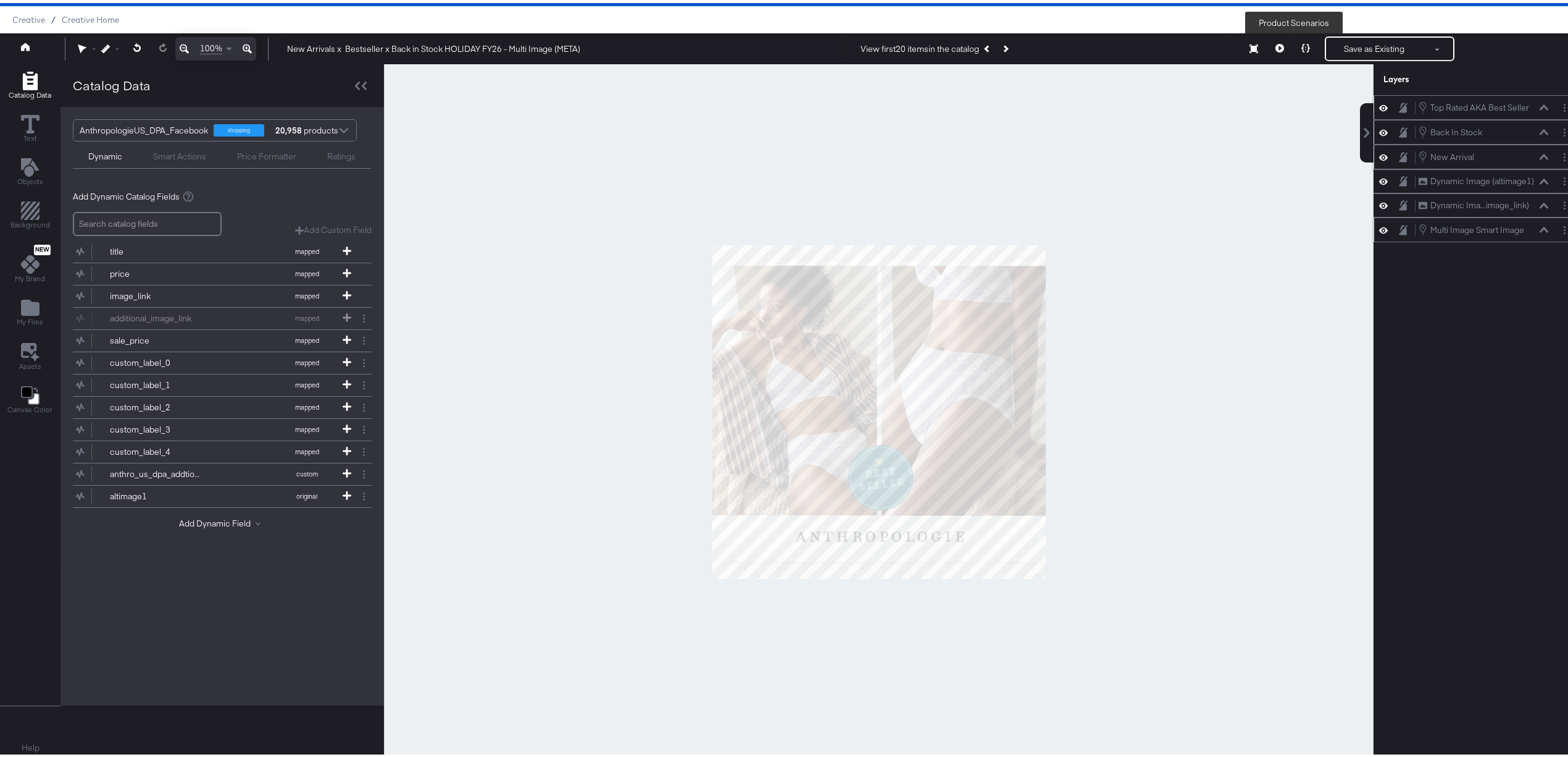
click at [1293, 43] on button at bounding box center [1306, 46] width 26 height 25
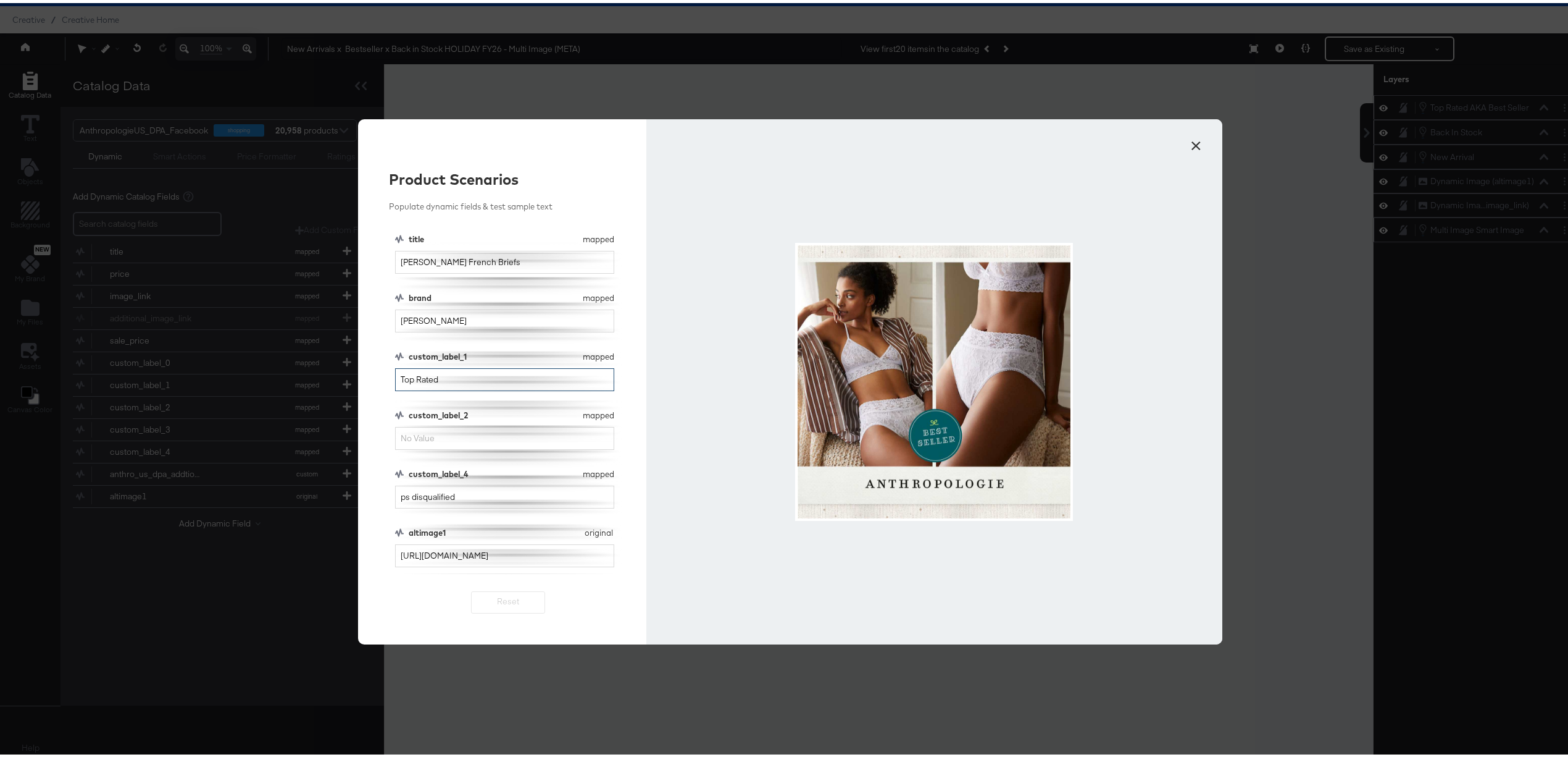
click at [522, 374] on input "Top Rated" at bounding box center [505, 376] width 219 height 23
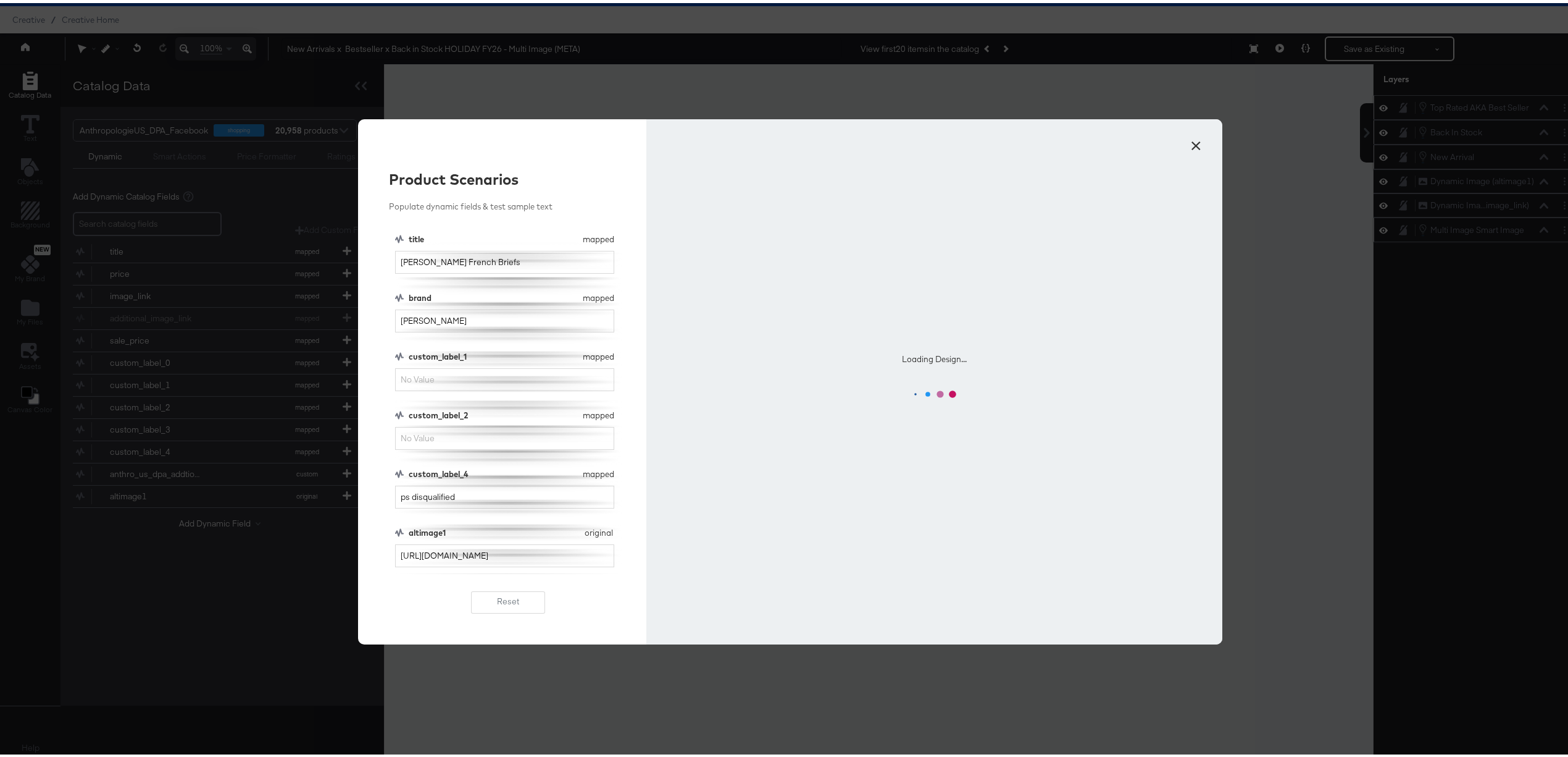
click at [494, 451] on div "title mapped title Hanky Panky French Briefs brand mapped brand Hanky Panky cus…" at bounding box center [508, 401] width 226 height 341
click at [494, 438] on input "custom_label_2" at bounding box center [505, 435] width 219 height 23
type input "T"
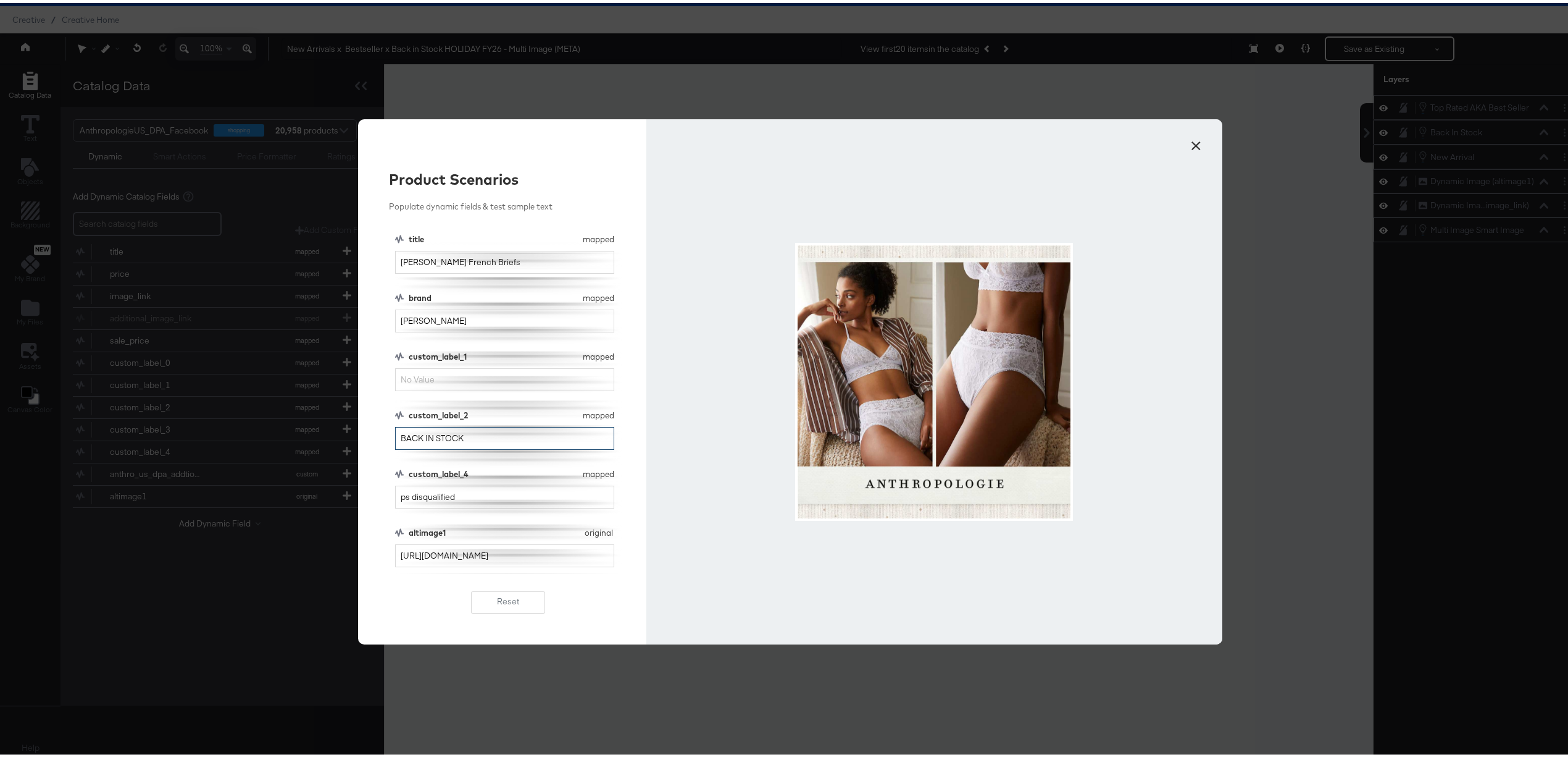
click at [494, 438] on input "BACK IN STOCK" at bounding box center [505, 435] width 219 height 23
type input "BACK IN STOCK"
click at [488, 492] on input "ps disqualified" at bounding box center [505, 493] width 219 height 23
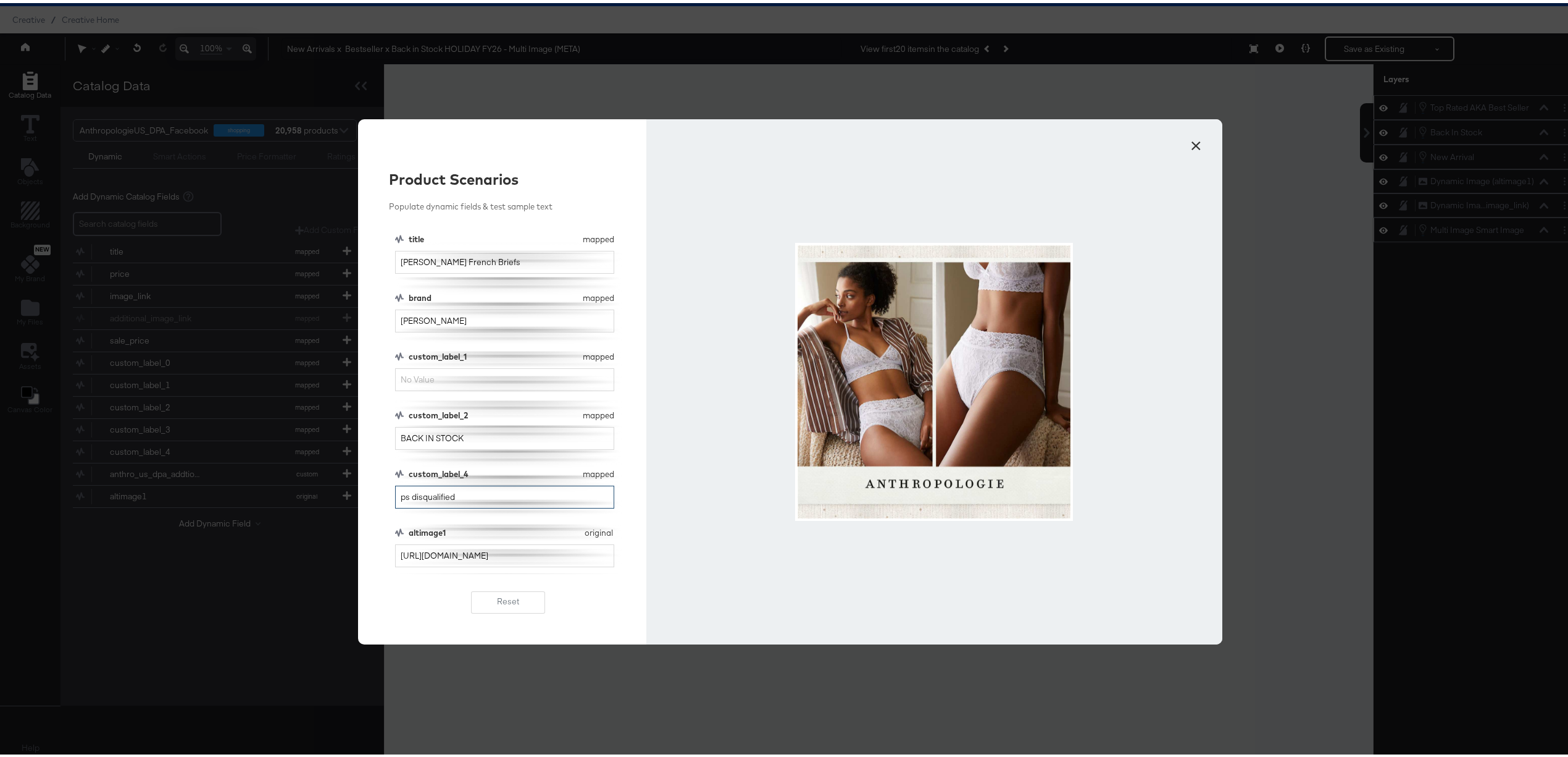
click at [488, 492] on input "ps disqualified" at bounding box center [505, 493] width 219 height 23
paste input "BACK IN STOCK"
type input "BACK IN STOCK"
click at [438, 372] on input "custom_label_1" at bounding box center [505, 376] width 219 height 23
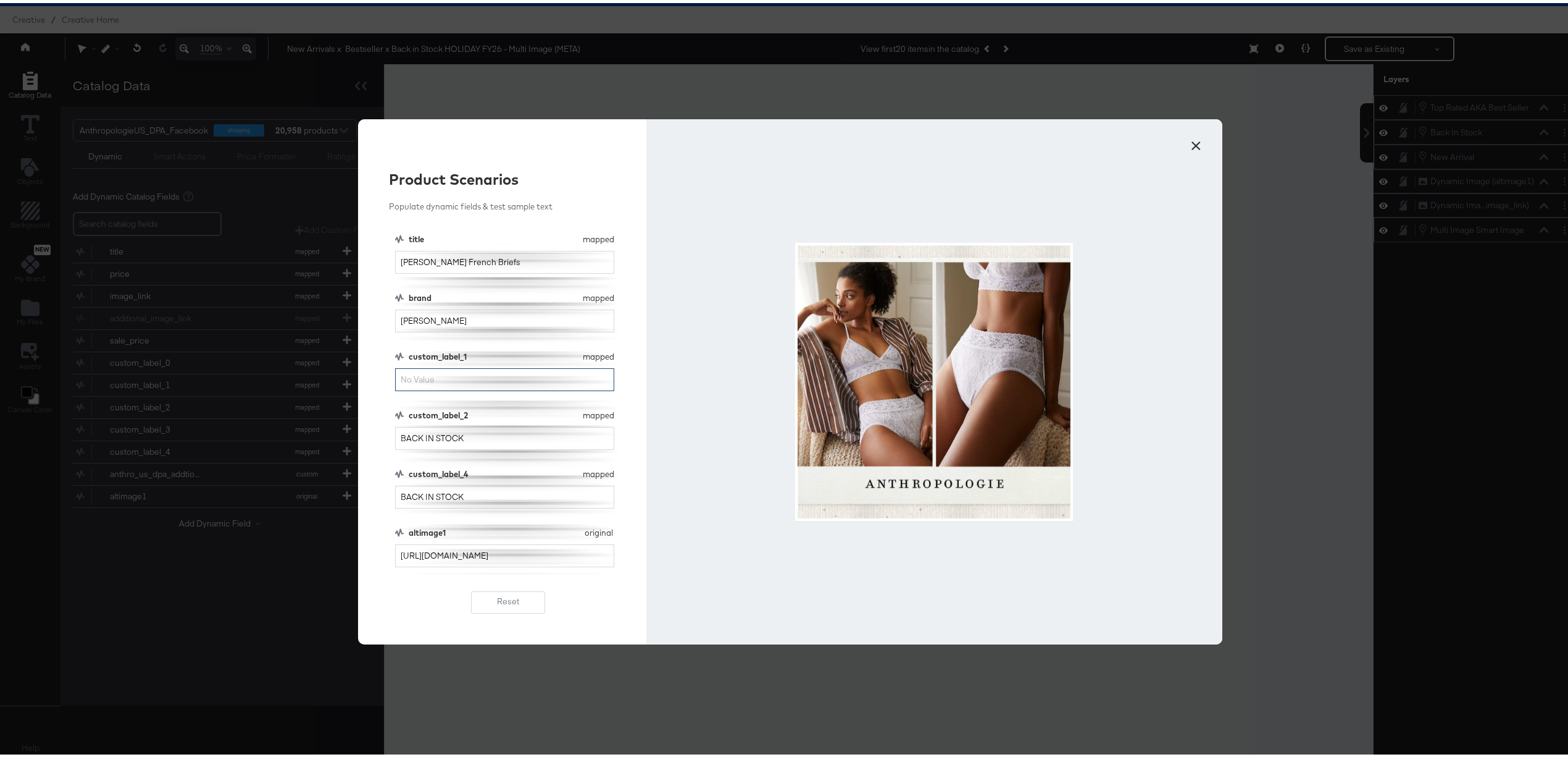
paste input "BACK IN STOCK"
type input "BACK IN STOCK"
click at [1190, 148] on button "×" at bounding box center [1196, 140] width 22 height 22
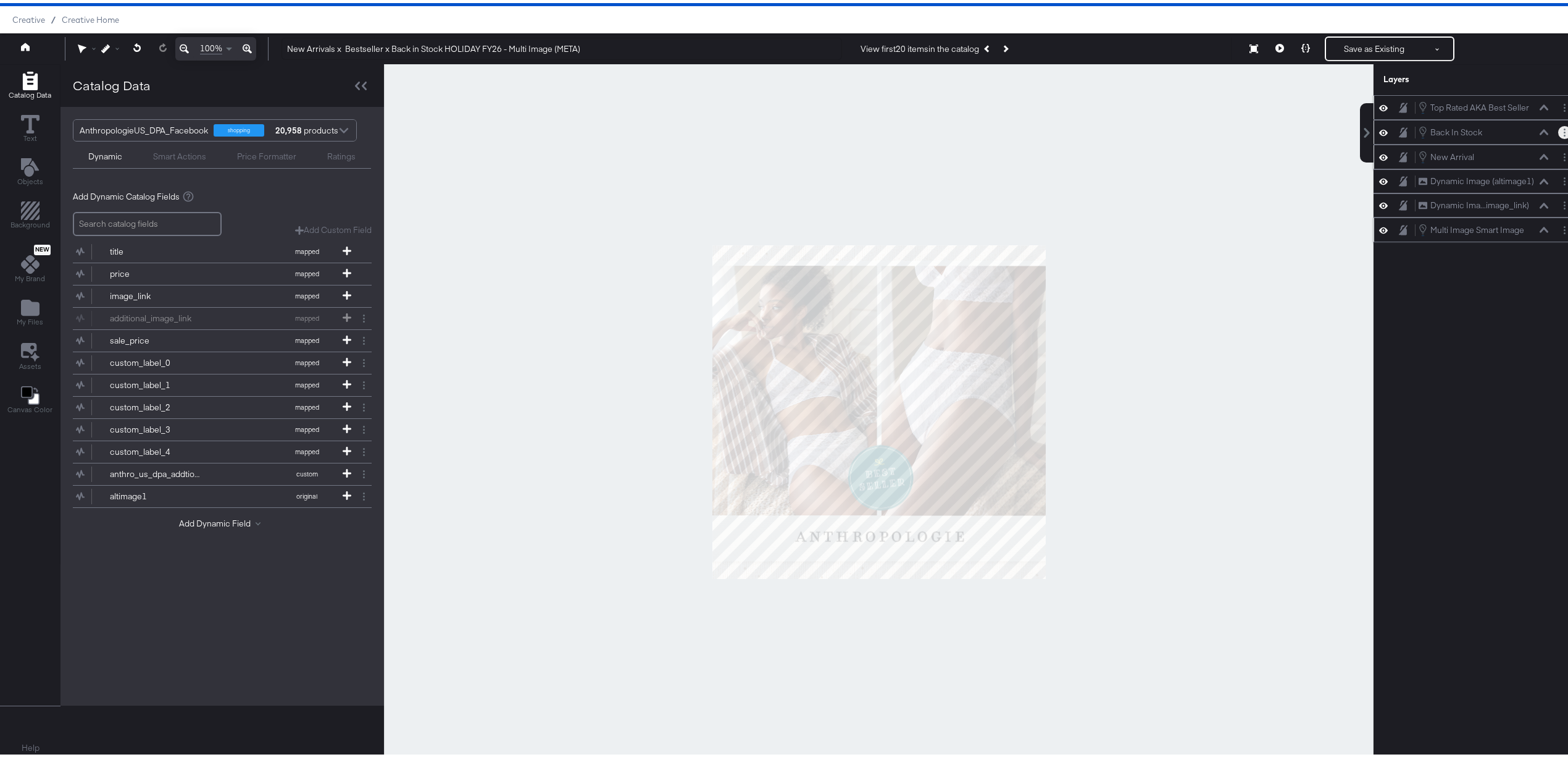
click at [1558, 134] on button "Layer Options" at bounding box center [1565, 129] width 13 height 13
click at [1482, 176] on button "Edit Smart Layer" at bounding box center [1485, 172] width 63 height 13
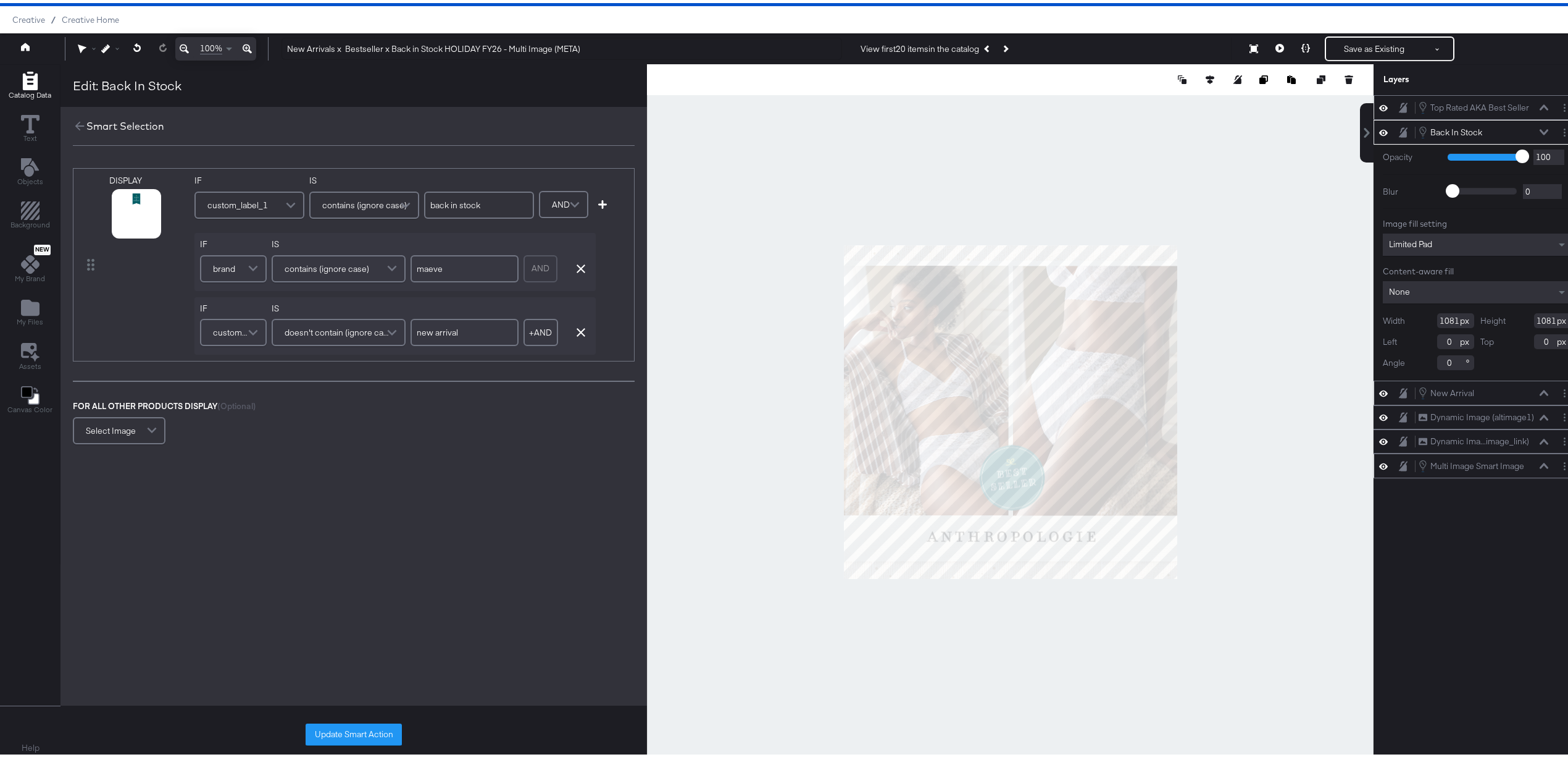
click at [574, 270] on div "AND Remove Condition" at bounding box center [557, 265] width 67 height 33
click at [578, 263] on icon "button" at bounding box center [580, 265] width 8 height 8
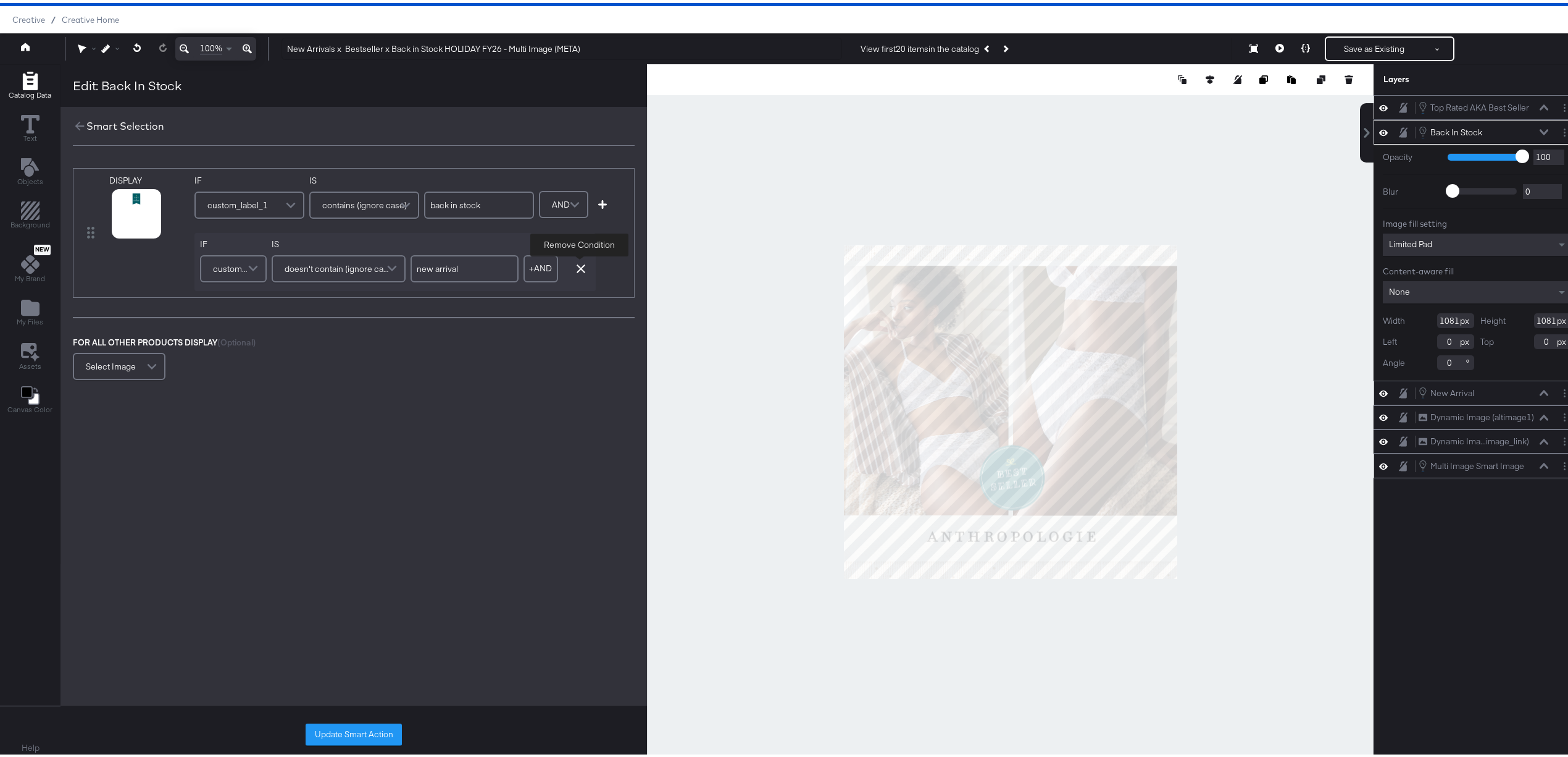
type input "new arrival"
click at [358, 727] on button "Update Smart Action" at bounding box center [354, 732] width 97 height 22
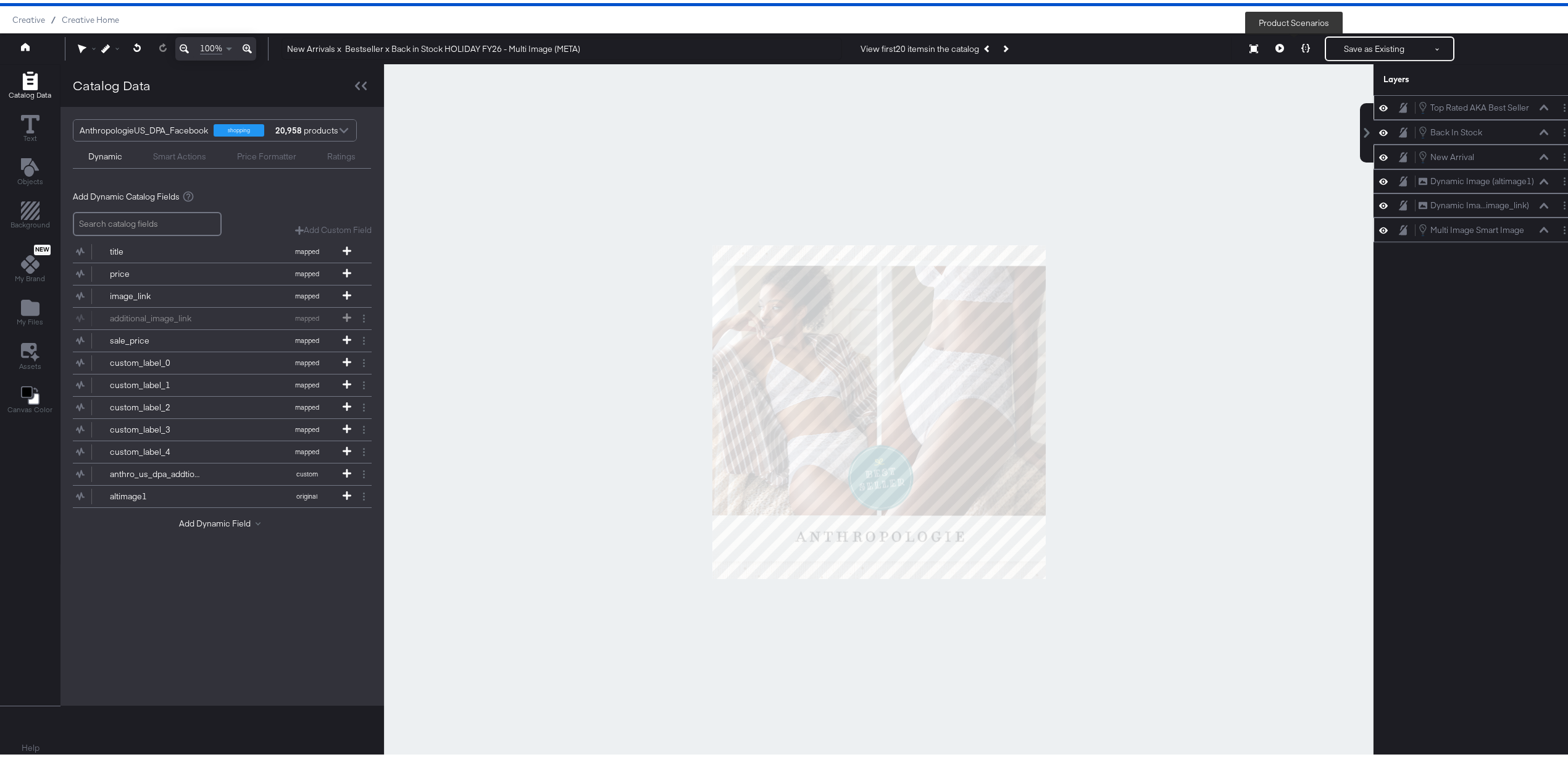
click at [1301, 42] on icon at bounding box center [1305, 44] width 8 height 8
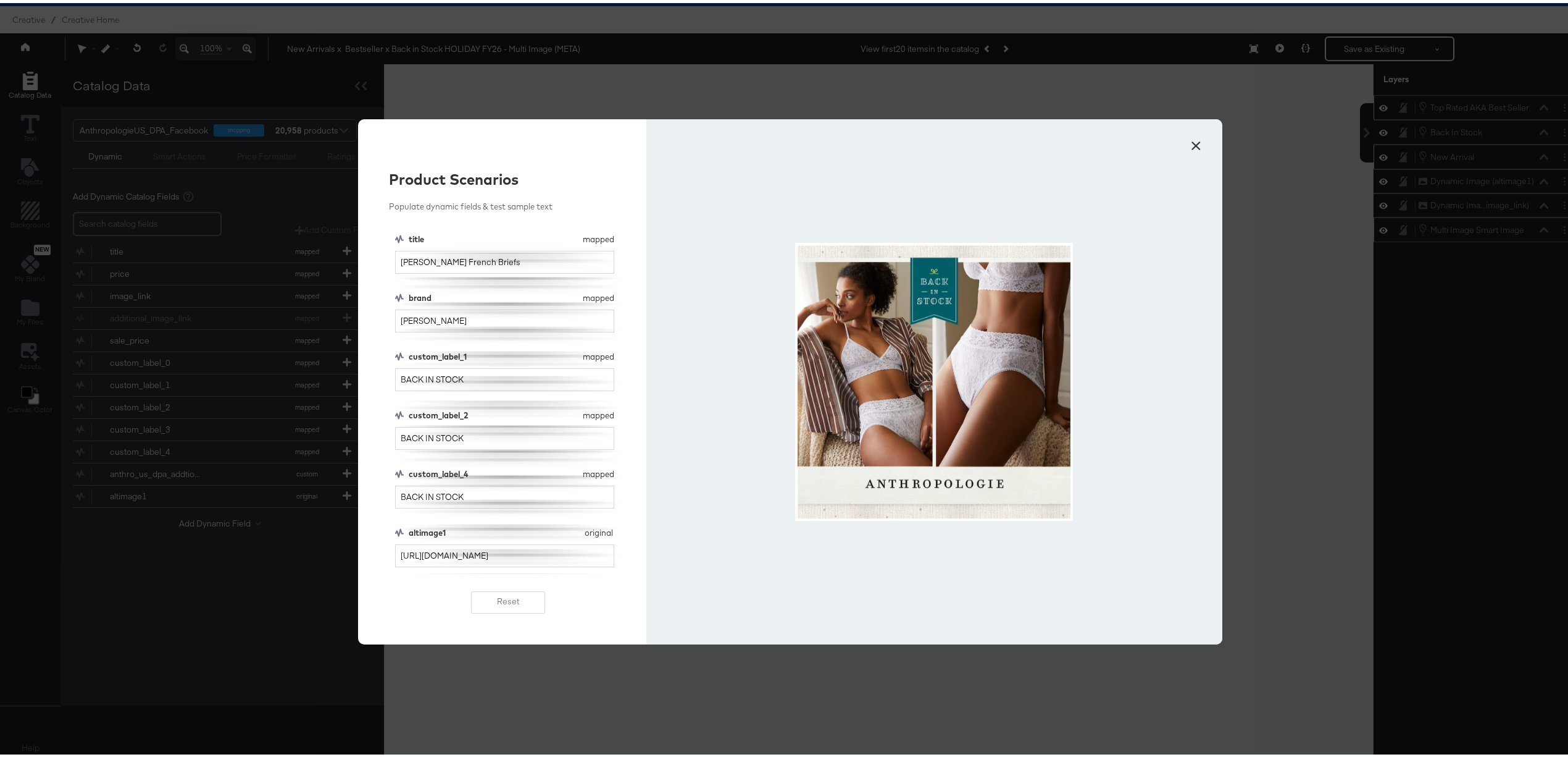
click at [1194, 134] on button "×" at bounding box center [1196, 140] width 22 height 22
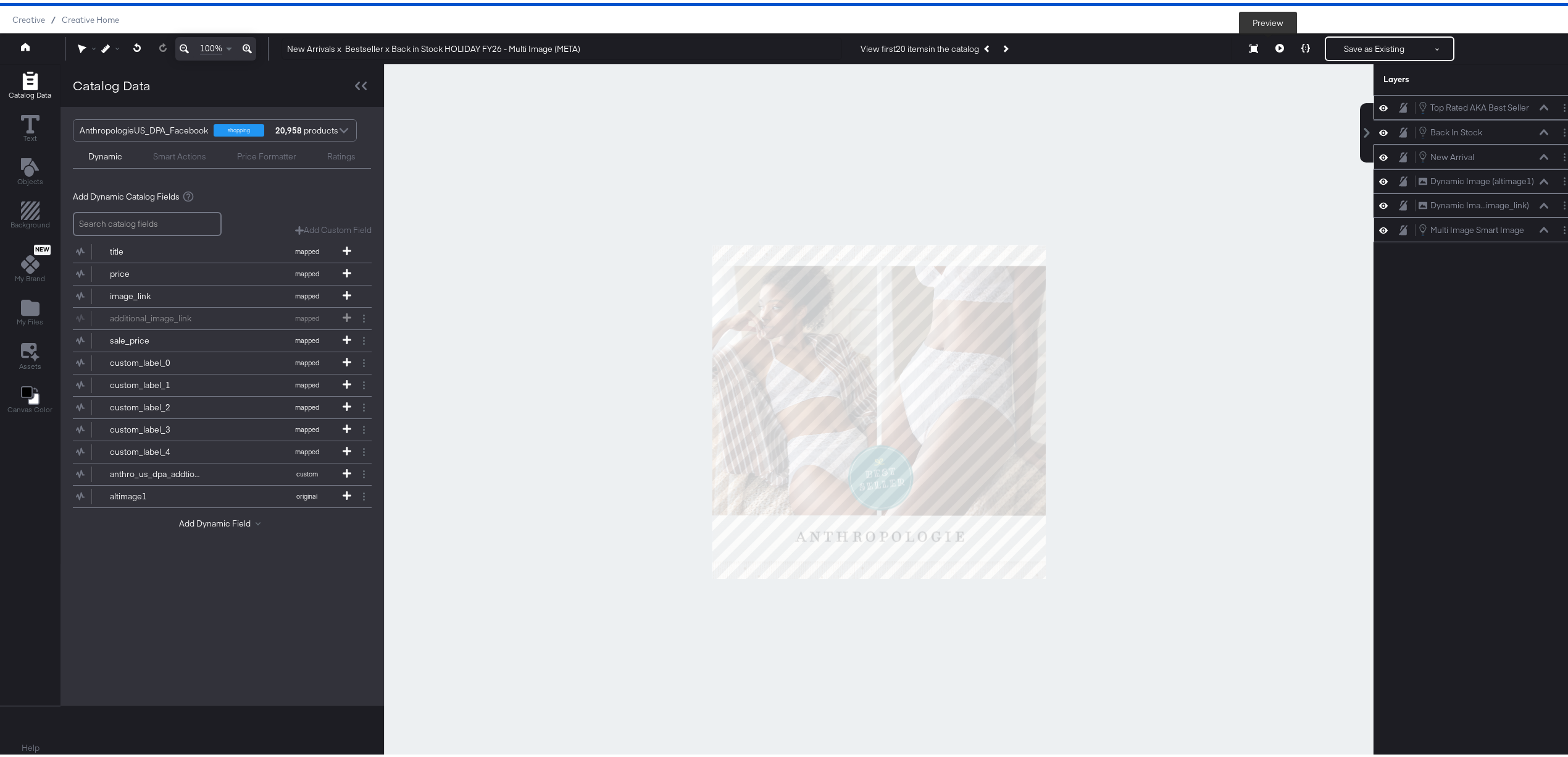
click at [1267, 48] on button at bounding box center [1280, 46] width 26 height 25
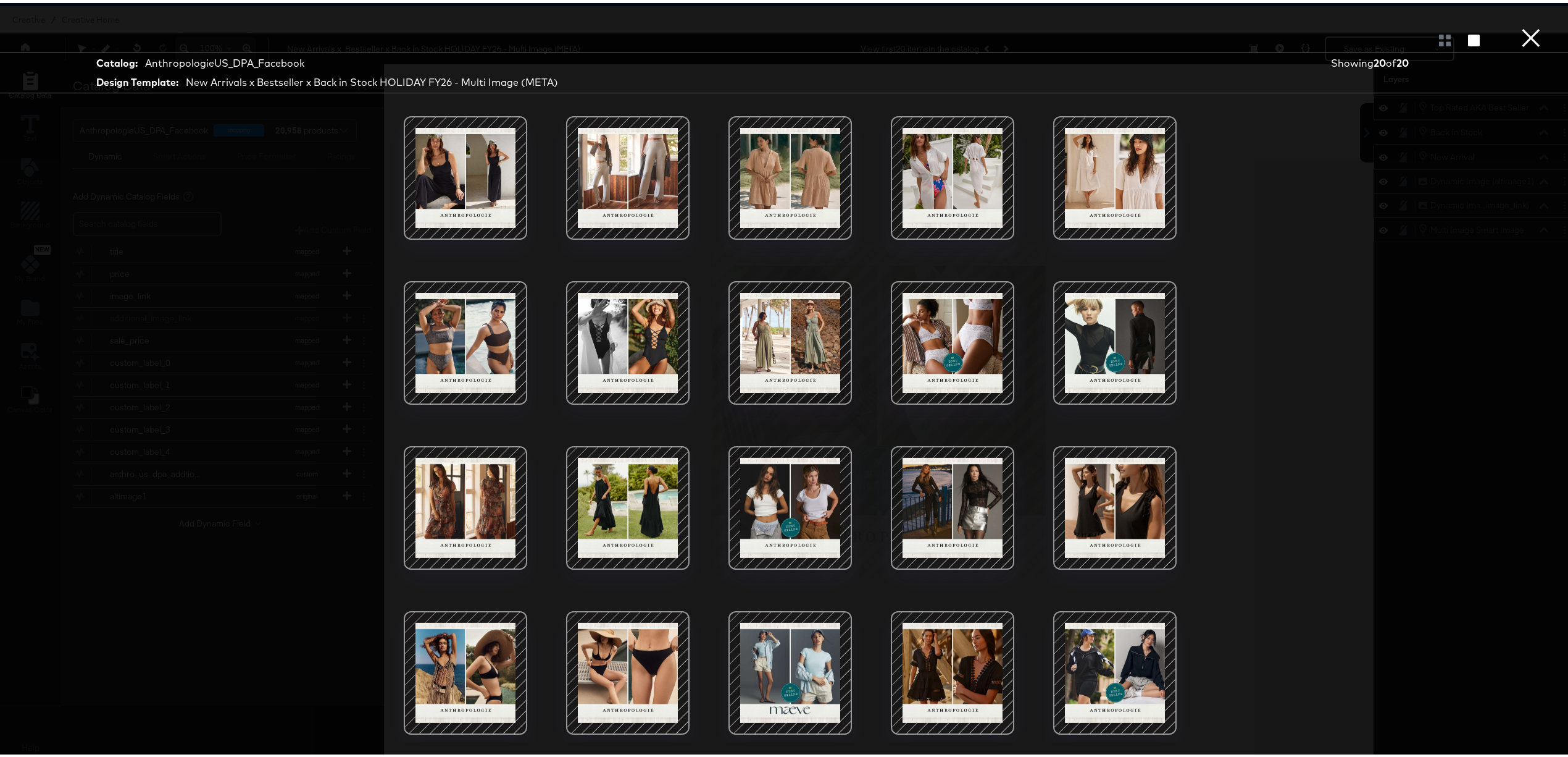
click at [1519, 25] on button "×" at bounding box center [1531, 12] width 25 height 25
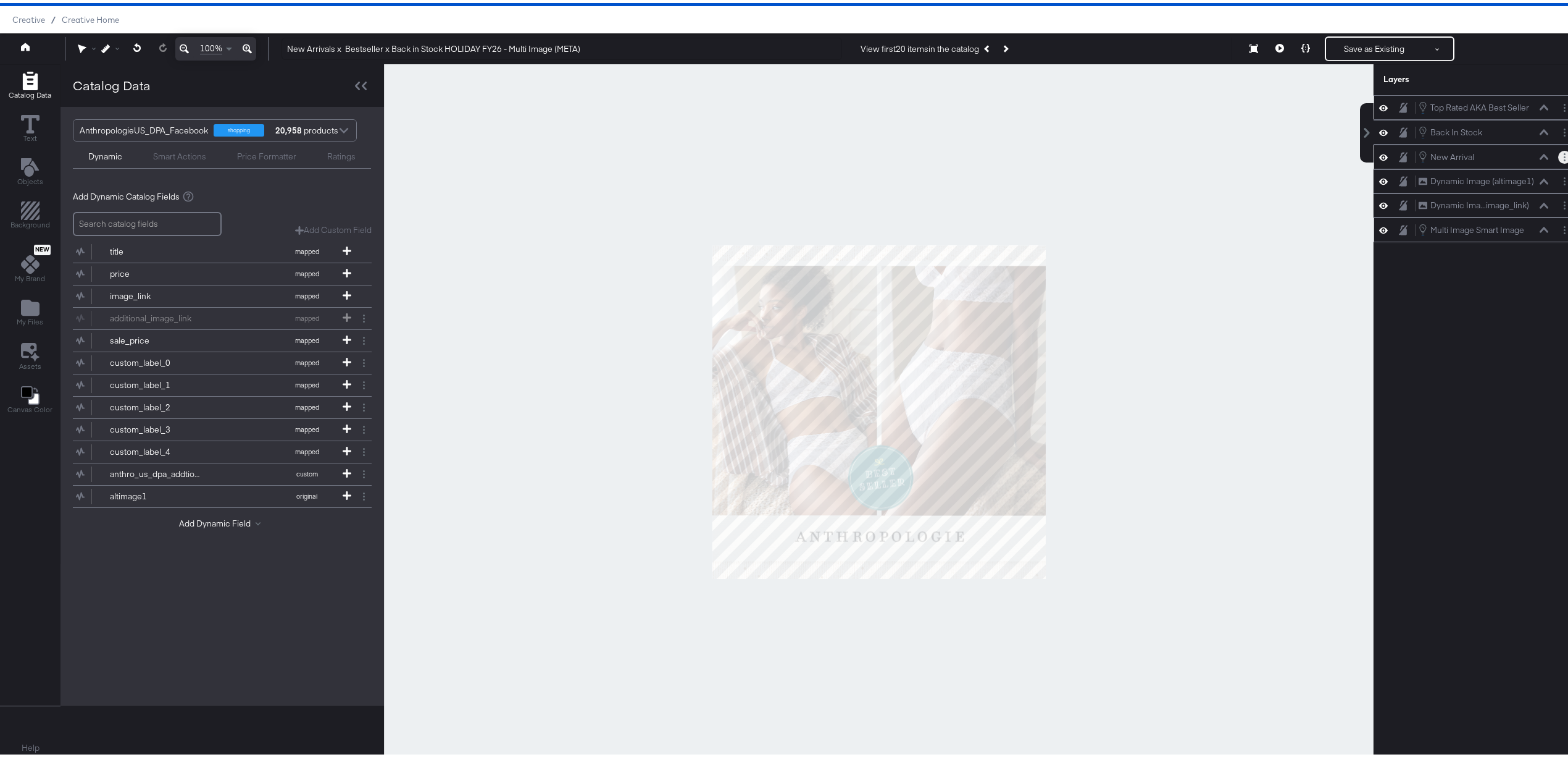
click at [1558, 159] on button "Layer Options" at bounding box center [1565, 154] width 13 height 13
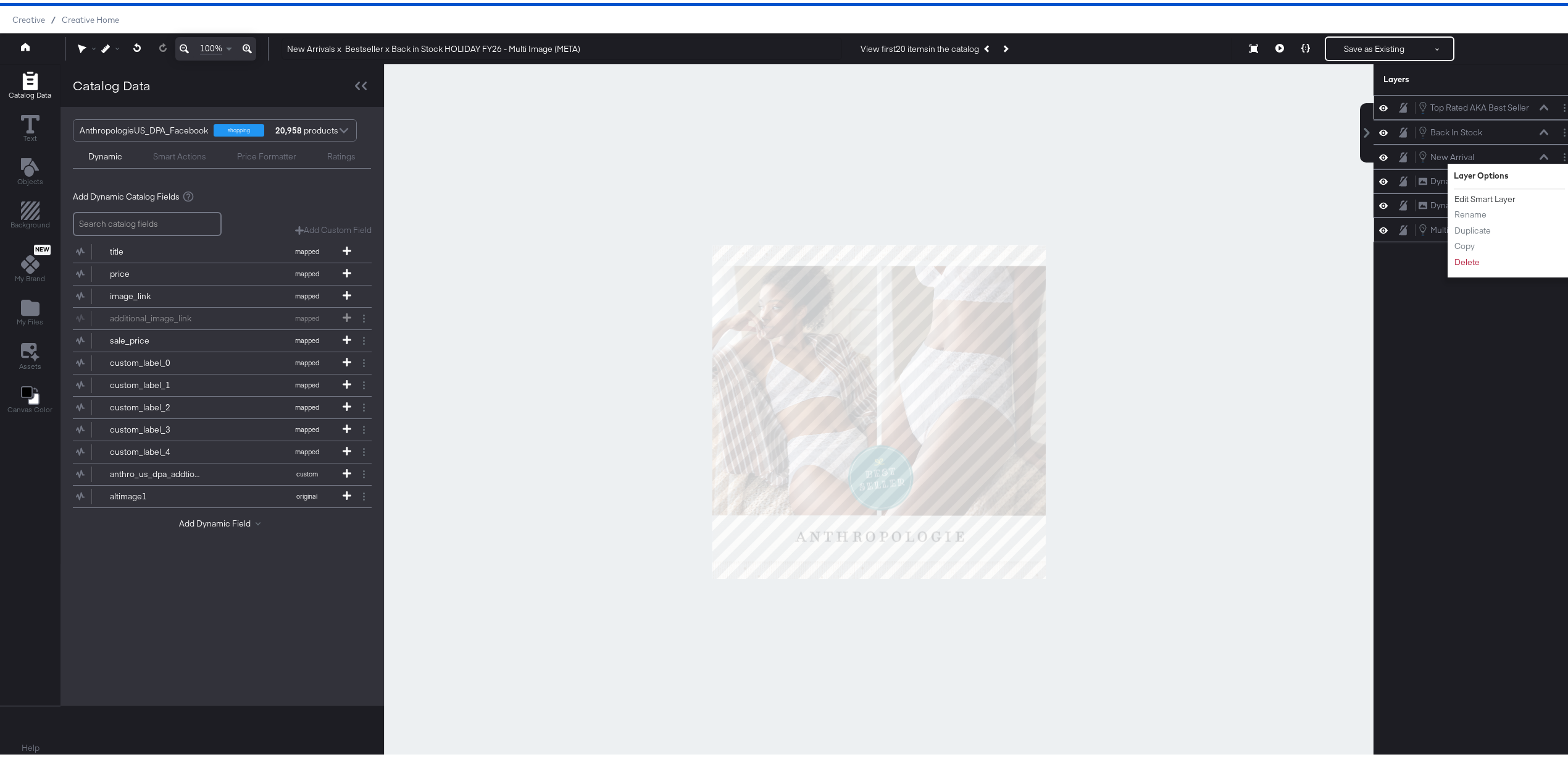
click at [1475, 196] on button "Edit Smart Layer" at bounding box center [1485, 196] width 63 height 13
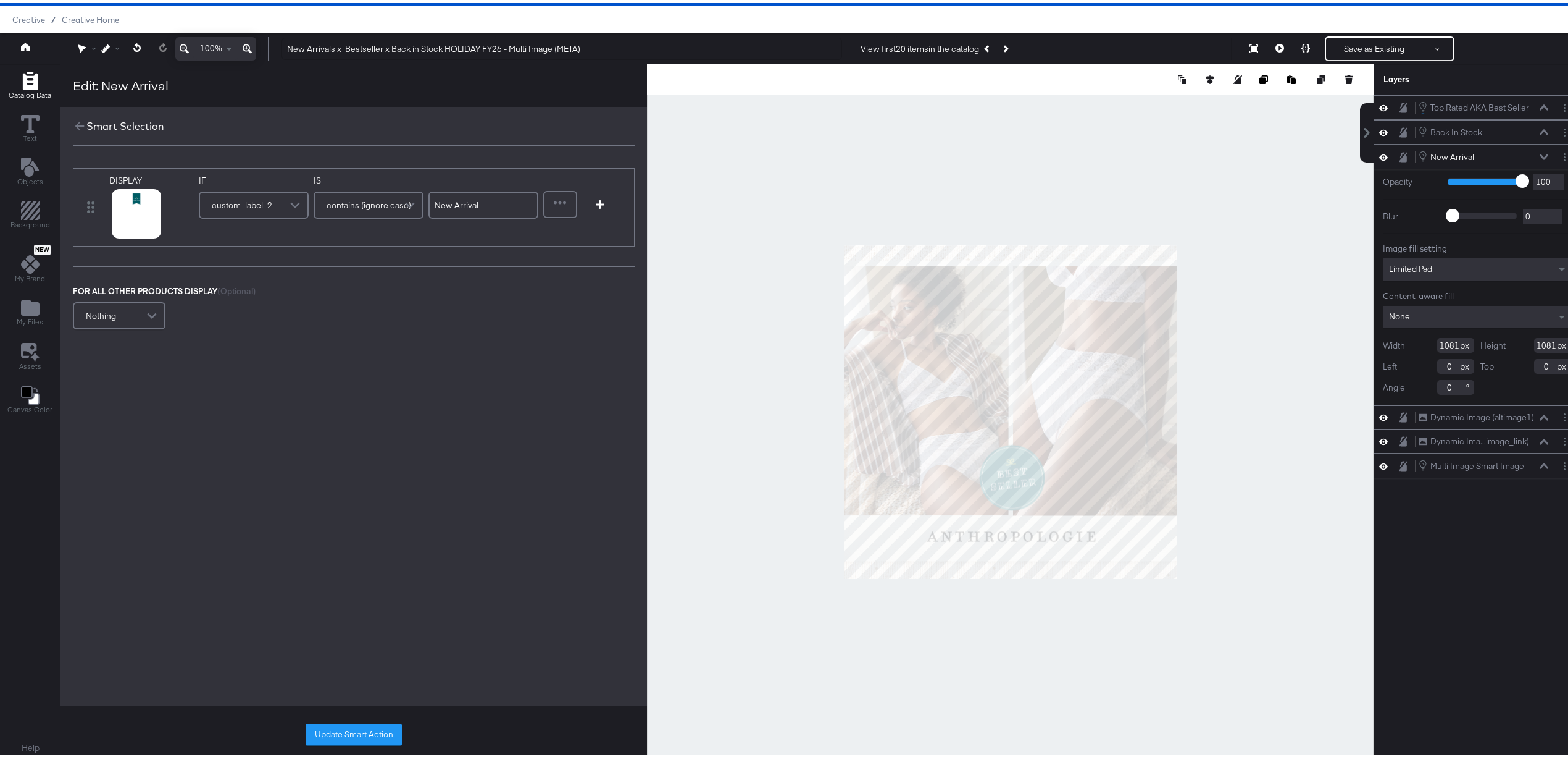
click at [1546, 120] on div "Back In Stock Back In Stock" at bounding box center [1477, 129] width 207 height 25
click at [1558, 129] on button "Layer Options" at bounding box center [1565, 129] width 13 height 13
click at [1477, 173] on button "Edit Smart Layer" at bounding box center [1485, 172] width 63 height 13
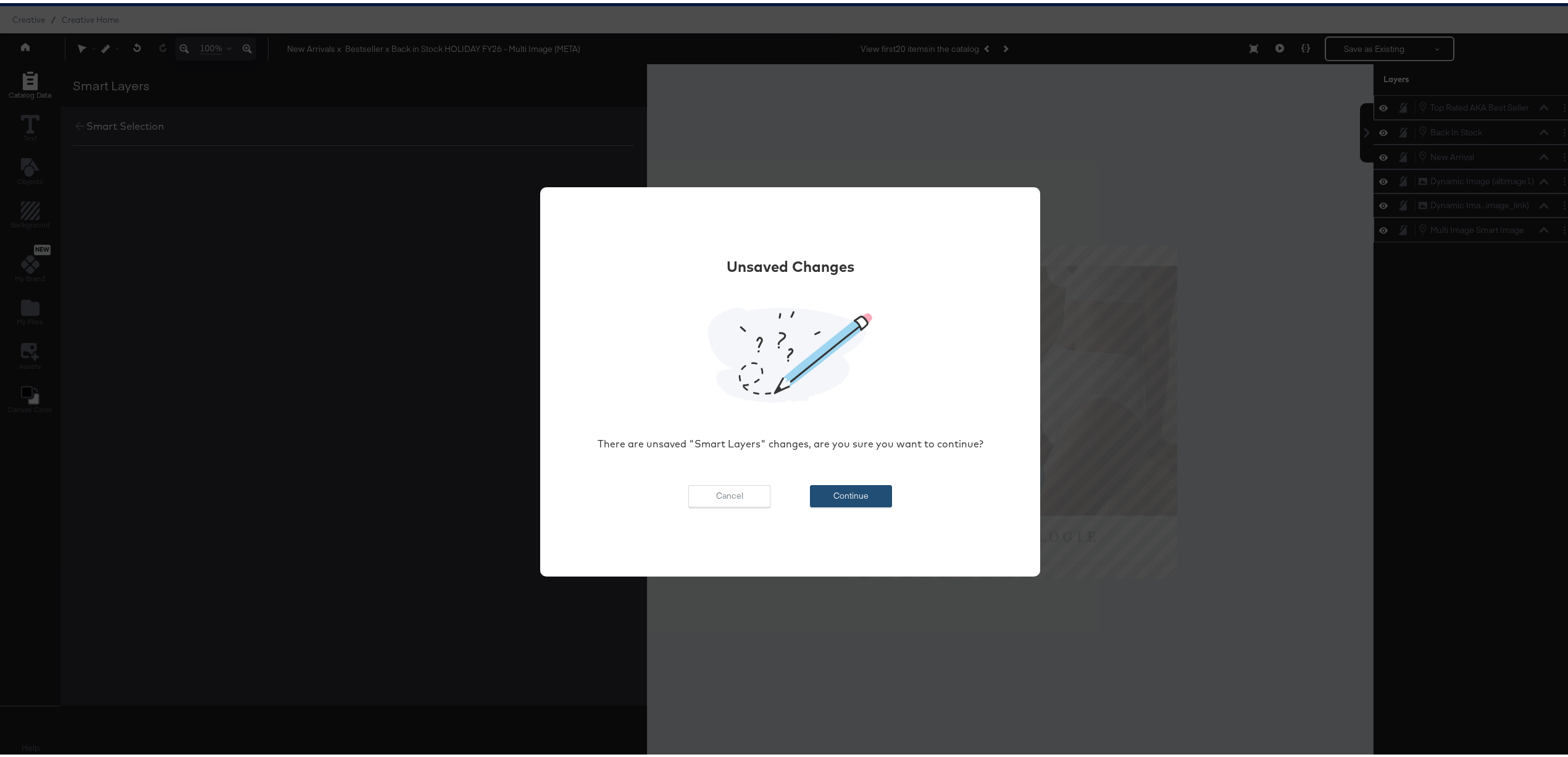
click at [864, 502] on button "Continue" at bounding box center [851, 493] width 82 height 22
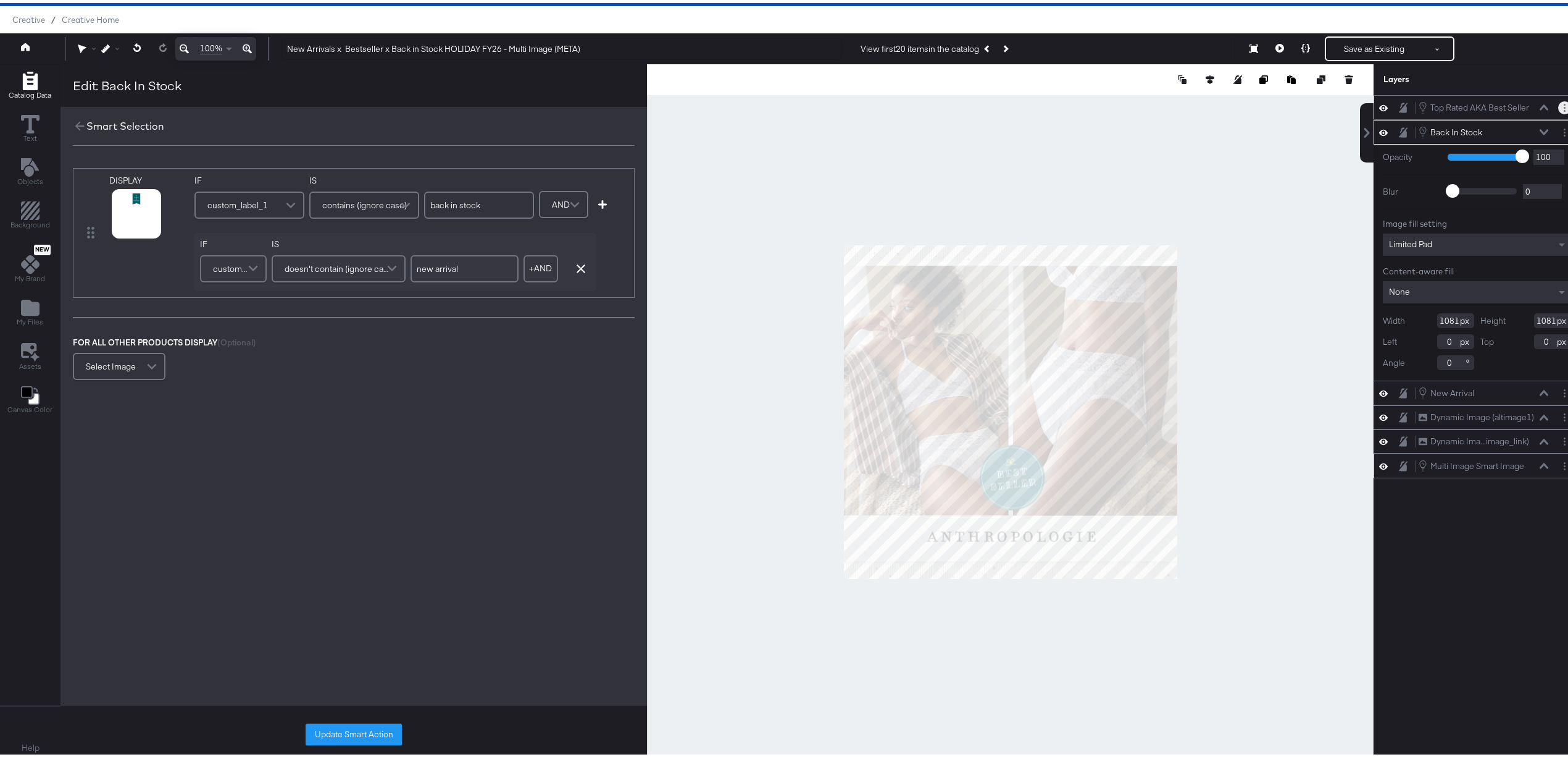
click at [1558, 105] on button "Layer Options" at bounding box center [1565, 105] width 13 height 13
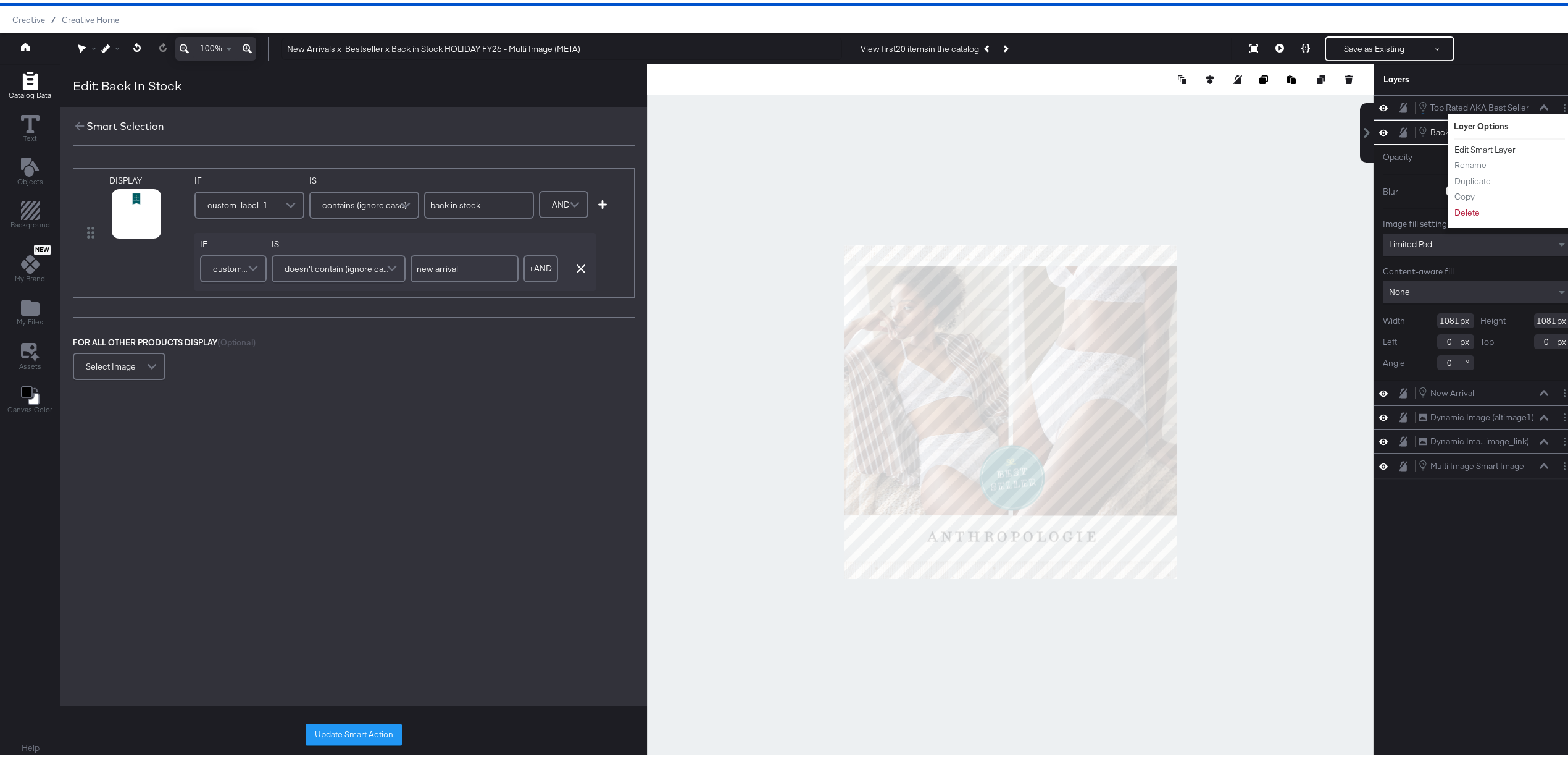
click at [1477, 144] on button "Edit Smart Layer" at bounding box center [1485, 147] width 63 height 13
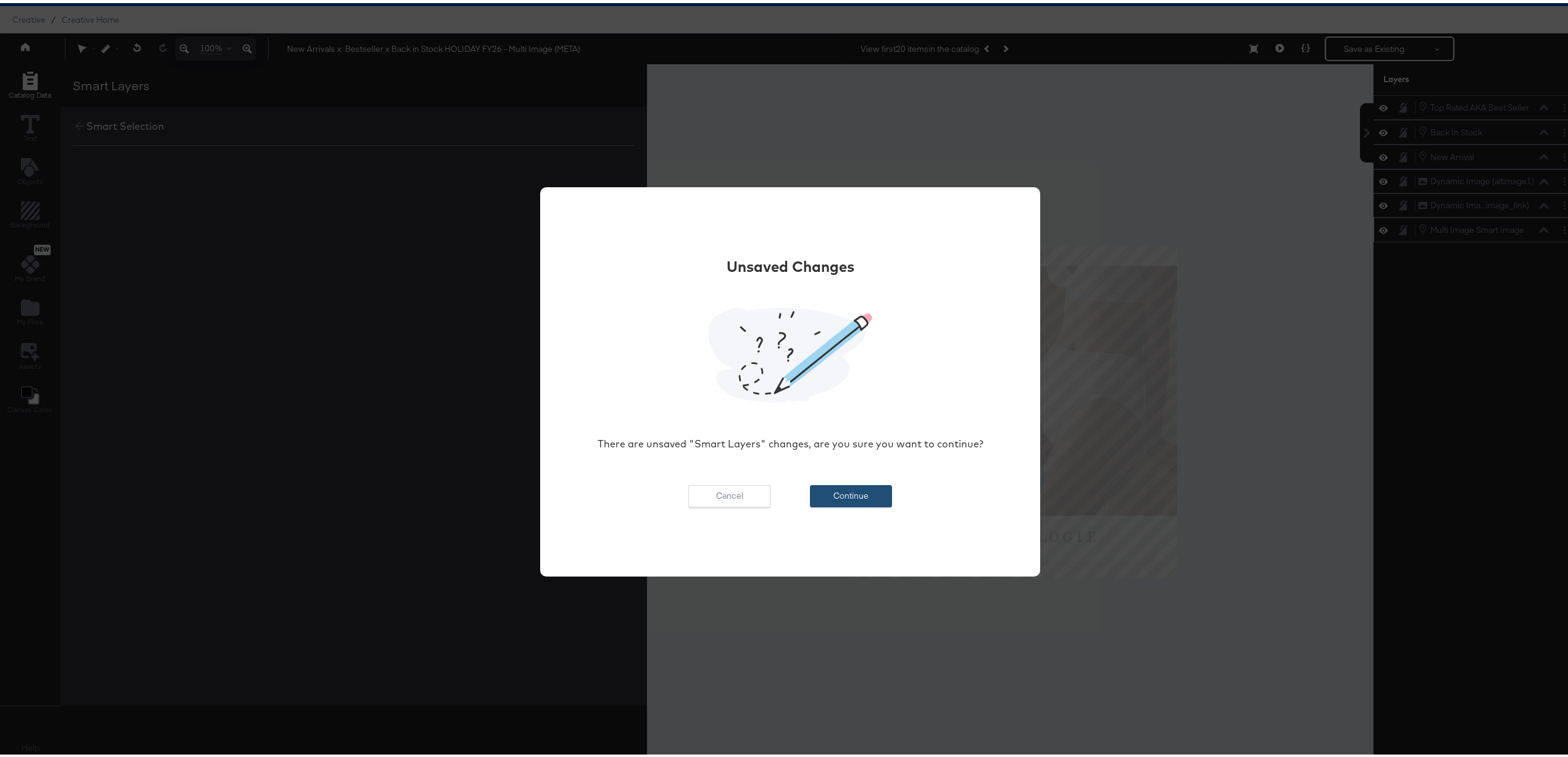
click at [825, 497] on button "Continue" at bounding box center [851, 493] width 82 height 22
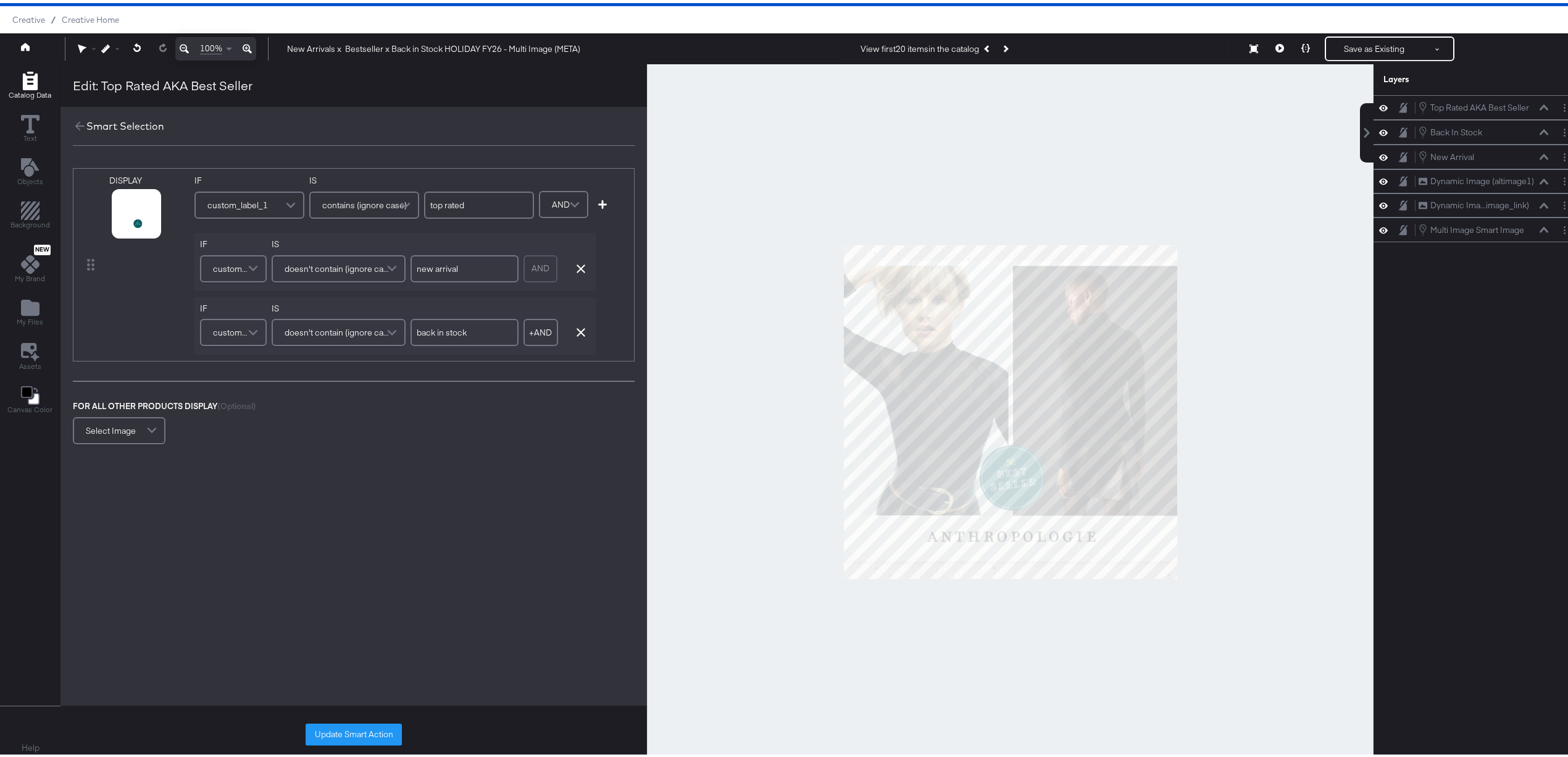
scroll to position [32, 0]
click at [999, 52] on button "Next Product" at bounding box center [1005, 46] width 18 height 22
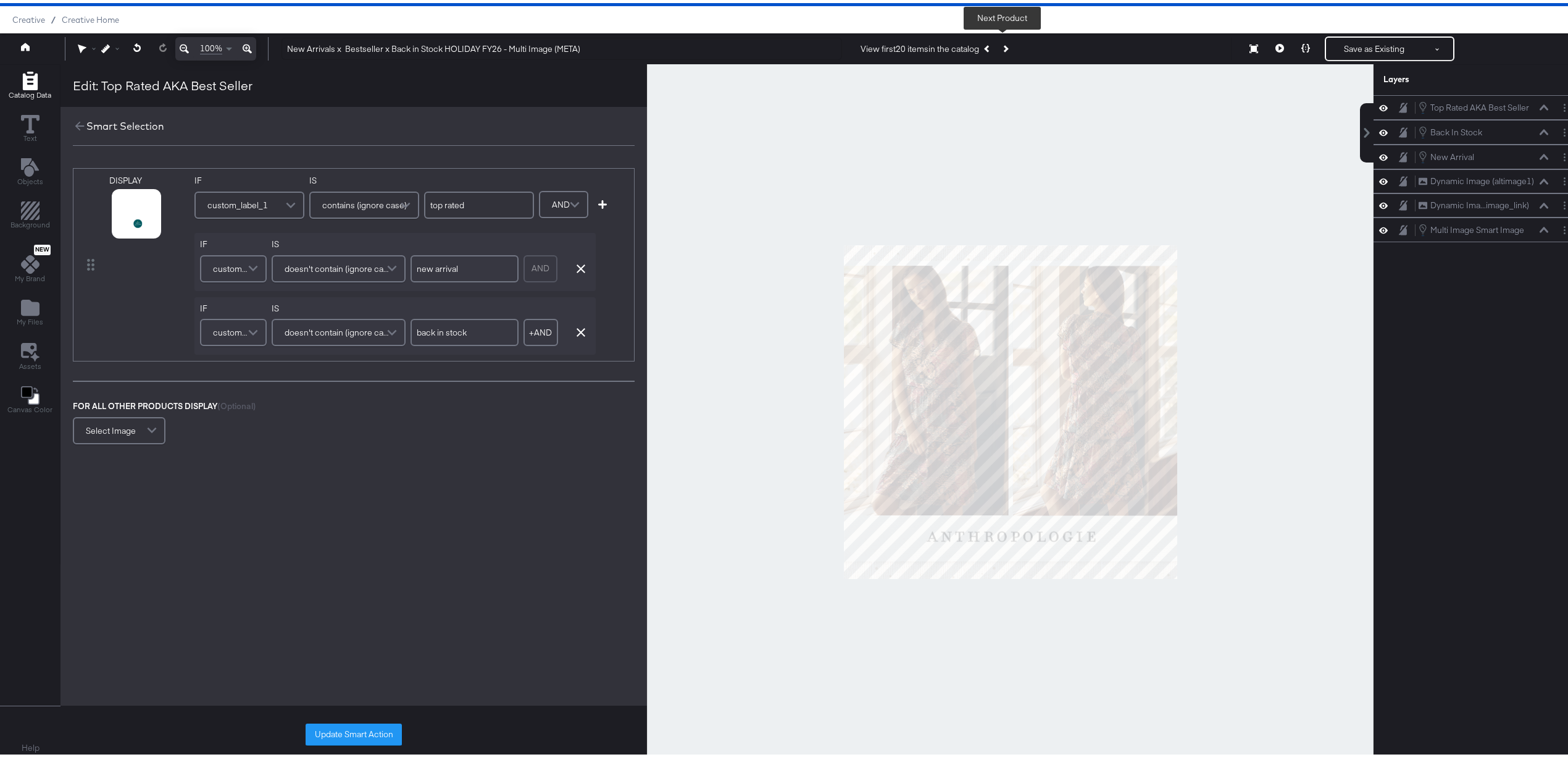
click at [1006, 43] on button "Next Product" at bounding box center [1005, 46] width 18 height 22
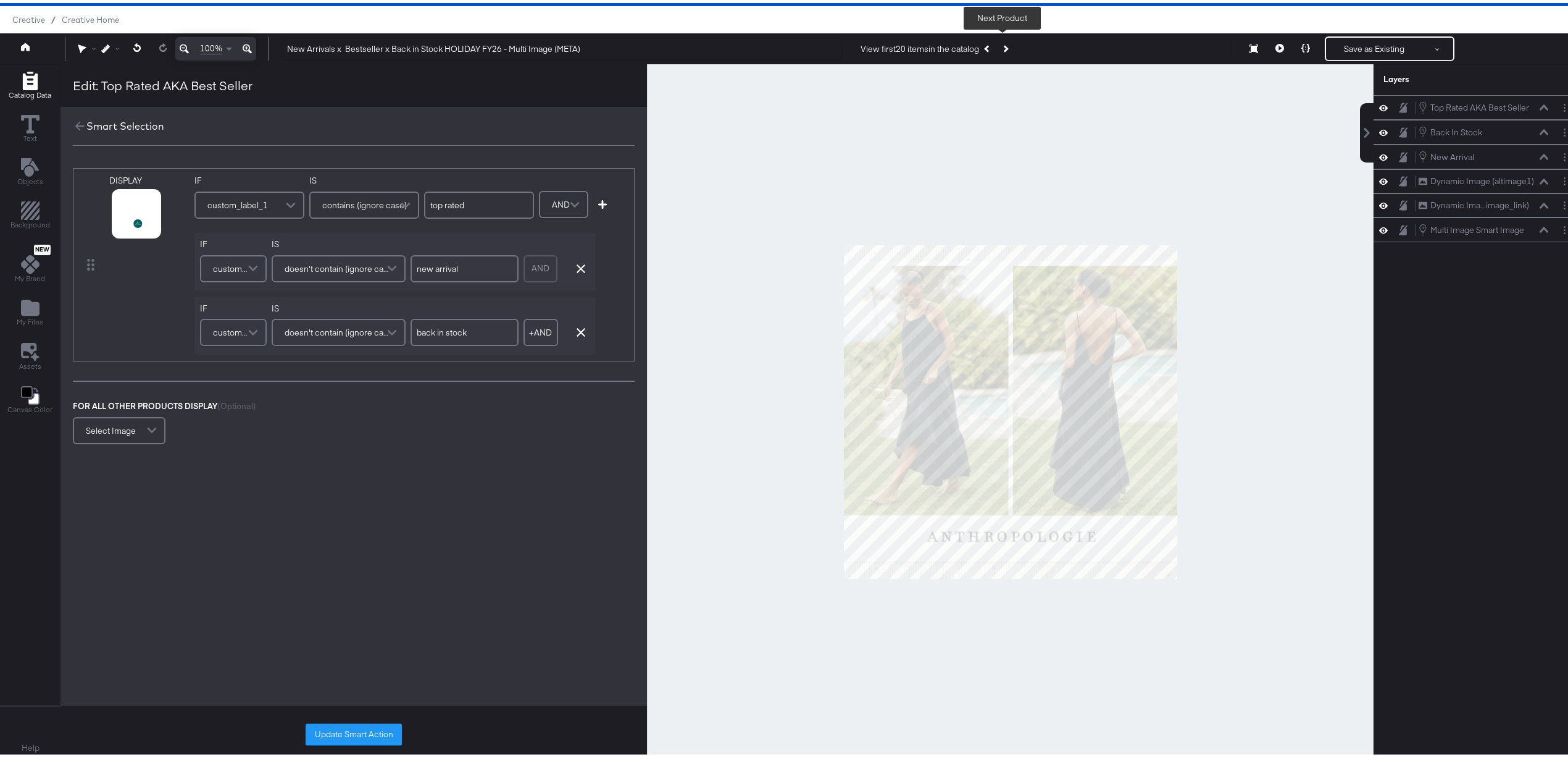
click at [1006, 43] on button "Next Product" at bounding box center [1005, 46] width 18 height 22
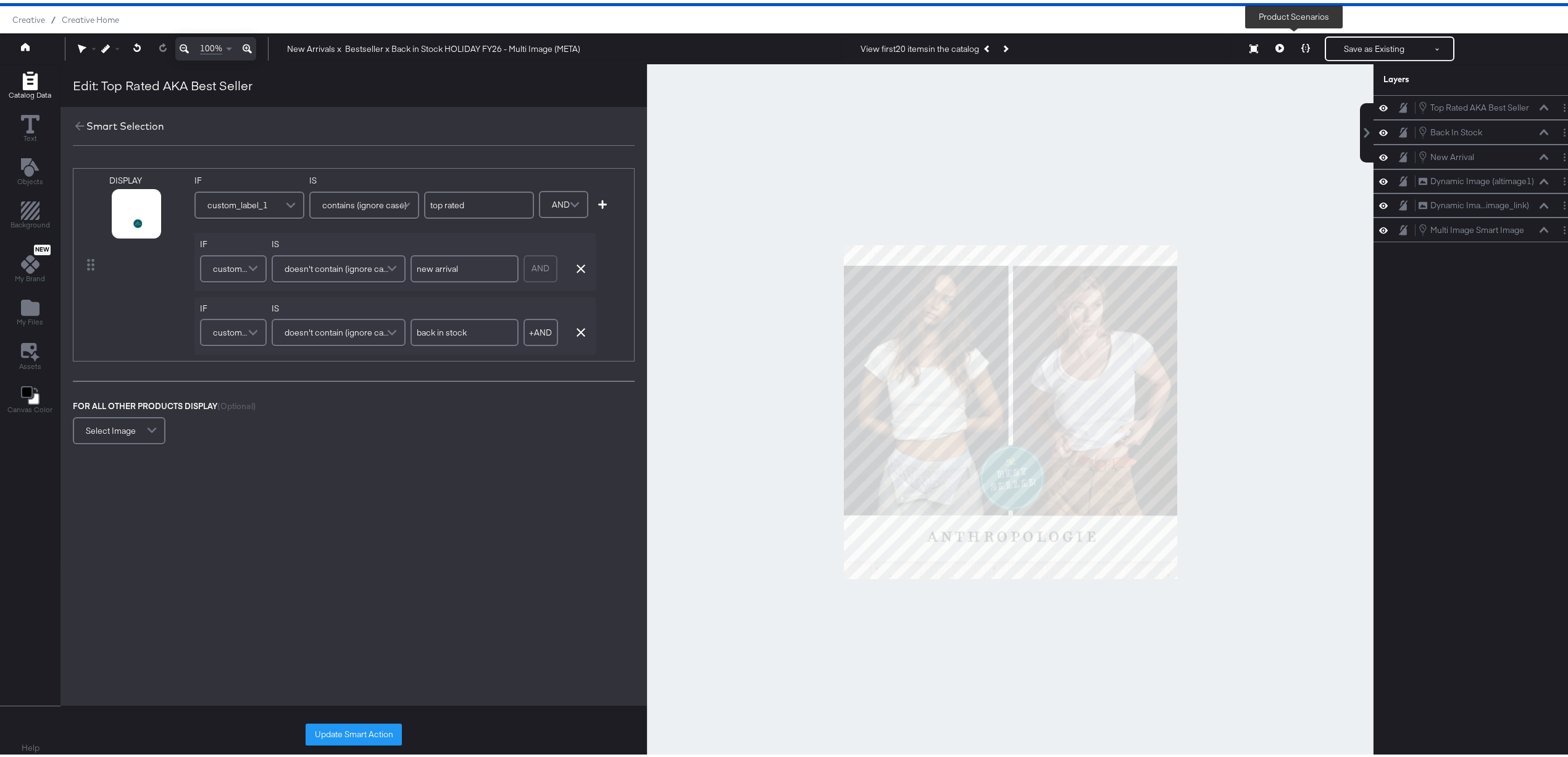
click at [1293, 40] on button at bounding box center [1306, 46] width 26 height 25
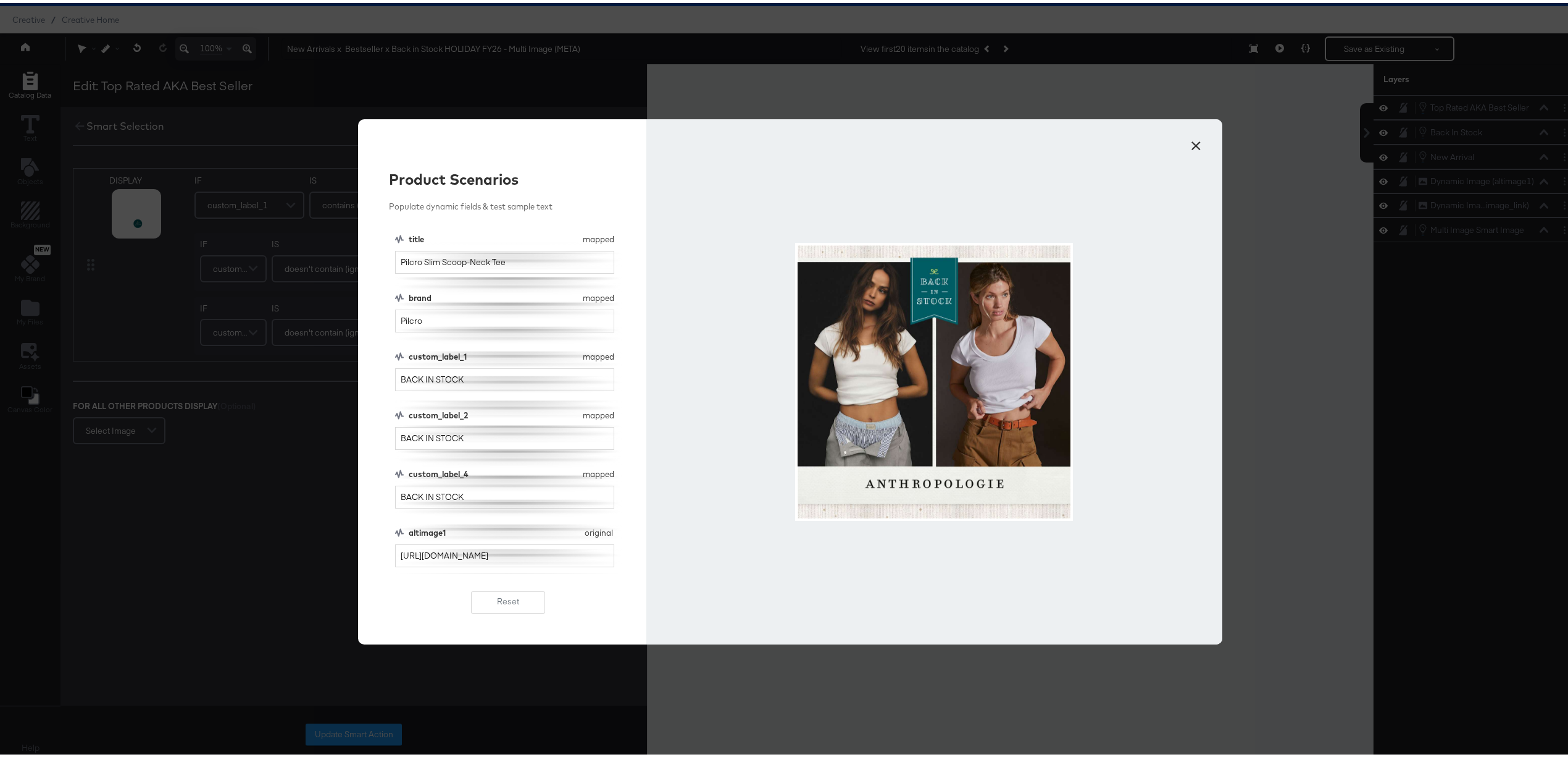
click at [1188, 145] on button "×" at bounding box center [1196, 140] width 22 height 22
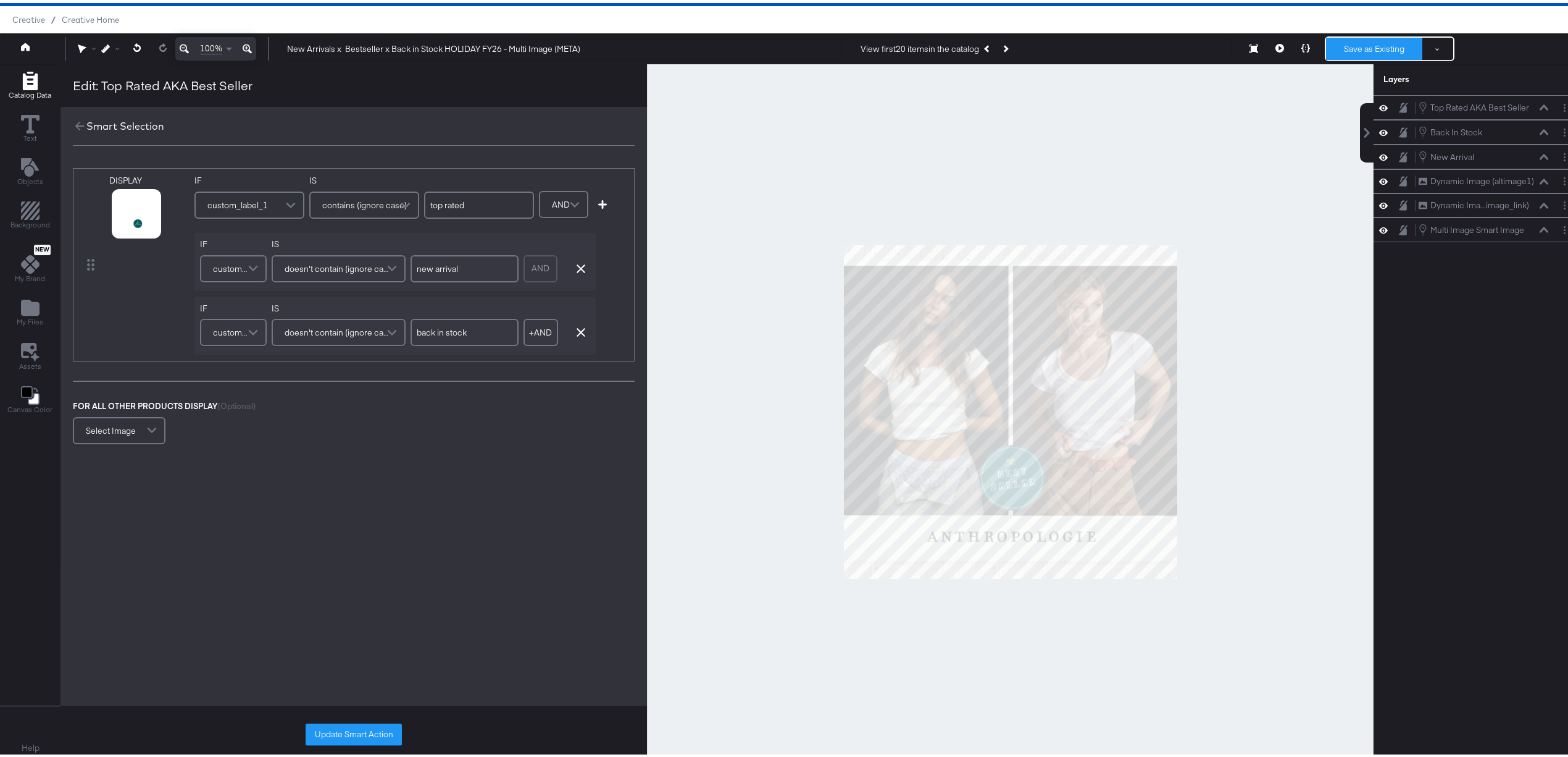
click at [1330, 42] on button "Save as Existing" at bounding box center [1374, 46] width 97 height 22
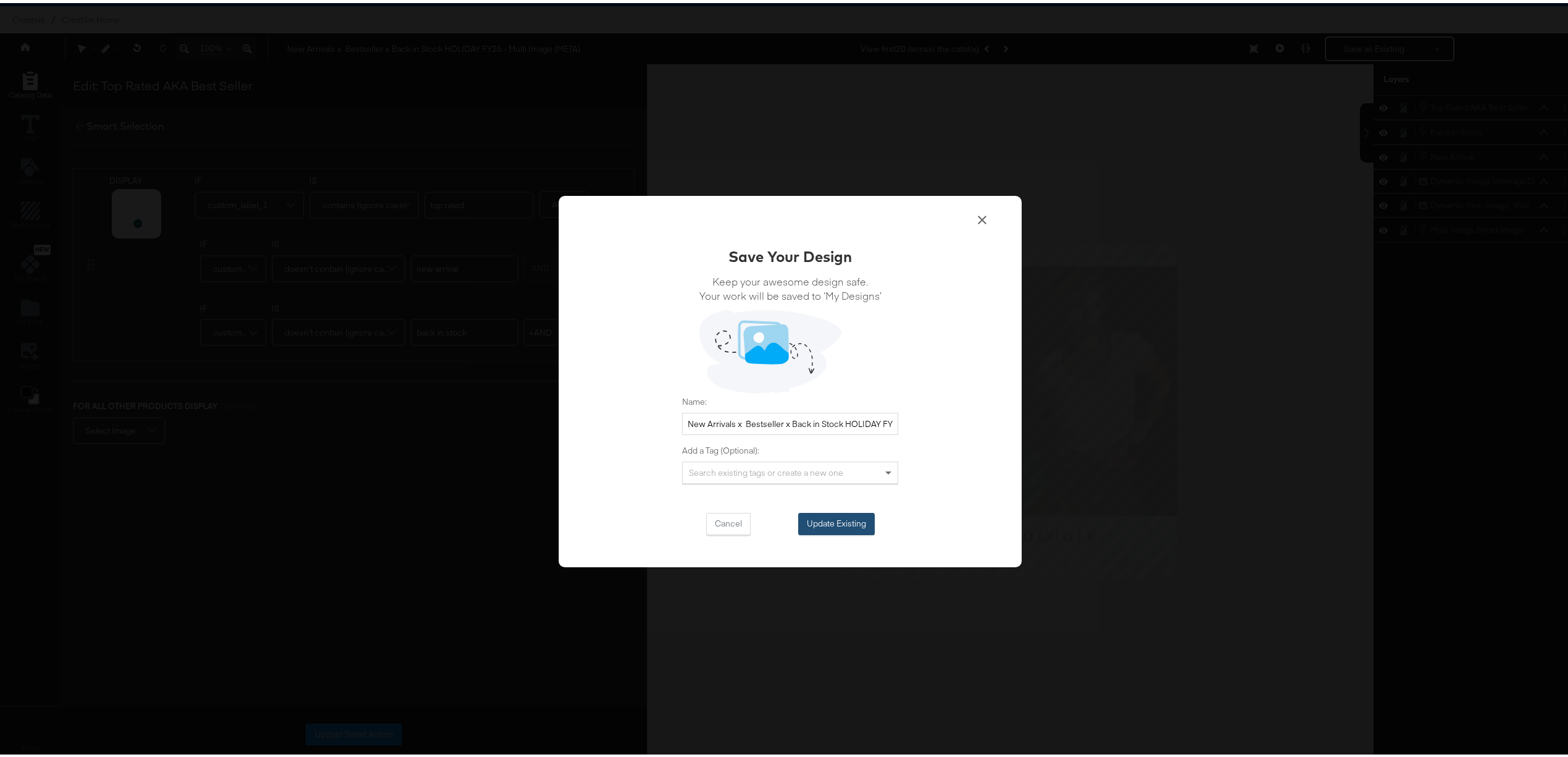
click at [806, 519] on button "Update Existing" at bounding box center [836, 521] width 76 height 22
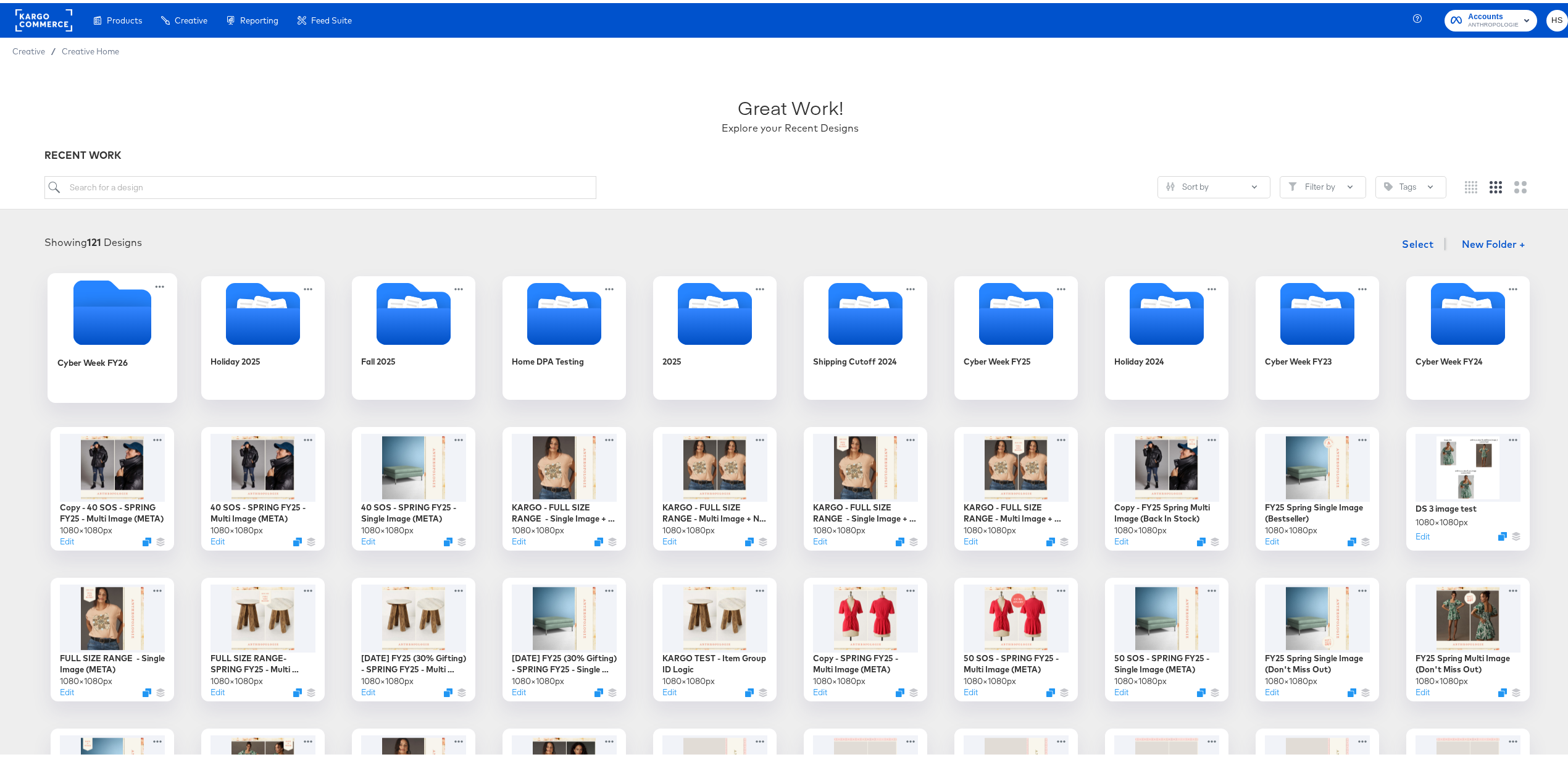
click at [87, 317] on icon "Empty folder" at bounding box center [112, 322] width 78 height 39
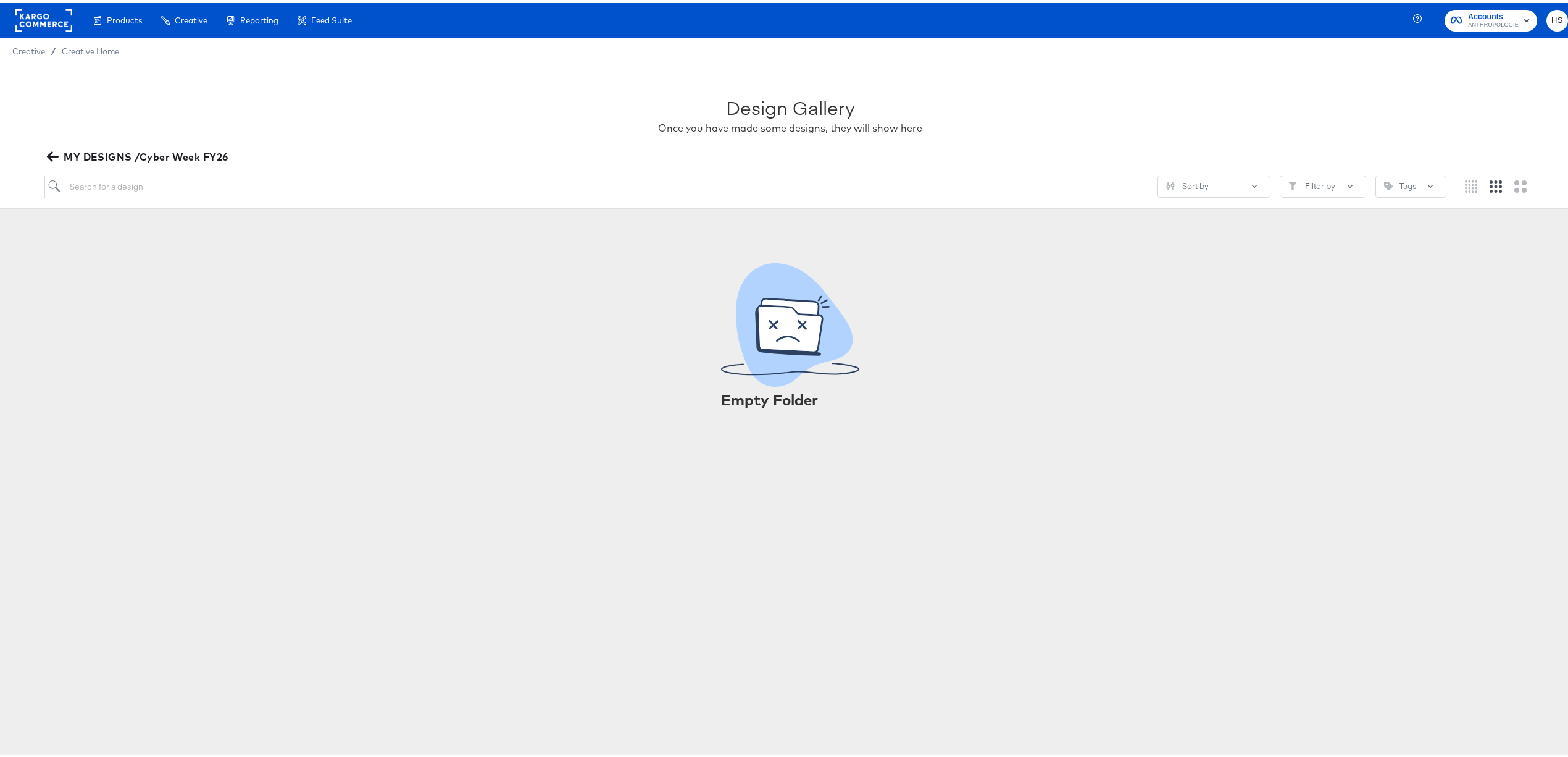
click at [53, 153] on icon "button" at bounding box center [53, 153] width 12 height 10
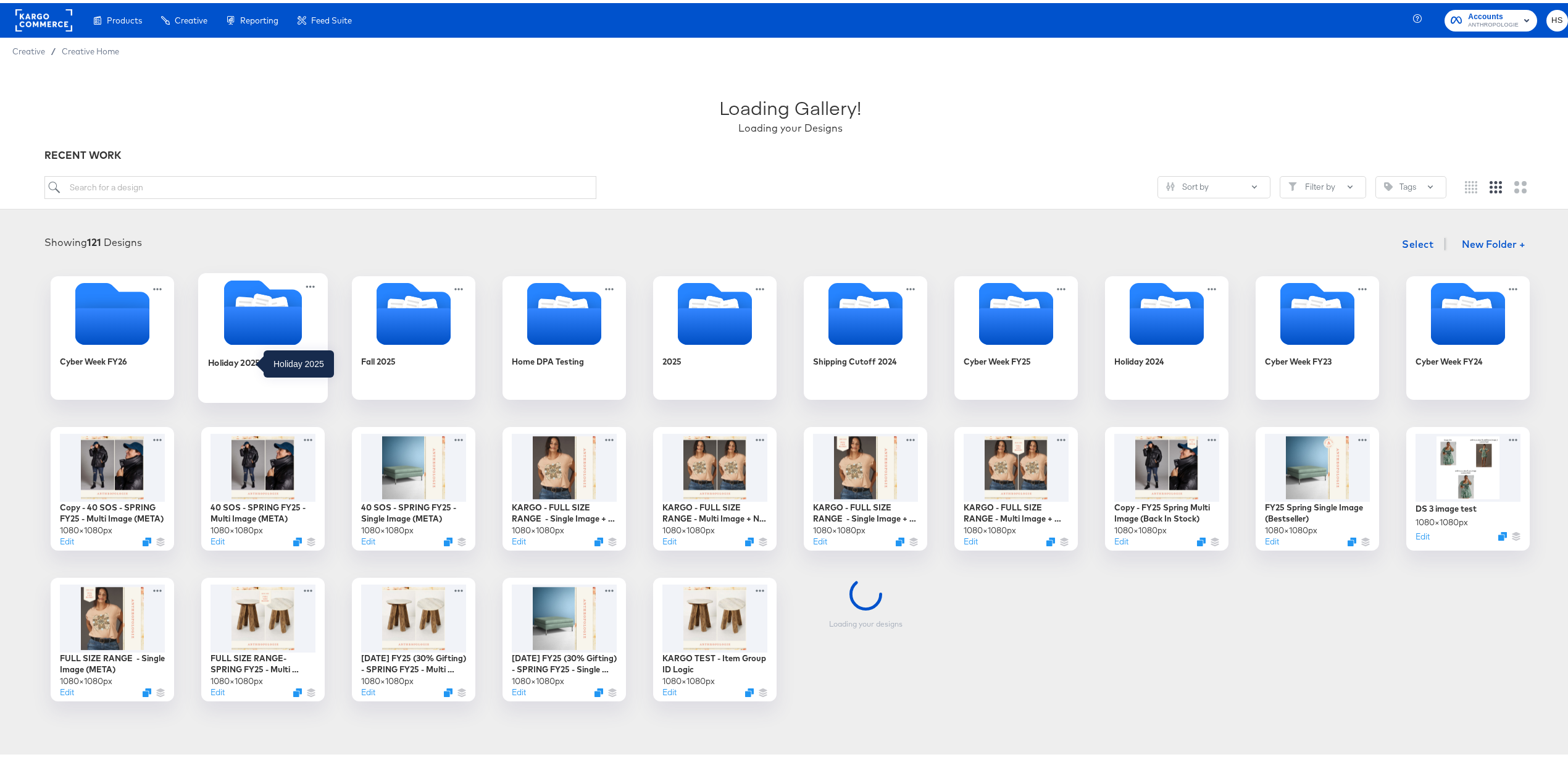
click at [248, 354] on div "Holiday 2025" at bounding box center [234, 359] width 52 height 12
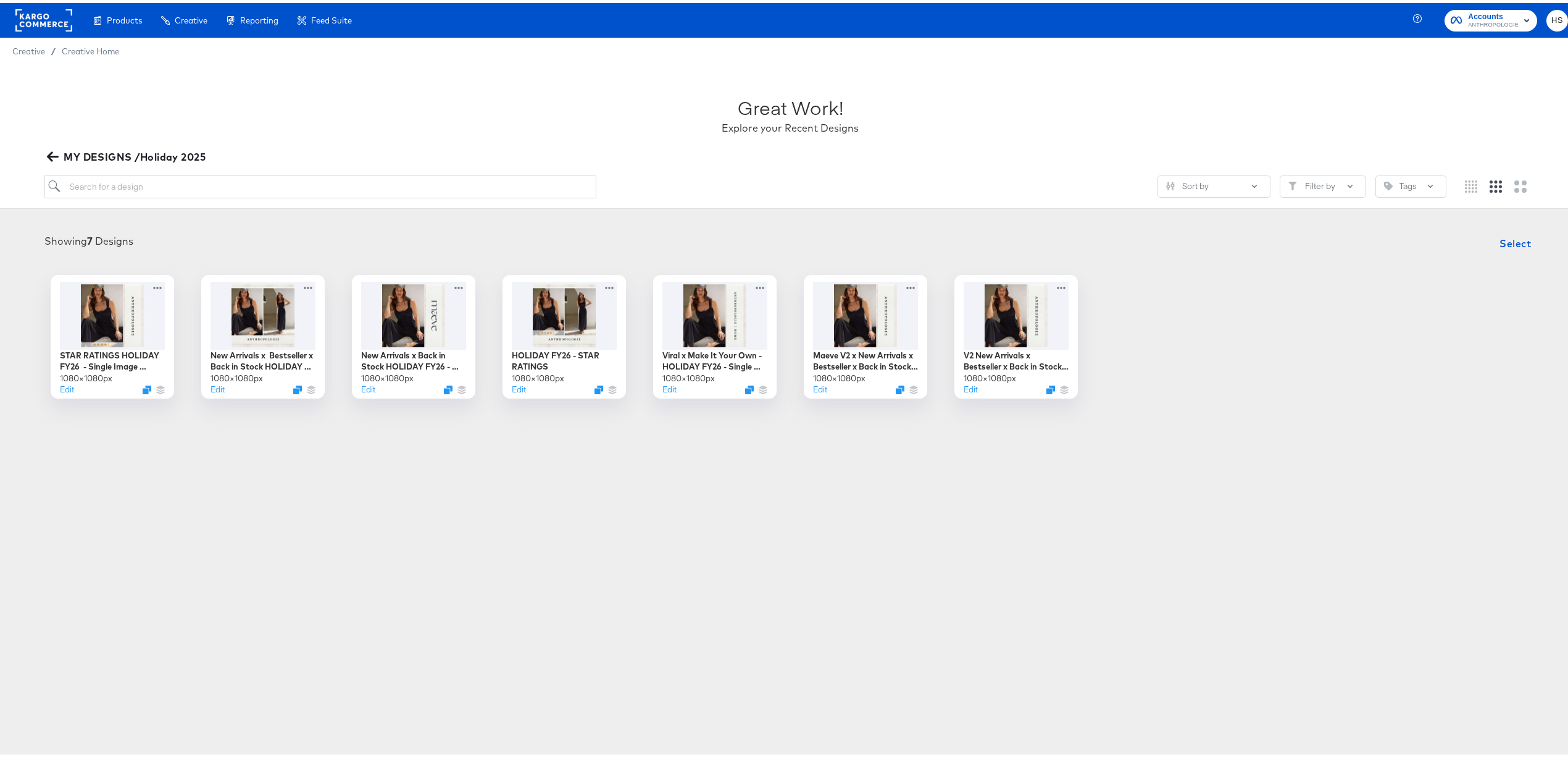
click at [46, 158] on button "MY DESIGNS /Holiday 2025" at bounding box center [127, 153] width 166 height 18
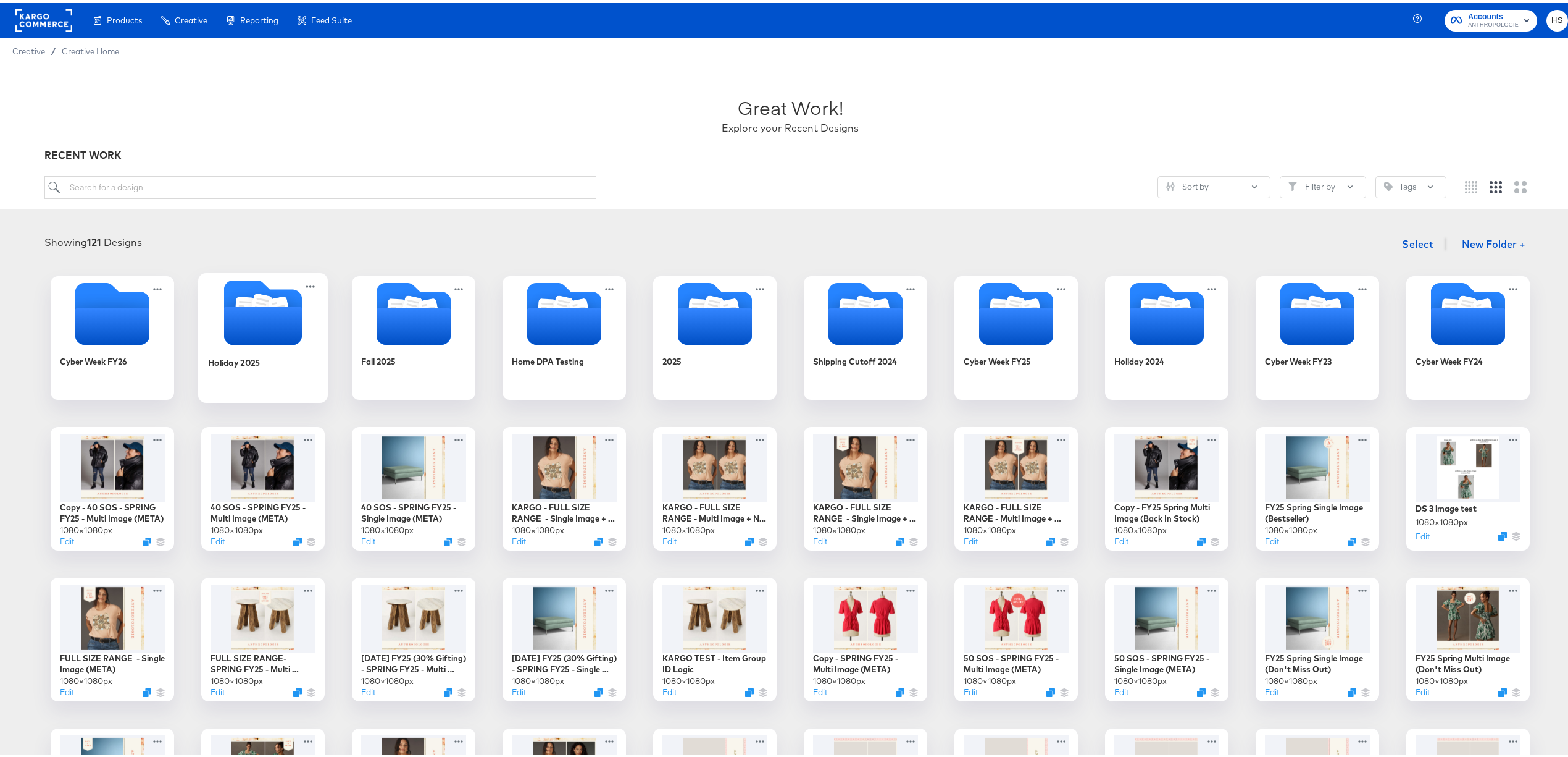
click at [280, 313] on icon "Folder" at bounding box center [263, 322] width 78 height 39
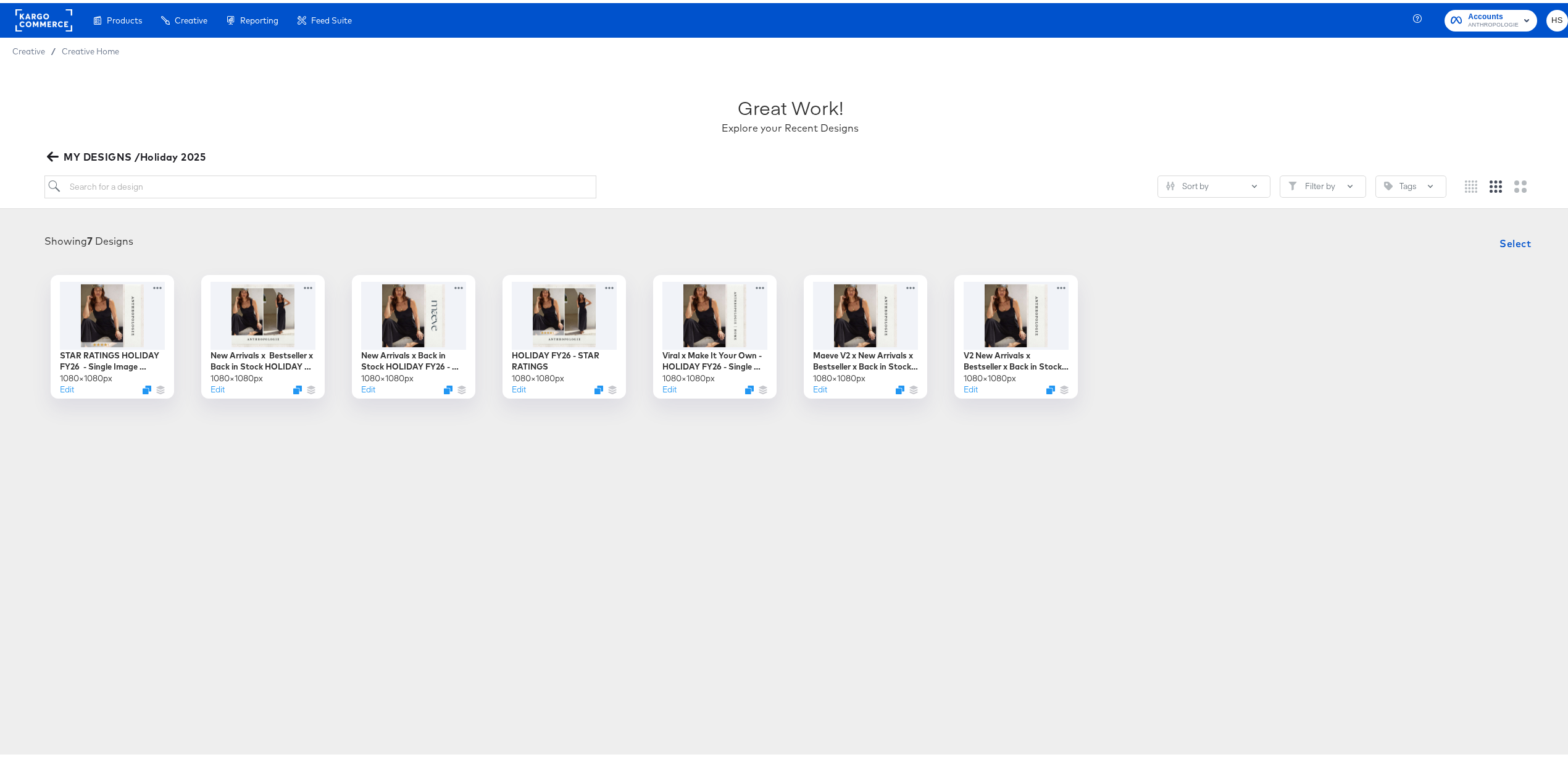
click at [57, 151] on icon "button" at bounding box center [53, 153] width 12 height 12
